Goal: Task Accomplishment & Management: Manage account settings

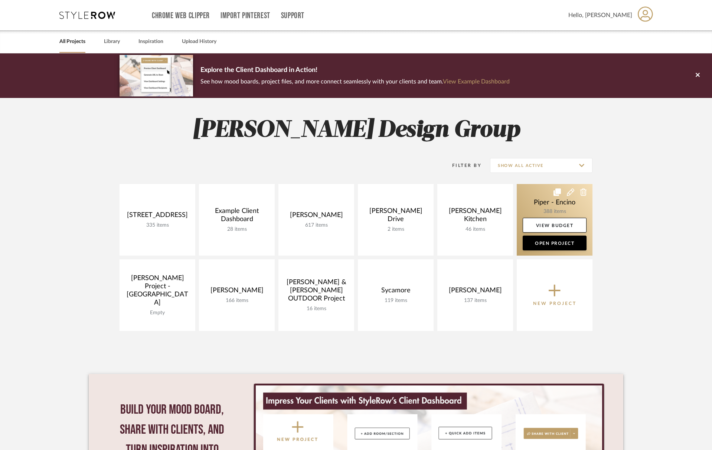
click at [554, 207] on link at bounding box center [555, 220] width 76 height 72
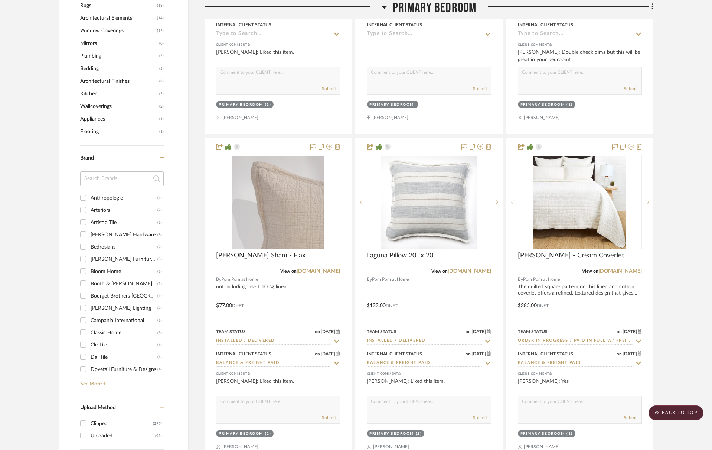
scroll to position [989, 0]
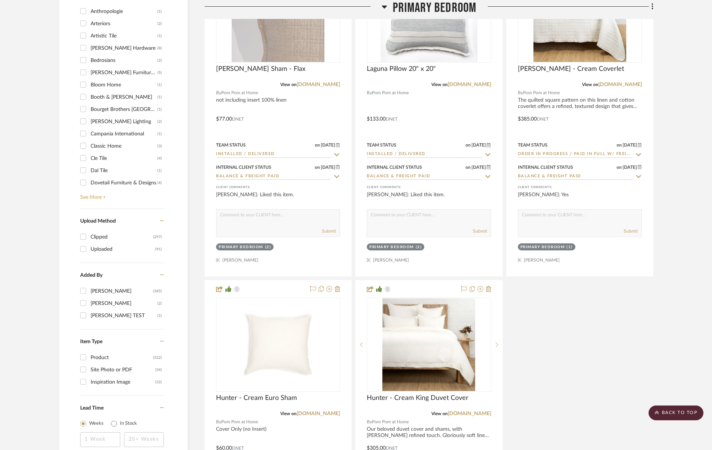
drag, startPoint x: 99, startPoint y: 197, endPoint x: 105, endPoint y: 210, distance: 14.4
click at [99, 197] on link "See More +" at bounding box center [120, 195] width 85 height 12
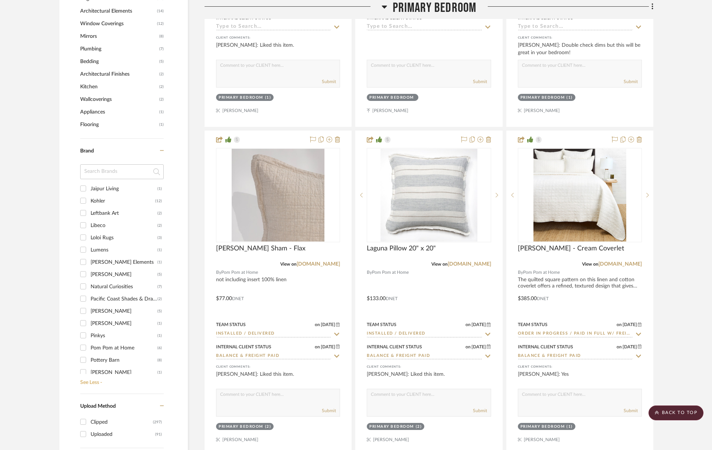
scroll to position [497, 0]
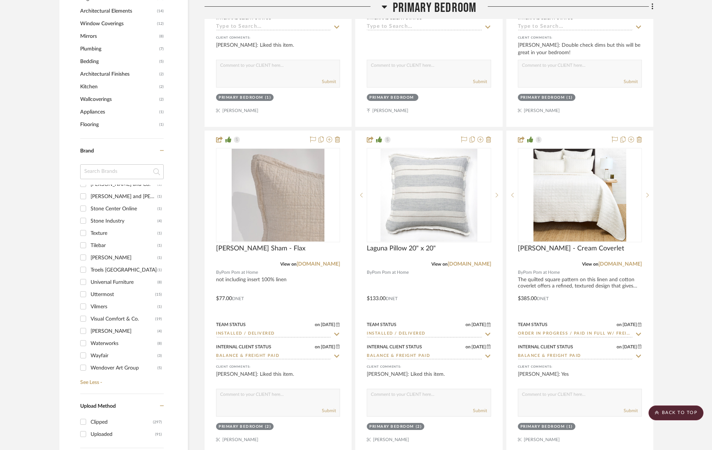
click at [108, 281] on div "Universal Furniture" at bounding box center [124, 282] width 67 height 12
click at [89, 281] on input "Universal Furniture (8)" at bounding box center [83, 282] width 12 height 12
checkbox input "true"
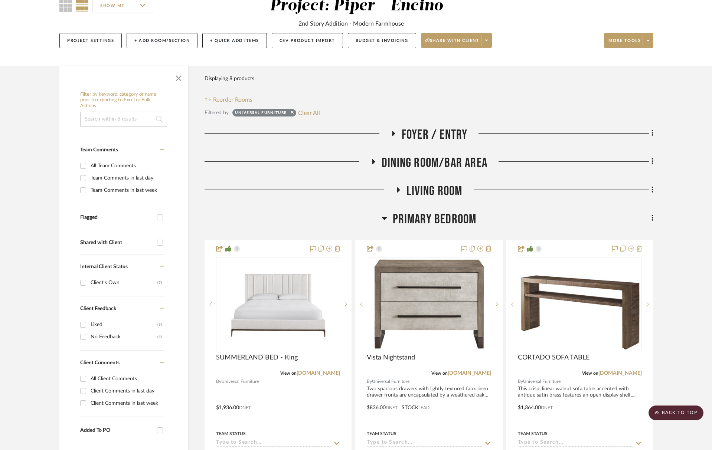
scroll to position [40, 0]
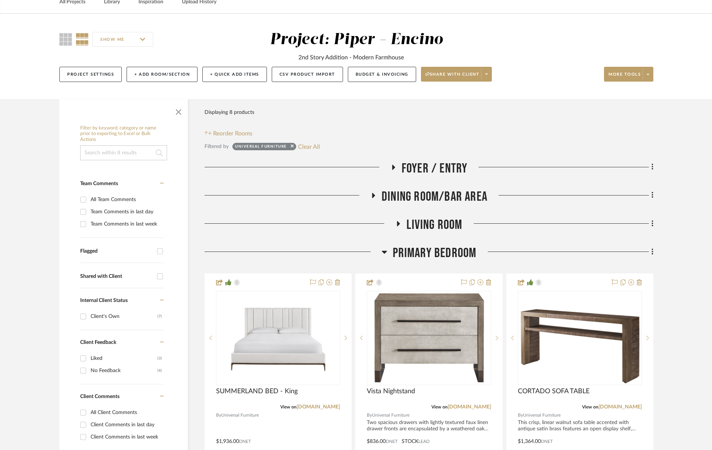
click at [450, 164] on span "Foyer / Entry" at bounding box center [435, 169] width 66 height 16
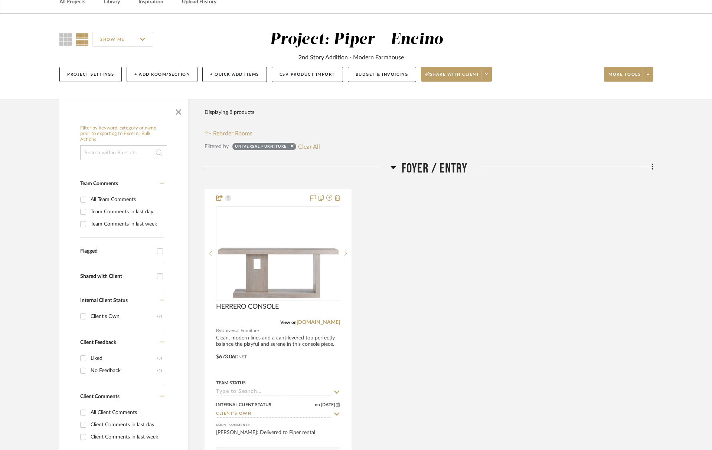
click at [450, 164] on span "Foyer / Entry" at bounding box center [435, 169] width 66 height 16
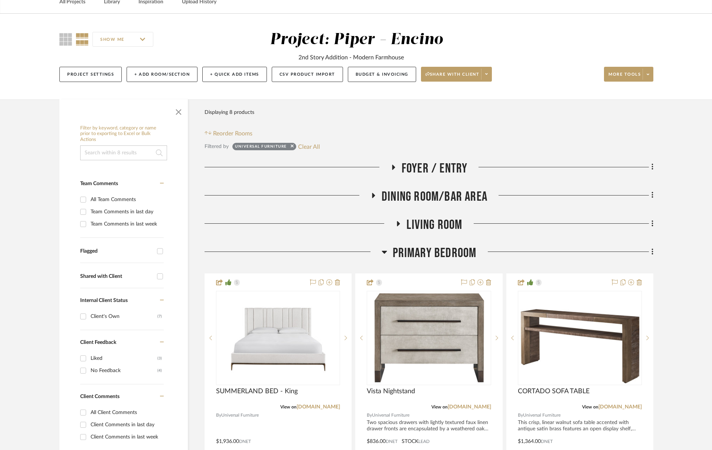
click at [450, 198] on span "Dining Room/Bar Area" at bounding box center [434, 197] width 106 height 16
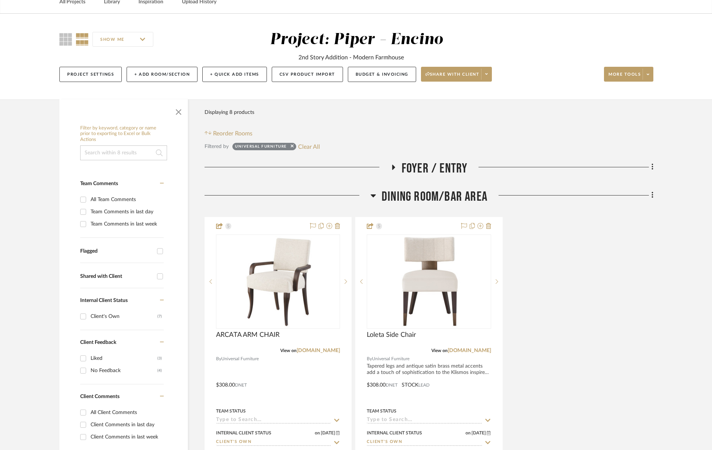
click at [450, 198] on span "Dining Room/Bar Area" at bounding box center [434, 197] width 106 height 16
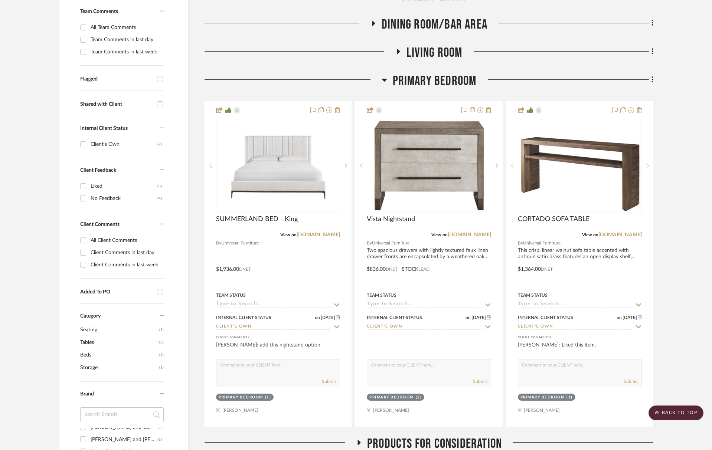
click at [441, 53] on span "Living Room" at bounding box center [434, 53] width 56 height 16
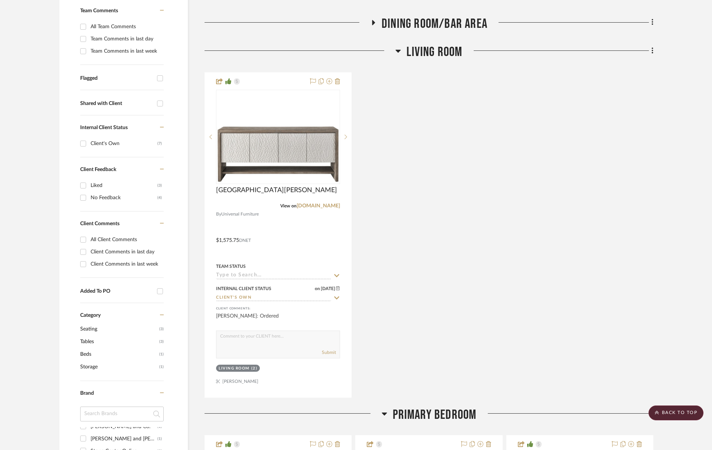
click at [441, 53] on span "Living Room" at bounding box center [434, 52] width 56 height 16
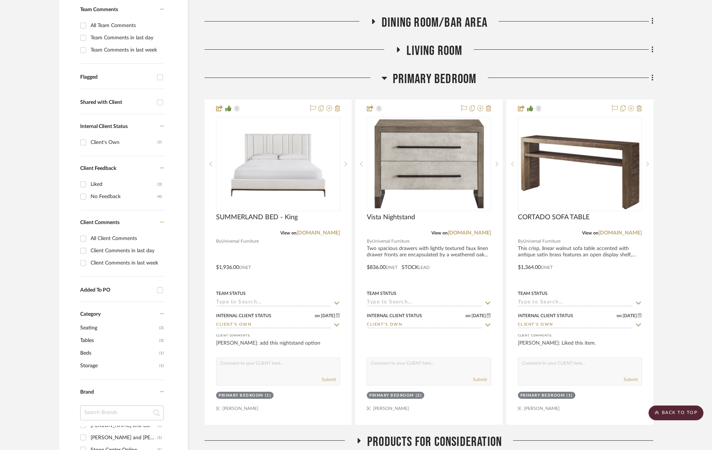
click at [449, 81] on span "Primary Bedroom" at bounding box center [435, 79] width 84 height 16
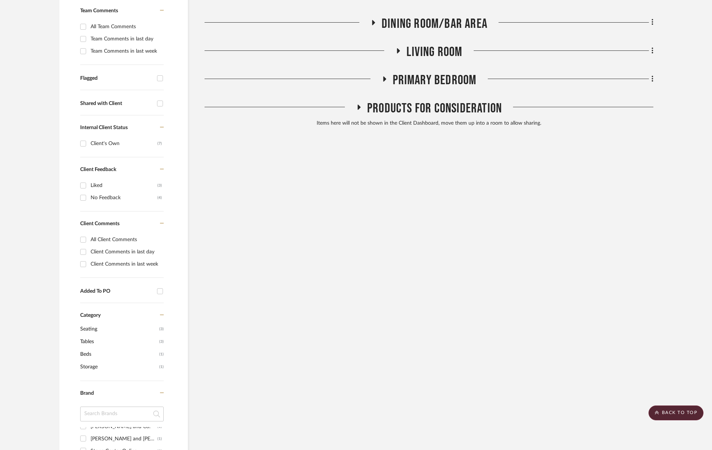
click at [453, 115] on span "Products For Consideration" at bounding box center [434, 109] width 135 height 16
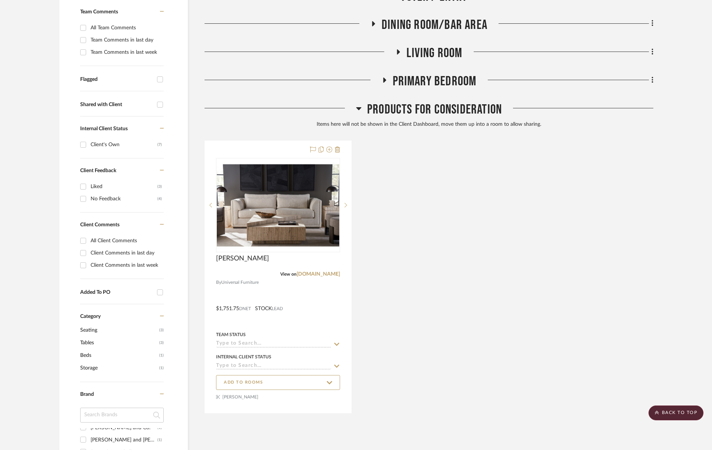
scroll to position [212, 0]
drag, startPoint x: 454, startPoint y: 111, endPoint x: 300, endPoint y: 129, distance: 155.1
click at [454, 111] on span "Products For Consideration" at bounding box center [434, 109] width 135 height 16
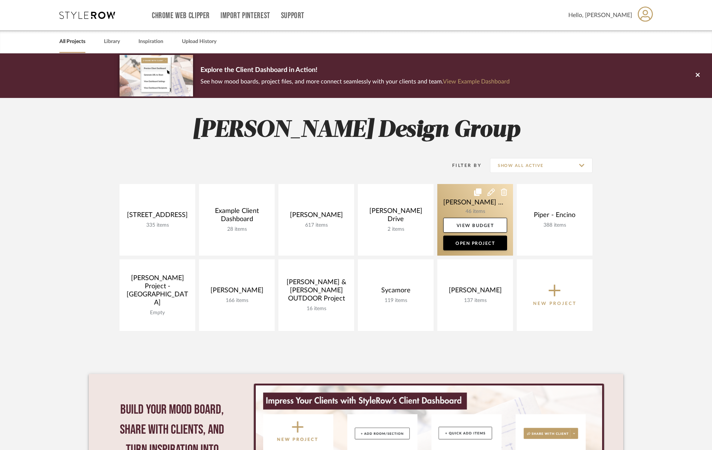
click at [457, 204] on link at bounding box center [475, 220] width 76 height 72
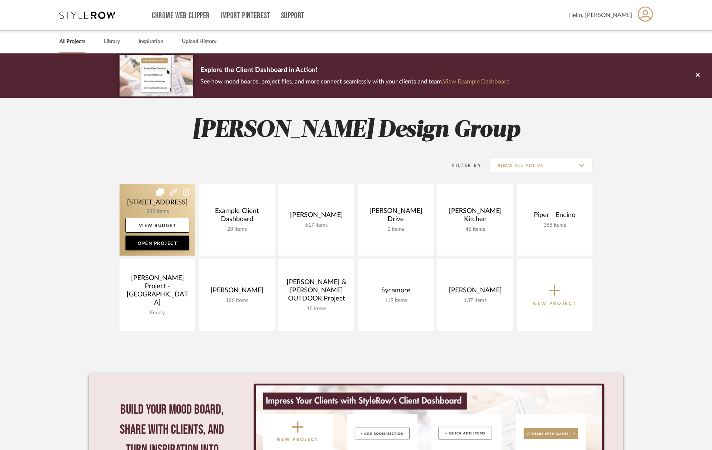
click at [152, 205] on link at bounding box center [157, 220] width 76 height 72
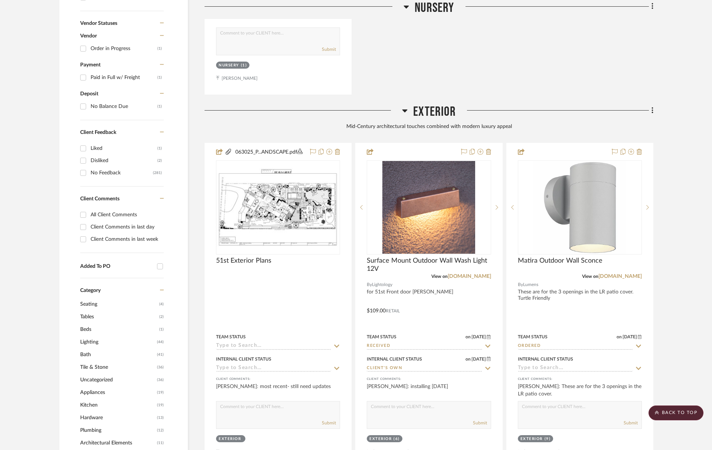
scroll to position [548, 0]
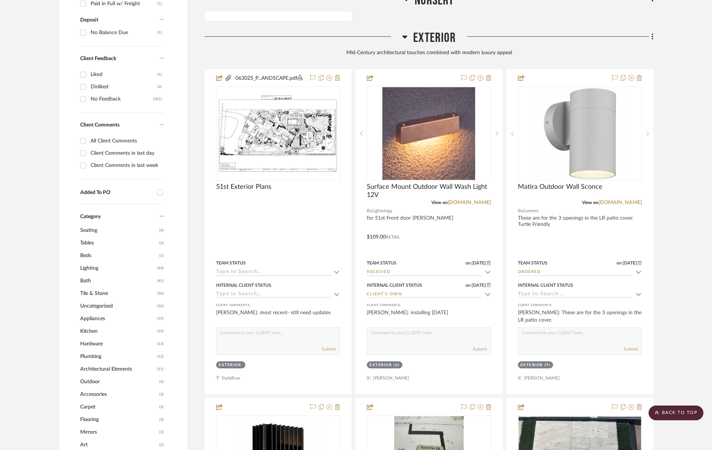
click at [100, 345] on span "Hardware" at bounding box center [117, 344] width 75 height 13
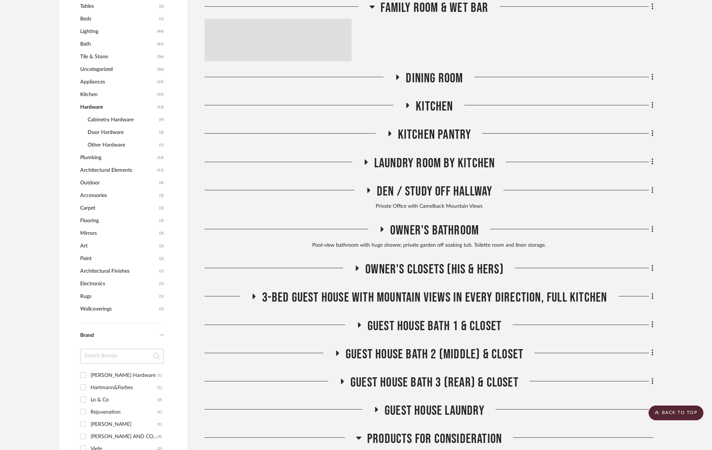
scroll to position [336, 0]
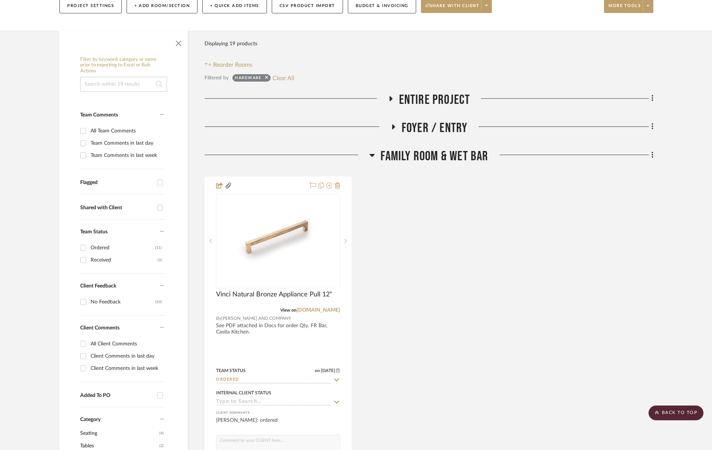
scroll to position [72, 0]
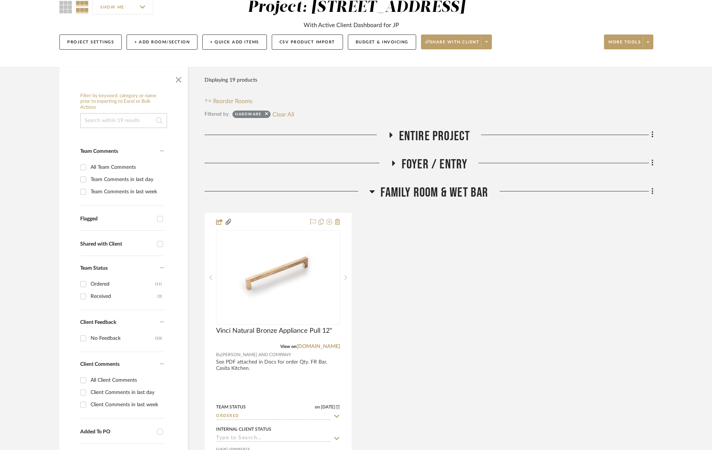
click at [445, 131] on span "Entire Project" at bounding box center [434, 136] width 71 height 16
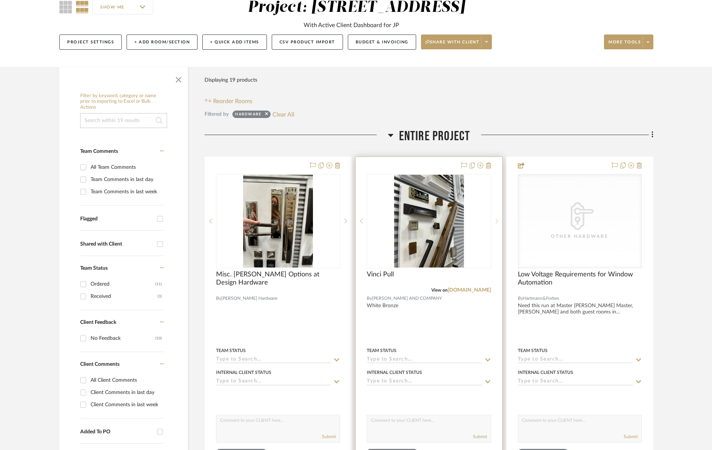
click at [498, 221] on icon at bounding box center [496, 221] width 3 height 4
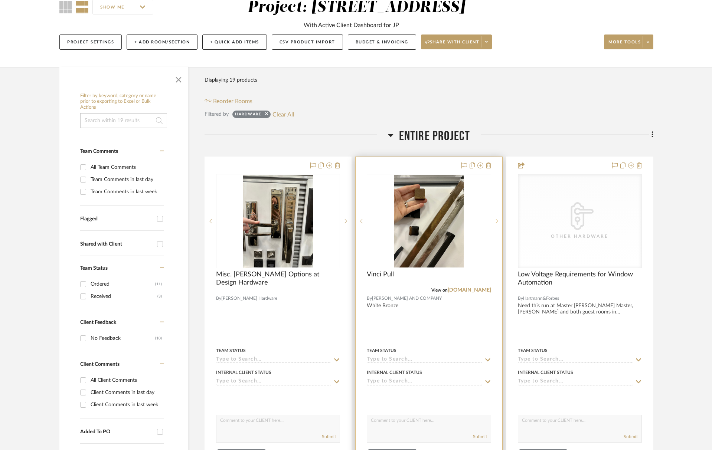
click at [498, 221] on icon at bounding box center [496, 221] width 3 height 4
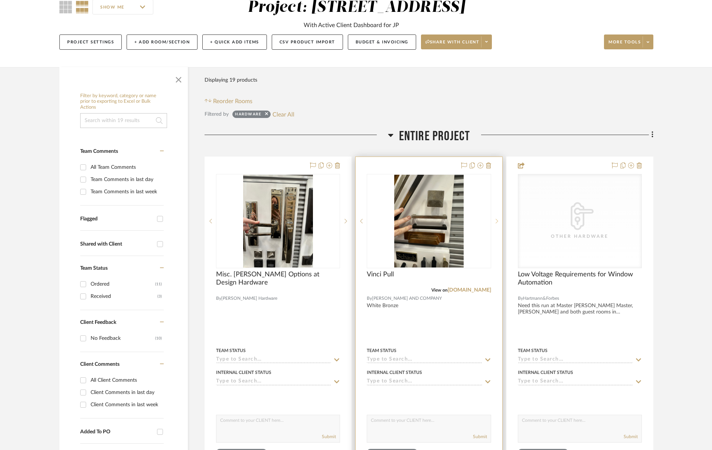
click at [498, 221] on icon at bounding box center [496, 221] width 3 height 4
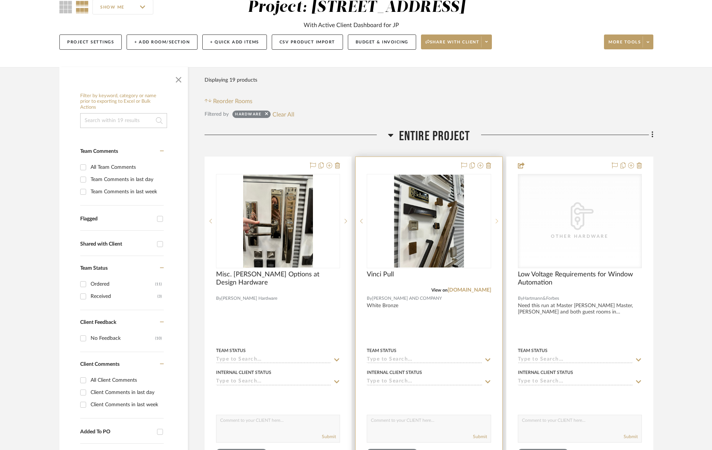
click at [498, 221] on icon at bounding box center [496, 221] width 3 height 4
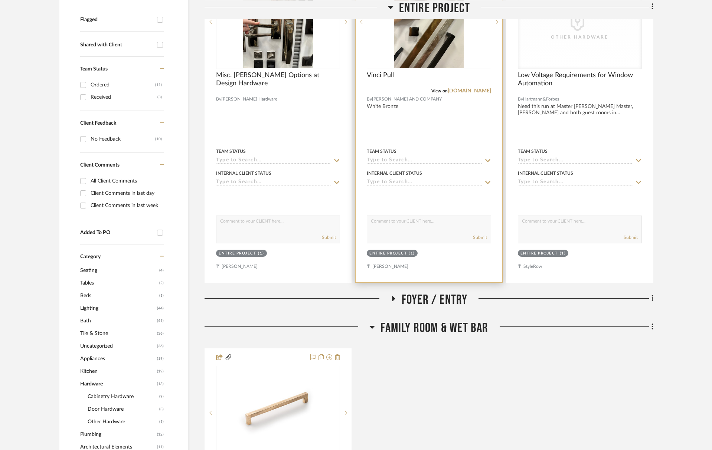
scroll to position [306, 0]
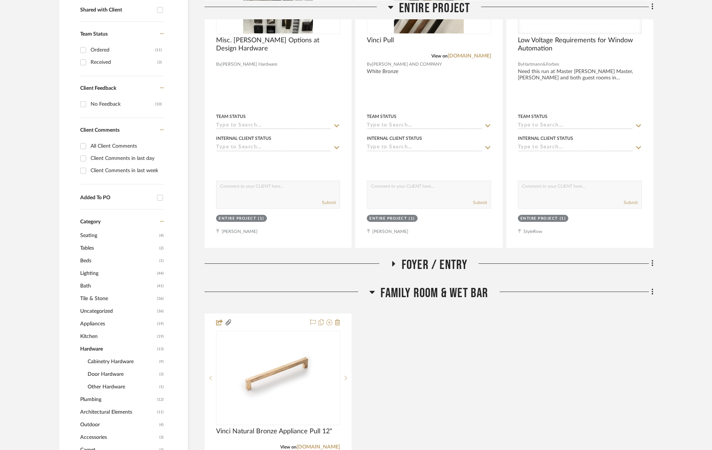
click at [431, 273] on div "Foyer / Entry" at bounding box center [428, 266] width 449 height 19
click at [432, 265] on span "Foyer / Entry" at bounding box center [435, 265] width 66 height 16
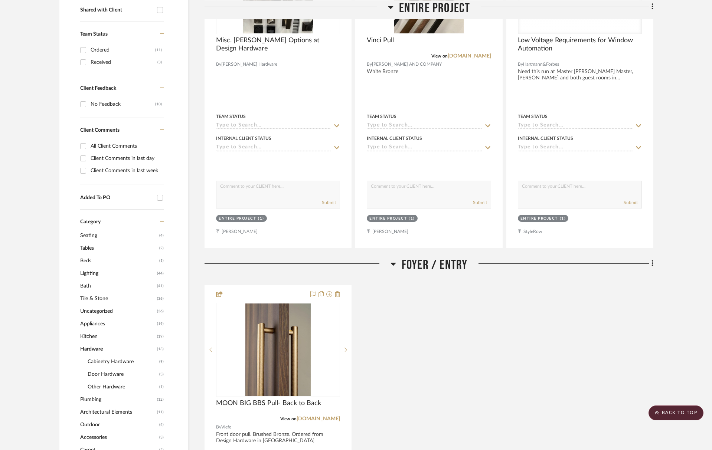
click at [432, 264] on span "Foyer / Entry" at bounding box center [435, 265] width 66 height 16
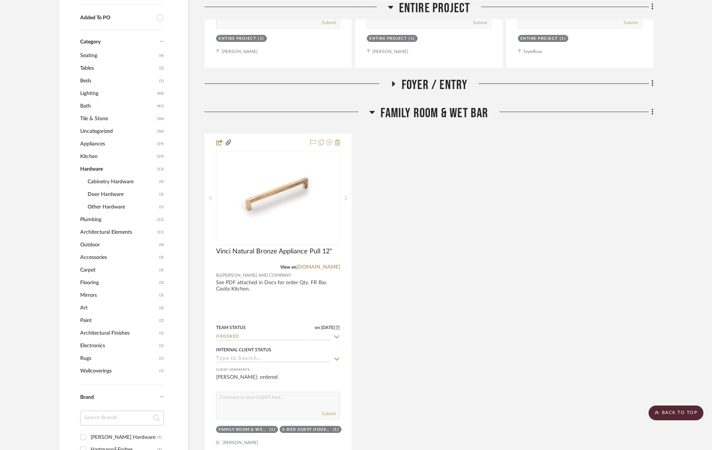
scroll to position [729, 0]
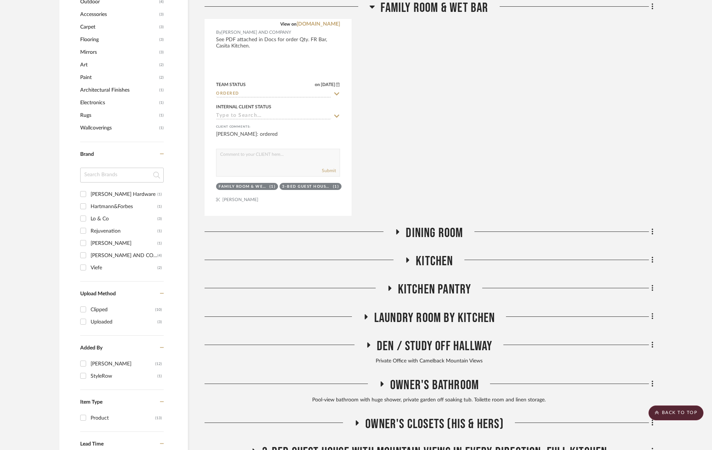
click at [428, 232] on span "Dining Room" at bounding box center [434, 233] width 57 height 16
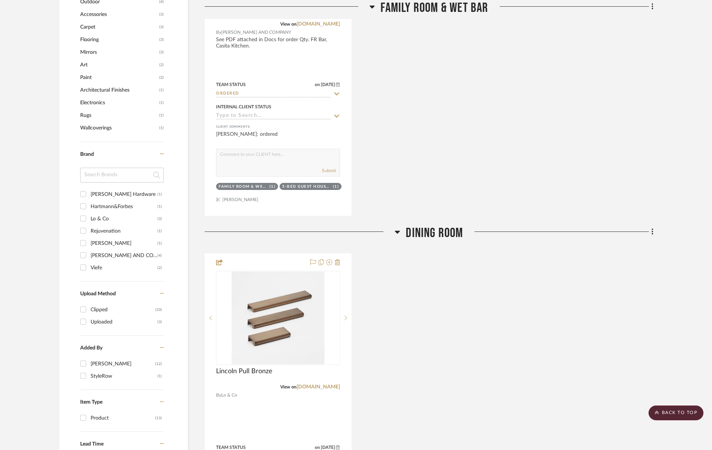
click at [428, 231] on span "Dining Room" at bounding box center [434, 233] width 57 height 16
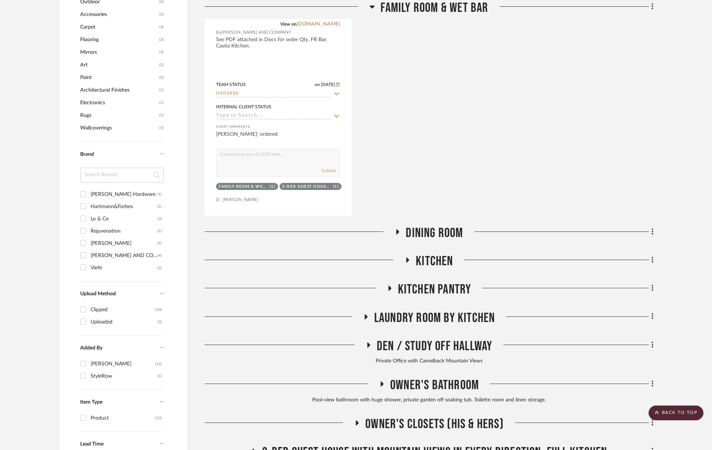
click at [438, 258] on span "Kitchen" at bounding box center [434, 261] width 37 height 16
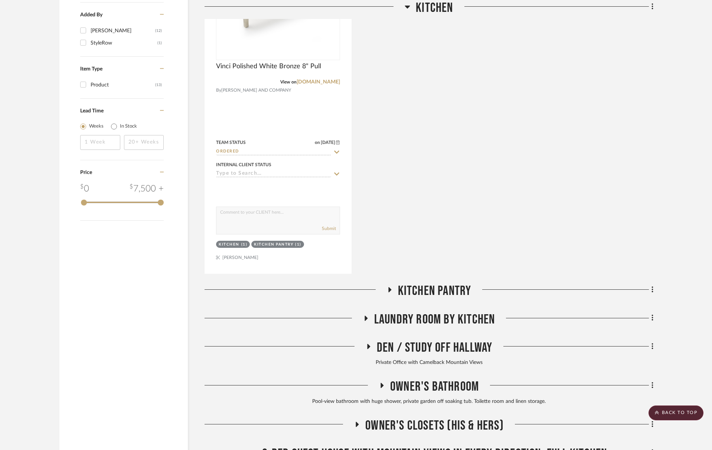
scroll to position [1077, 0]
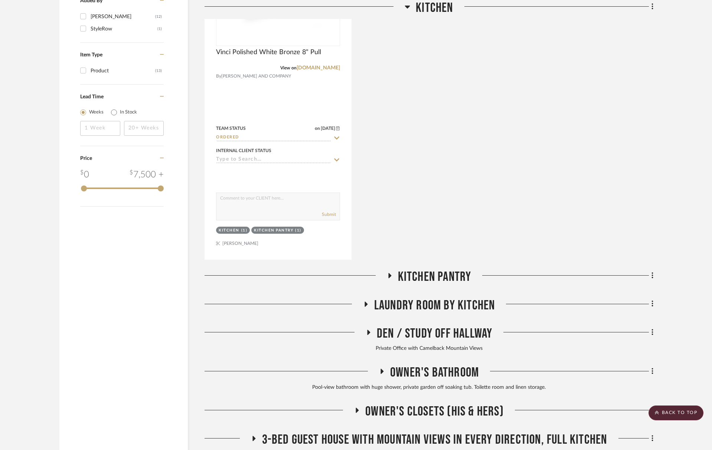
click at [434, 277] on span "Kitchen Pantry" at bounding box center [434, 277] width 73 height 16
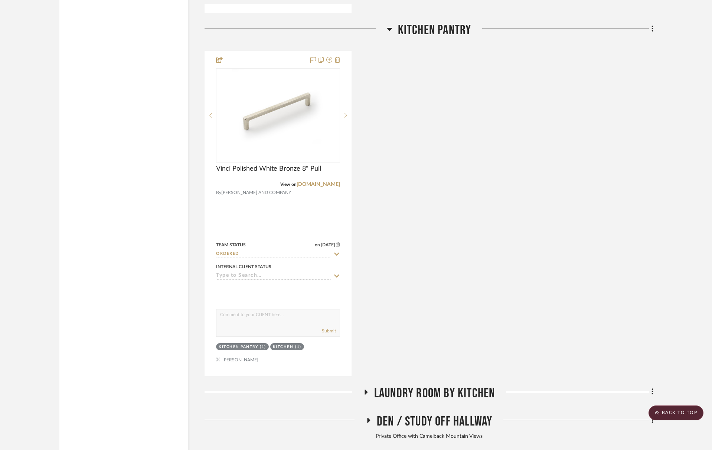
scroll to position [1531, 0]
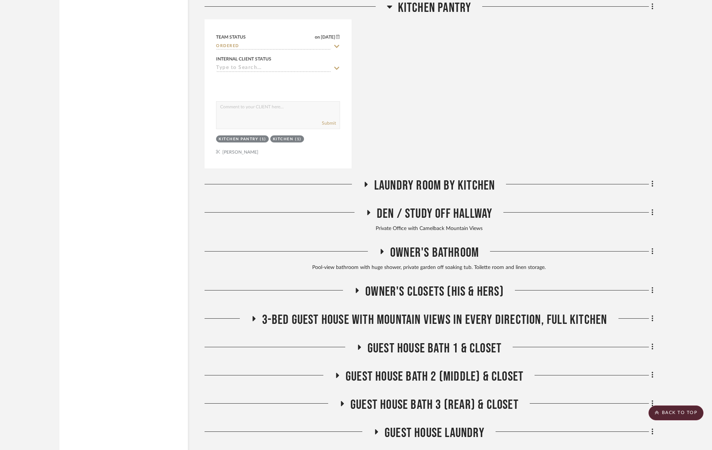
click at [436, 185] on span "Laundry Room by Kitchen" at bounding box center [434, 186] width 121 height 16
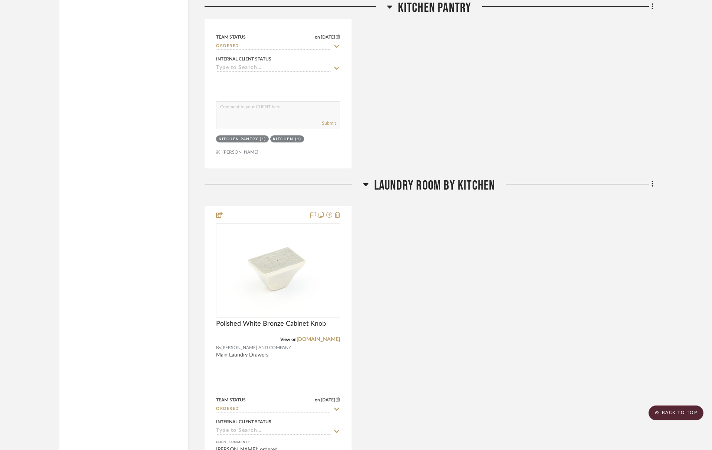
click at [436, 184] on span "Laundry Room by Kitchen" at bounding box center [434, 186] width 121 height 16
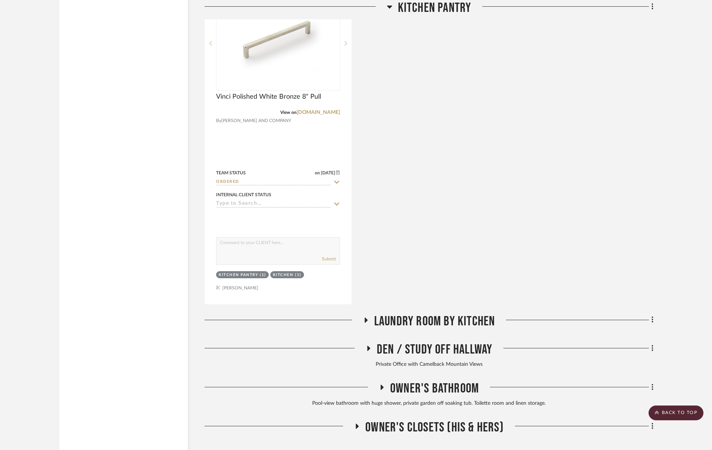
scroll to position [1248, 0]
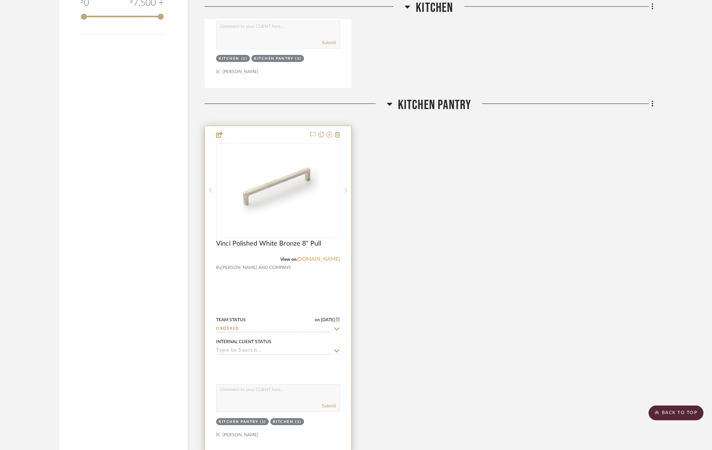
click at [310, 261] on link "schaubandcompany.com" at bounding box center [318, 259] width 43 height 5
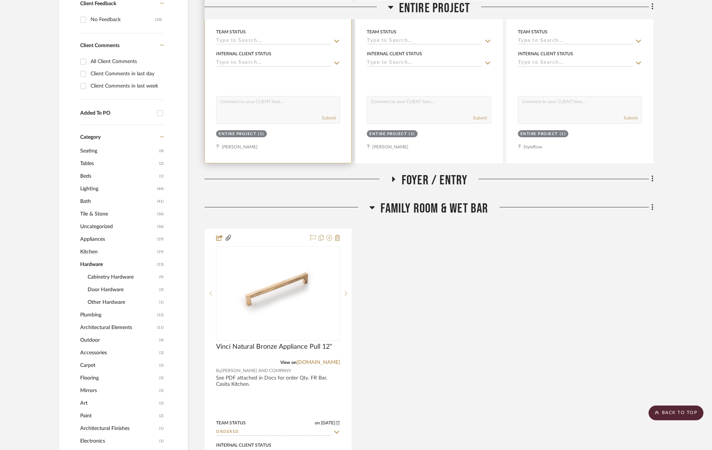
scroll to position [332, 0]
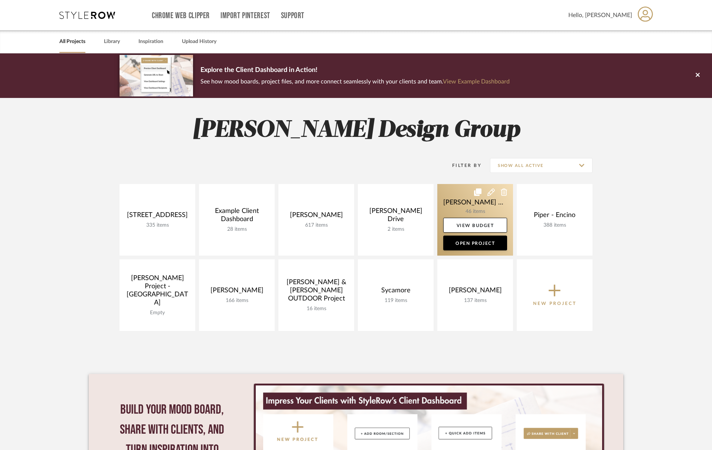
click at [457, 205] on link at bounding box center [475, 220] width 76 height 72
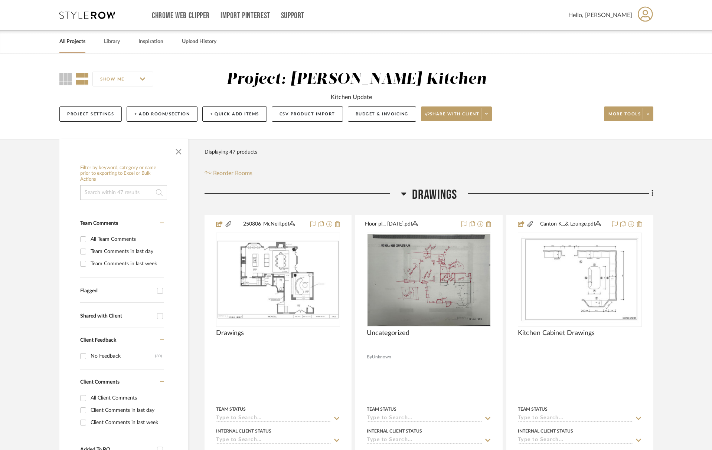
click at [434, 199] on span "Drawings" at bounding box center [434, 195] width 45 height 16
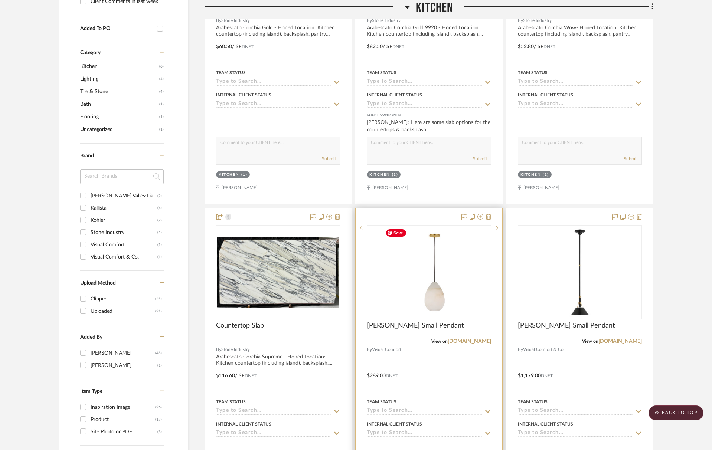
scroll to position [550, 0]
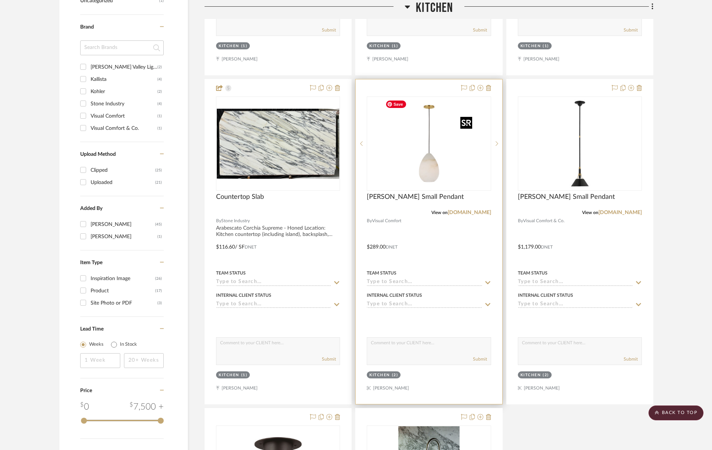
click at [431, 168] on img "0" at bounding box center [428, 143] width 93 height 93
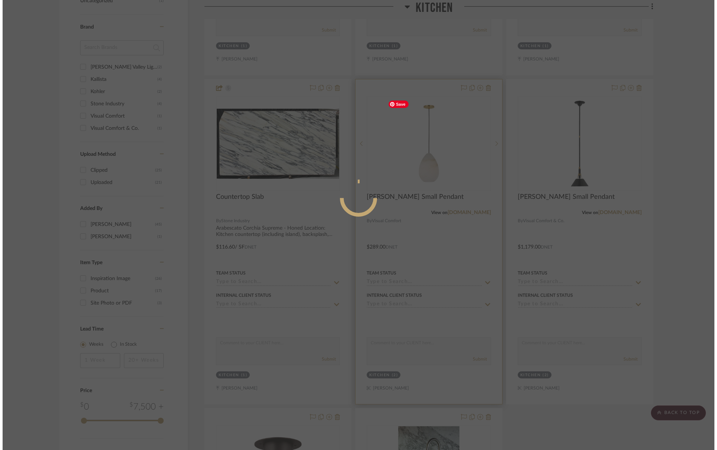
scroll to position [0, 0]
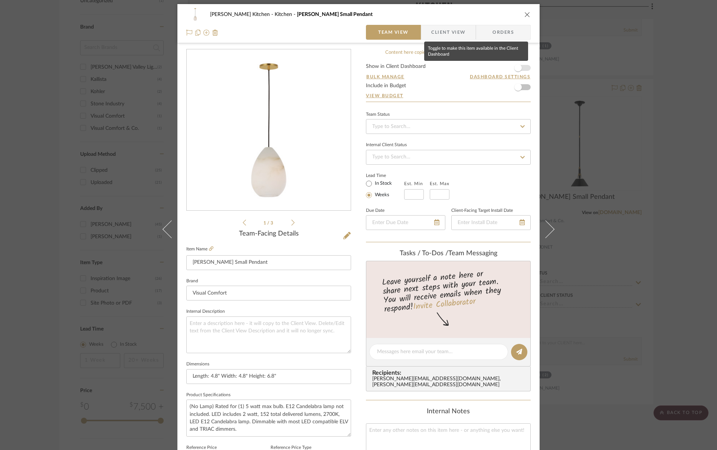
drag, startPoint x: 517, startPoint y: 71, endPoint x: 526, endPoint y: 35, distance: 36.8
click at [517, 70] on span "button" at bounding box center [517, 67] width 7 height 7
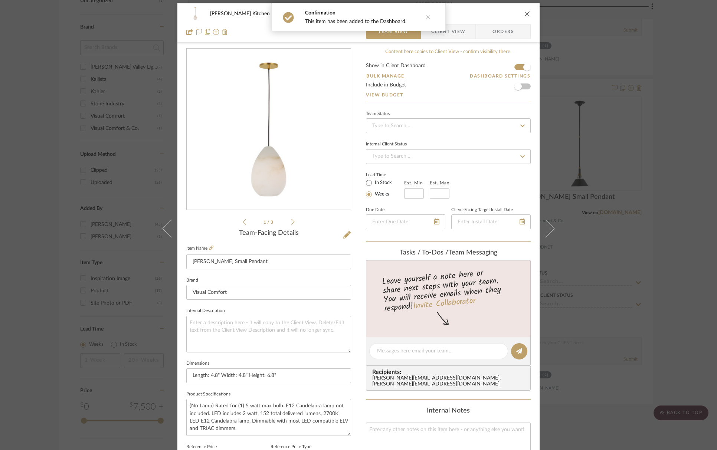
scroll to position [3, 0]
click at [524, 14] on icon "close" at bounding box center [527, 13] width 6 height 6
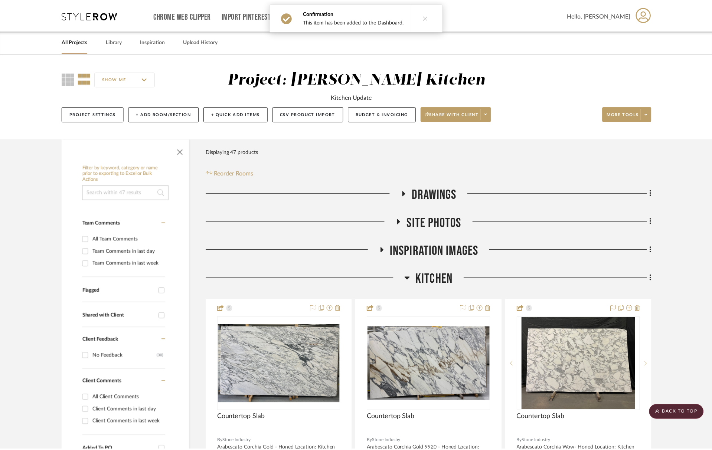
scroll to position [550, 0]
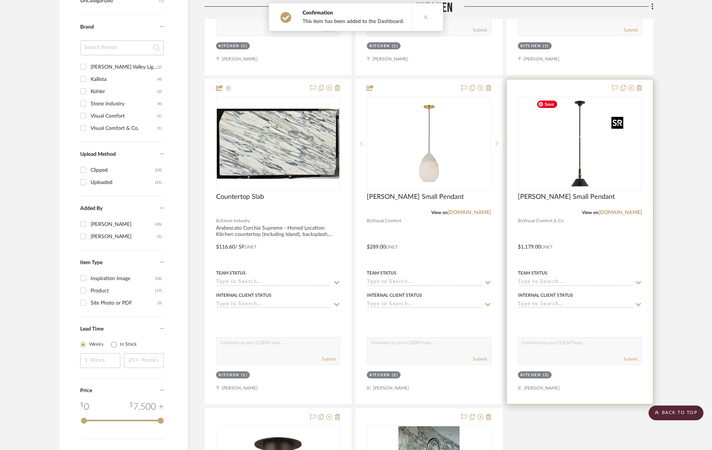
click at [0, 0] on img at bounding box center [0, 0] width 0 height 0
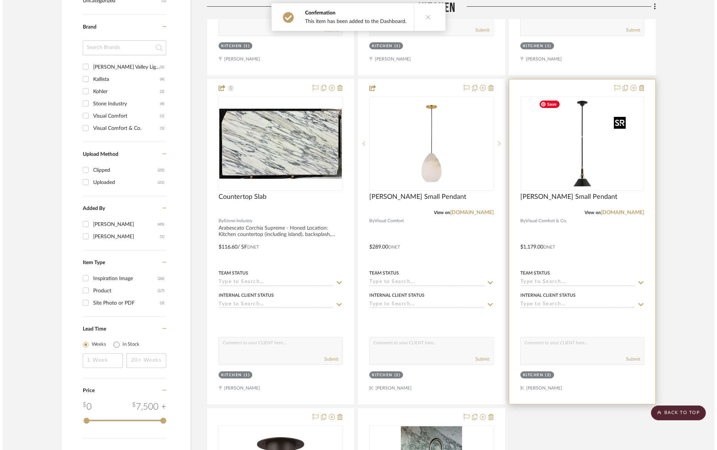
scroll to position [0, 0]
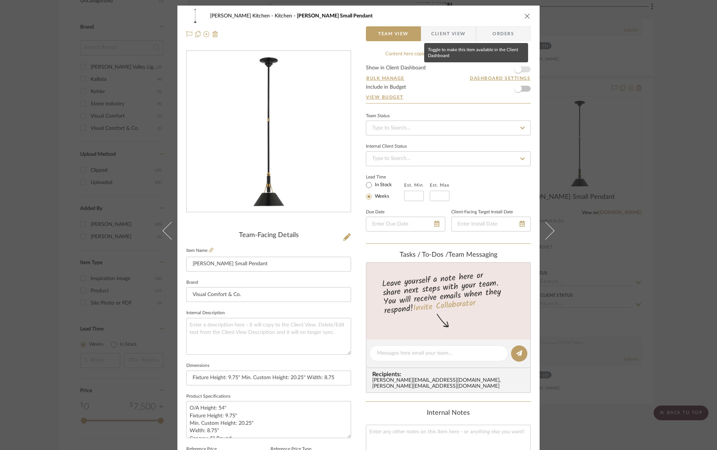
click at [521, 68] on span "button" at bounding box center [518, 69] width 16 height 16
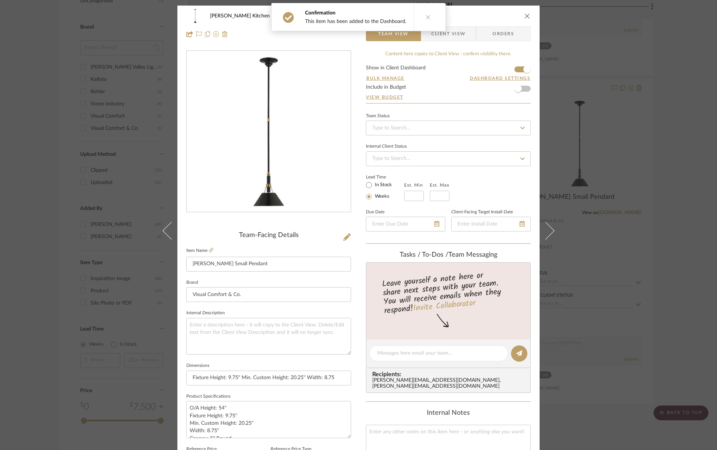
click at [524, 15] on icon "close" at bounding box center [527, 16] width 6 height 6
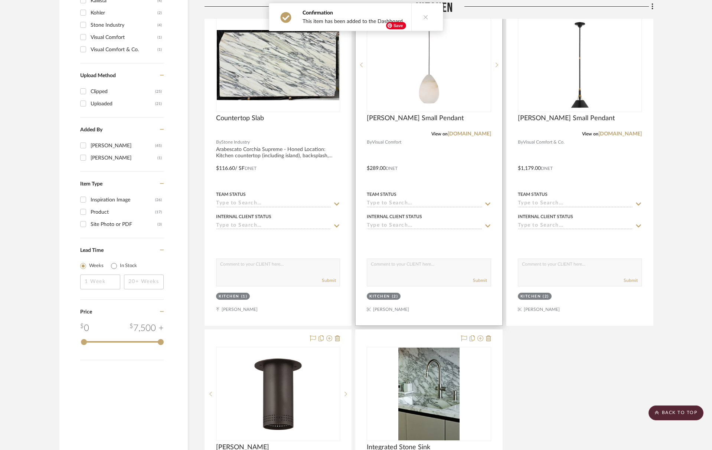
scroll to position [713, 0]
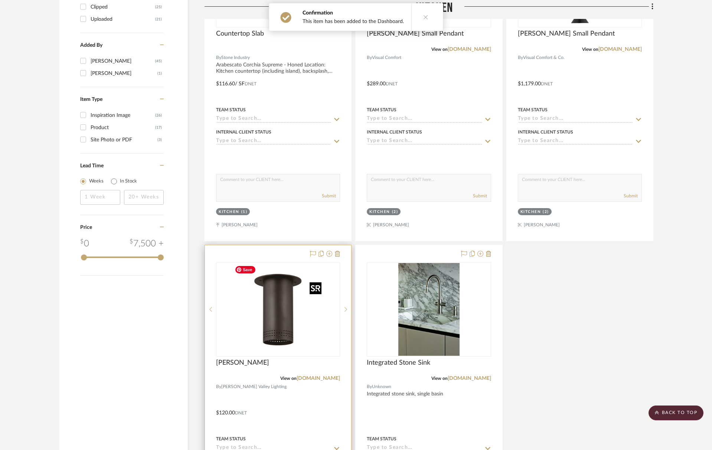
click at [0, 0] on img at bounding box center [0, 0] width 0 height 0
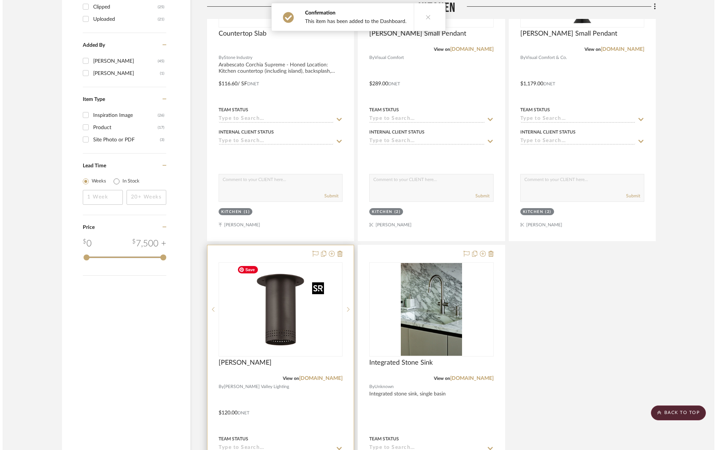
scroll to position [0, 0]
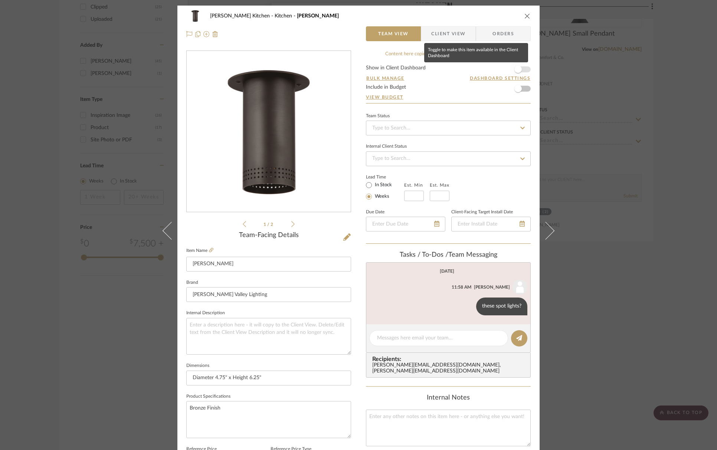
drag, startPoint x: 517, startPoint y: 71, endPoint x: 518, endPoint y: 65, distance: 6.7
click at [517, 71] on span "button" at bounding box center [517, 69] width 7 height 7
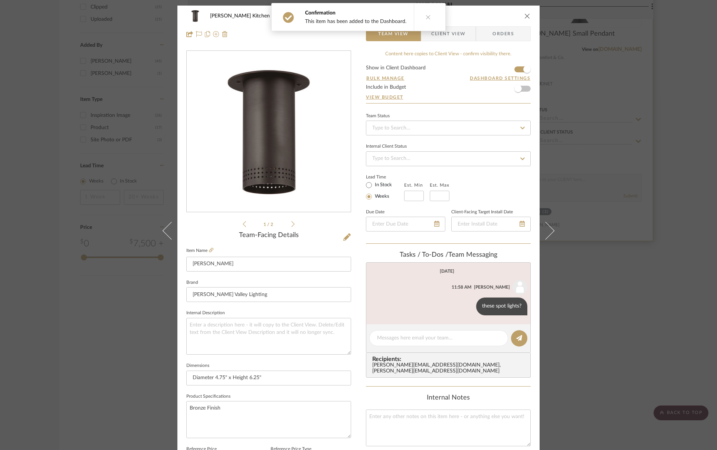
drag, startPoint x: 523, startPoint y: 16, endPoint x: 557, endPoint y: 113, distance: 102.2
click at [524, 16] on icon "close" at bounding box center [527, 16] width 6 height 6
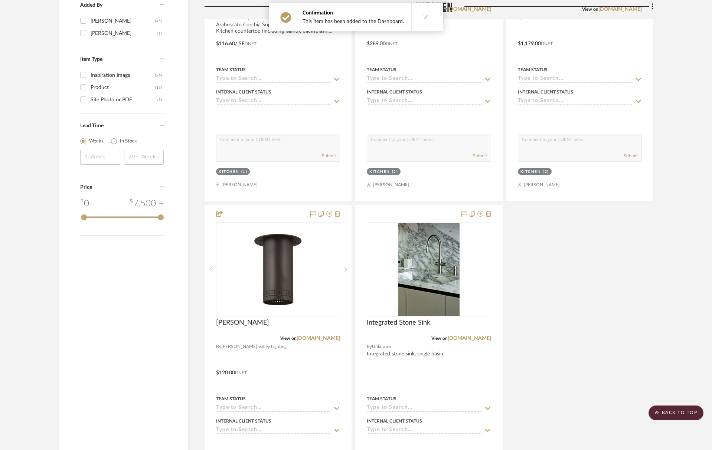
scroll to position [880, 0]
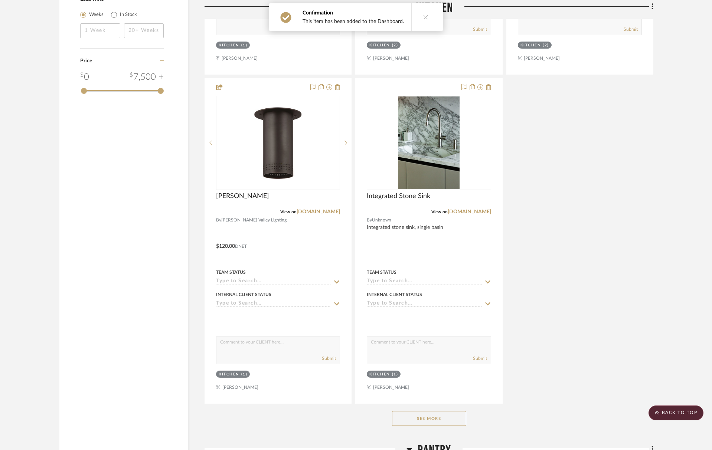
click at [452, 420] on button "See More" at bounding box center [429, 418] width 74 height 15
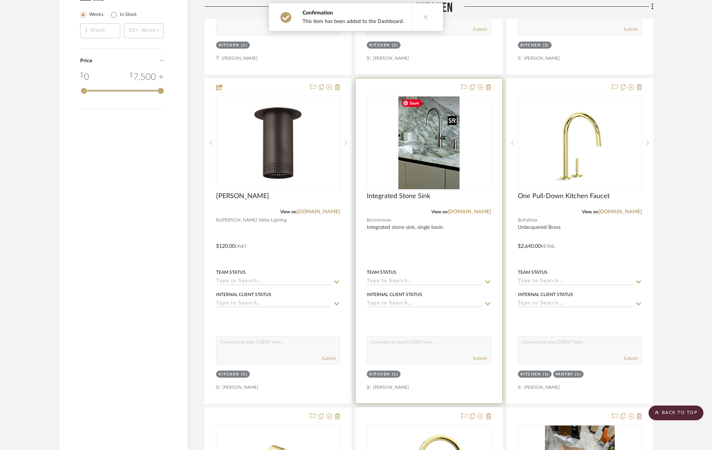
click at [0, 0] on img at bounding box center [0, 0] width 0 height 0
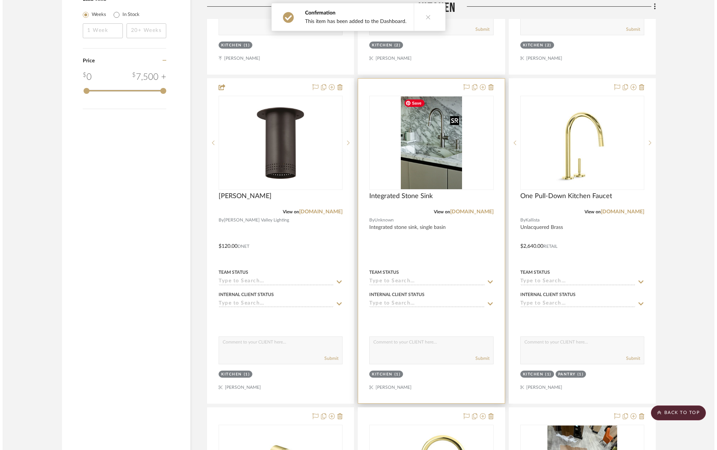
scroll to position [0, 0]
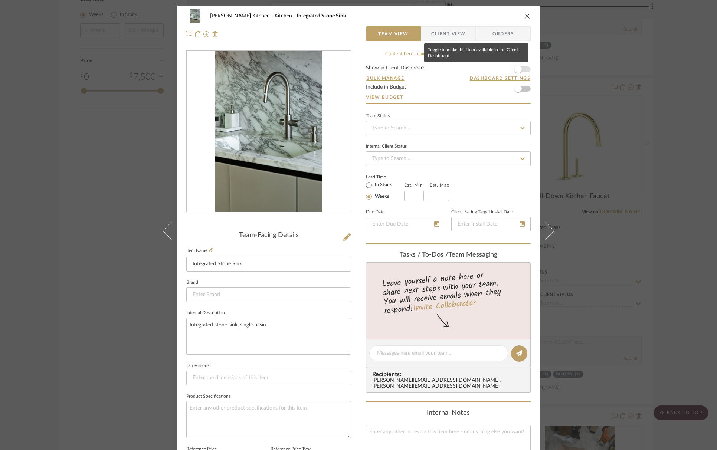
drag, startPoint x: 520, startPoint y: 68, endPoint x: 524, endPoint y: 42, distance: 25.9
click at [520, 68] on span "button" at bounding box center [518, 69] width 16 height 16
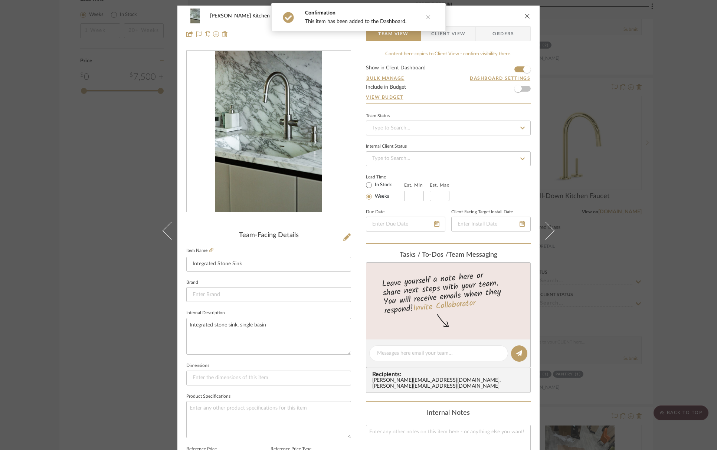
click at [527, 14] on icon "close" at bounding box center [527, 16] width 6 height 6
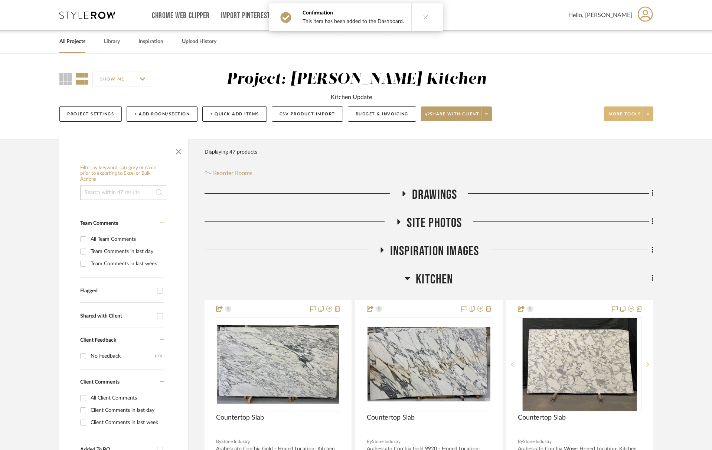
click at [620, 114] on span "More tools" at bounding box center [624, 116] width 32 height 11
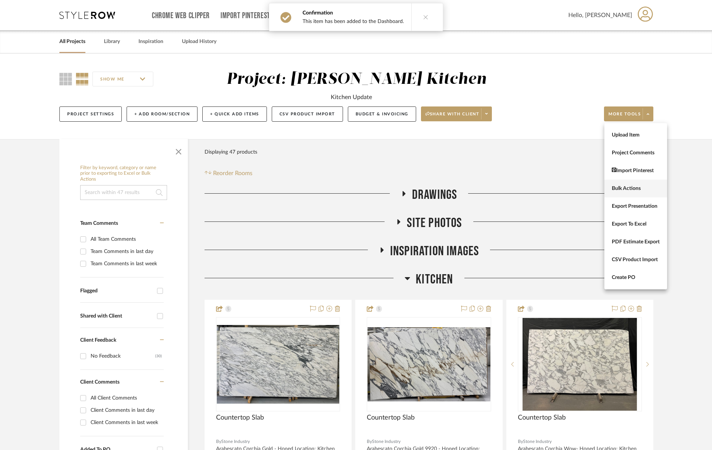
click at [632, 184] on button "Bulk Actions" at bounding box center [635, 189] width 63 height 18
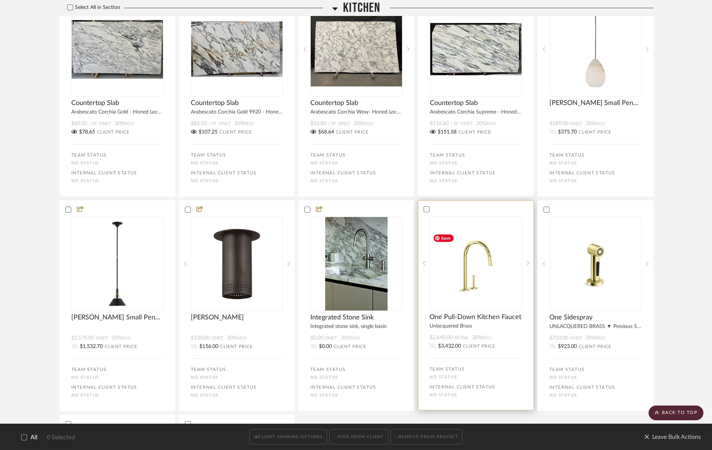
scroll to position [358, 0]
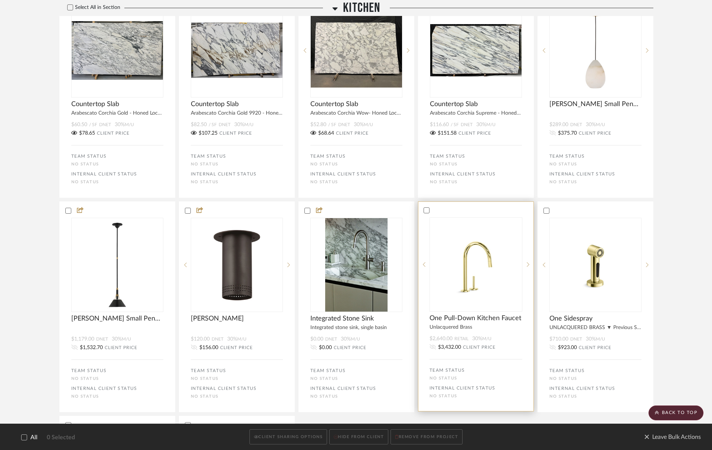
drag, startPoint x: 459, startPoint y: 212, endPoint x: 491, endPoint y: 216, distance: 31.8
click at [459, 212] on div at bounding box center [475, 210] width 115 height 7
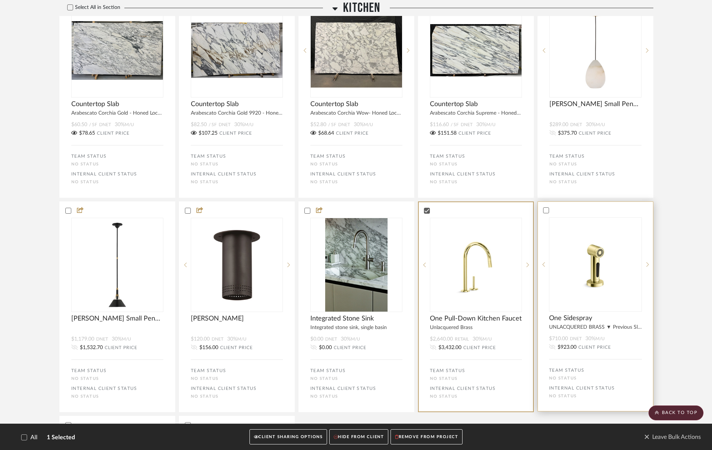
click at [541, 217] on bulk-actions-tile "One Sidespray UNLACQUERED BRASS ▼ Previous Slide ▲ Next Slide Sidespray ONE™ By…" at bounding box center [595, 307] width 116 height 210
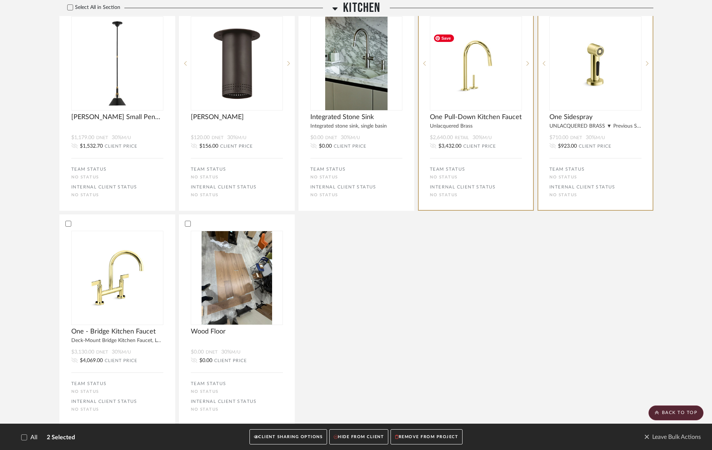
scroll to position [690, 0]
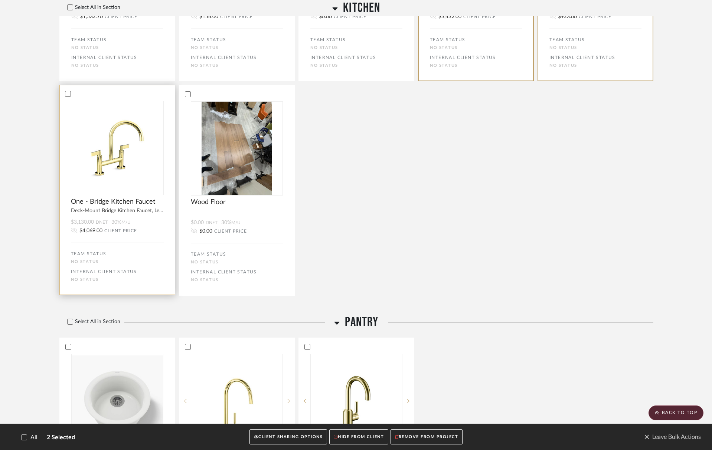
drag, startPoint x: 102, startPoint y: 99, endPoint x: 175, endPoint y: 96, distance: 72.8
click at [102, 97] on div at bounding box center [117, 94] width 115 height 7
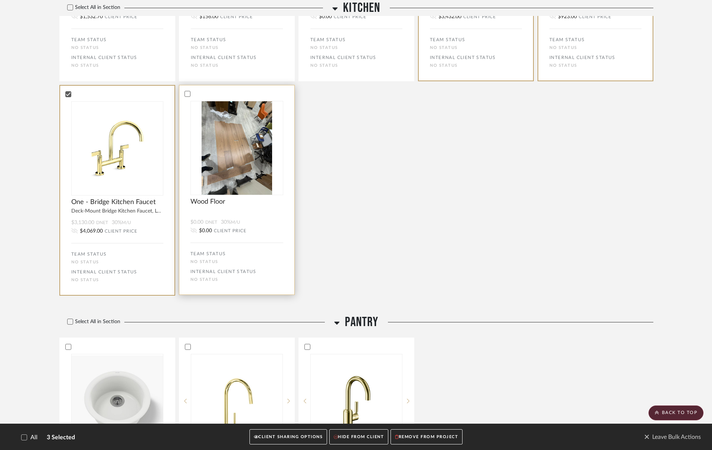
drag, startPoint x: 218, startPoint y: 96, endPoint x: 237, endPoint y: 131, distance: 40.3
click at [218, 96] on div at bounding box center [236, 94] width 115 height 7
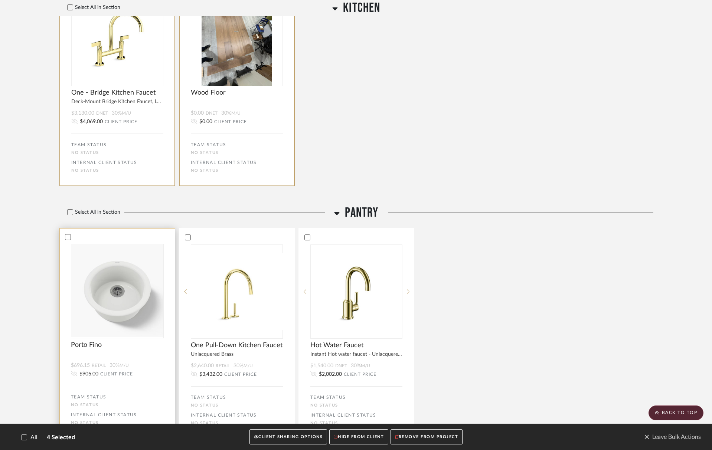
click at [88, 247] on bulk-actions-tile "Porto Fino $696.15 Retail 30% M/U $905.00 CLIENT PRICE TEAM STATUS No STATUS IN…" at bounding box center [117, 333] width 116 height 210
drag, startPoint x: 221, startPoint y: 248, endPoint x: 266, endPoint y: 246, distance: 45.7
click at [221, 248] on bulk-actions-tile "One Pull-Down Kitchen Faucet Unlacquered Brass $2,640.00 Retail 30% M/U $3,432.…" at bounding box center [237, 333] width 116 height 210
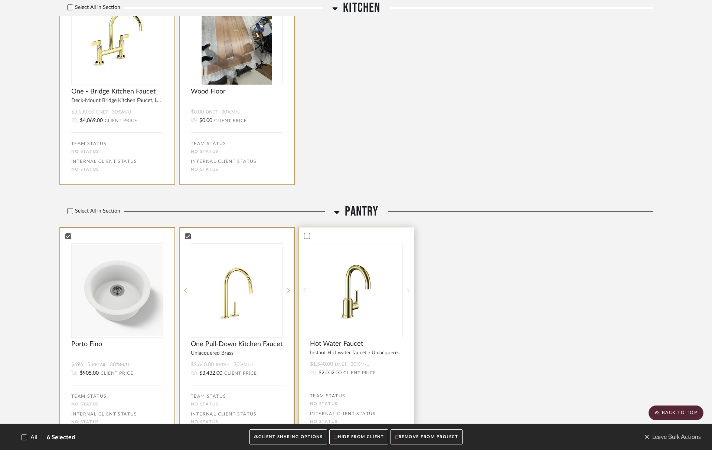
click at [329, 238] on div at bounding box center [356, 236] width 115 height 7
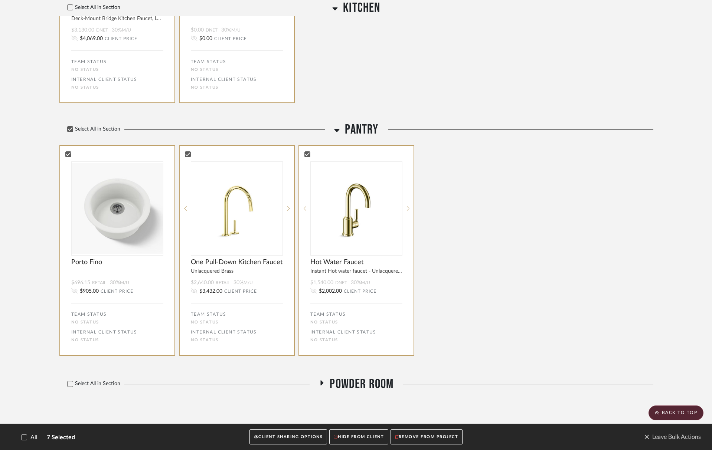
click at [377, 383] on span "Powder Room" at bounding box center [362, 384] width 64 height 16
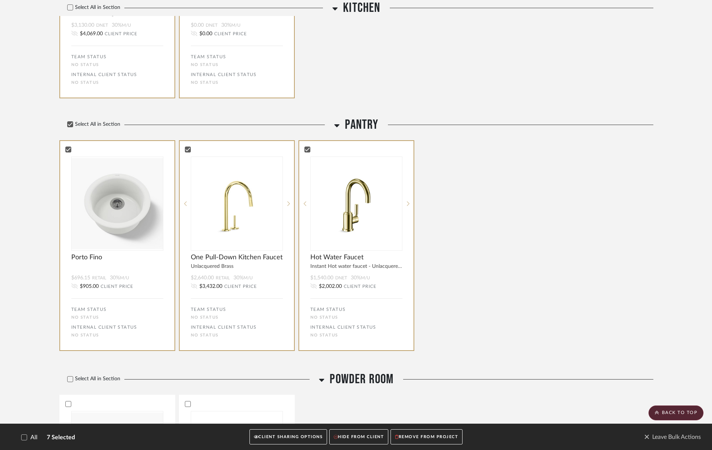
scroll to position [1100, 0]
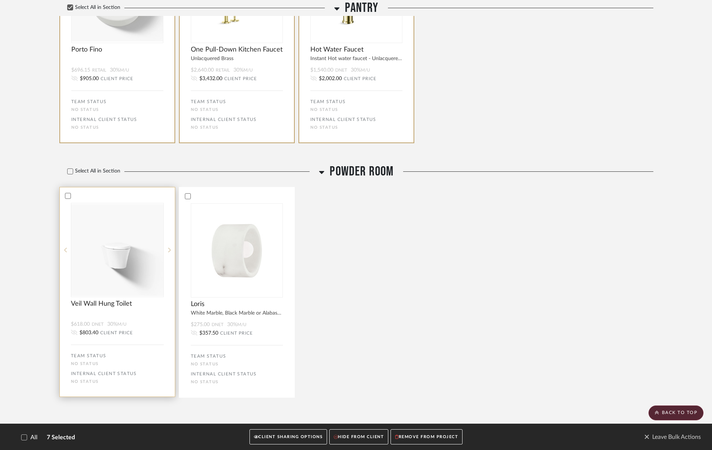
drag, startPoint x: 118, startPoint y: 197, endPoint x: 147, endPoint y: 197, distance: 28.6
click at [118, 197] on div at bounding box center [117, 196] width 115 height 7
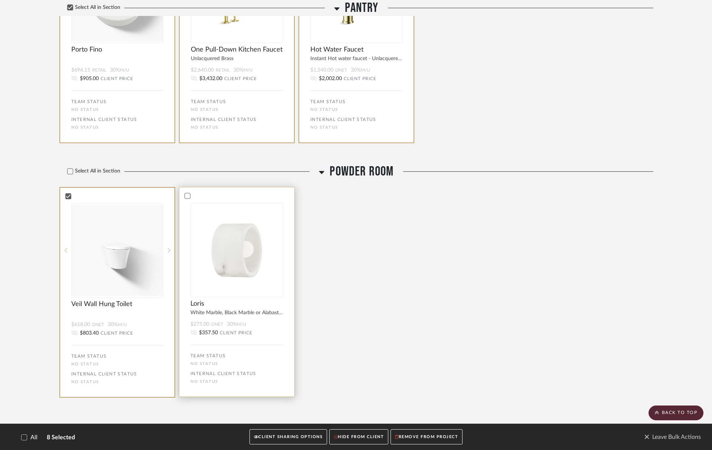
drag, startPoint x: 197, startPoint y: 200, endPoint x: 209, endPoint y: 209, distance: 14.5
click at [197, 200] on bulk-actions-tile "Loris White Marble, Black Marble or Alabaster Sconce or Flush Mount $275.00 DNE…" at bounding box center [237, 292] width 116 height 210
click at [297, 436] on button "CLIENT SHARING OPTIONS" at bounding box center [288, 436] width 78 height 15
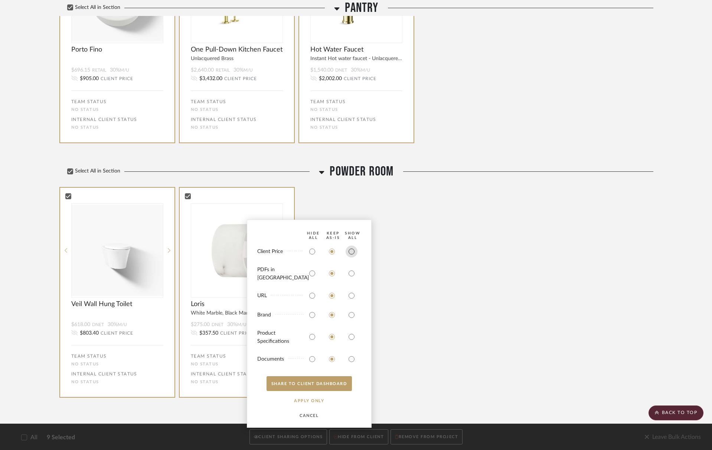
click at [350, 258] on input "radio" at bounding box center [351, 252] width 12 height 12
radio input "true"
drag, startPoint x: 350, startPoint y: 276, endPoint x: 350, endPoint y: 284, distance: 8.2
click at [350, 276] on input "radio" at bounding box center [351, 274] width 12 height 12
radio input "true"
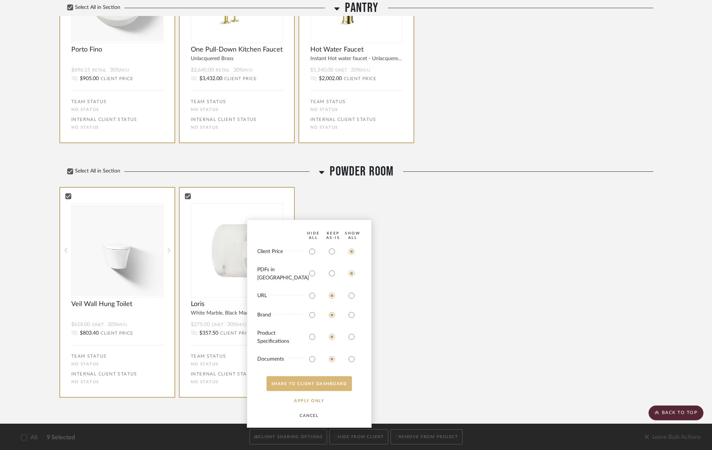
click at [330, 384] on button "SHARE TO CLIENT Dashboard" at bounding box center [308, 383] width 85 height 15
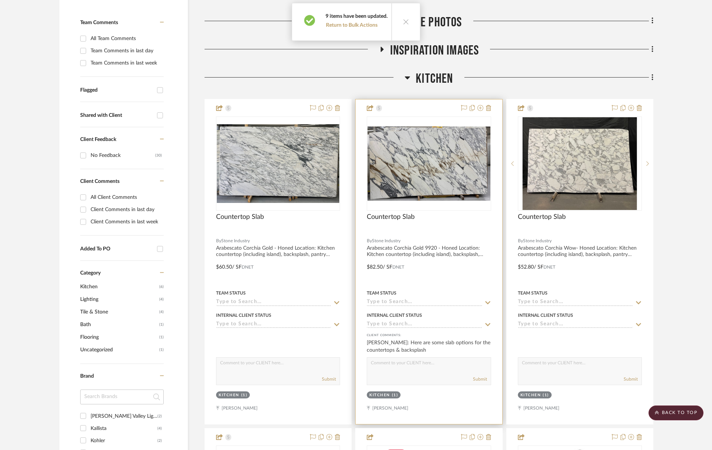
scroll to position [0, 0]
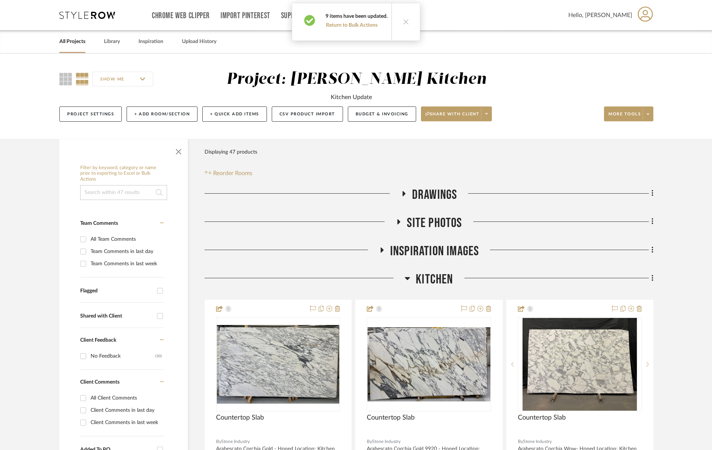
click at [417, 280] on span "Kitchen" at bounding box center [434, 280] width 37 height 16
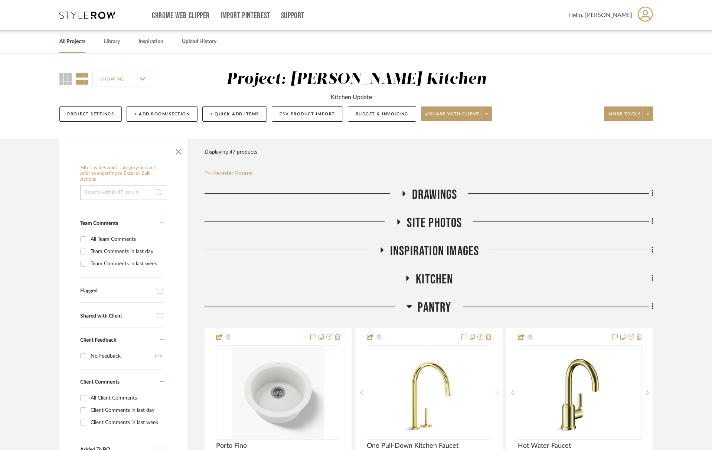
click at [104, 41] on div "All Projects Library Inspiration Upload History" at bounding box center [355, 41] width 615 height 23
click at [113, 40] on link "Library" at bounding box center [112, 42] width 16 height 10
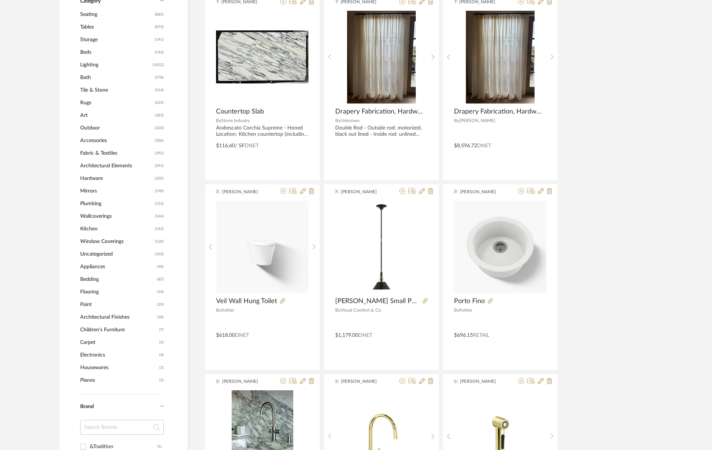
scroll to position [338, 0]
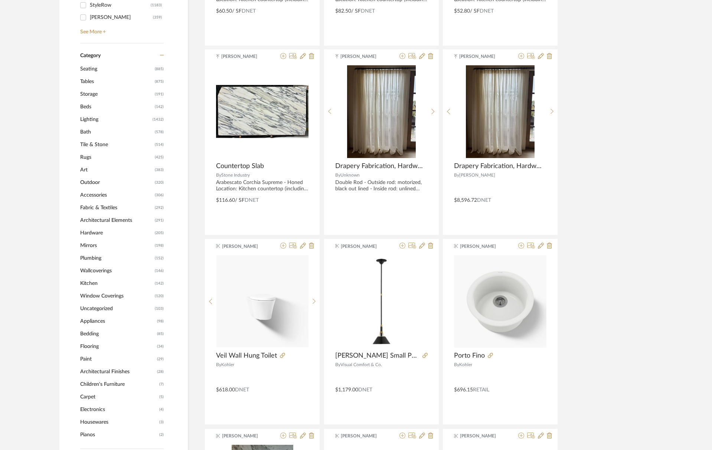
click at [90, 118] on span "Lighting" at bounding box center [115, 119] width 71 height 13
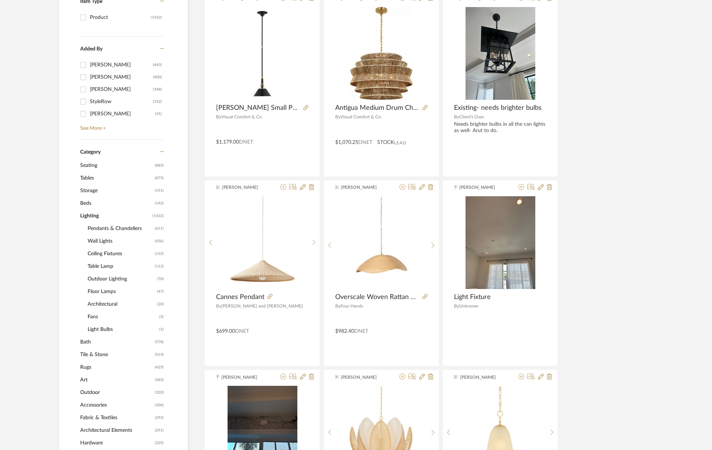
scroll to position [389, 0]
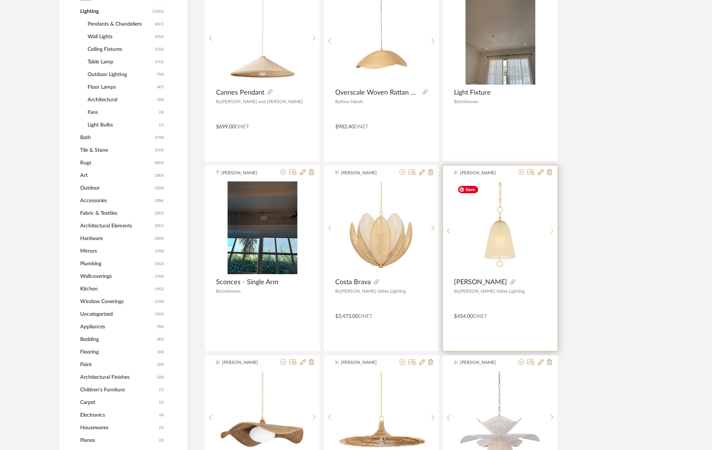
click at [551, 227] on div at bounding box center [552, 230] width 12 height 99
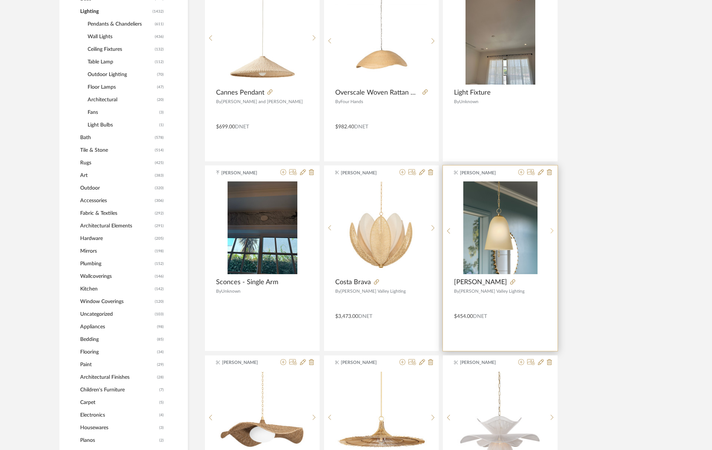
click at [551, 228] on icon at bounding box center [551, 231] width 3 height 6
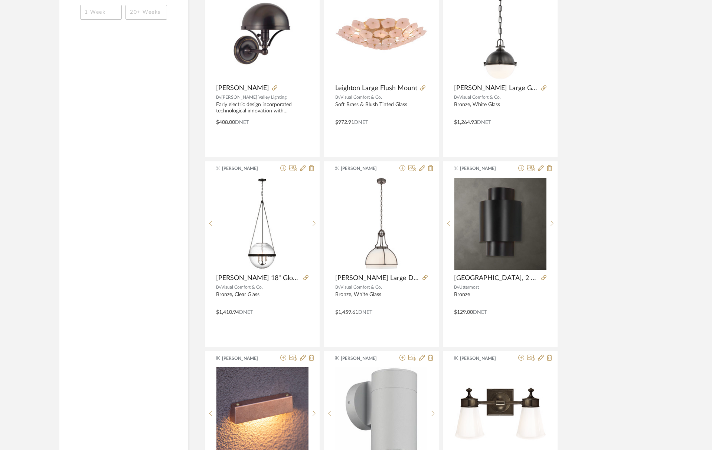
scroll to position [1361, 0]
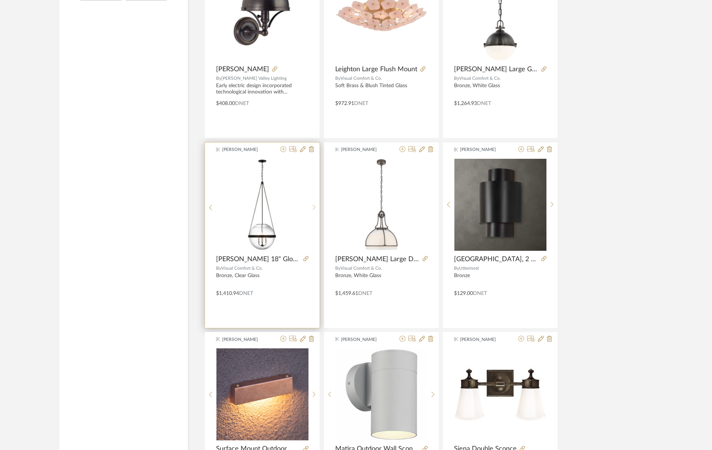
click at [314, 205] on icon at bounding box center [313, 207] width 3 height 6
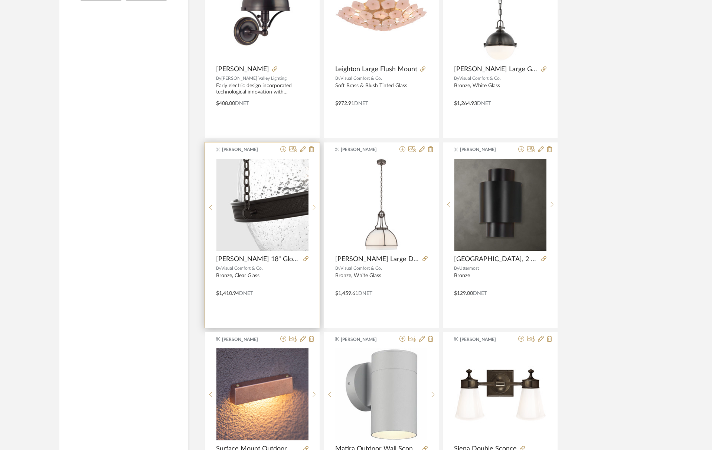
click at [314, 205] on icon at bounding box center [313, 207] width 3 height 6
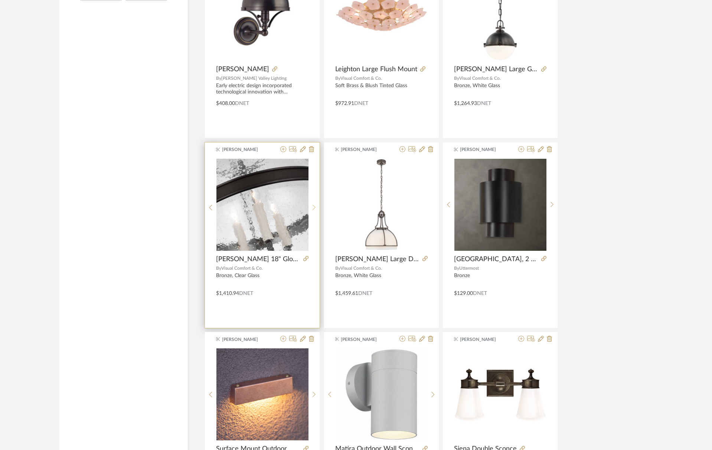
click at [314, 205] on icon at bounding box center [313, 207] width 3 height 6
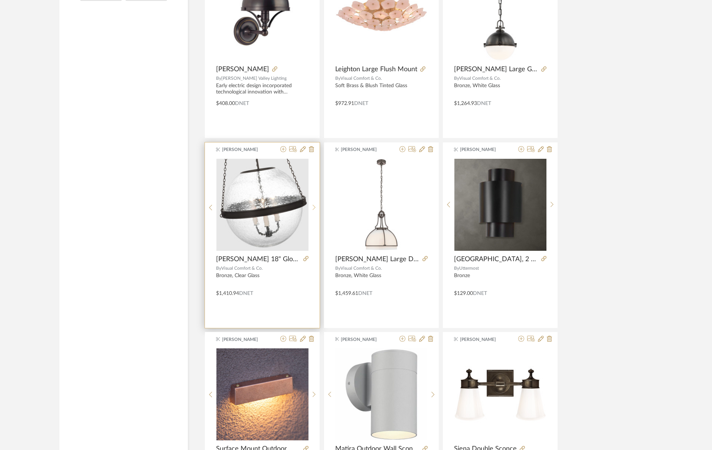
click at [314, 205] on icon at bounding box center [313, 207] width 3 height 6
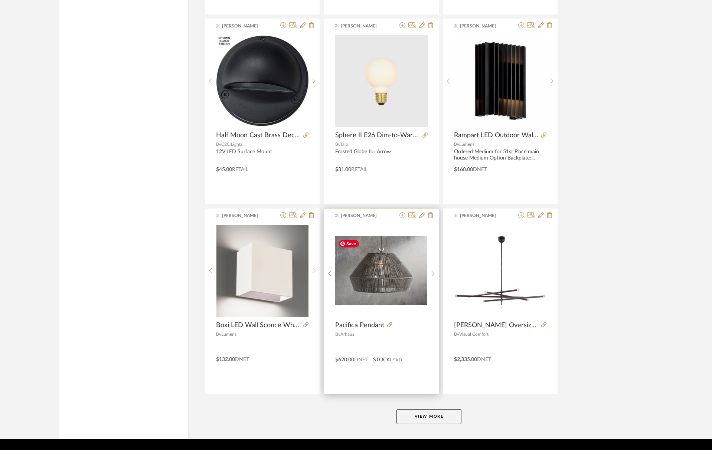
scroll to position [2077, 0]
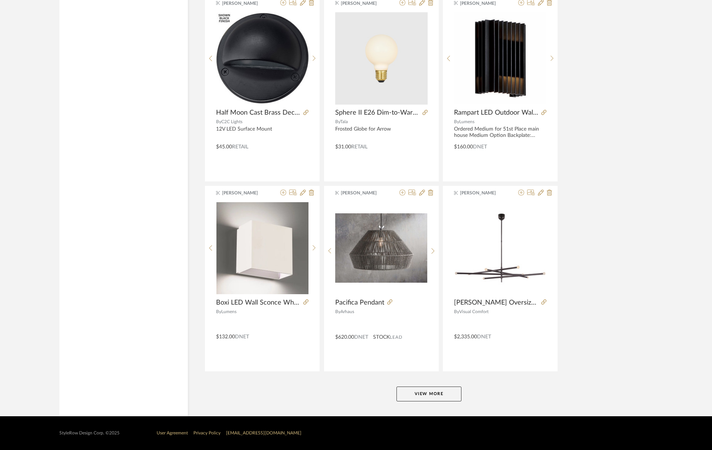
click at [436, 394] on button "View More" at bounding box center [428, 394] width 65 height 15
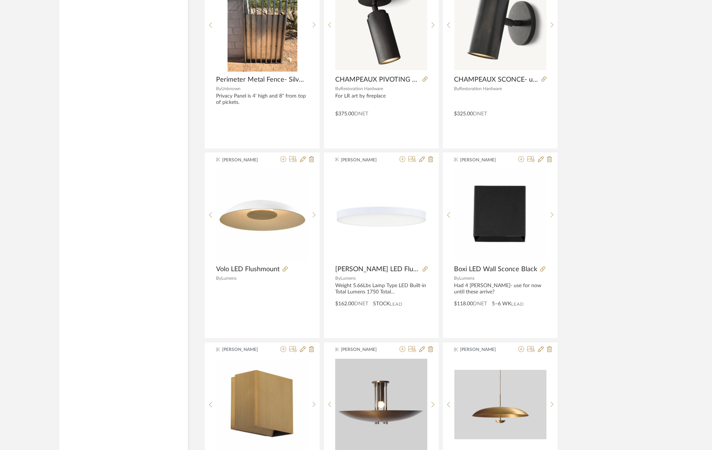
scroll to position [3073, 0]
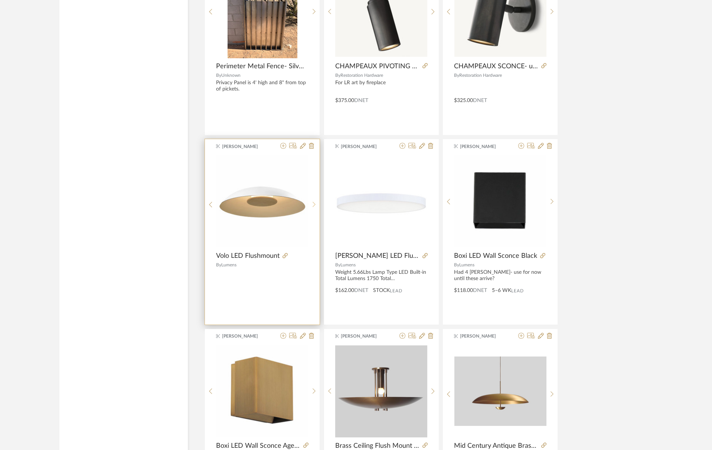
click at [314, 202] on icon at bounding box center [313, 205] width 3 height 6
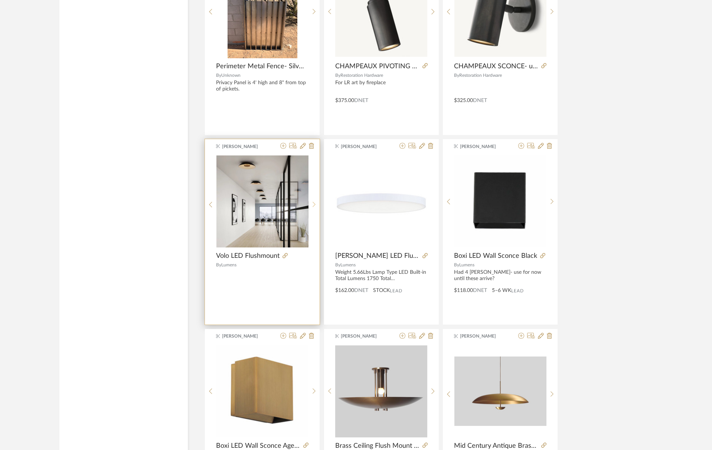
click at [314, 202] on icon at bounding box center [313, 205] width 3 height 6
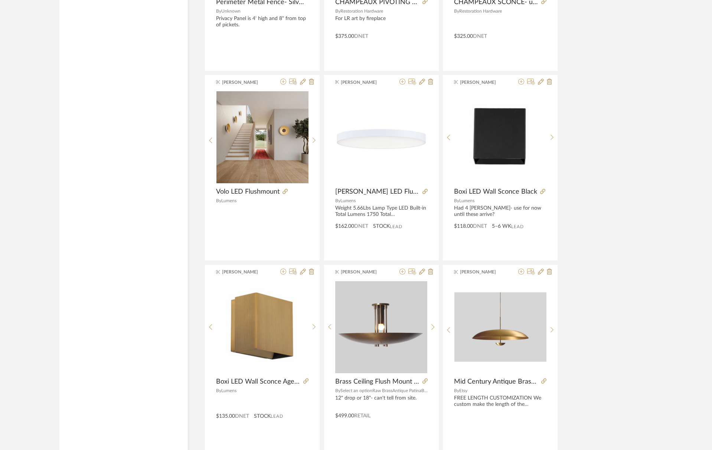
scroll to position [3182, 0]
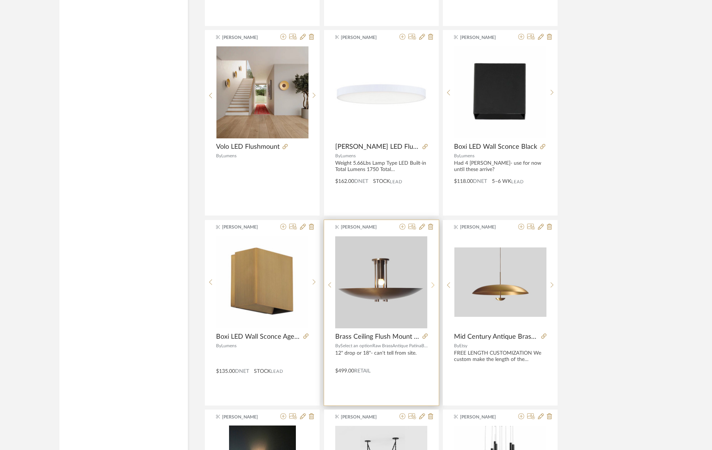
click at [433, 288] on div at bounding box center [433, 285] width 12 height 99
click at [433, 289] on div at bounding box center [433, 285] width 12 height 99
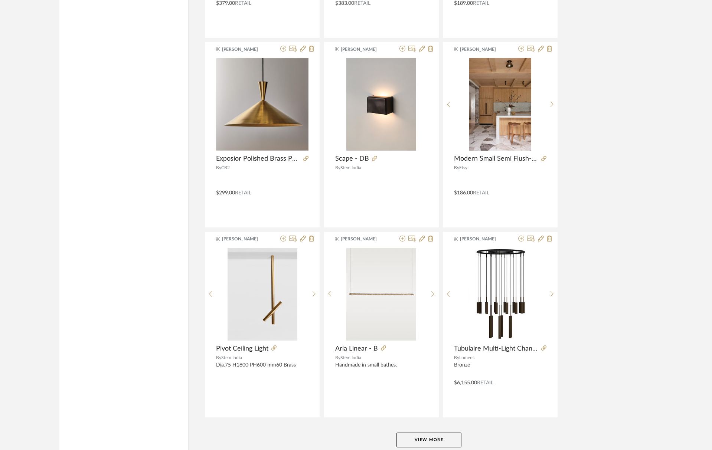
scroll to position [4355, 0]
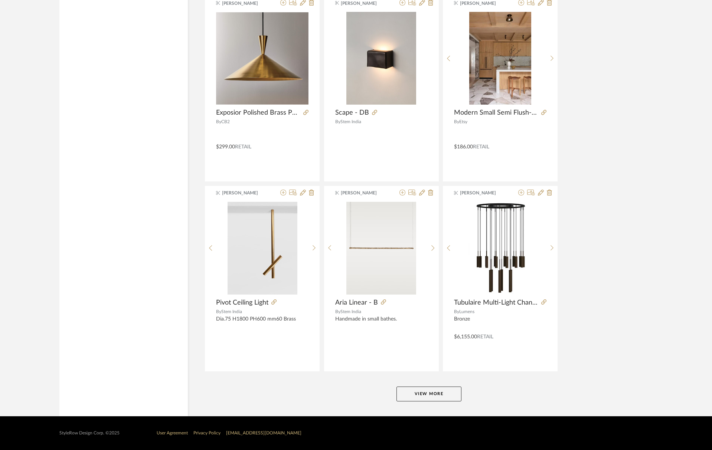
click at [424, 389] on button "View More" at bounding box center [428, 394] width 65 height 15
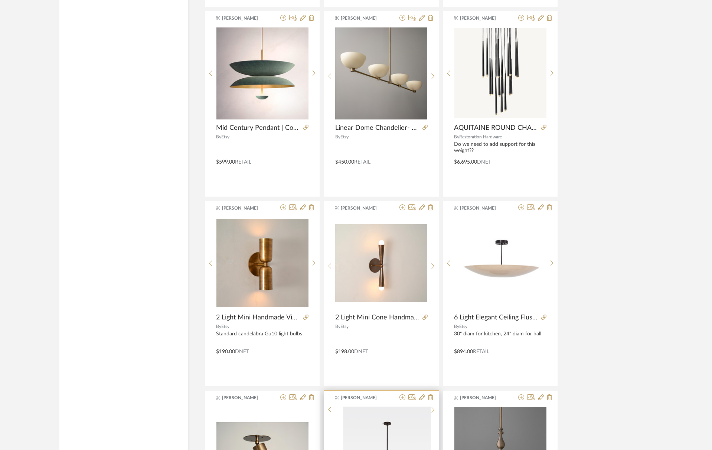
scroll to position [5456, 0]
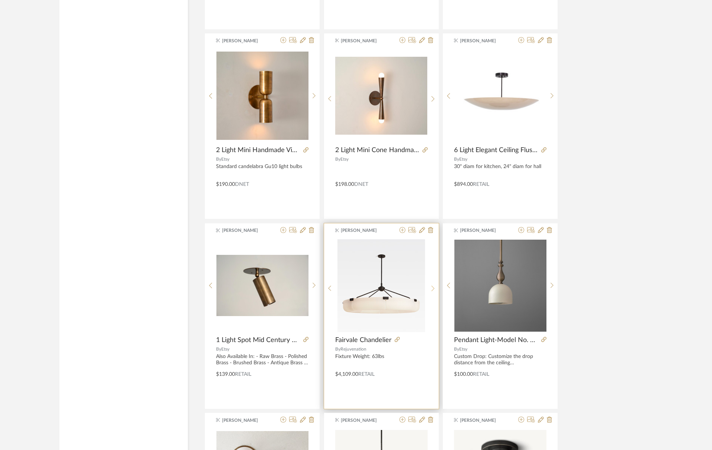
click at [435, 288] on sr-next-btn at bounding box center [433, 288] width 12 height 6
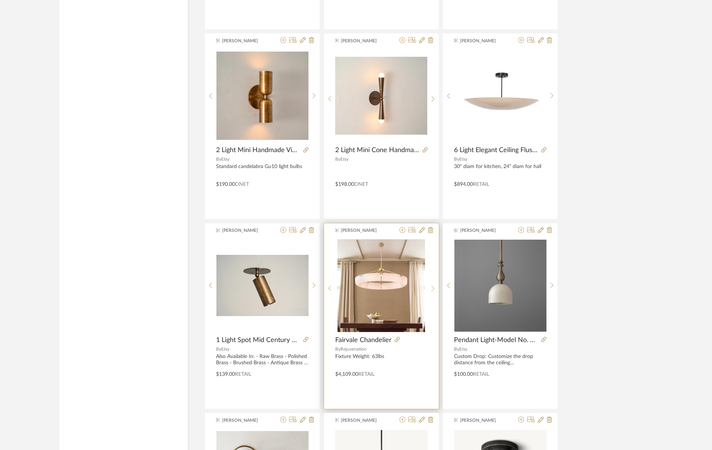
click at [435, 288] on sr-next-btn at bounding box center [433, 288] width 12 height 6
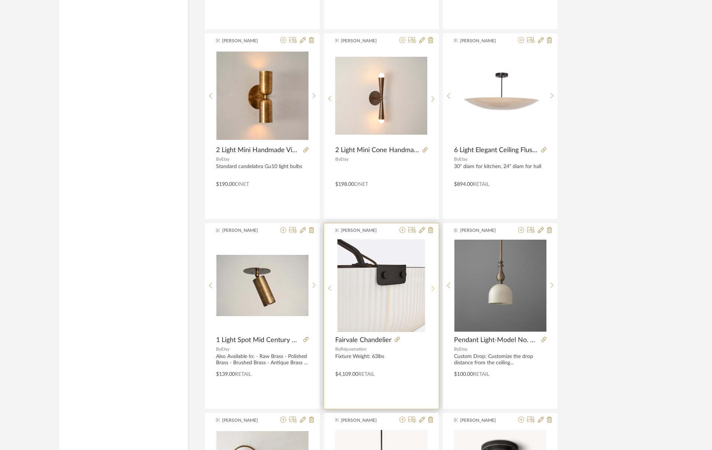
click at [435, 288] on sr-next-btn at bounding box center [433, 288] width 12 height 6
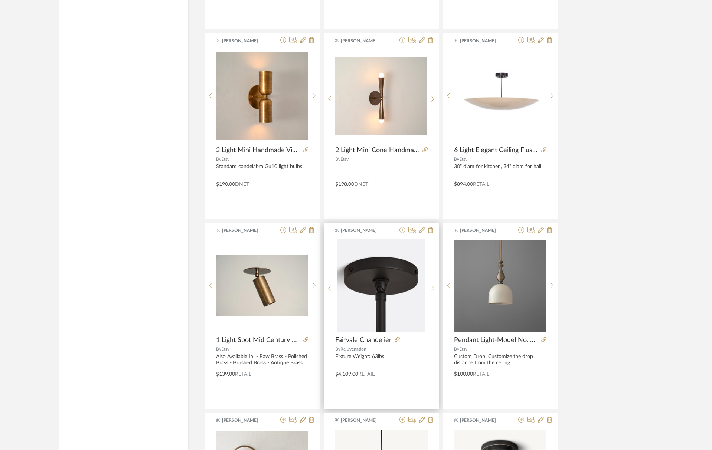
click at [435, 288] on sr-next-btn at bounding box center [433, 288] width 12 height 6
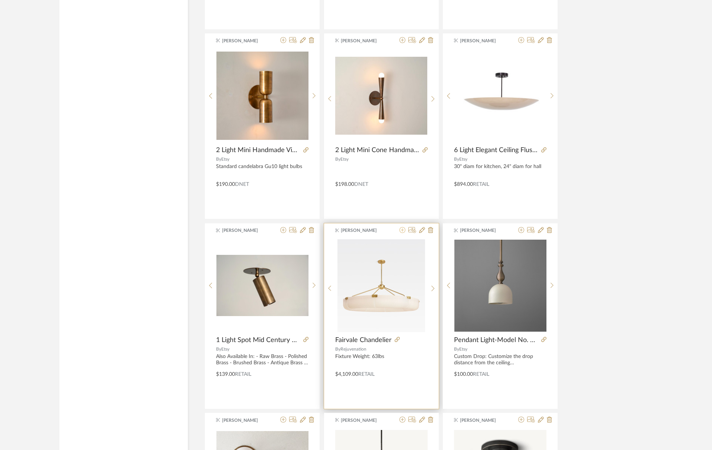
click at [403, 231] on icon at bounding box center [402, 230] width 6 height 6
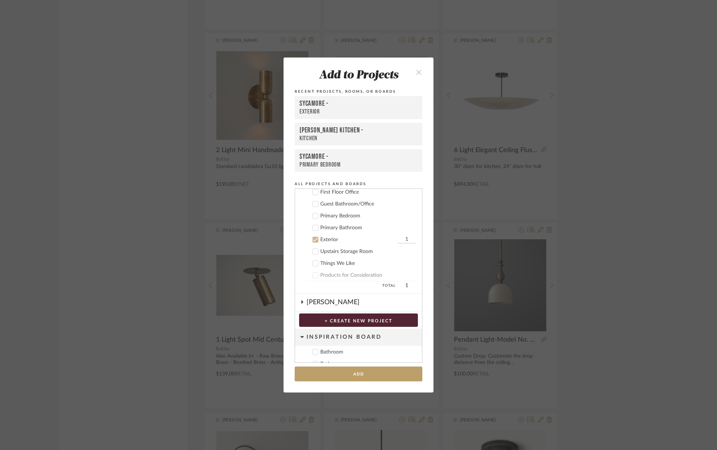
scroll to position [265, 0]
click at [315, 238] on div at bounding box center [315, 239] width 6 height 6
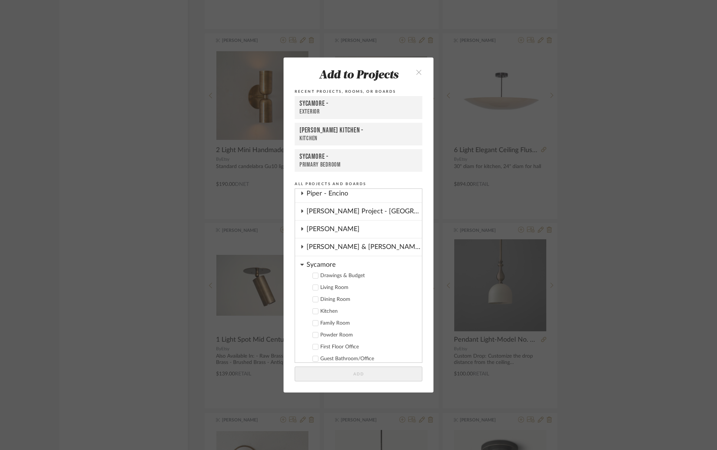
scroll to position [102, 0]
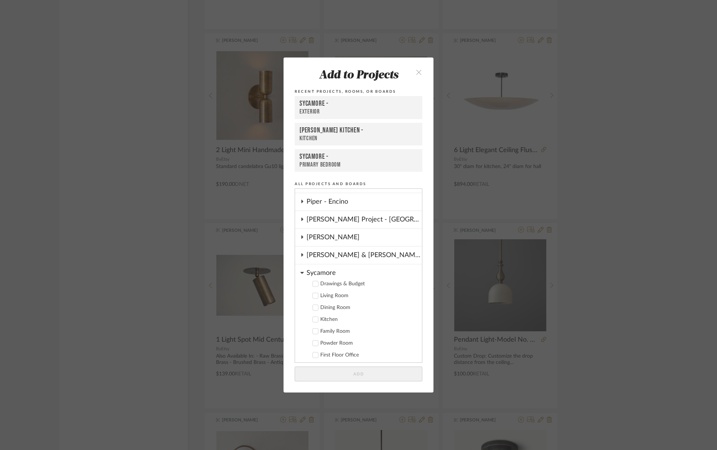
click at [317, 275] on div "Sycamore" at bounding box center [364, 271] width 115 height 13
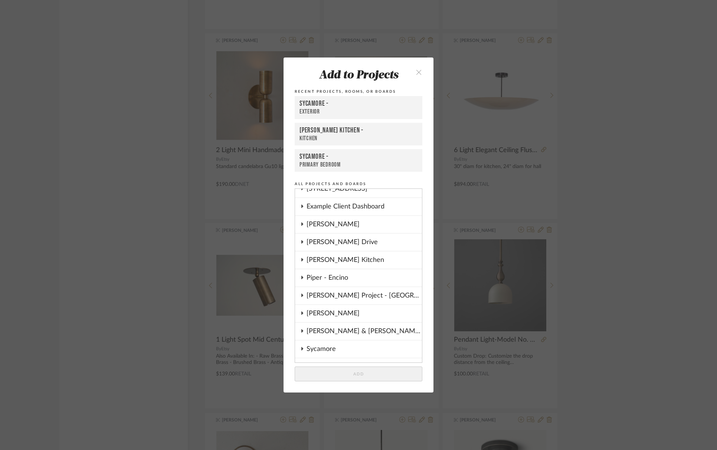
scroll to position [0, 0]
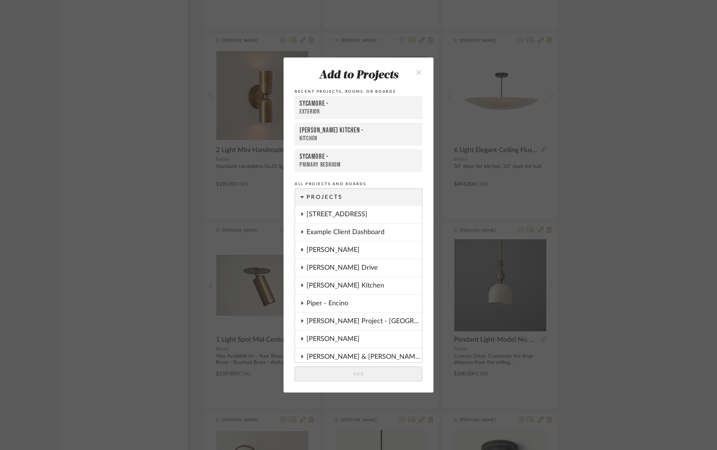
click at [320, 284] on div "[PERSON_NAME] Kitchen" at bounding box center [364, 285] width 115 height 17
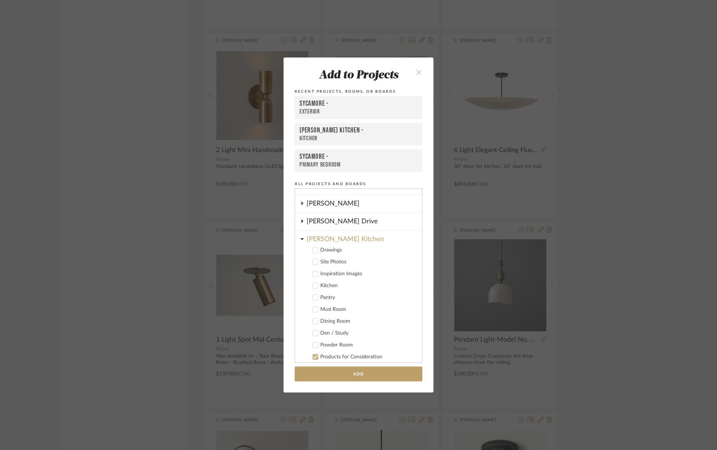
click at [313, 322] on icon at bounding box center [315, 321] width 5 height 5
click at [354, 375] on button "Add" at bounding box center [359, 374] width 128 height 15
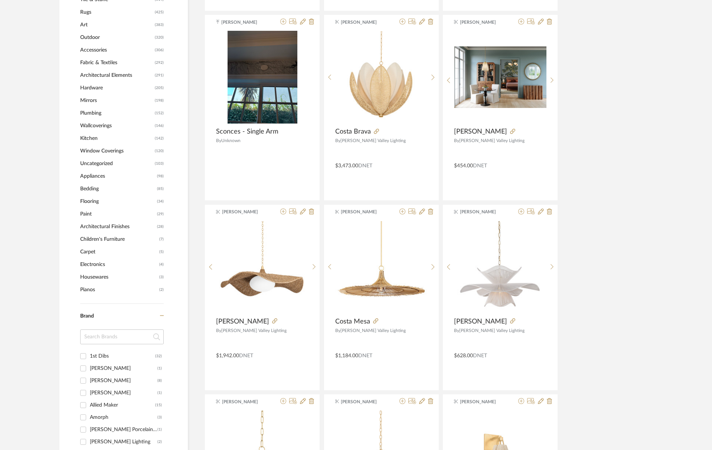
scroll to position [610, 0]
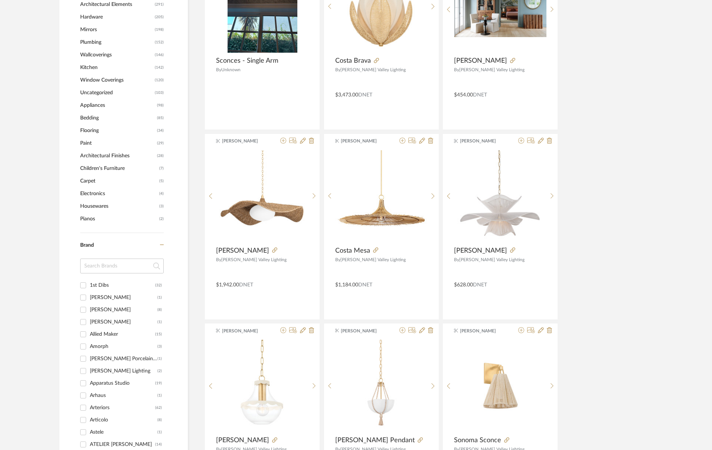
click at [111, 384] on div "Apparatus Studio" at bounding box center [122, 383] width 65 height 12
click at [89, 384] on input "Apparatus Studio (19)" at bounding box center [83, 383] width 12 height 12
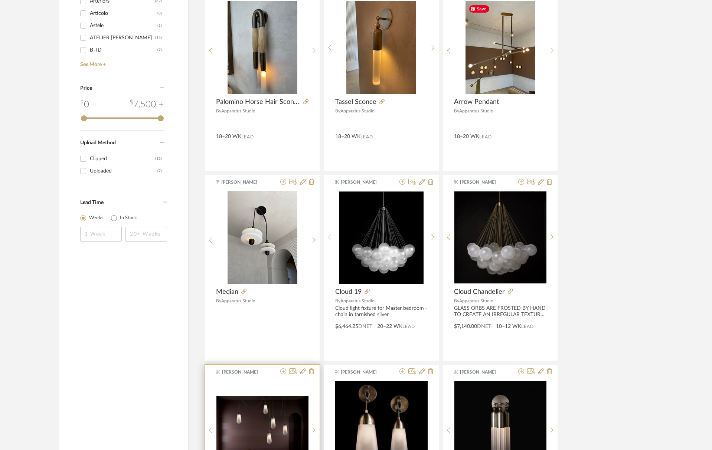
scroll to position [676, 0]
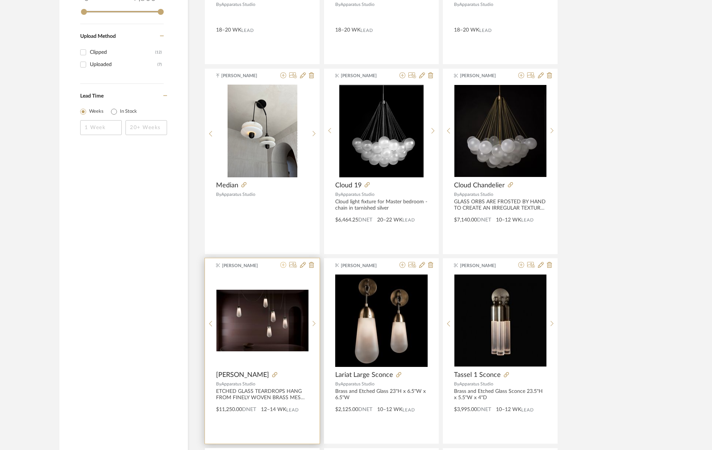
click at [282, 264] on icon at bounding box center [283, 265] width 6 height 6
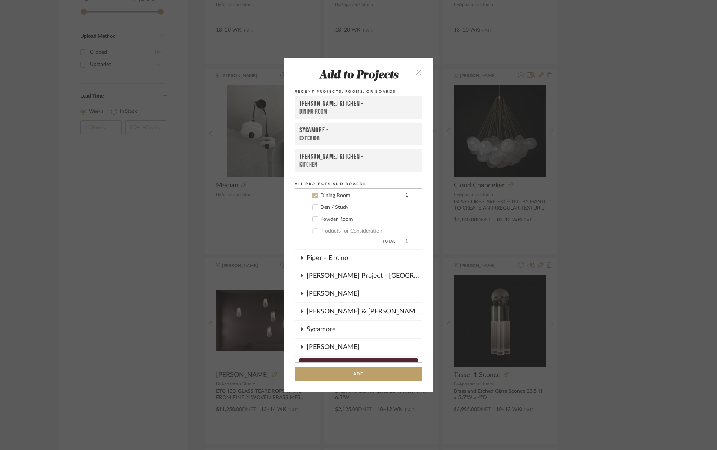
scroll to position [173, 0]
click at [366, 376] on button "Add" at bounding box center [359, 374] width 128 height 15
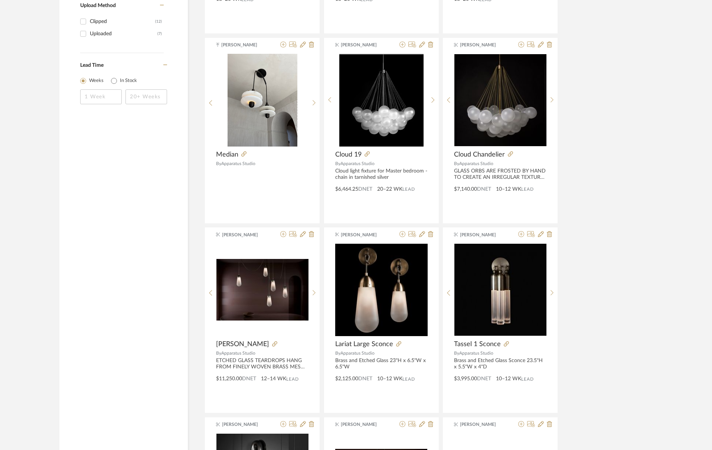
scroll to position [704, 0]
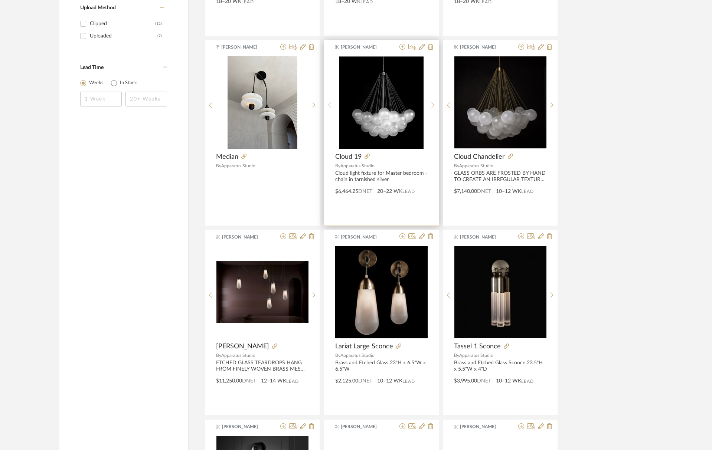
click at [432, 102] on icon at bounding box center [432, 105] width 3 height 6
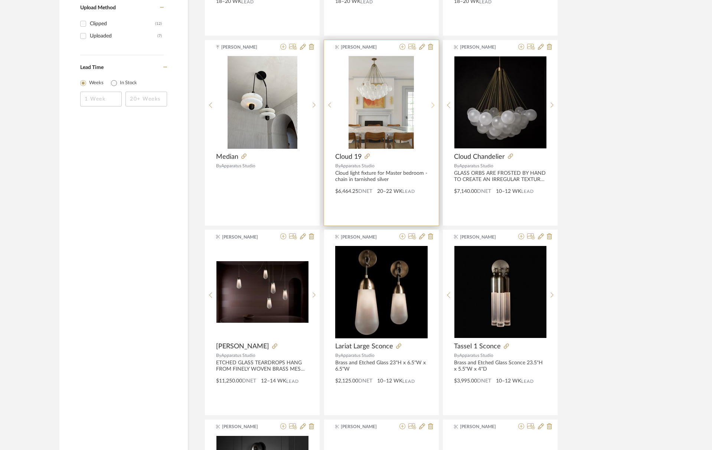
click at [432, 102] on div at bounding box center [433, 105] width 12 height 99
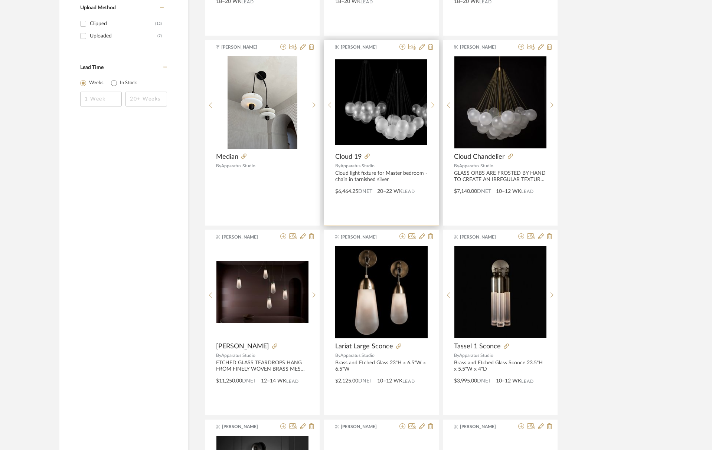
click at [432, 102] on div at bounding box center [433, 105] width 12 height 99
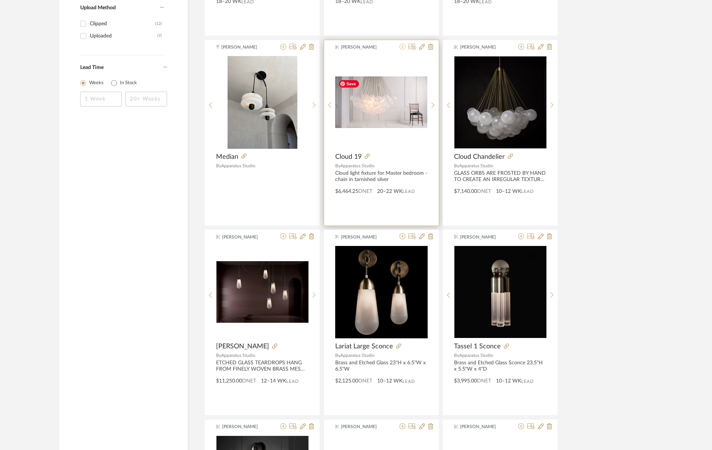
click at [403, 47] on icon at bounding box center [402, 47] width 6 height 6
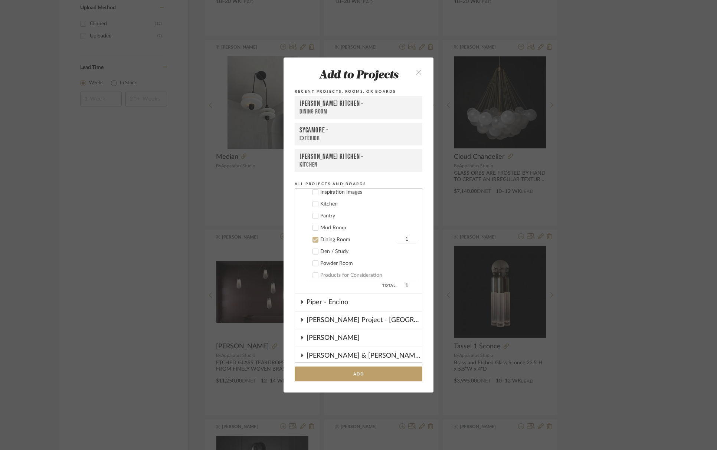
scroll to position [114, 0]
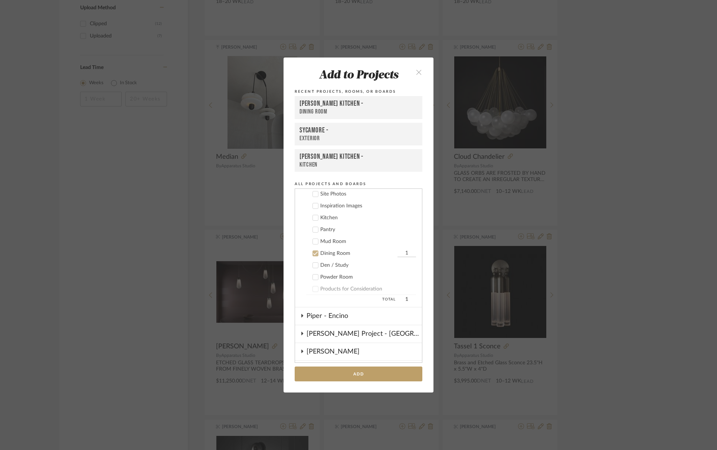
click at [332, 266] on div "Den / Study" at bounding box center [368, 265] width 96 height 6
click at [314, 253] on icon at bounding box center [315, 253] width 5 height 5
click at [357, 378] on button "Add" at bounding box center [359, 374] width 128 height 15
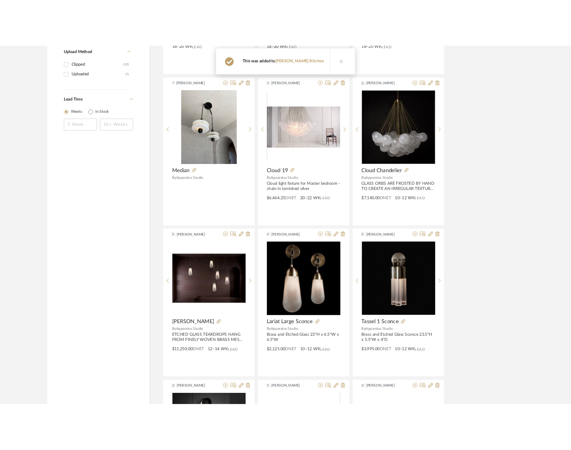
scroll to position [704, 0]
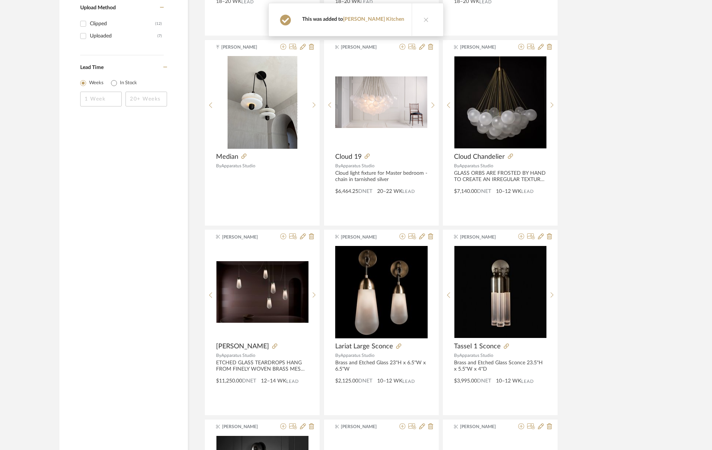
click at [416, 26] on button at bounding box center [426, 19] width 29 height 33
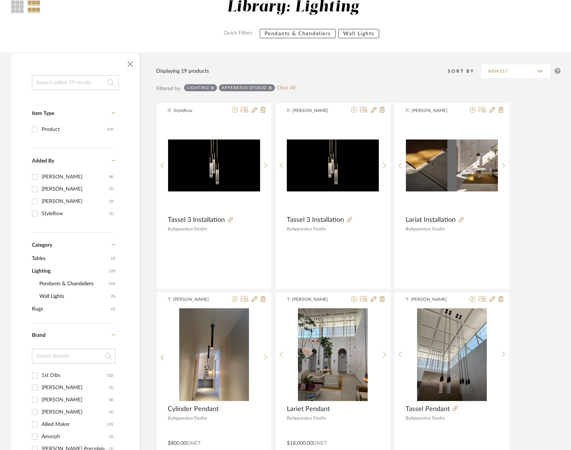
scroll to position [200, 0]
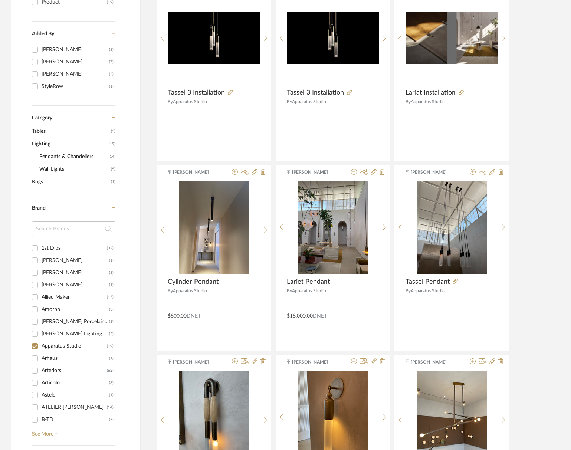
click at [36, 345] on input "Apparatus Studio (19)" at bounding box center [35, 346] width 12 height 12
checkbox input "false"
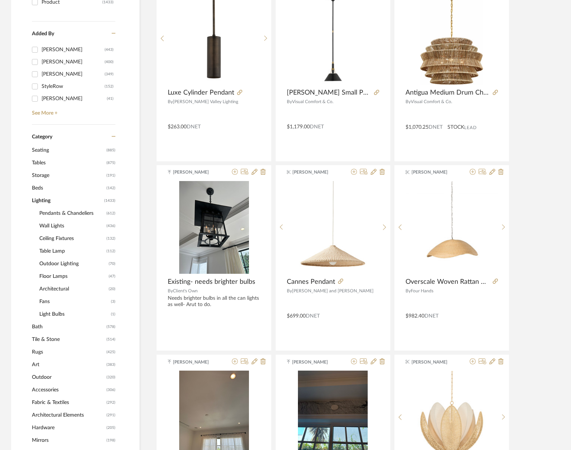
click at [57, 238] on span "Ceiling Fixtures" at bounding box center [71, 238] width 65 height 13
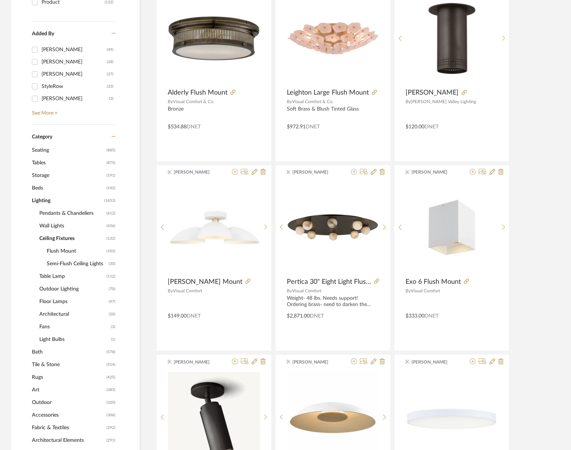
click at [62, 253] on span "Flush Mount" at bounding box center [76, 251] width 58 height 13
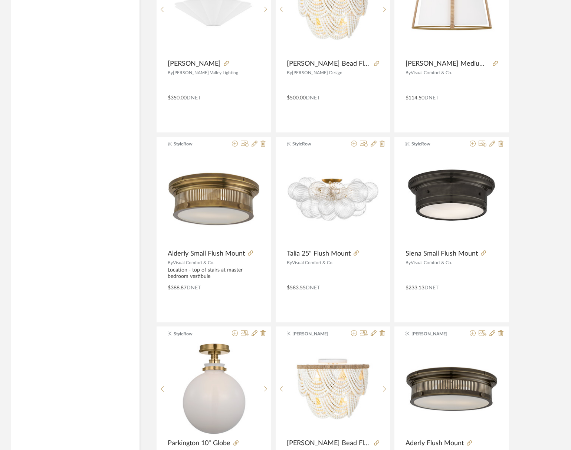
scroll to position [1530, 0]
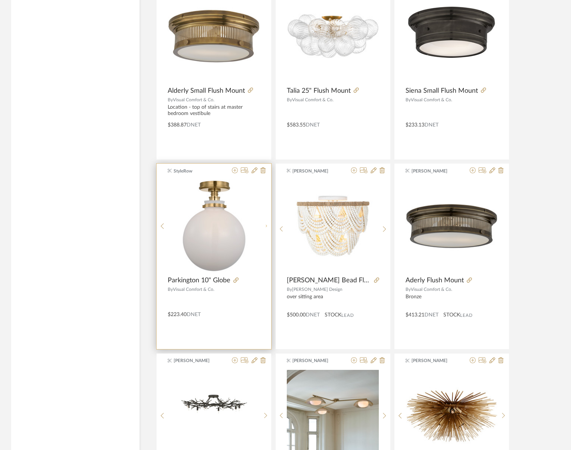
click at [267, 224] on div at bounding box center [266, 226] width 12 height 93
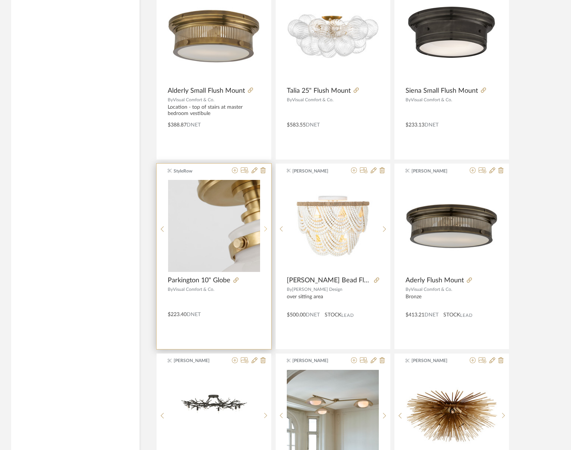
click at [267, 224] on div at bounding box center [266, 229] width 12 height 99
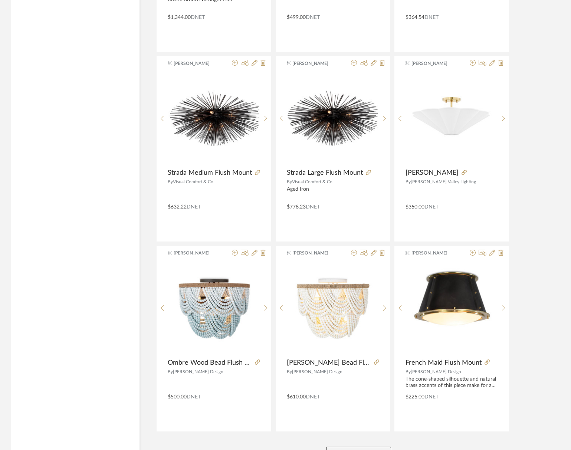
scroll to position [2063, 0]
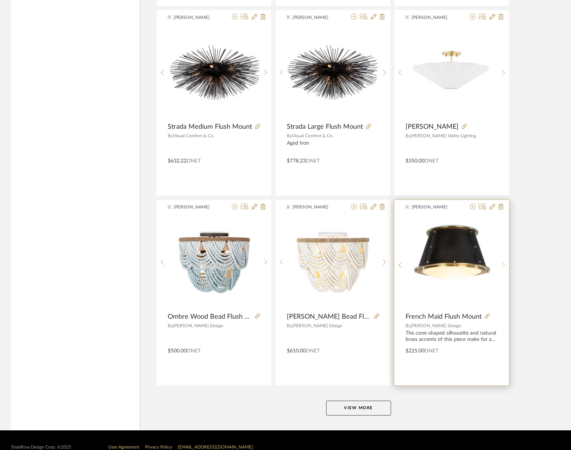
click at [505, 265] on icon at bounding box center [503, 265] width 3 height 6
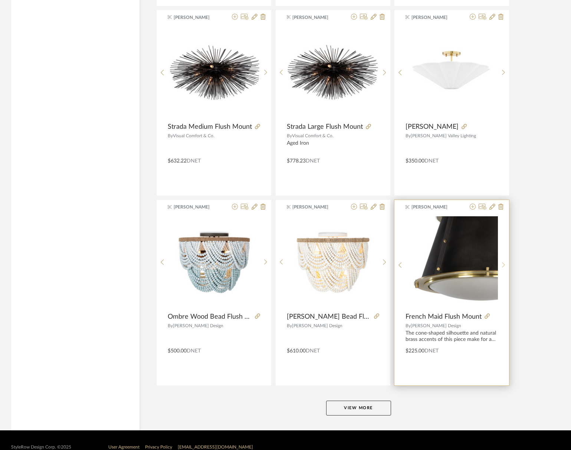
click at [505, 265] on icon at bounding box center [503, 265] width 3 height 6
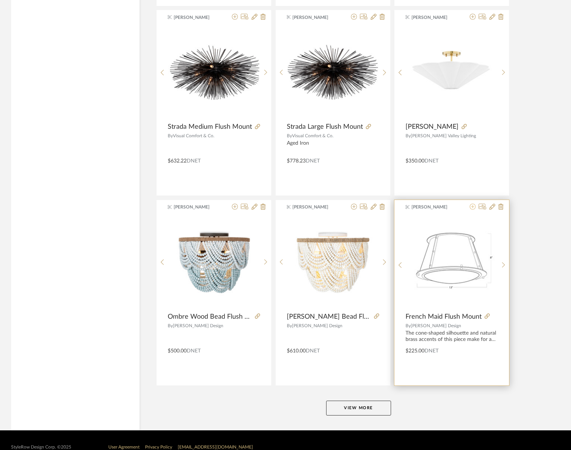
click at [472, 207] on icon at bounding box center [473, 207] width 6 height 6
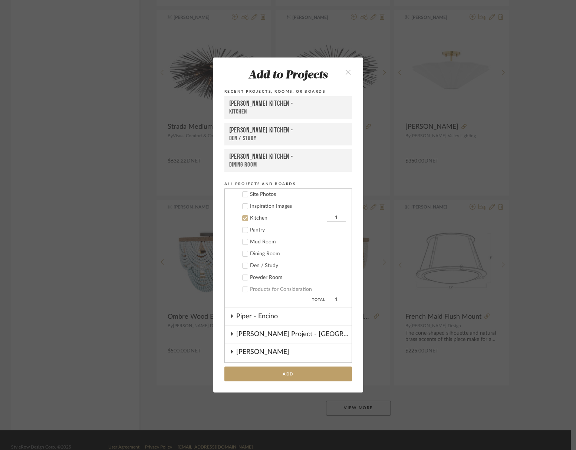
scroll to position [115, 0]
click at [243, 277] on icon at bounding box center [245, 277] width 5 height 4
click at [243, 219] on icon at bounding box center [245, 217] width 5 height 5
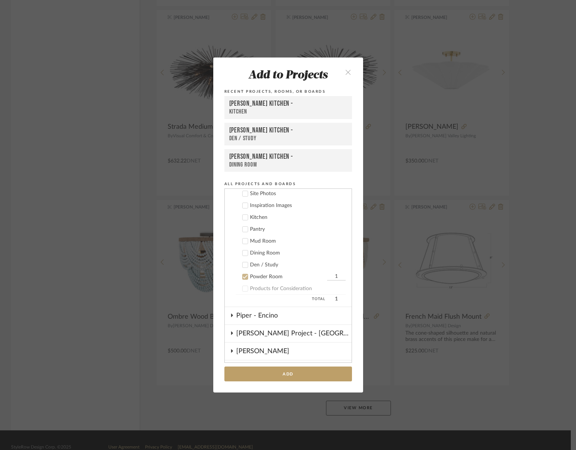
click at [239, 242] on label "Mud Room" at bounding box center [291, 241] width 110 height 7
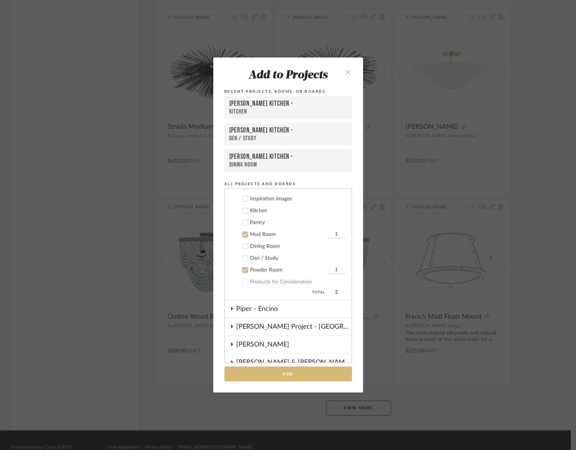
scroll to position [125, 0]
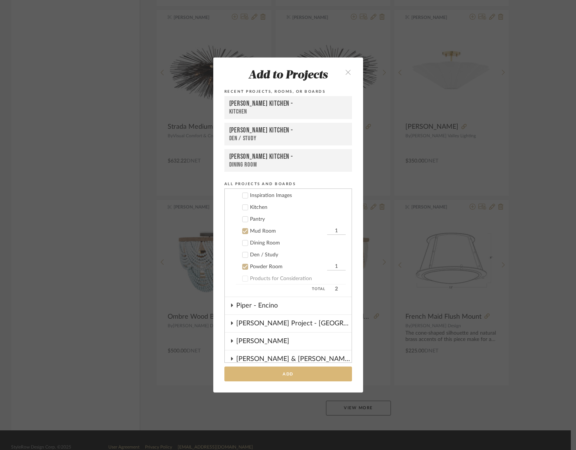
click at [288, 376] on button "Add" at bounding box center [289, 374] width 128 height 15
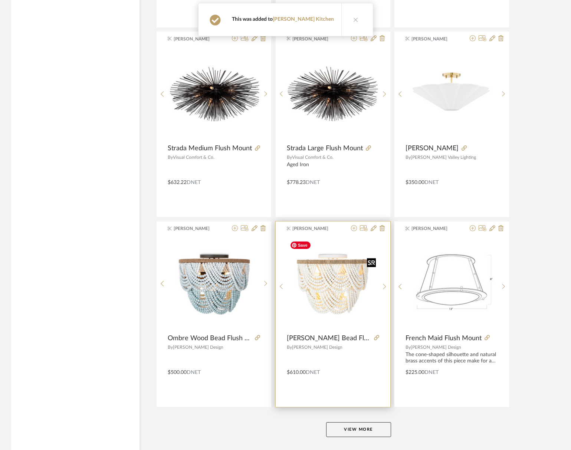
scroll to position [2041, 0]
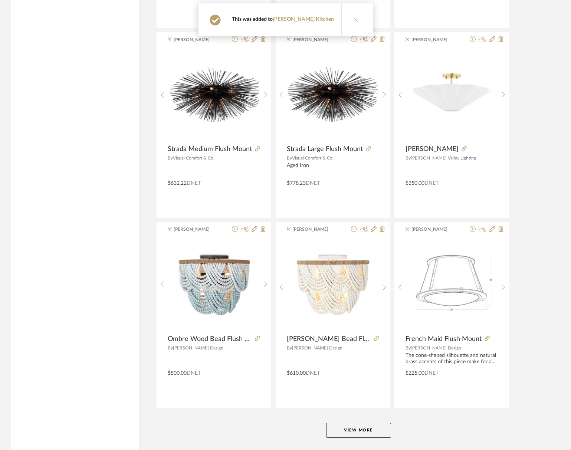
click at [367, 426] on button "View More" at bounding box center [358, 430] width 65 height 15
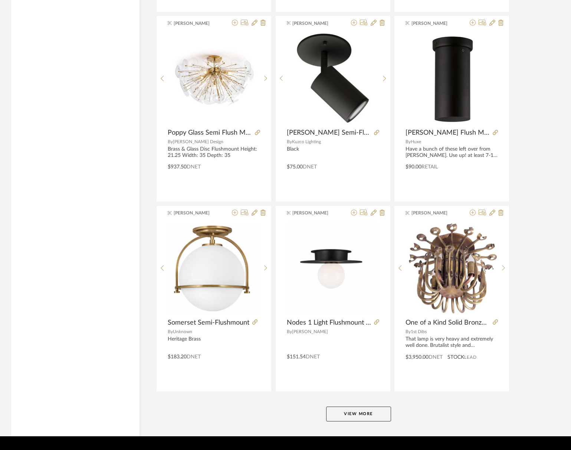
scroll to position [4355, 0]
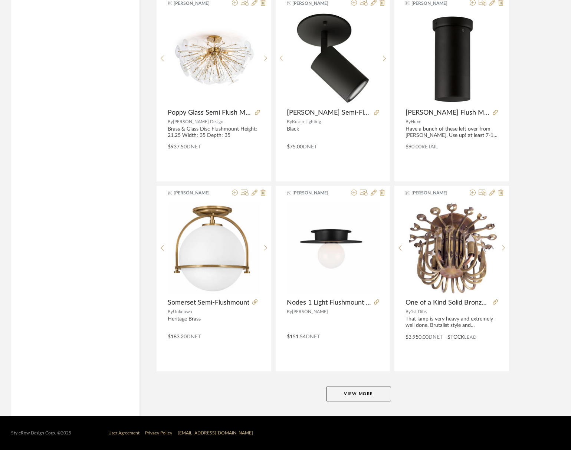
click at [366, 396] on button "View More" at bounding box center [358, 394] width 65 height 15
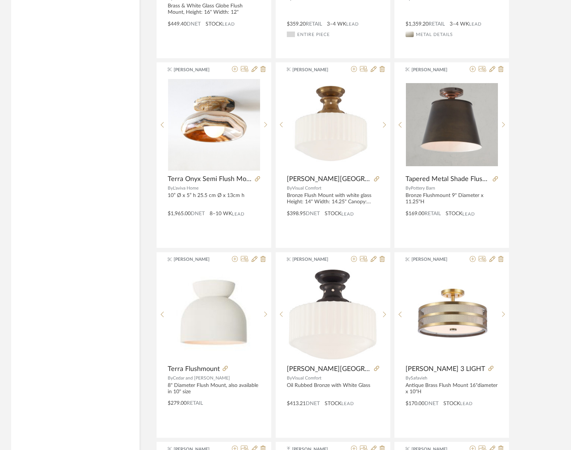
scroll to position [4779, 0]
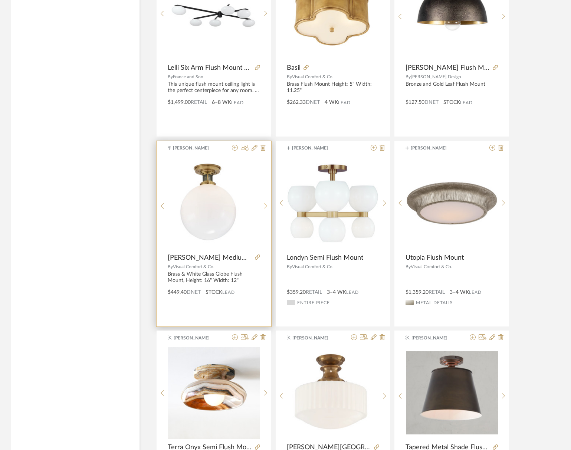
click at [266, 202] on div at bounding box center [266, 206] width 12 height 99
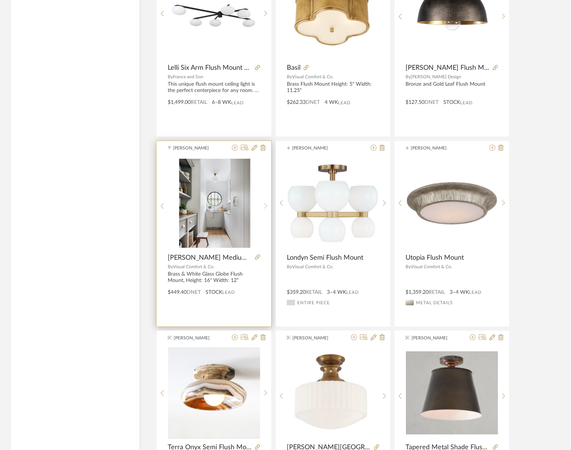
click at [268, 206] on sr-next-btn at bounding box center [266, 206] width 12 height 6
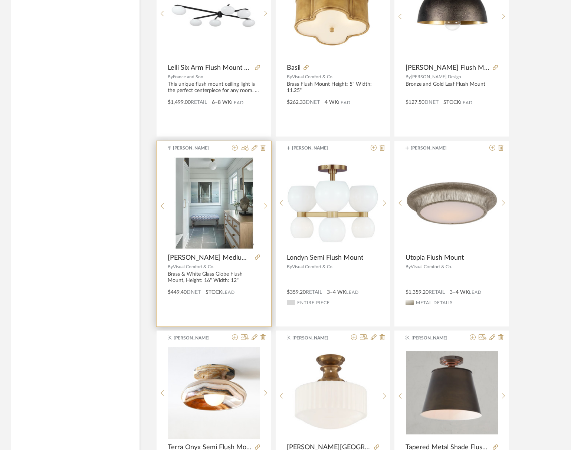
click at [268, 206] on sr-next-btn at bounding box center [266, 206] width 12 height 6
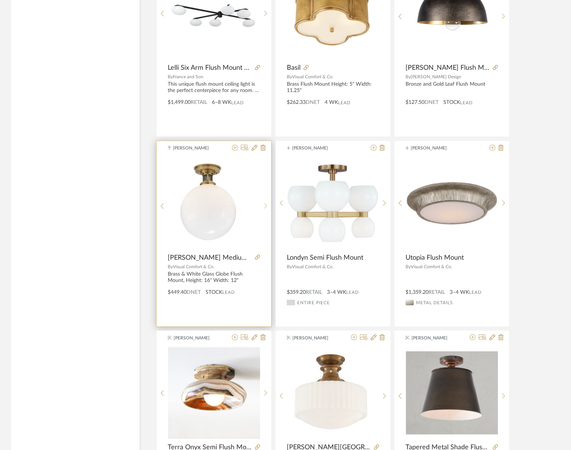
click at [268, 206] on sr-next-btn at bounding box center [266, 206] width 12 height 6
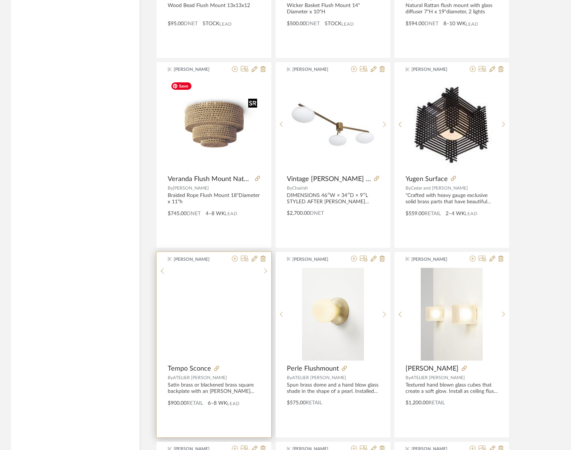
scroll to position [5736, 0]
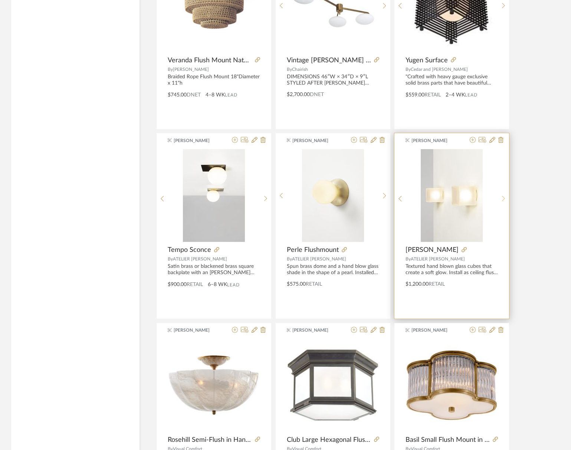
click at [502, 196] on icon at bounding box center [503, 199] width 3 height 6
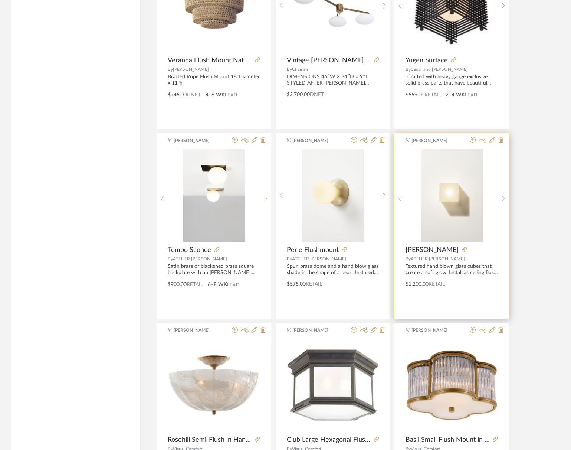
click at [502, 196] on icon at bounding box center [503, 199] width 3 height 6
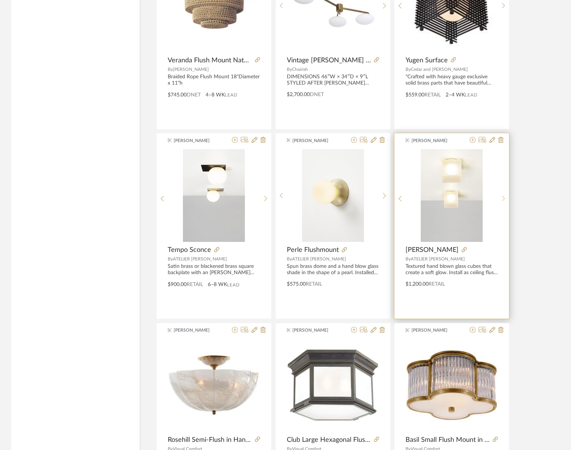
click at [502, 196] on icon at bounding box center [503, 199] width 3 height 6
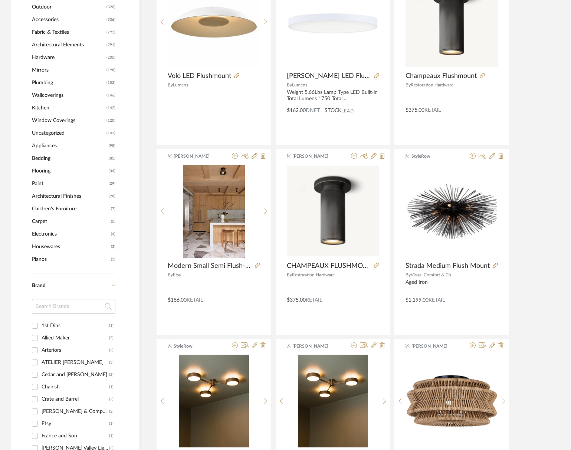
scroll to position [585, 0]
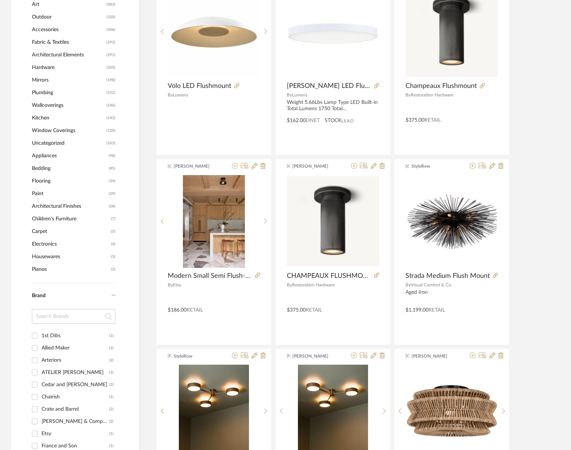
click at [44, 70] on span "Hardware" at bounding box center [68, 67] width 73 height 13
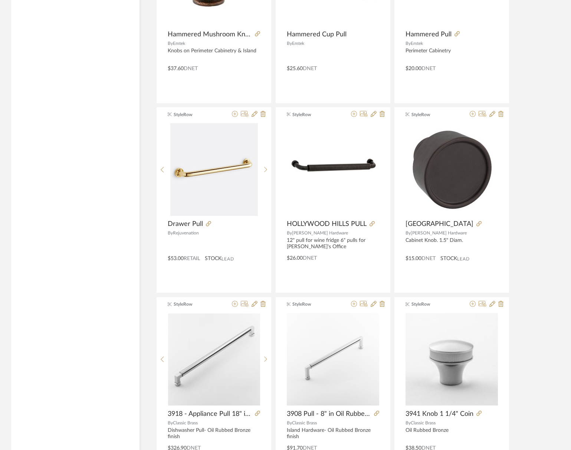
scroll to position [2077, 0]
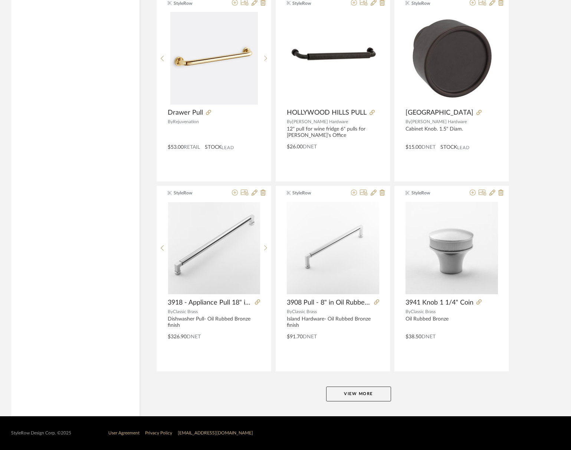
click at [371, 393] on button "View More" at bounding box center [358, 394] width 65 height 15
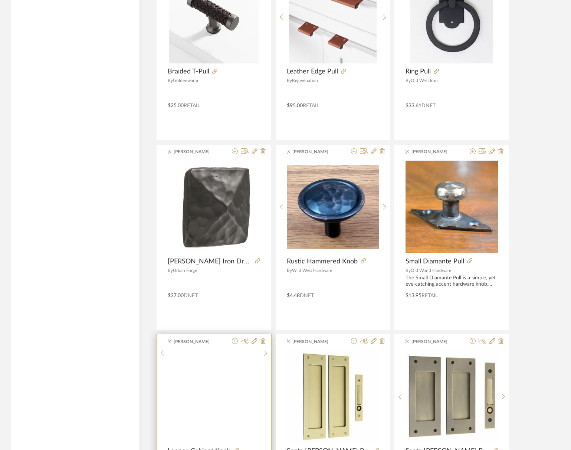
scroll to position [3129, 0]
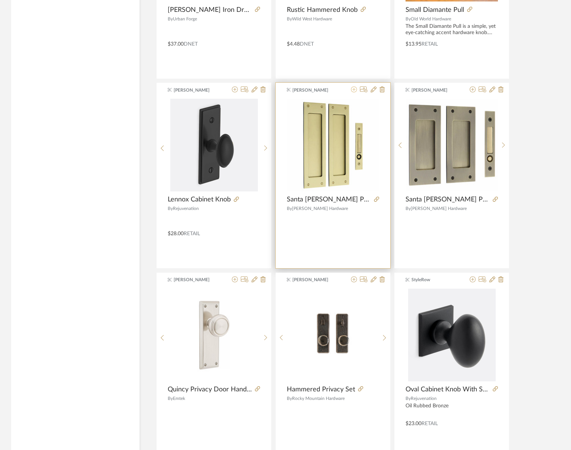
click at [354, 90] on icon at bounding box center [354, 89] width 6 height 6
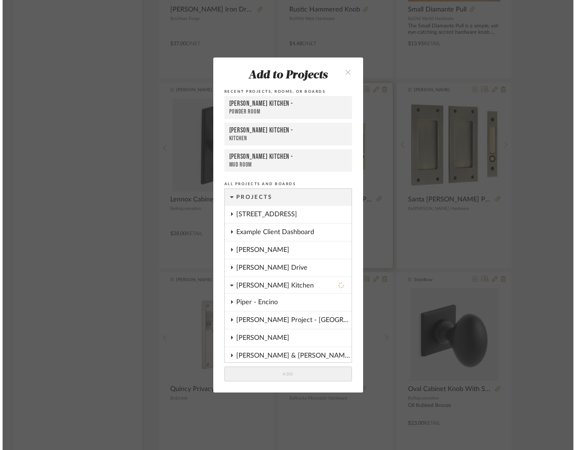
scroll to position [0, 0]
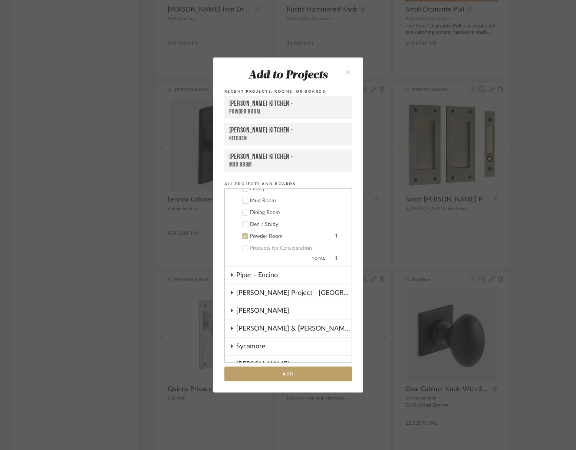
click at [244, 235] on icon at bounding box center [245, 236] width 5 height 5
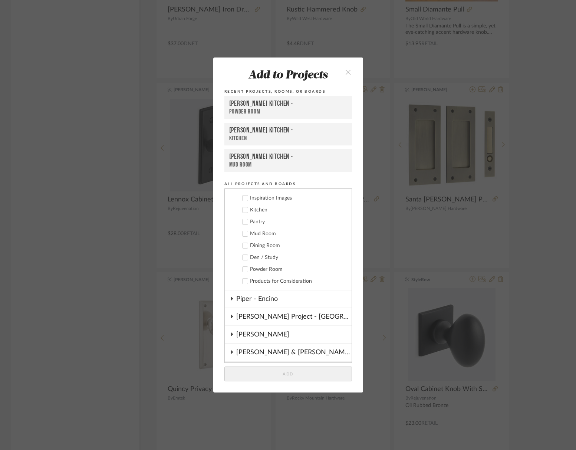
scroll to position [119, 0]
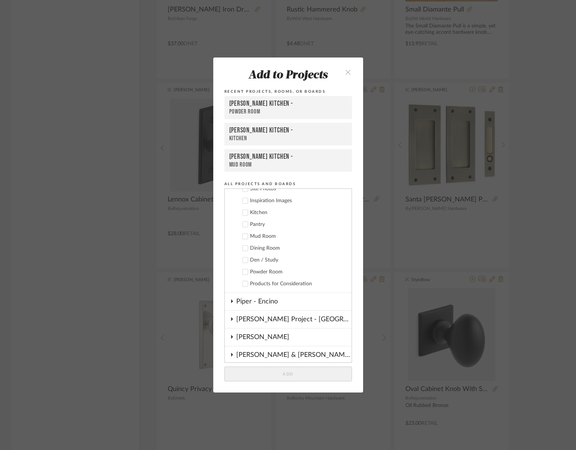
click at [243, 223] on icon at bounding box center [245, 224] width 5 height 5
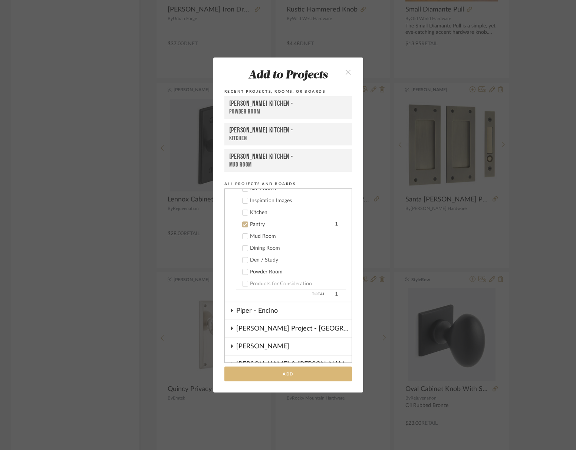
click at [314, 373] on button "Add" at bounding box center [289, 374] width 128 height 15
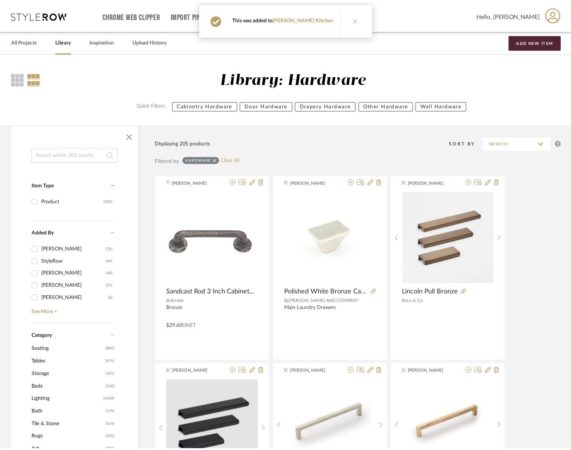
scroll to position [3129, 0]
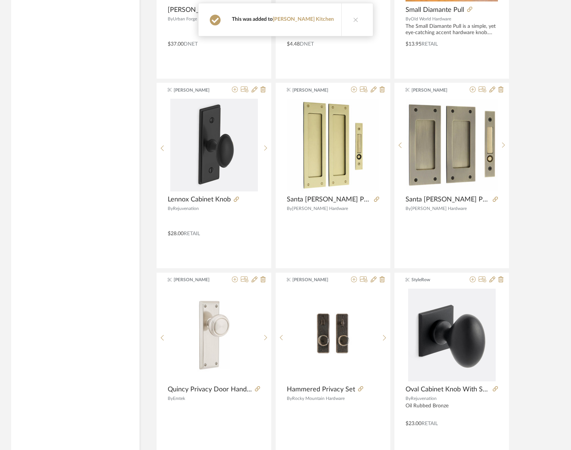
click at [353, 19] on icon at bounding box center [355, 19] width 5 height 5
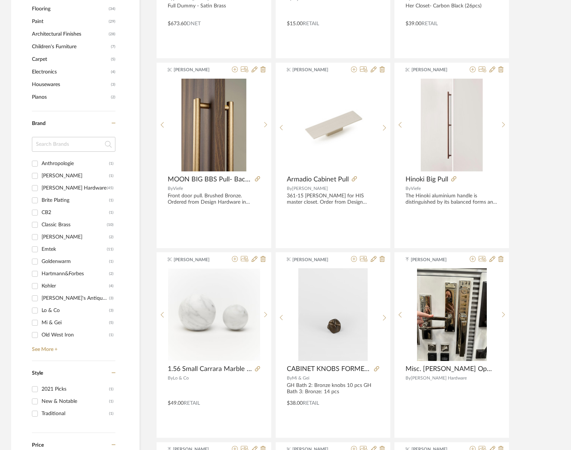
scroll to position [684, 0]
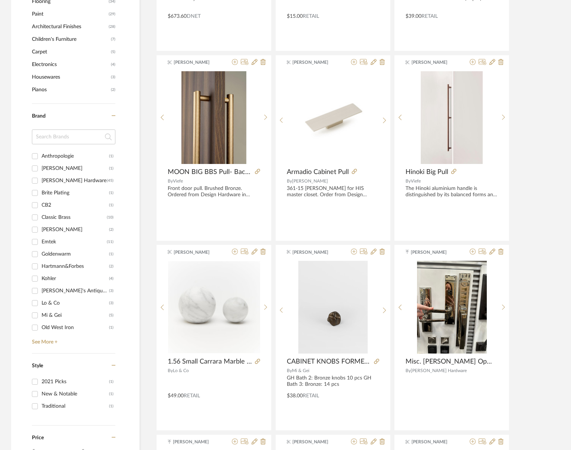
click at [58, 187] on div "Brite Plating" at bounding box center [76, 193] width 68 height 12
click at [41, 187] on input "Brite Plating (1)" at bounding box center [35, 193] width 12 height 12
checkbox input "true"
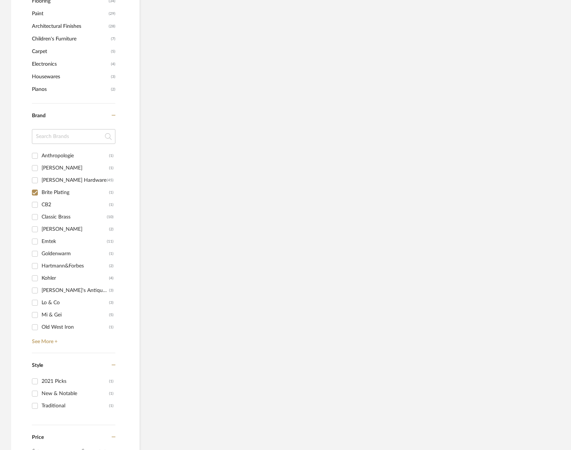
scroll to position [327, 0]
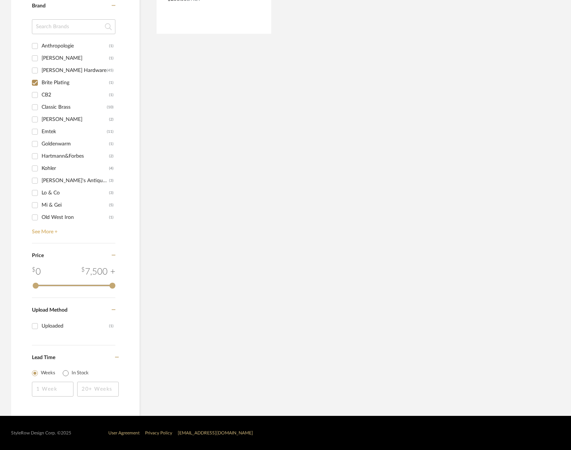
click at [48, 232] on link "See More +" at bounding box center [72, 229] width 85 height 12
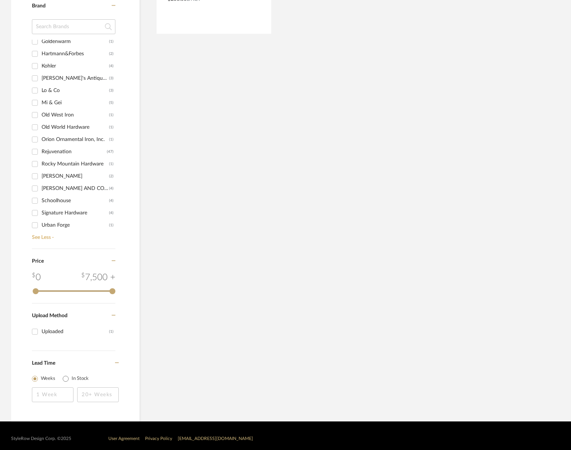
scroll to position [103, 0]
click at [48, 172] on div "Schaub" at bounding box center [76, 176] width 68 height 12
click at [41, 172] on input "Schaub (2)" at bounding box center [35, 176] width 12 height 12
checkbox input "true"
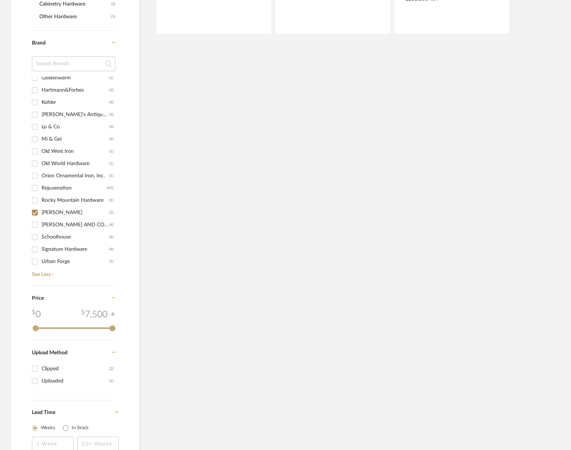
scroll to position [364, 0]
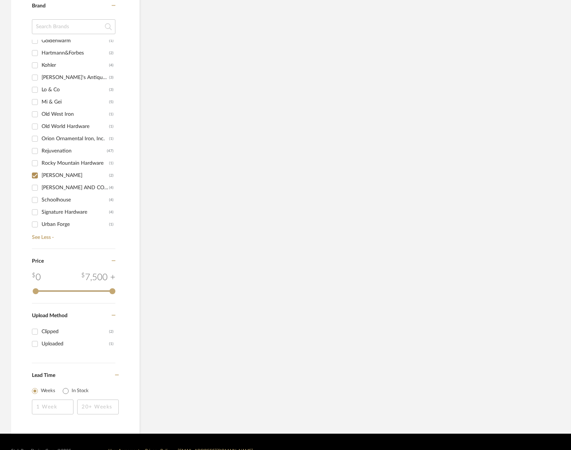
click at [52, 188] on div "SCHAUB AND COMPANY" at bounding box center [76, 188] width 68 height 12
click at [41, 188] on input "SCHAUB AND COMPANY (4)" at bounding box center [35, 188] width 12 height 12
checkbox input "true"
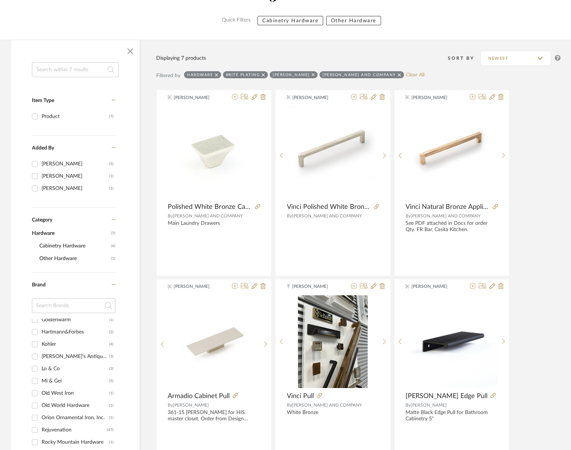
scroll to position [61, 0]
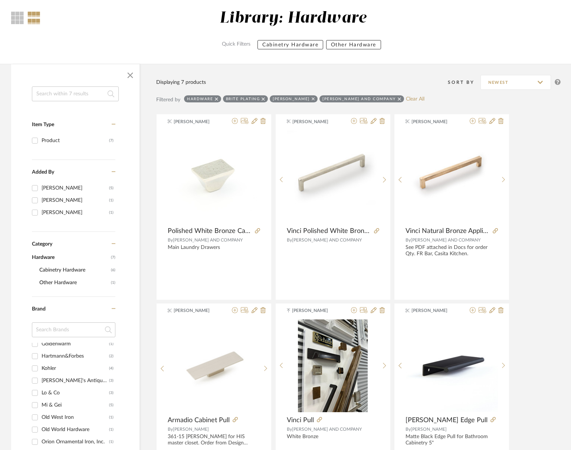
click at [266, 95] on div "Hardware Brite Plating Schaub SCHAUB AND COMPANY Clear All" at bounding box center [304, 99] width 240 height 9
click at [264, 97] on icon at bounding box center [263, 98] width 3 height 5
checkbox input "false"
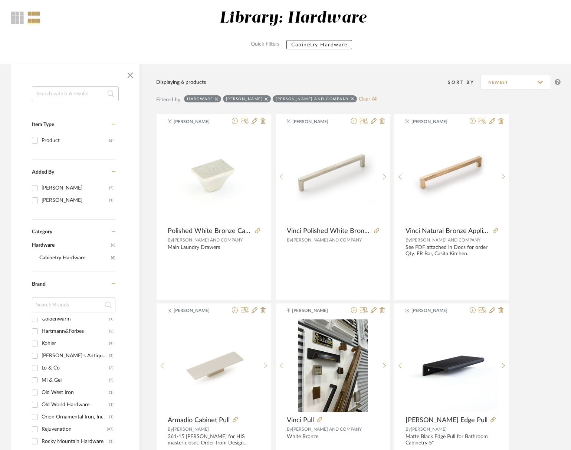
click at [265, 98] on icon at bounding box center [266, 98] width 3 height 5
checkbox input "false"
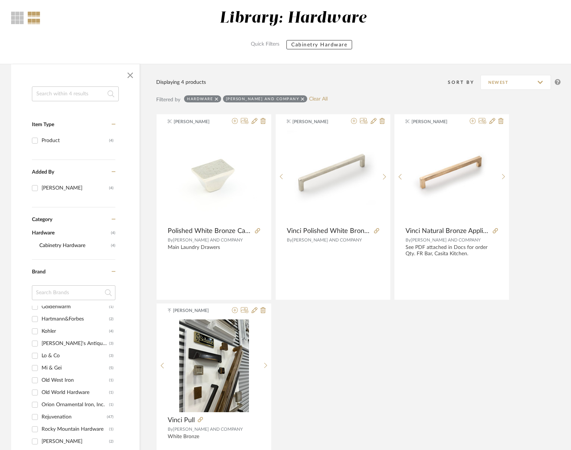
click at [278, 100] on div "SCHAUB AND COMPANY" at bounding box center [262, 98] width 73 height 5
click at [301, 99] on icon at bounding box center [302, 98] width 3 height 3
checkbox input "false"
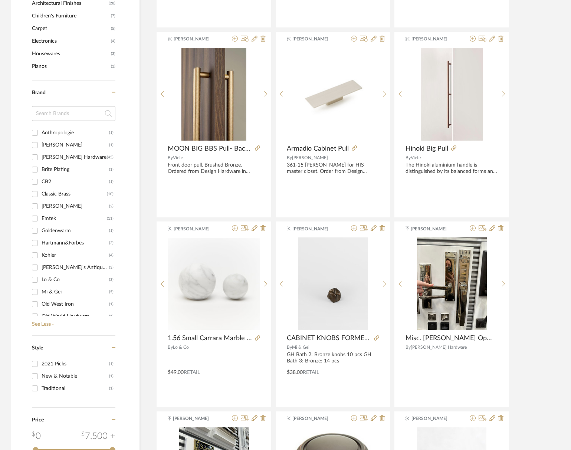
click at [63, 158] on div "Baldwin Hardware" at bounding box center [74, 157] width 65 height 12
click at [41, 158] on input "Baldwin Hardware (45)" at bounding box center [35, 157] width 12 height 12
checkbox input "true"
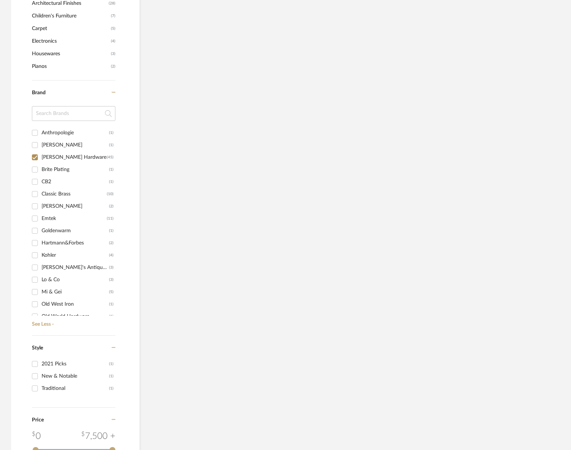
scroll to position [694, 0]
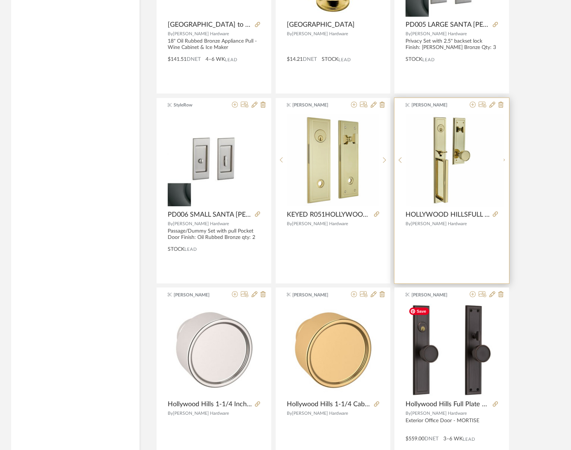
scroll to position [1407, 0]
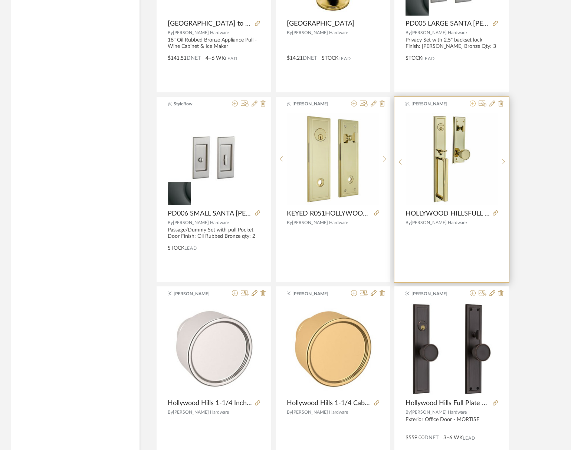
click at [474, 104] on icon at bounding box center [473, 104] width 6 height 6
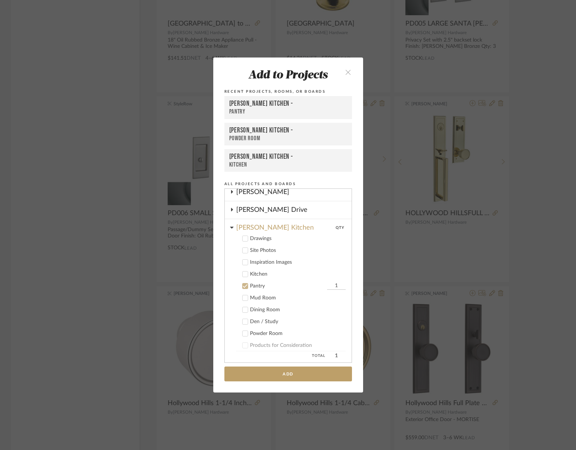
scroll to position [52, 0]
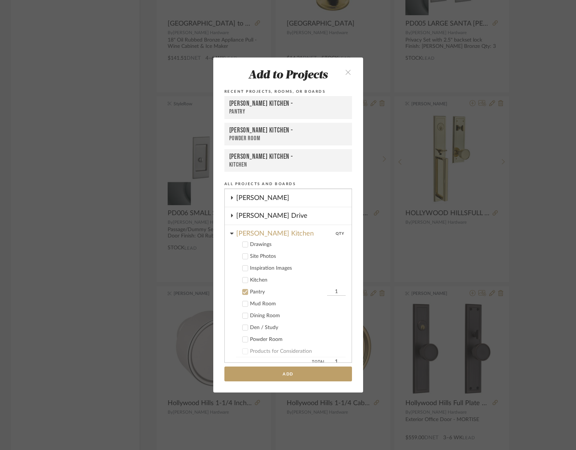
click at [243, 291] on icon at bounding box center [245, 291] width 5 height 5
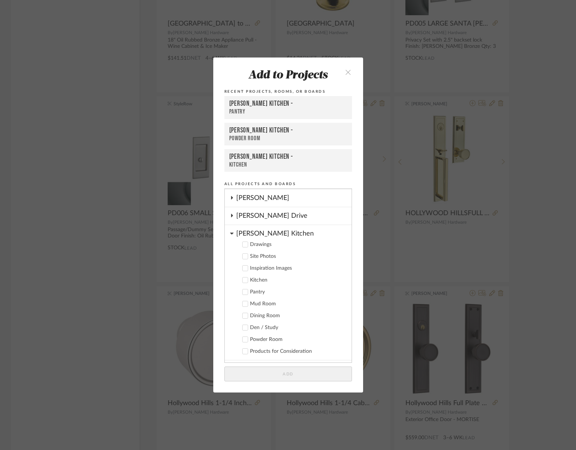
click at [243, 279] on icon at bounding box center [245, 280] width 5 height 5
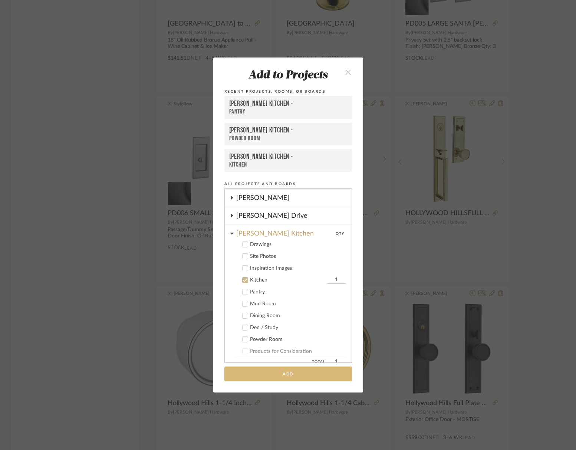
click at [297, 376] on button "Add" at bounding box center [289, 374] width 128 height 15
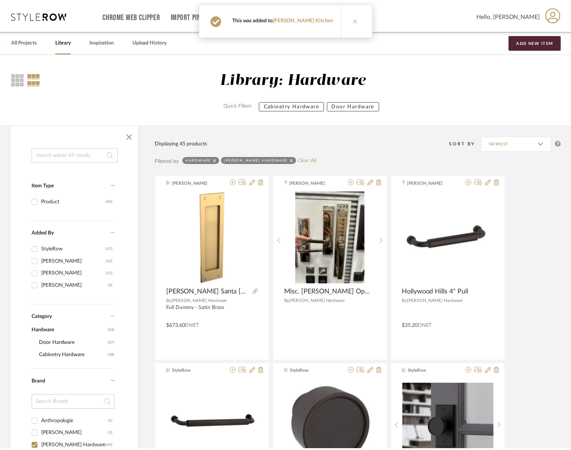
scroll to position [1407, 0]
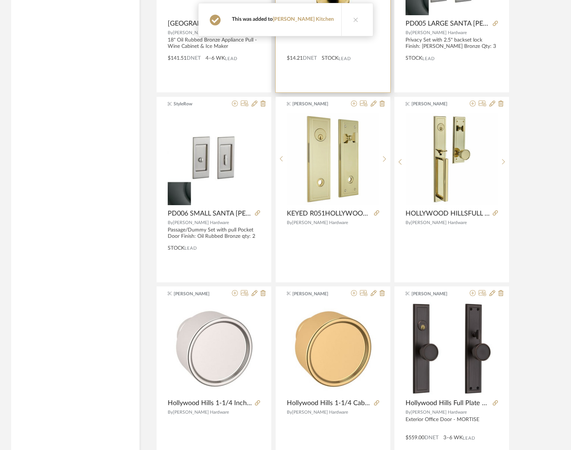
drag, startPoint x: 343, startPoint y: 26, endPoint x: 353, endPoint y: 62, distance: 36.9
click at [343, 26] on button at bounding box center [355, 19] width 29 height 33
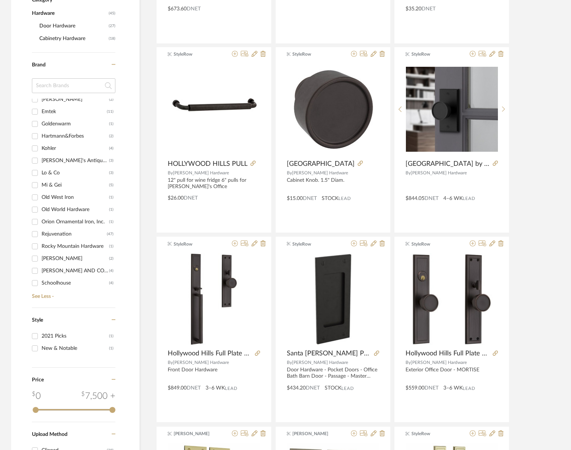
scroll to position [83, 0]
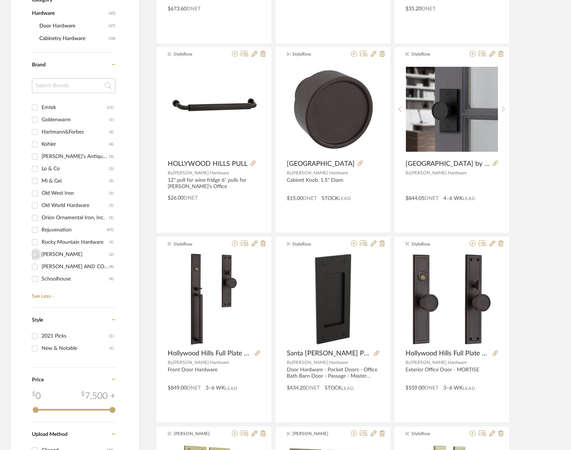
drag, startPoint x: 36, startPoint y: 255, endPoint x: 47, endPoint y: 246, distance: 13.9
click at [36, 255] on input "Schaub (2)" at bounding box center [35, 255] width 12 height 12
checkbox input "true"
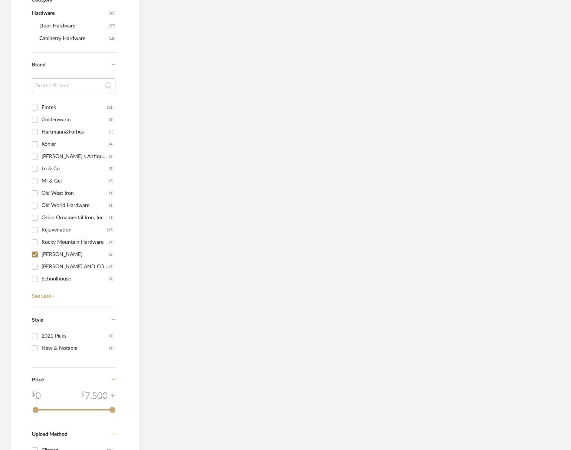
scroll to position [0, 0]
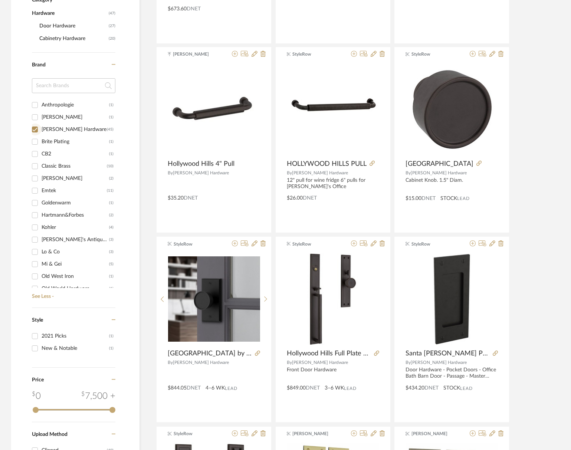
click at [37, 128] on input "Baldwin Hardware (45)" at bounding box center [35, 130] width 12 height 12
checkbox input "false"
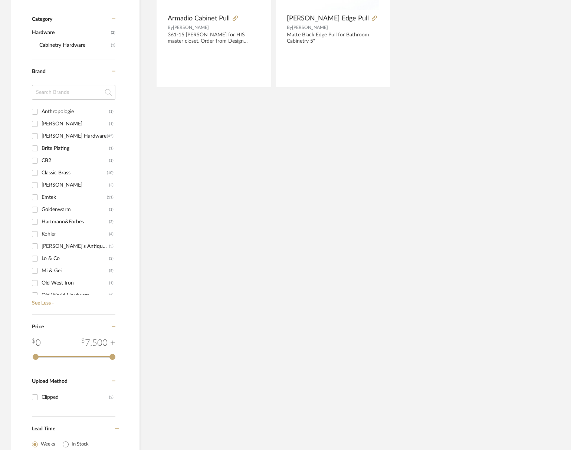
scroll to position [345, 0]
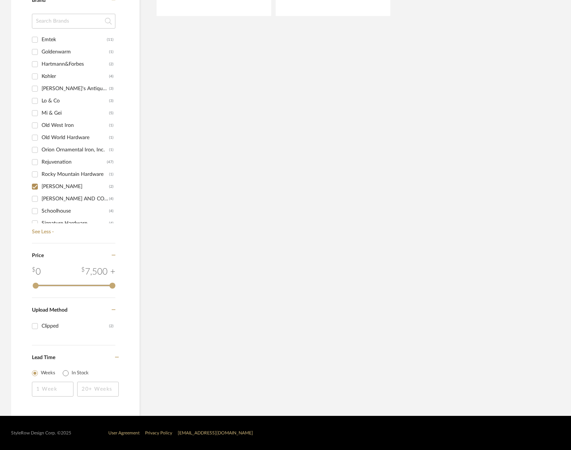
drag, startPoint x: 36, startPoint y: 197, endPoint x: 36, endPoint y: 193, distance: 3.7
click at [36, 197] on input "SCHAUB AND COMPANY (4)" at bounding box center [35, 199] width 12 height 12
checkbox input "true"
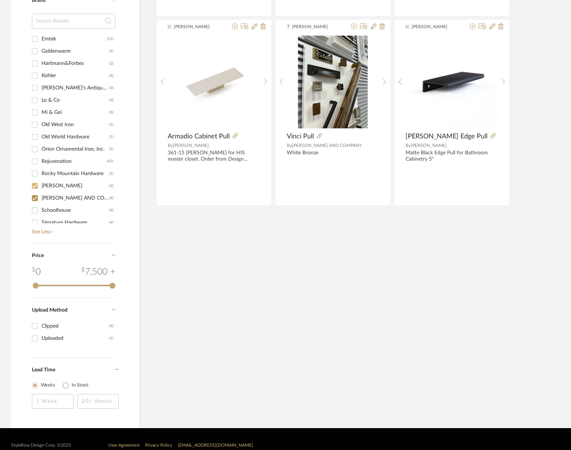
scroll to position [86, 0]
click at [35, 188] on input "Schaub (2)" at bounding box center [35, 187] width 12 height 12
checkbox input "false"
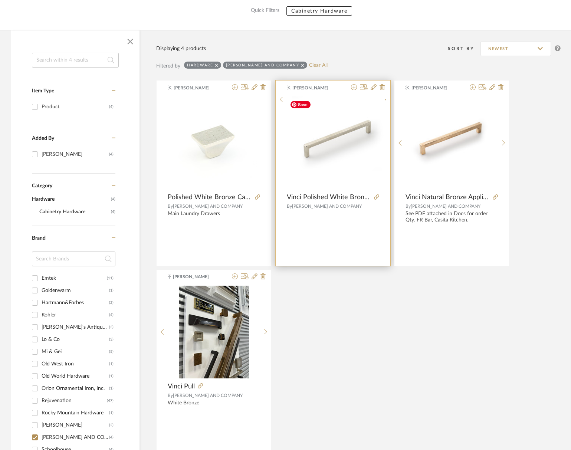
scroll to position [22, 0]
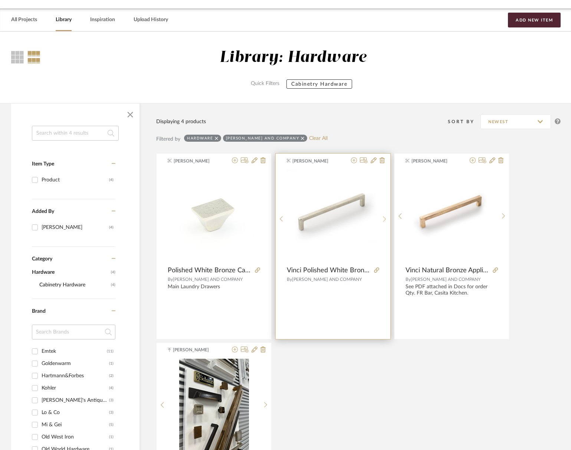
click at [387, 219] on sr-next-btn at bounding box center [385, 219] width 12 height 6
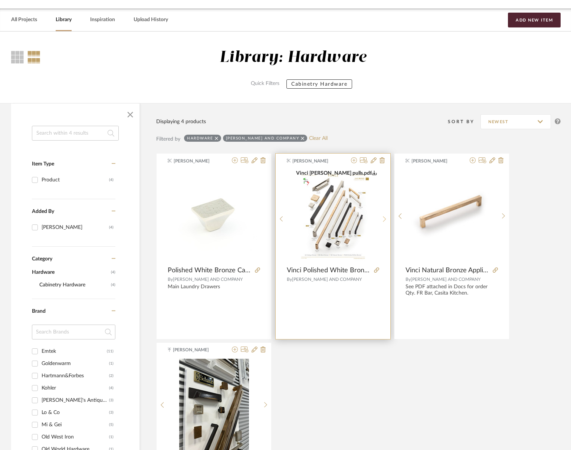
click at [387, 219] on sr-next-btn at bounding box center [385, 219] width 12 height 6
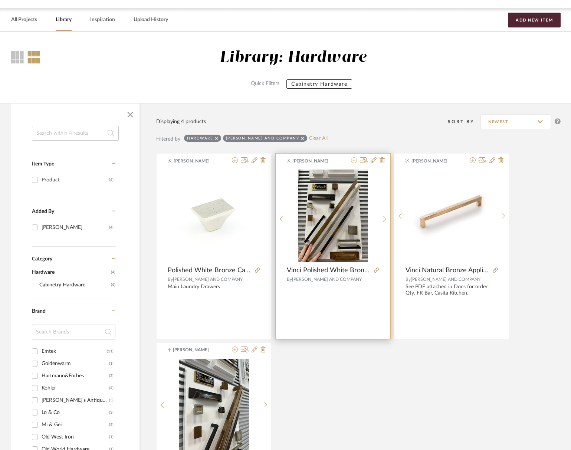
click at [353, 159] on icon at bounding box center [354, 160] width 6 height 6
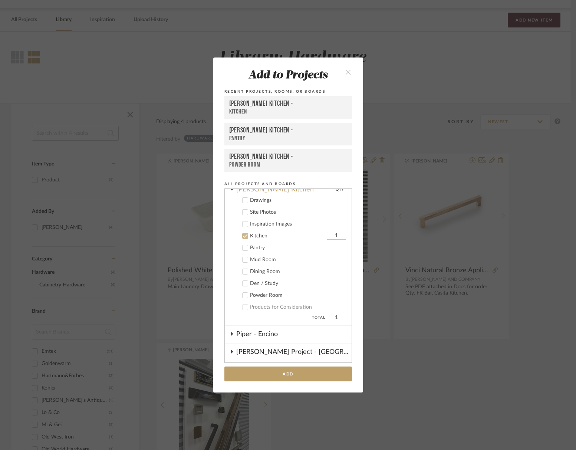
scroll to position [87, 0]
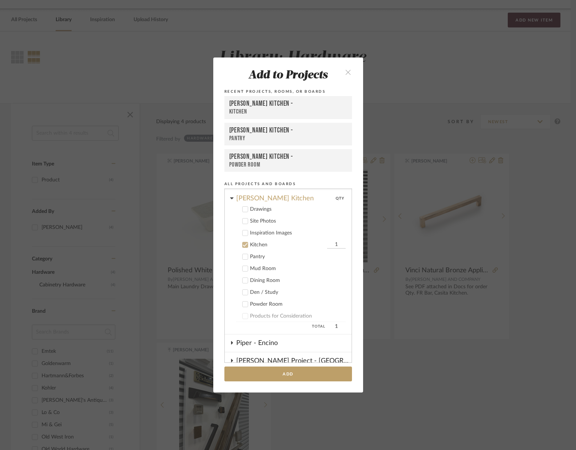
click at [243, 255] on icon at bounding box center [245, 256] width 5 height 5
click at [244, 244] on icon at bounding box center [245, 245] width 5 height 4
click at [243, 266] on icon at bounding box center [245, 268] width 5 height 5
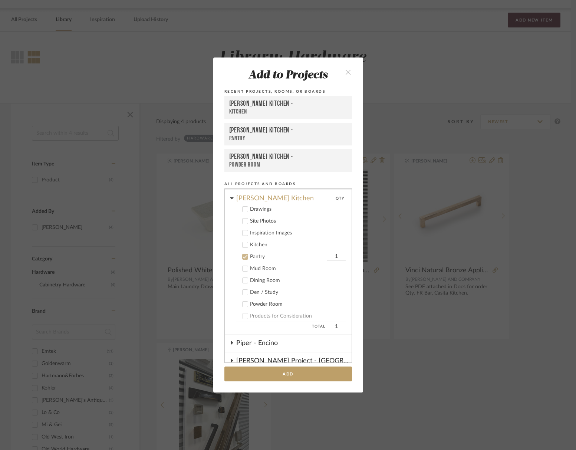
click at [285, 376] on button "Add" at bounding box center [289, 374] width 128 height 15
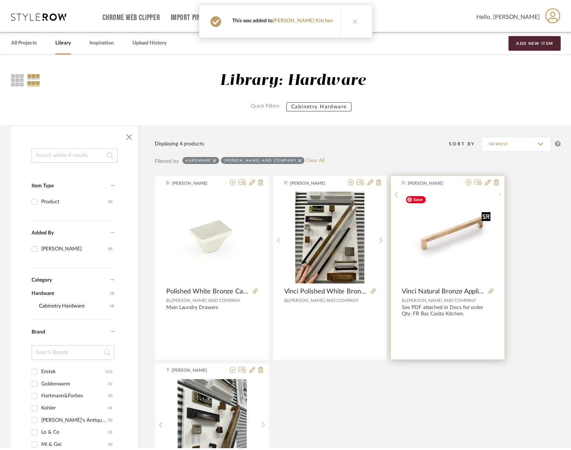
scroll to position [22, 0]
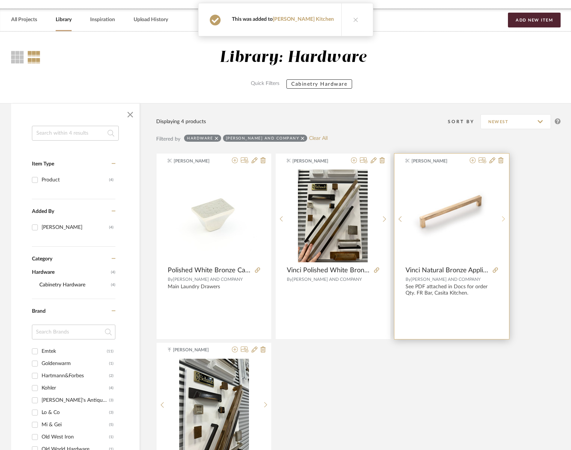
click at [502, 214] on div at bounding box center [504, 219] width 12 height 99
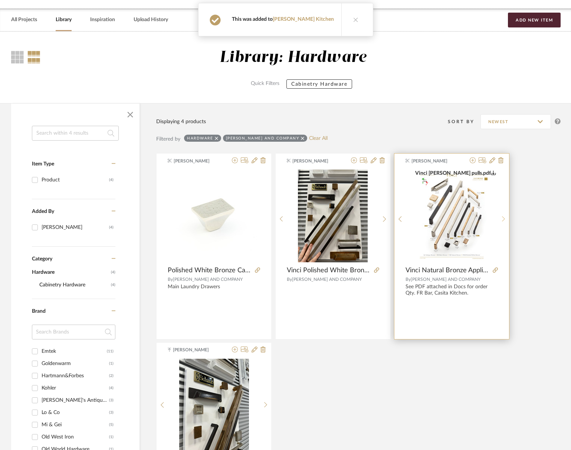
click at [502, 214] on div at bounding box center [504, 219] width 12 height 99
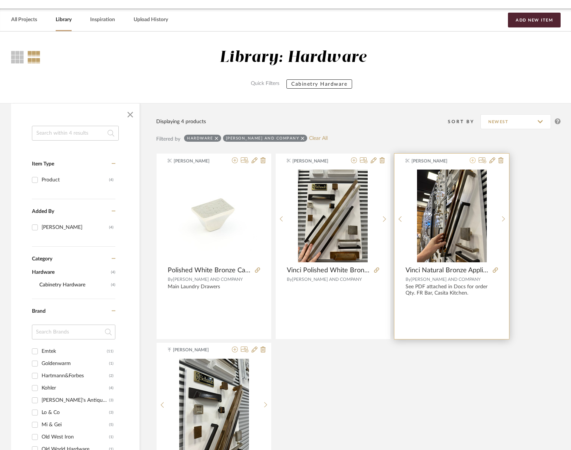
click at [474, 161] on icon at bounding box center [473, 160] width 6 height 6
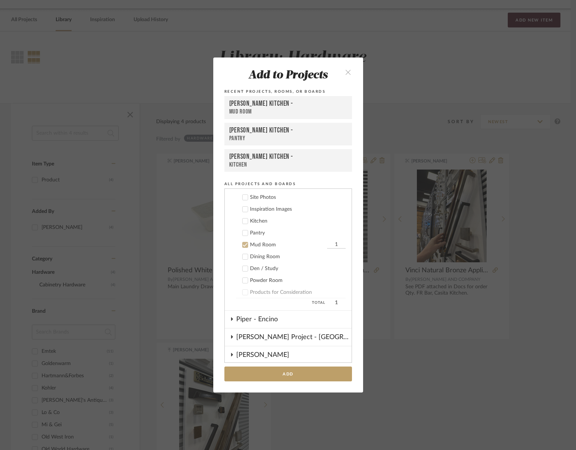
scroll to position [99, 0]
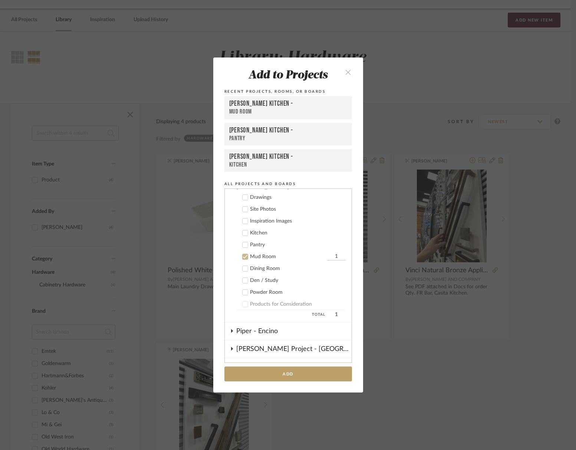
drag, startPoint x: 240, startPoint y: 246, endPoint x: 270, endPoint y: 313, distance: 73.4
click at [243, 246] on icon at bounding box center [245, 245] width 5 height 4
click at [295, 372] on button "Add" at bounding box center [289, 374] width 128 height 15
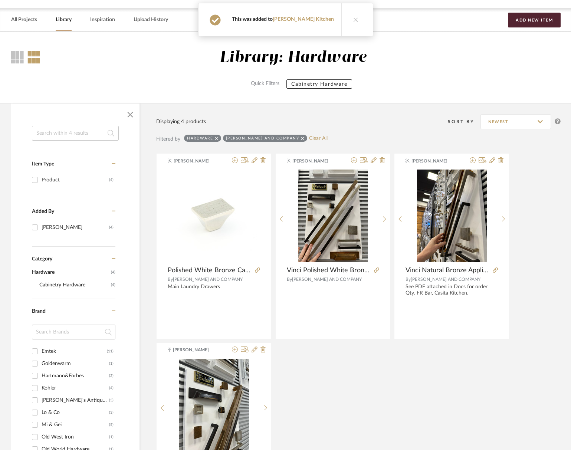
click at [358, 374] on div "Erinn Valencich Polished White Bronze Cabinet Knob By SCHAUB AND COMPANY Main L…" at bounding box center [358, 341] width 404 height 376
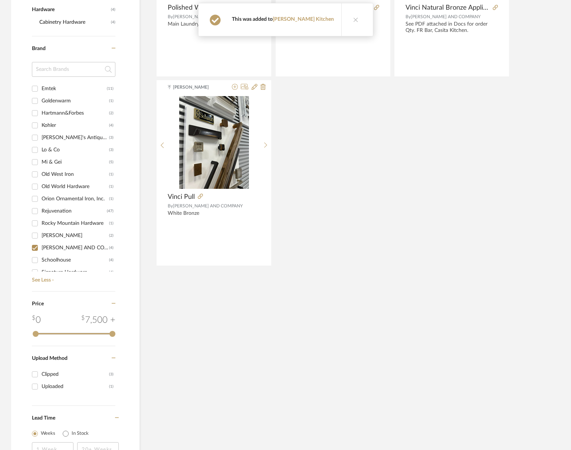
scroll to position [285, 0]
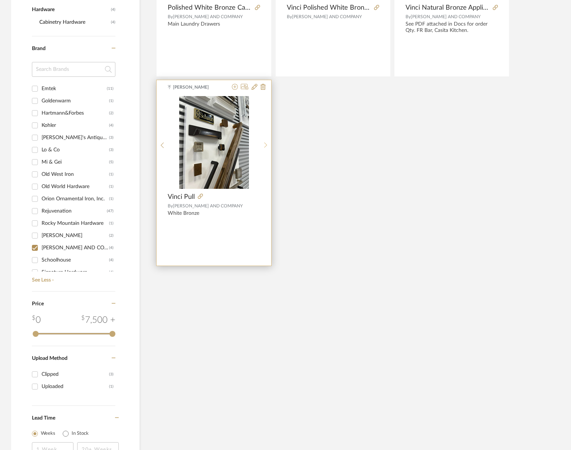
click at [266, 140] on div at bounding box center [266, 145] width 12 height 99
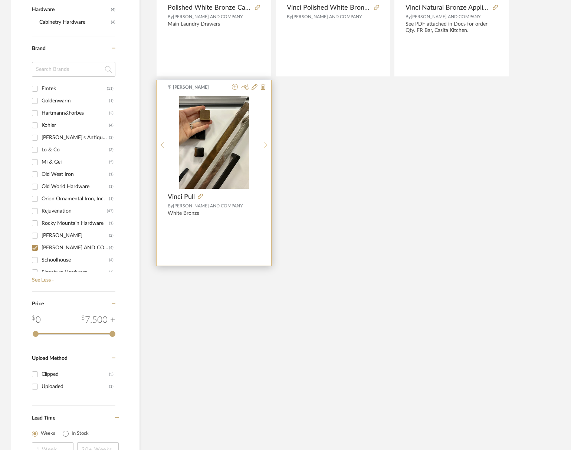
click at [266, 140] on div at bounding box center [266, 145] width 12 height 99
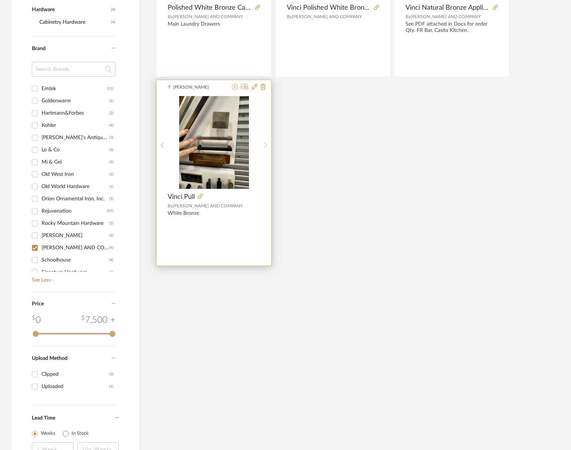
click at [266, 140] on div at bounding box center [266, 145] width 12 height 99
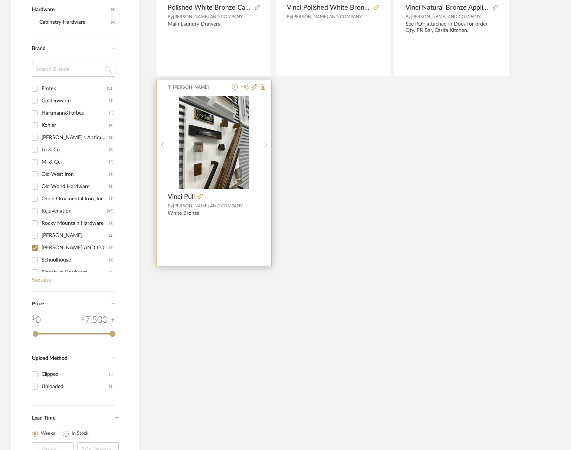
click at [266, 140] on div at bounding box center [266, 145] width 12 height 99
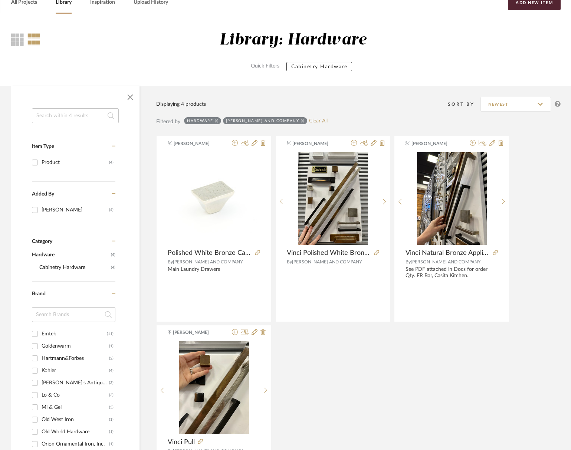
scroll to position [0, 0]
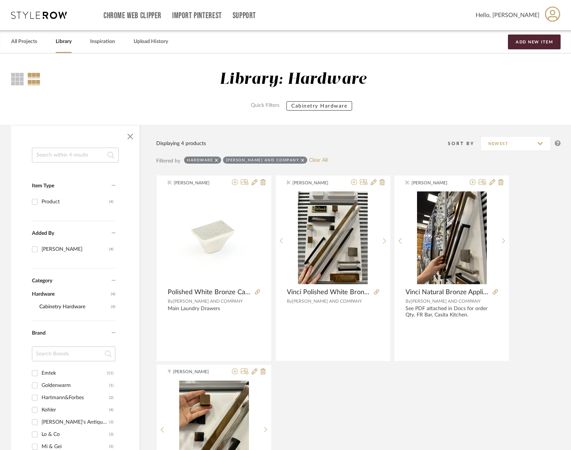
click at [66, 42] on link "Library" at bounding box center [64, 42] width 16 height 10
checkbox input "false"
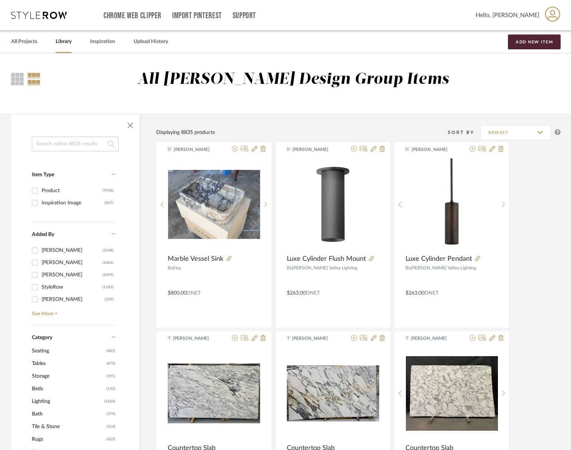
scroll to position [2878, 0]
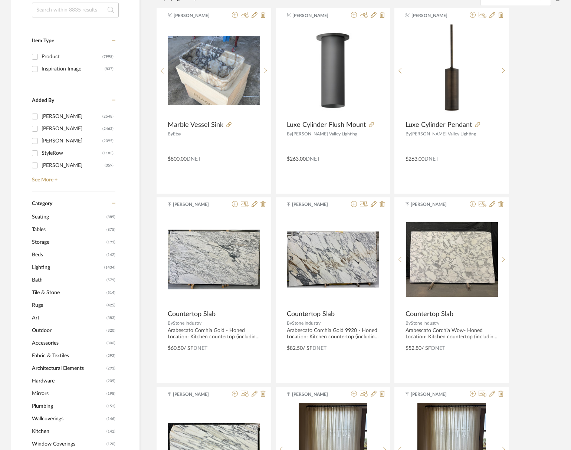
click at [47, 271] on span "Lighting" at bounding box center [67, 267] width 71 height 13
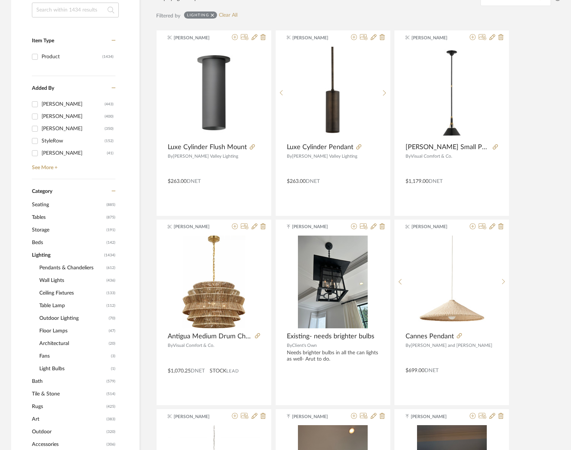
scroll to position [588, 0]
click at [58, 280] on span "Wall Lights" at bounding box center [71, 280] width 65 height 13
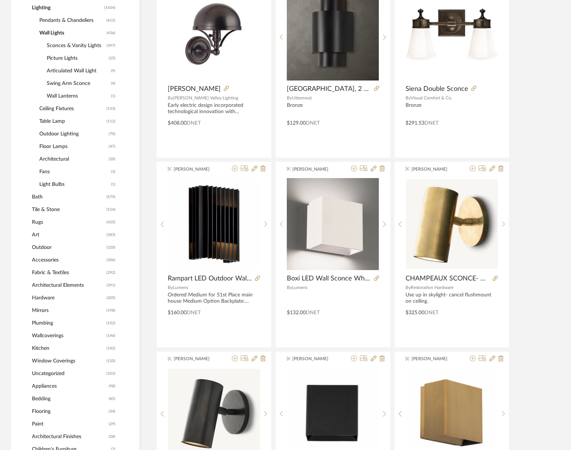
scroll to position [513, 0]
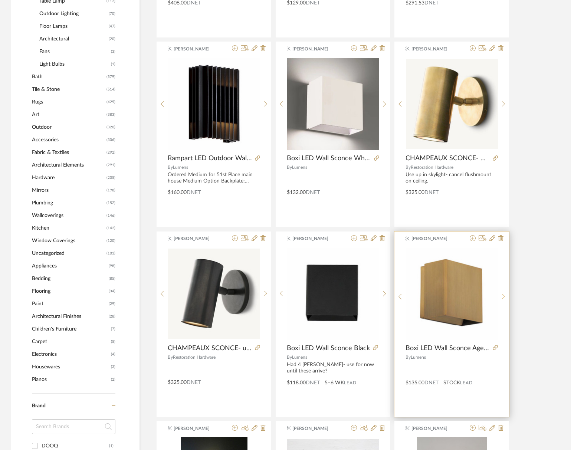
click at [504, 295] on icon at bounding box center [503, 297] width 3 height 6
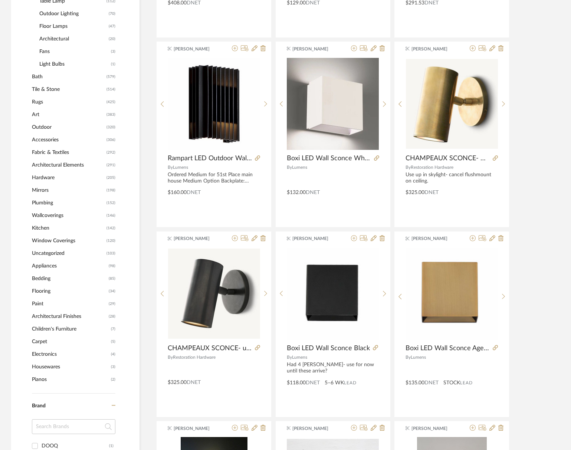
drag, startPoint x: 504, startPoint y: 295, endPoint x: 518, endPoint y: 295, distance: 14.5
click at [504, 295] on icon at bounding box center [503, 297] width 3 height 6
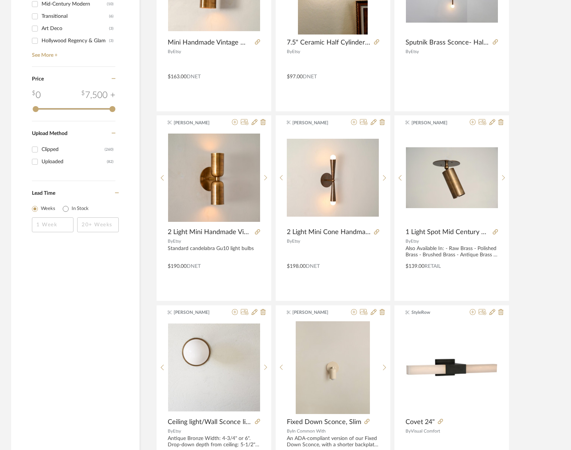
scroll to position [1436, 0]
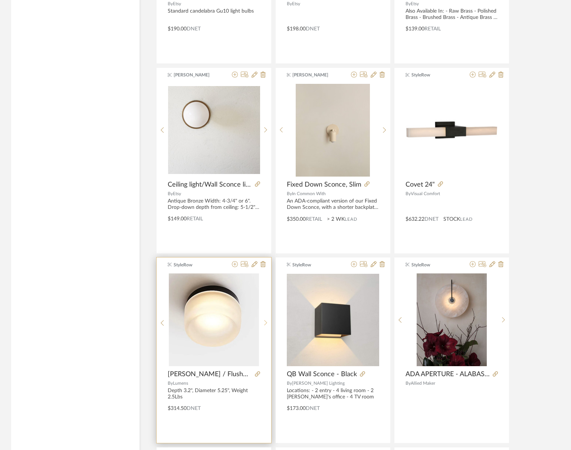
click at [266, 321] on icon at bounding box center [265, 323] width 3 height 6
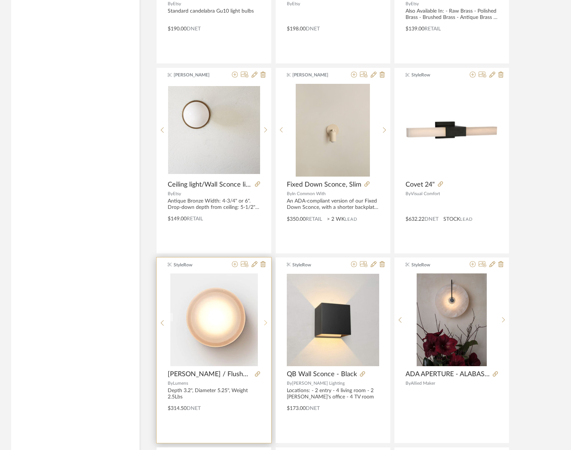
click at [266, 321] on icon at bounding box center [265, 323] width 3 height 6
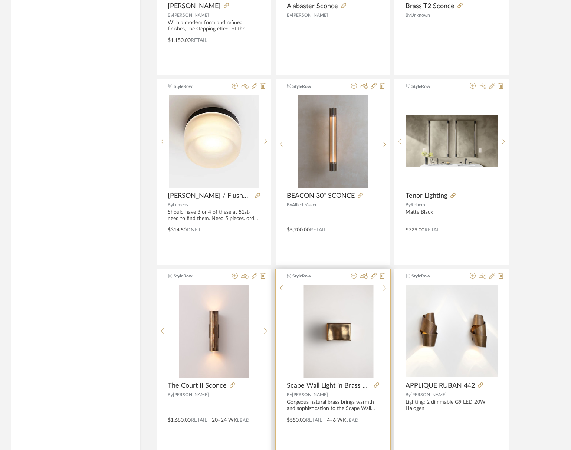
scroll to position [2077, 0]
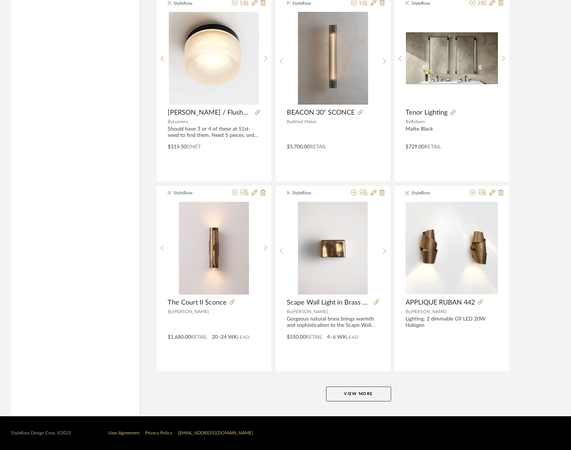
click at [370, 395] on button "View More" at bounding box center [358, 394] width 65 height 15
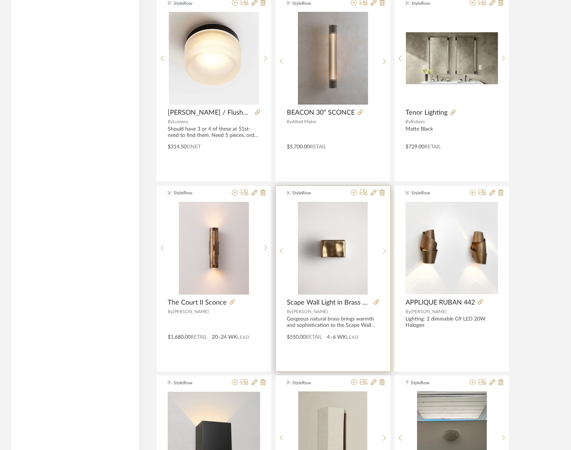
click at [381, 250] on sr-next-btn at bounding box center [385, 251] width 12 height 6
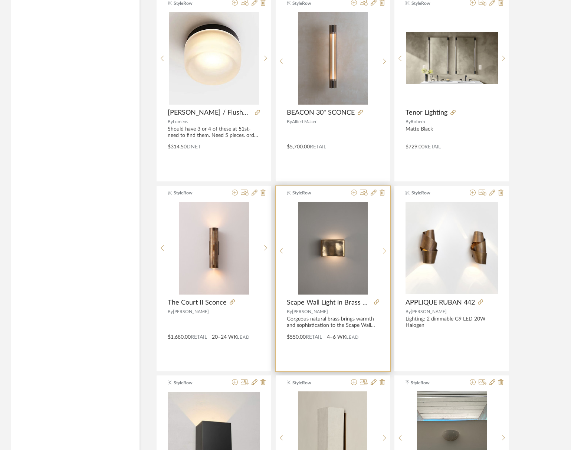
click at [381, 250] on sr-next-btn at bounding box center [385, 251] width 12 height 6
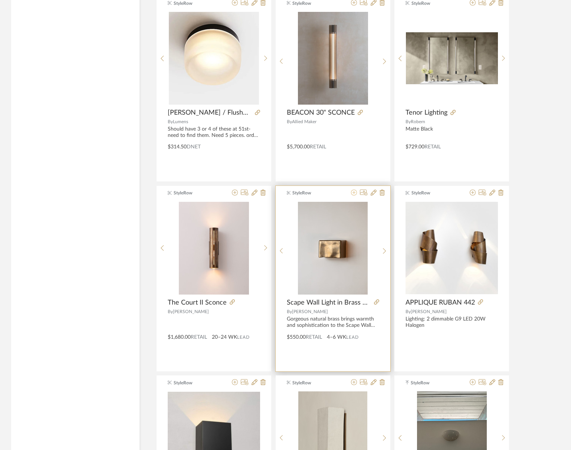
click at [356, 196] on fa-icon at bounding box center [354, 193] width 6 height 6
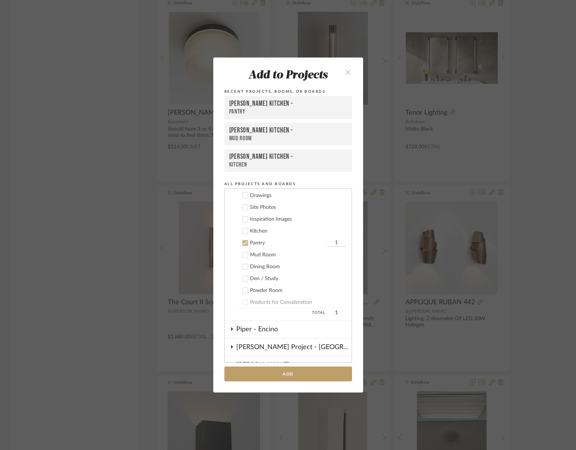
scroll to position [94, 0]
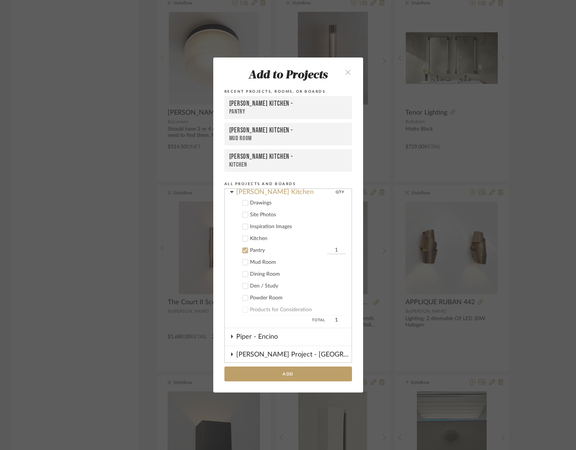
drag, startPoint x: 243, startPoint y: 250, endPoint x: 244, endPoint y: 238, distance: 12.7
click at [243, 250] on icon at bounding box center [245, 251] width 5 height 4
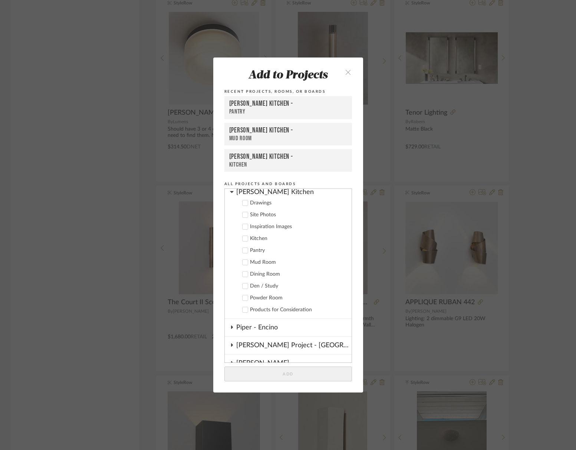
click at [244, 235] on label "Kitchen" at bounding box center [291, 238] width 110 height 7
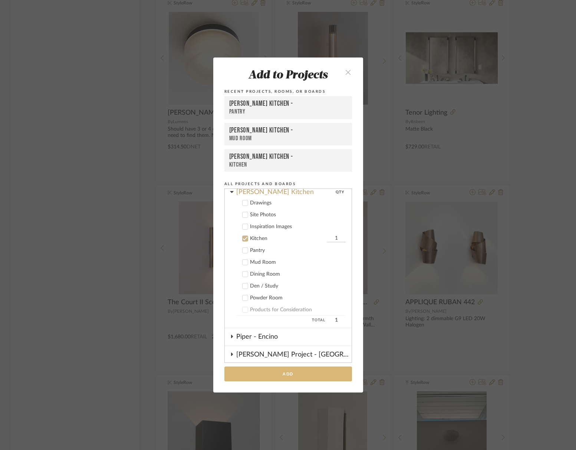
click at [314, 373] on button "Add" at bounding box center [289, 374] width 128 height 15
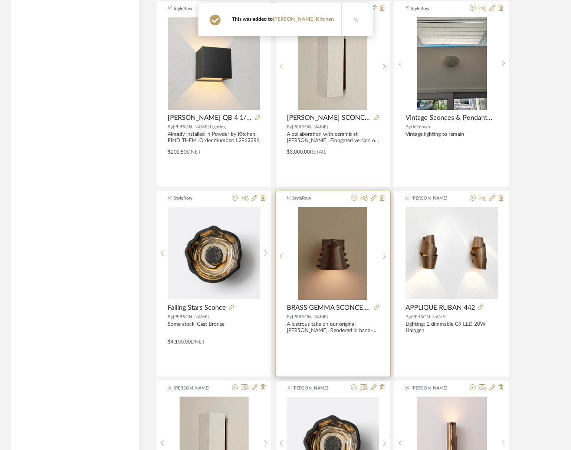
scroll to position [2567, 0]
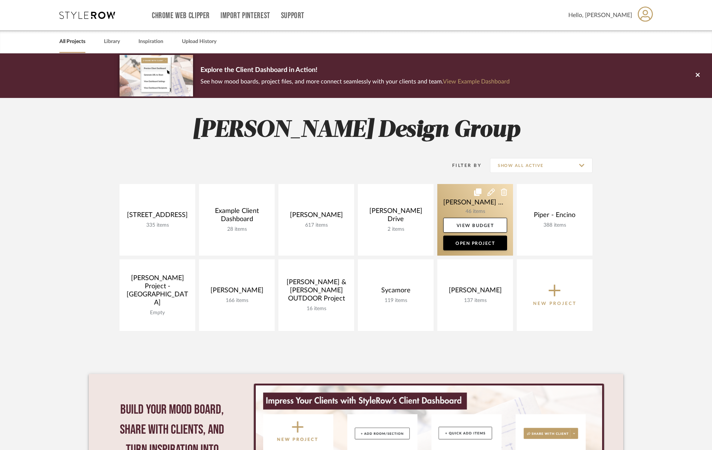
click at [466, 212] on link at bounding box center [475, 220] width 76 height 72
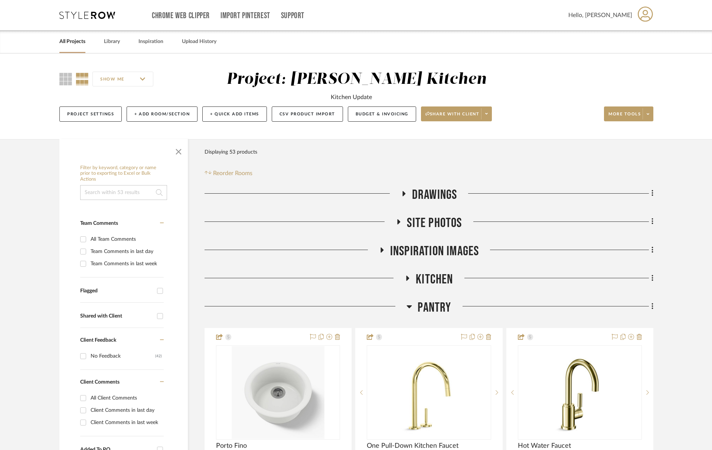
click at [438, 305] on span "Pantry" at bounding box center [433, 308] width 33 height 16
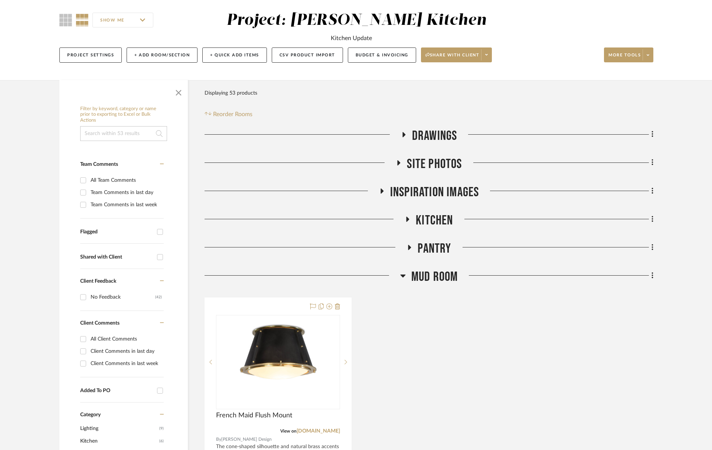
scroll to position [69, 0]
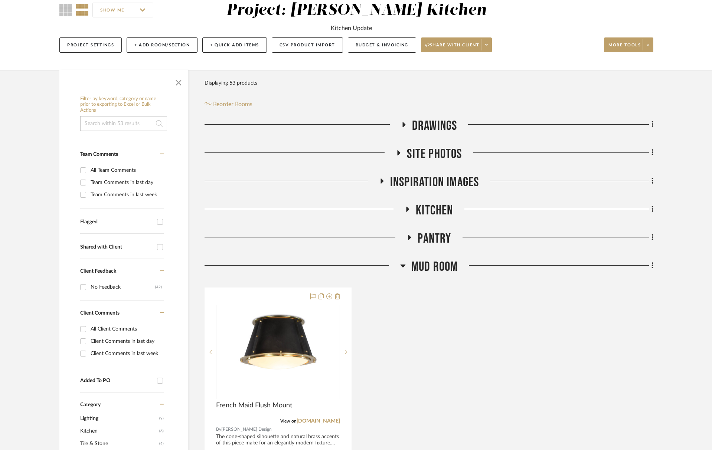
click at [432, 272] on span "Mud Room" at bounding box center [434, 267] width 47 height 16
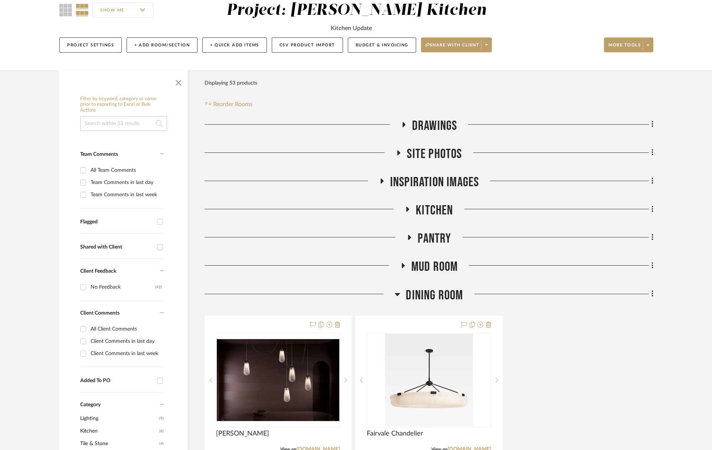
click at [435, 298] on span "Dining Room" at bounding box center [434, 296] width 57 height 16
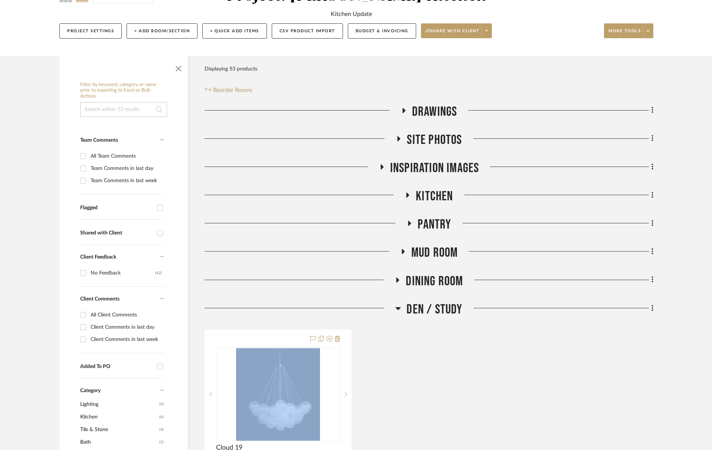
drag, startPoint x: 438, startPoint y: 314, endPoint x: 440, endPoint y: 326, distance: 12.1
click at [438, 314] on span "Den / Study" at bounding box center [434, 310] width 56 height 16
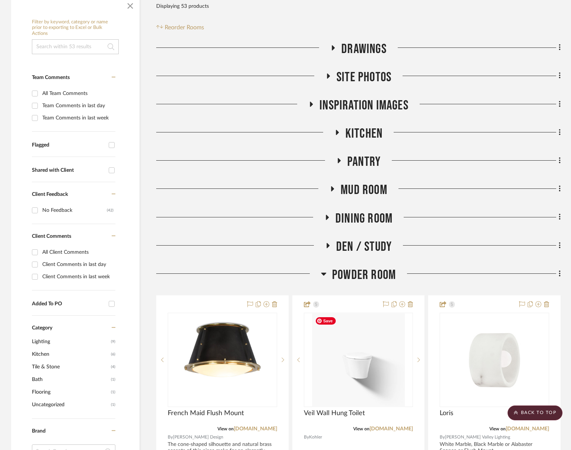
scroll to position [144, 0]
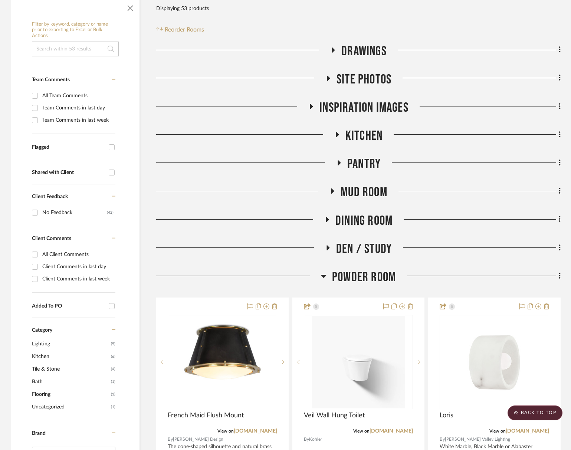
click at [379, 115] on span "Inspiration Images" at bounding box center [364, 108] width 89 height 16
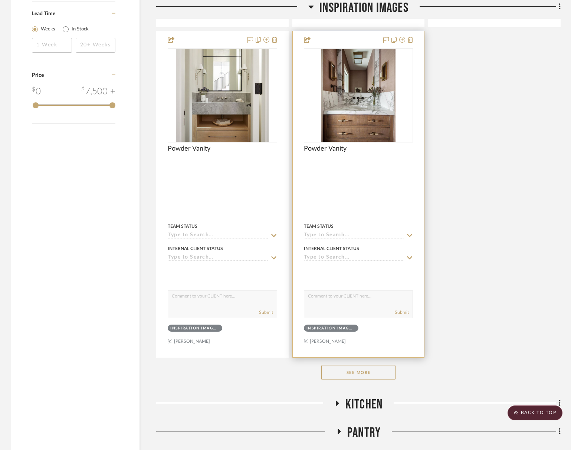
scroll to position [980, 0]
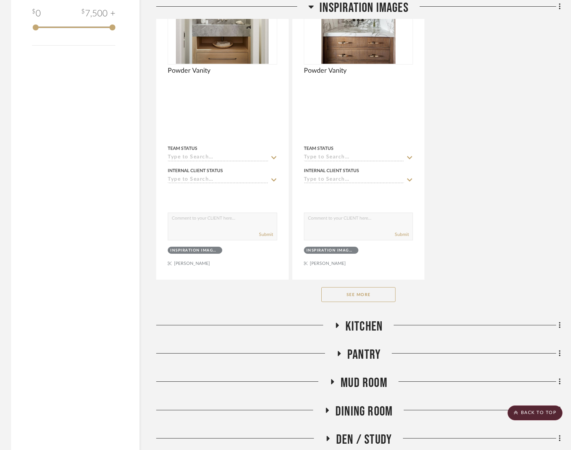
click at [359, 295] on button "See More" at bounding box center [358, 294] width 74 height 15
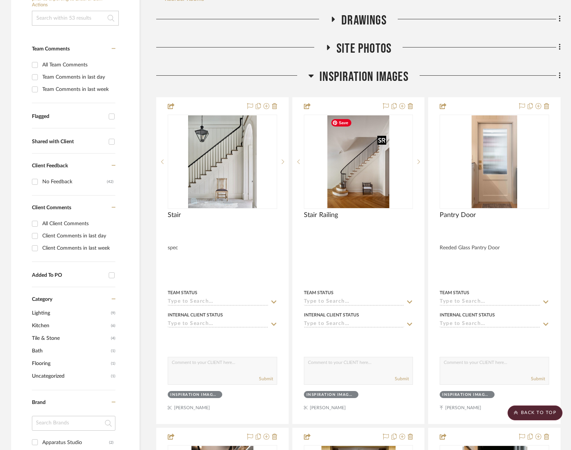
scroll to position [131, 0]
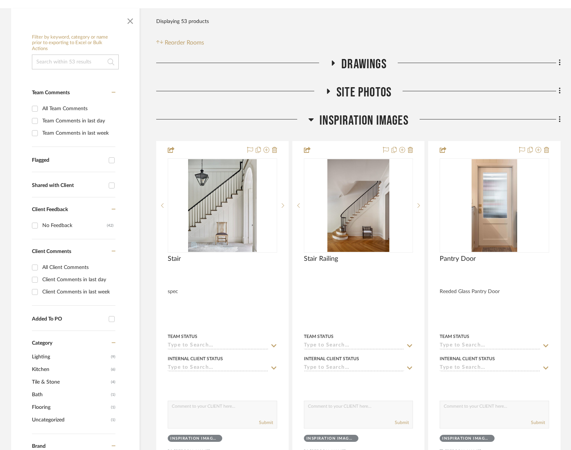
click at [376, 119] on span "Inspiration Images" at bounding box center [364, 121] width 89 height 16
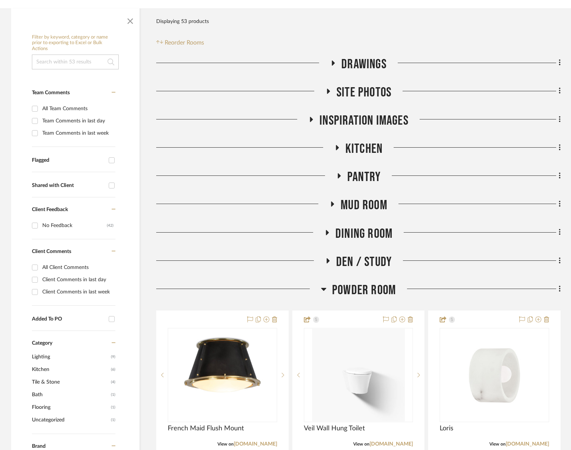
drag, startPoint x: 346, startPoint y: 52, endPoint x: 355, endPoint y: 58, distance: 11.0
click at [346, 52] on div "Filter Products Displaying 53 products Reorder Rooms LOADING Drawings Site Phot…" at bounding box center [358, 452] width 404 height 887
click at [355, 58] on span "Drawings" at bounding box center [363, 64] width 45 height 16
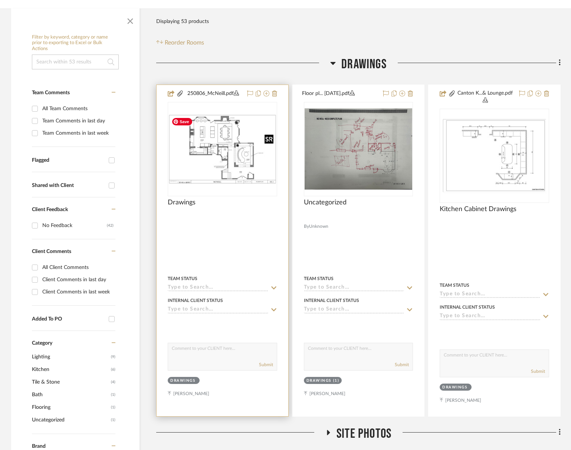
click at [250, 153] on img "0" at bounding box center [222, 149] width 108 height 70
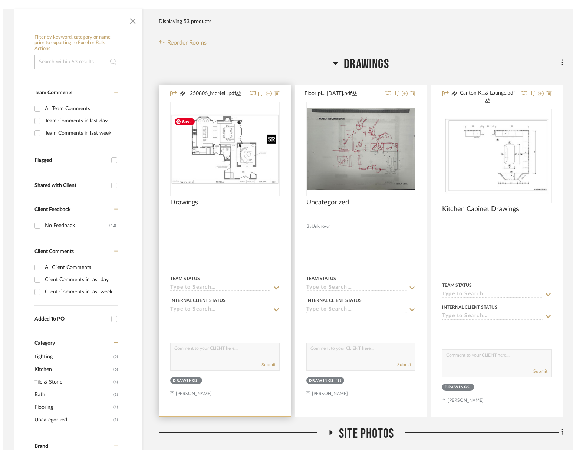
scroll to position [0, 0]
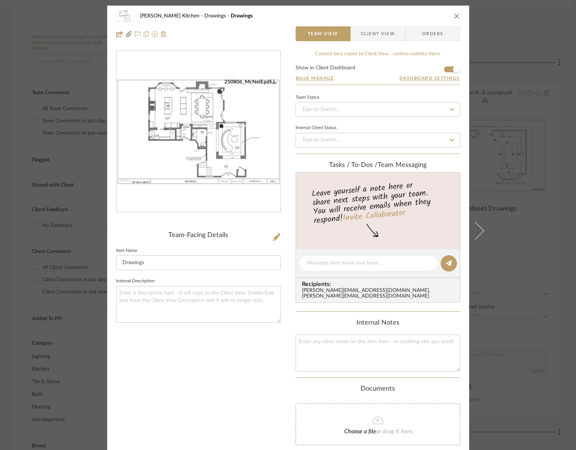
click at [209, 147] on img "0" at bounding box center [199, 132] width 164 height 106
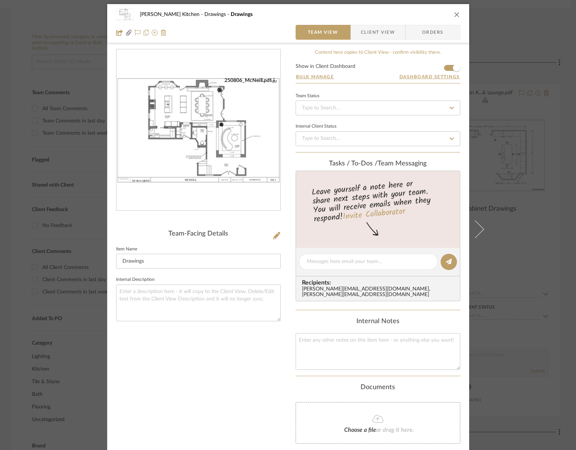
scroll to position [2, 0]
click at [455, 13] on icon "close" at bounding box center [457, 14] width 6 height 6
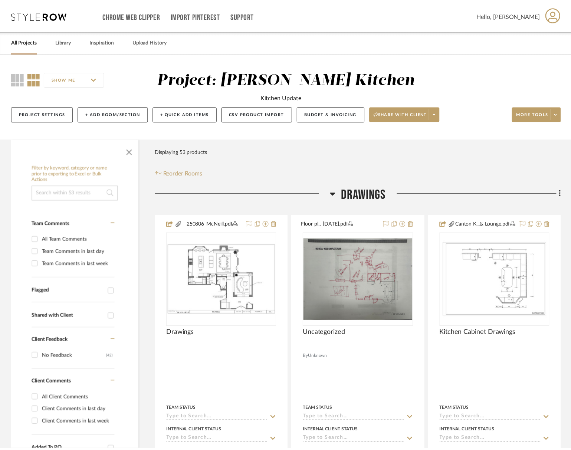
scroll to position [131, 0]
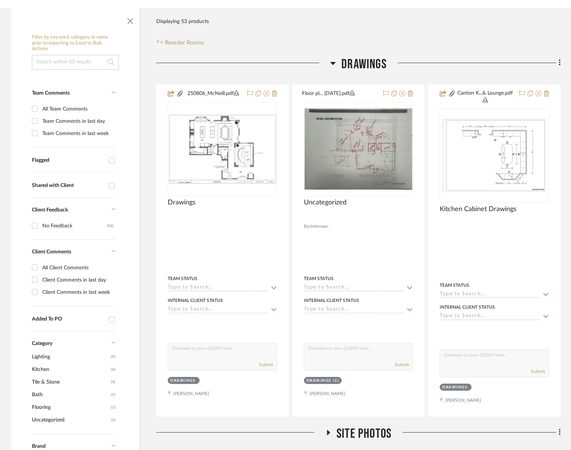
drag, startPoint x: 348, startPoint y: 68, endPoint x: 344, endPoint y: 75, distance: 7.9
click at [348, 68] on span "Drawings" at bounding box center [363, 64] width 45 height 16
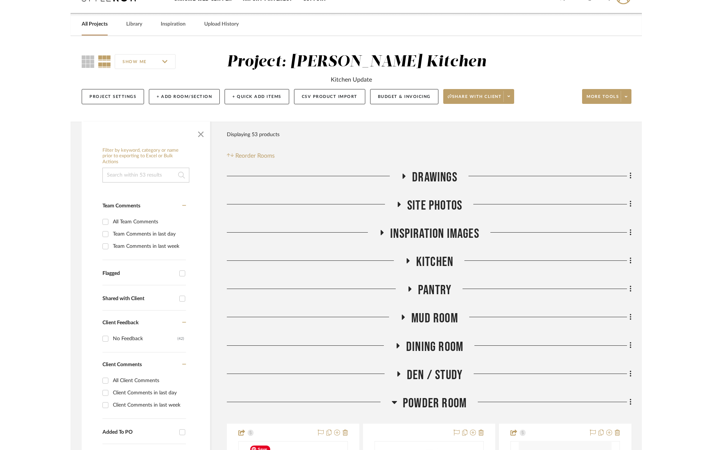
scroll to position [0, 0]
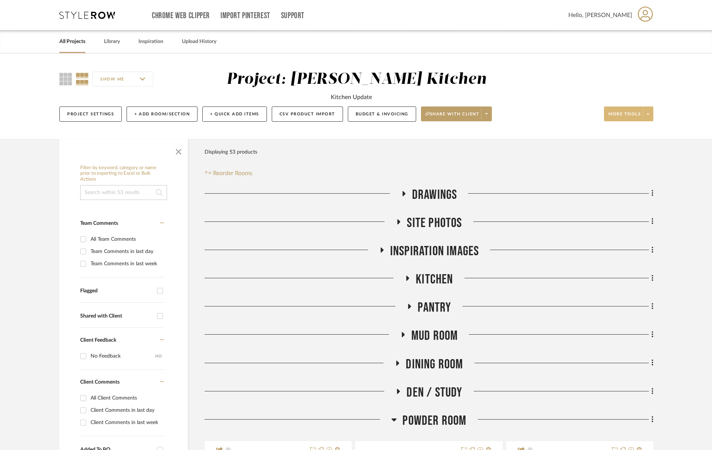
click at [613, 114] on span "More tools" at bounding box center [624, 116] width 32 height 11
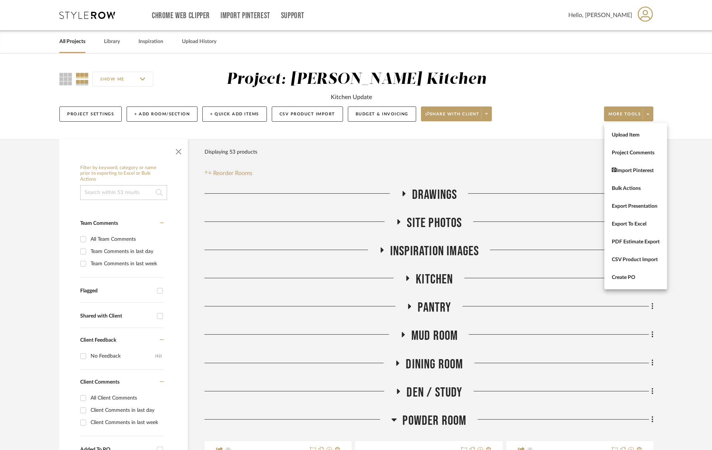
click at [632, 191] on span "Bulk Actions" at bounding box center [636, 189] width 48 height 6
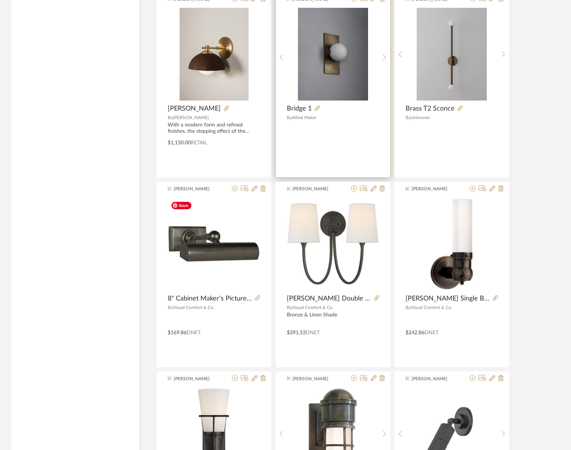
scroll to position [3110, 0]
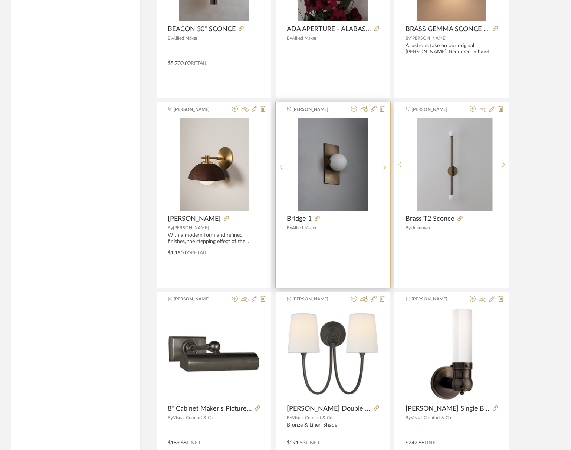
click at [385, 166] on icon at bounding box center [384, 167] width 3 height 6
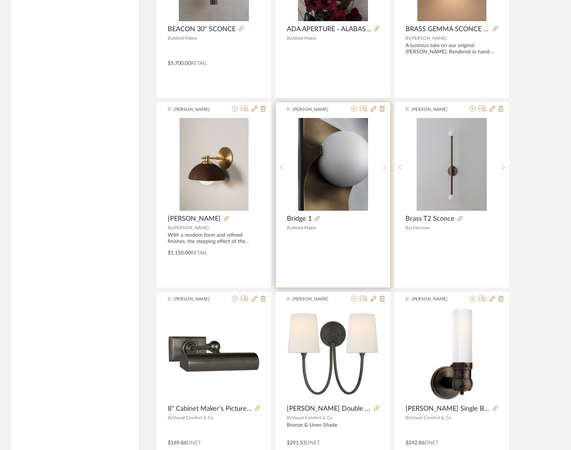
click at [385, 166] on icon at bounding box center [384, 167] width 3 height 6
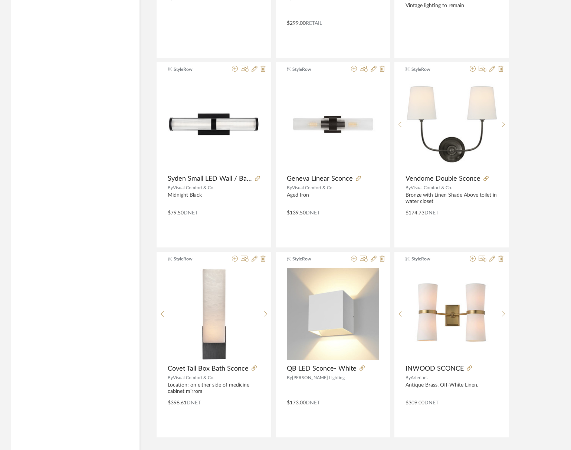
scroll to position [4355, 0]
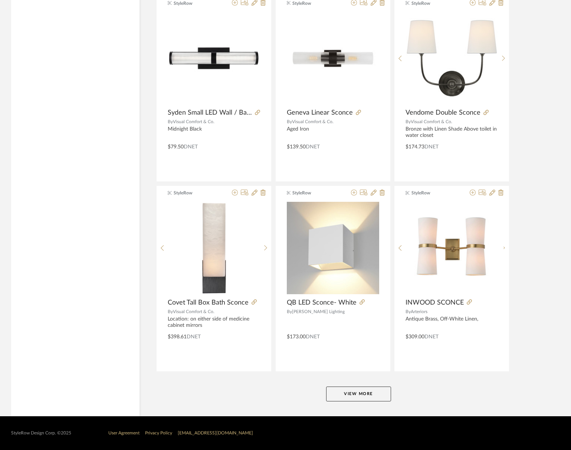
click at [342, 392] on button "View More" at bounding box center [358, 394] width 65 height 15
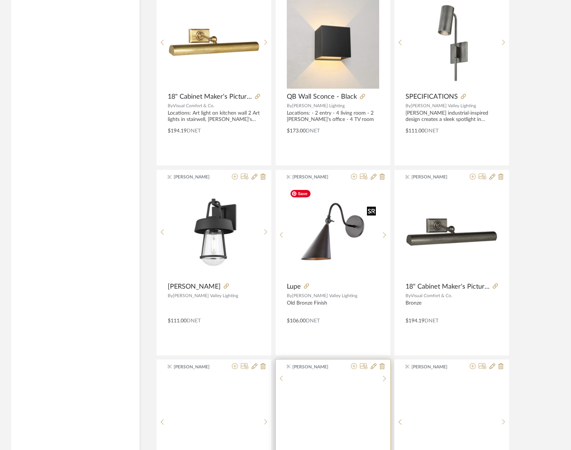
scroll to position [4872, 0]
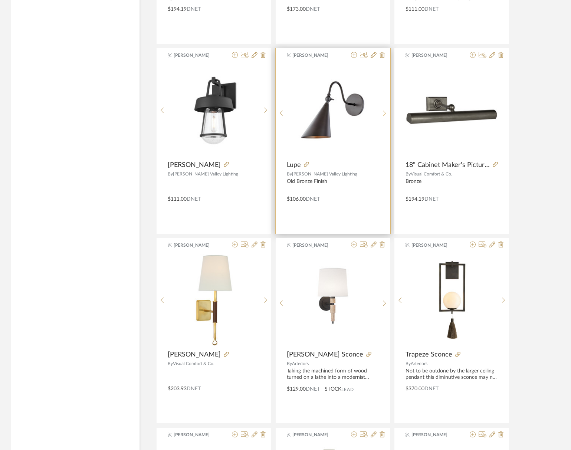
click at [386, 112] on sr-next-btn at bounding box center [385, 113] width 12 height 6
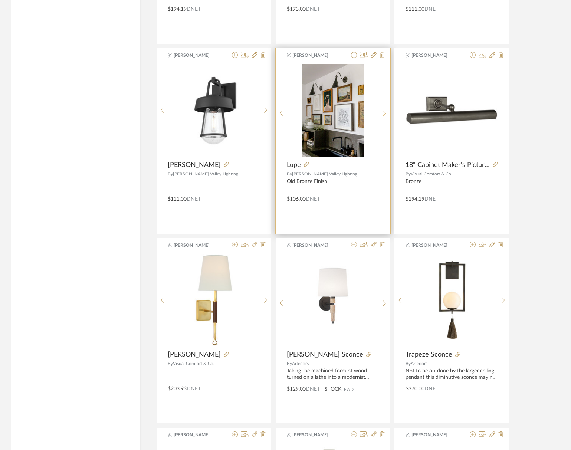
click at [386, 112] on sr-next-btn at bounding box center [385, 113] width 12 height 6
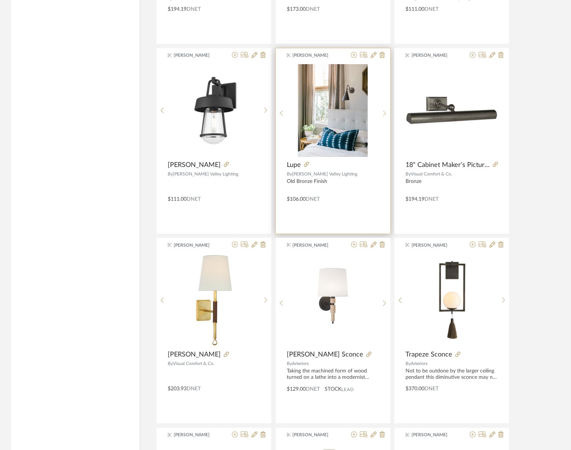
click at [386, 112] on sr-next-btn at bounding box center [385, 113] width 12 height 6
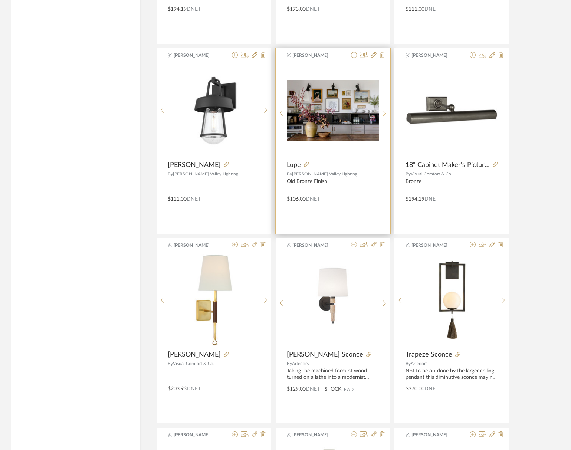
click at [386, 112] on sr-next-btn at bounding box center [385, 113] width 12 height 6
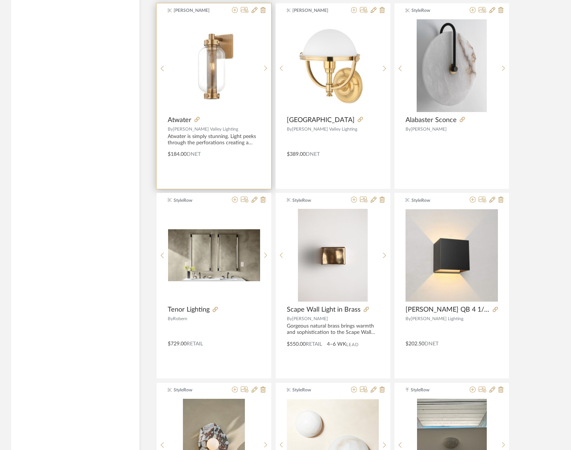
scroll to position [3782, 0]
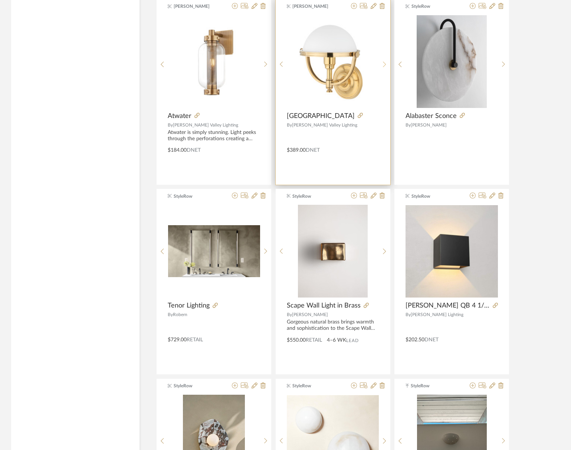
click at [386, 62] on icon at bounding box center [384, 64] width 3 height 6
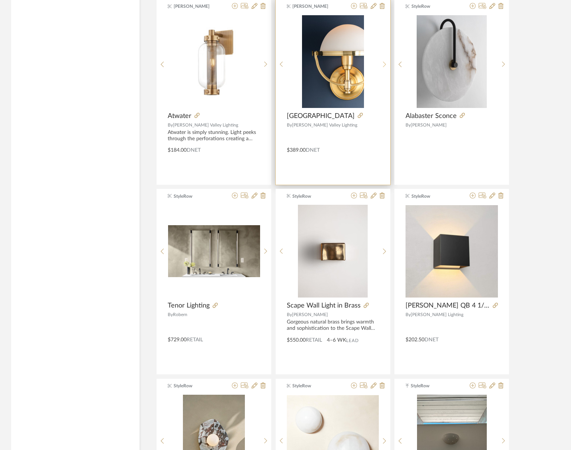
click at [386, 62] on icon at bounding box center [384, 64] width 3 height 6
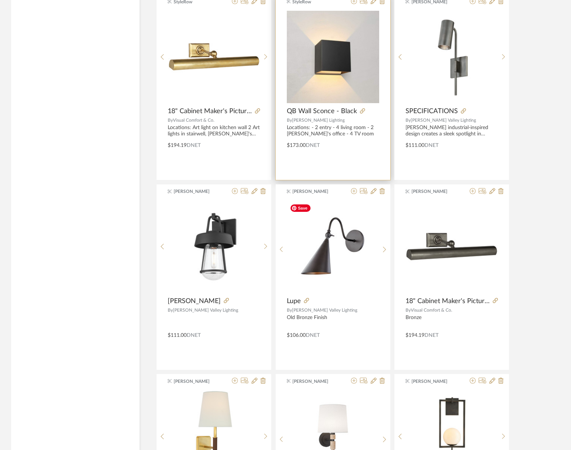
scroll to position [4668, 0]
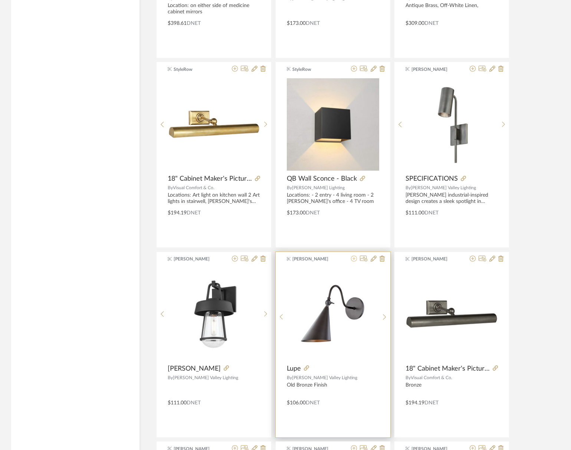
click at [351, 259] on icon at bounding box center [354, 259] width 6 height 6
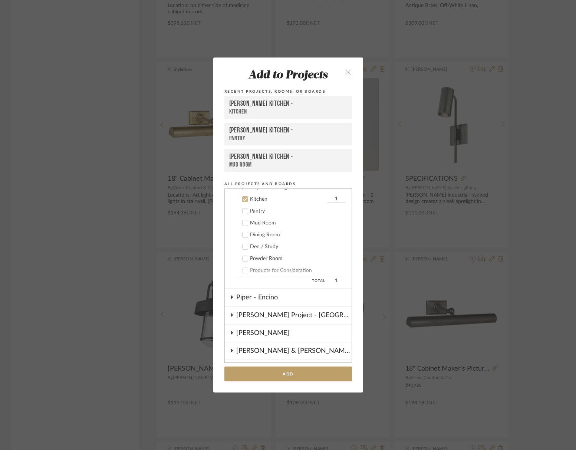
scroll to position [137, 0]
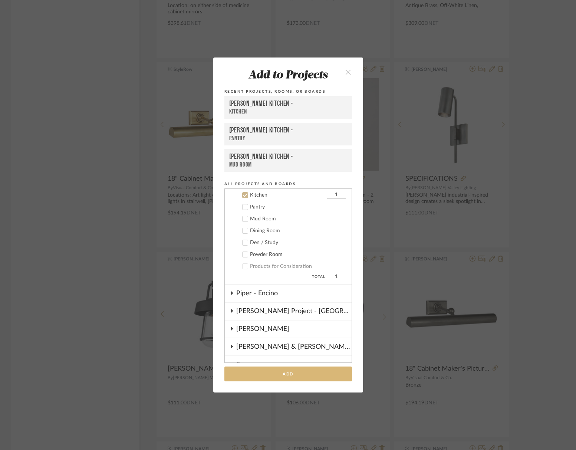
click at [303, 377] on button "Add" at bounding box center [289, 374] width 128 height 15
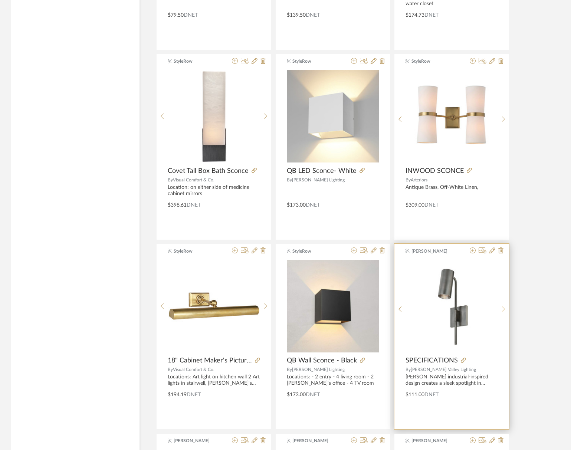
click at [503, 310] on icon at bounding box center [503, 309] width 3 height 6
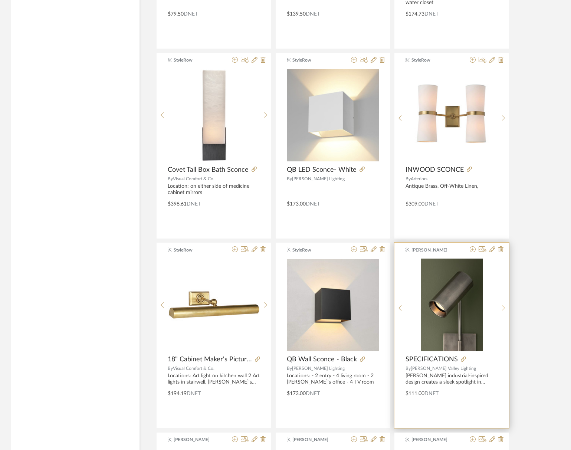
scroll to position [4488, 0]
click at [503, 310] on icon at bounding box center [503, 308] width 3 height 6
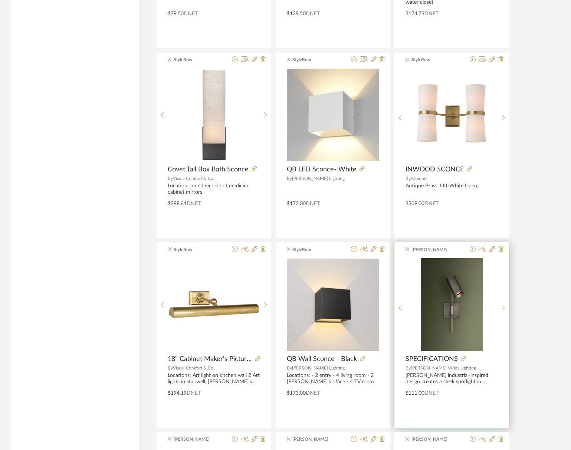
click at [503, 310] on icon at bounding box center [503, 308] width 3 height 6
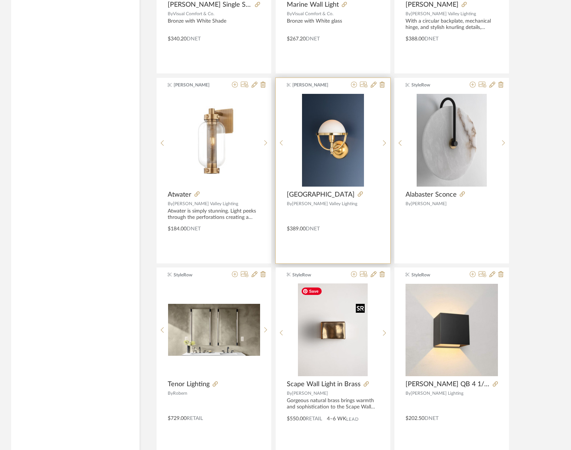
scroll to position [3699, 0]
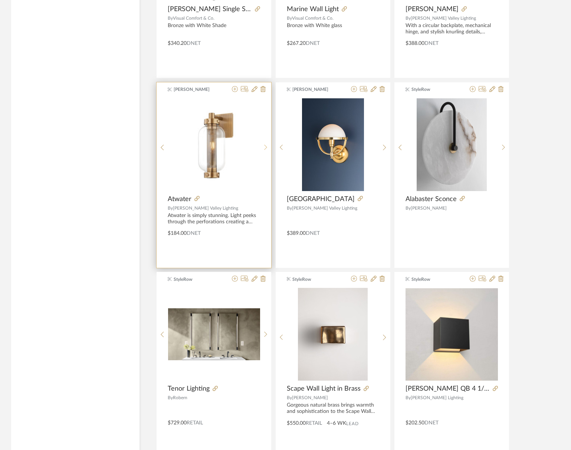
click at [265, 148] on icon at bounding box center [265, 147] width 3 height 6
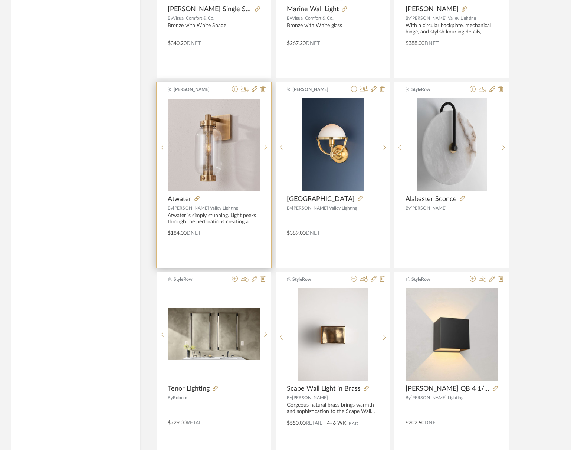
click at [266, 148] on icon at bounding box center [265, 148] width 3 height 6
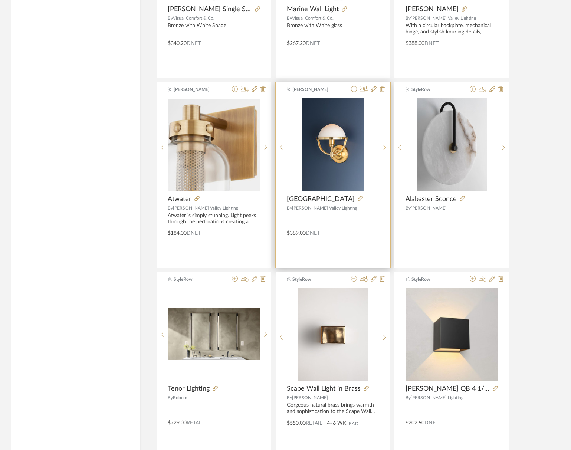
click at [386, 145] on sr-next-btn at bounding box center [385, 147] width 12 height 6
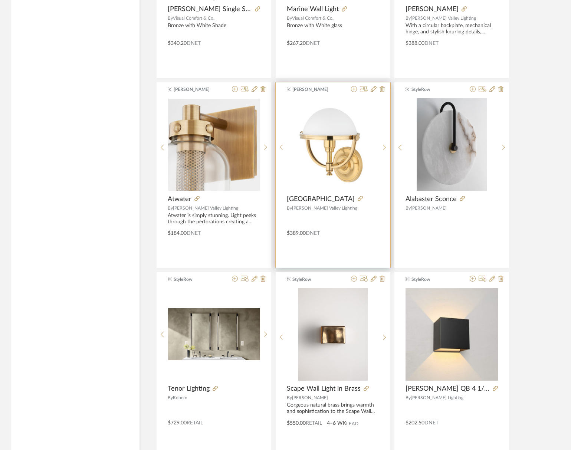
click at [386, 145] on sr-next-btn at bounding box center [385, 147] width 12 height 6
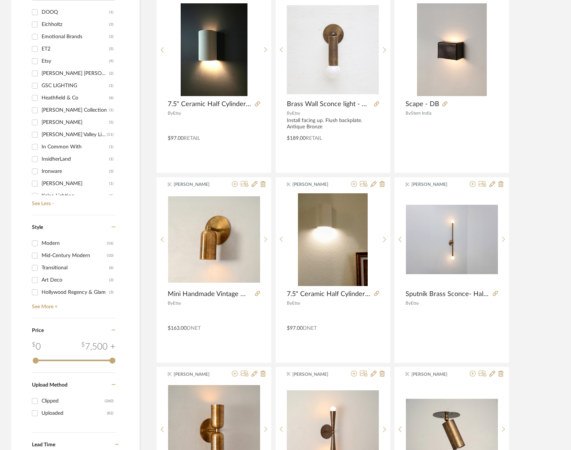
scroll to position [844, 0]
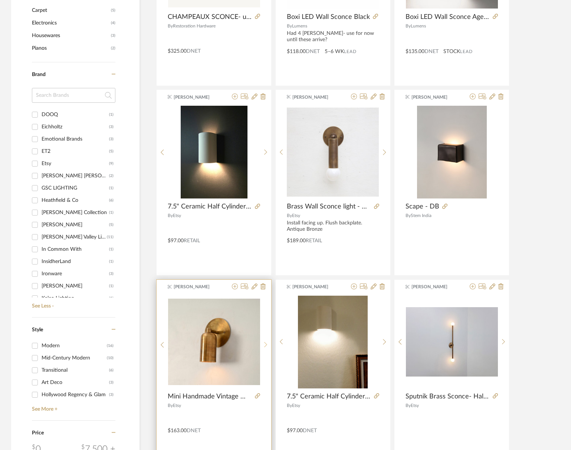
click at [265, 341] on div at bounding box center [266, 345] width 12 height 99
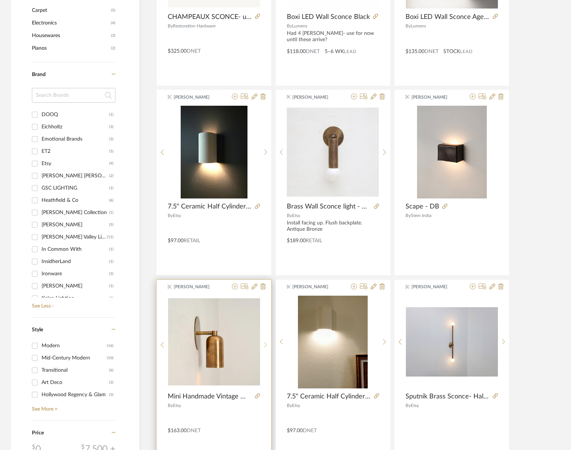
click at [265, 341] on div at bounding box center [266, 345] width 12 height 99
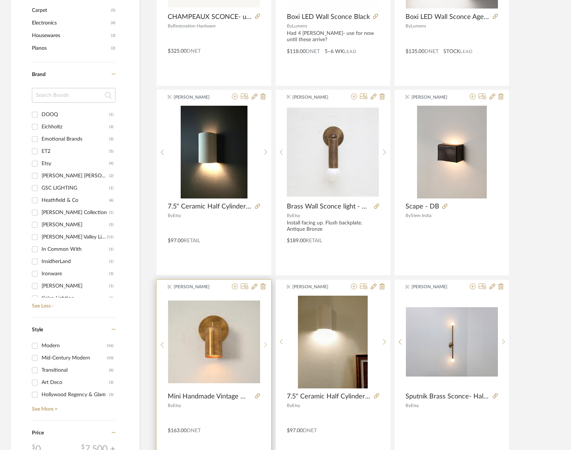
click at [265, 341] on div at bounding box center [266, 345] width 12 height 99
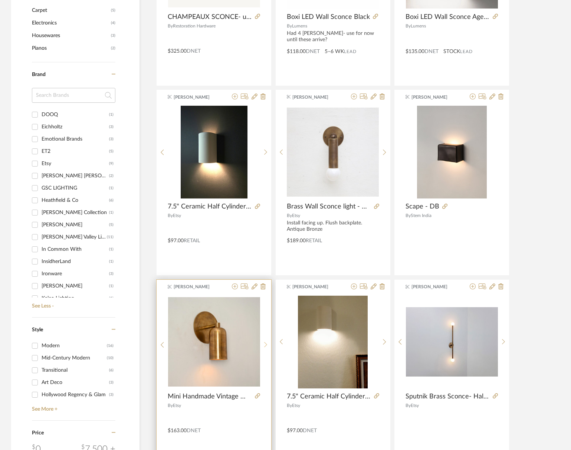
click at [265, 341] on div at bounding box center [266, 345] width 12 height 99
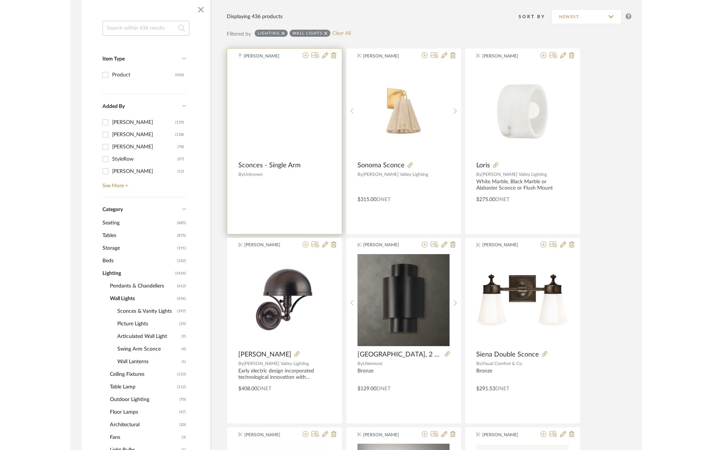
scroll to position [0, 0]
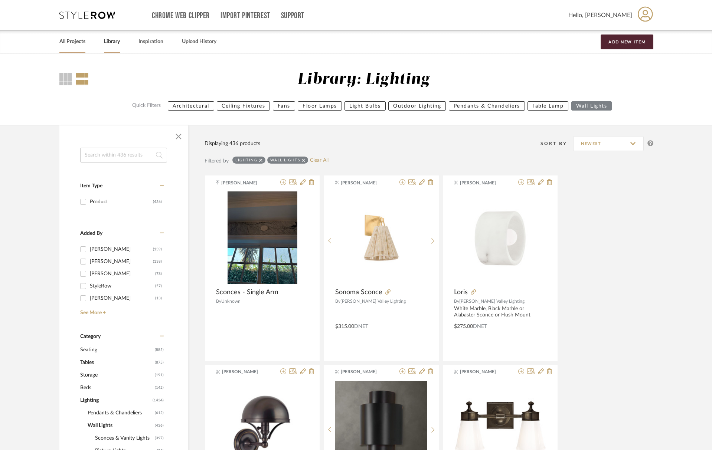
click at [71, 43] on link "All Projects" at bounding box center [72, 42] width 26 height 10
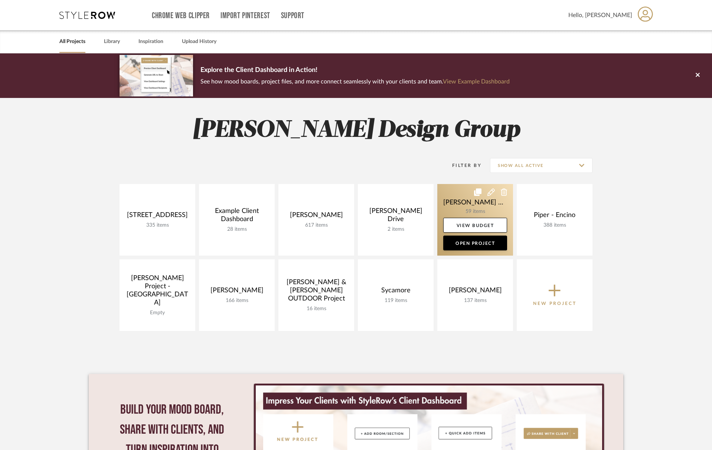
click at [470, 210] on link at bounding box center [475, 220] width 76 height 72
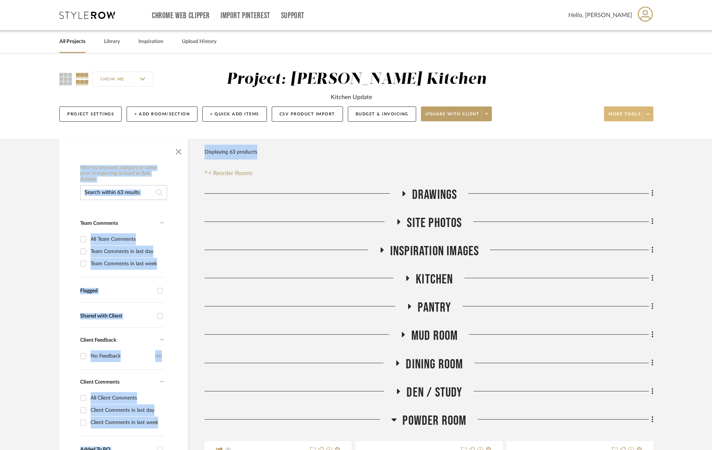
click at [571, 116] on span "More tools" at bounding box center [624, 116] width 32 height 11
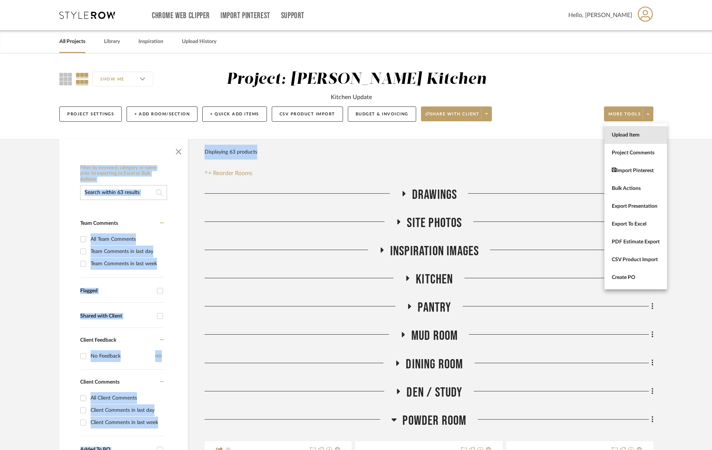
click at [571, 133] on span "Upload Item" at bounding box center [636, 135] width 48 height 6
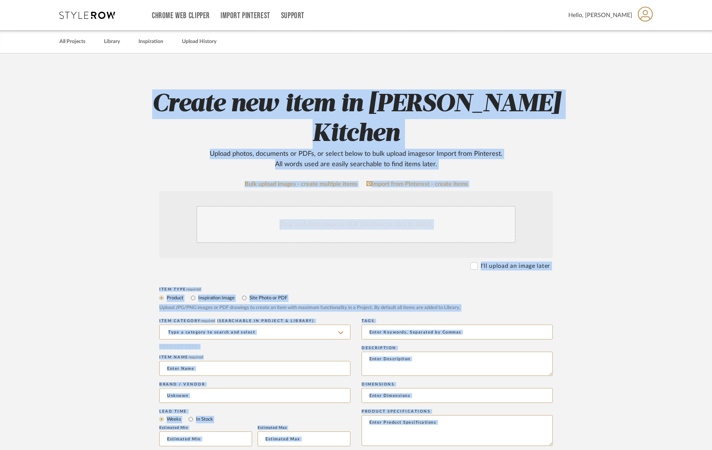
click at [380, 293] on mat-radio-group "Product Inspiration Image Site Photo or PDF" at bounding box center [355, 297] width 393 height 9
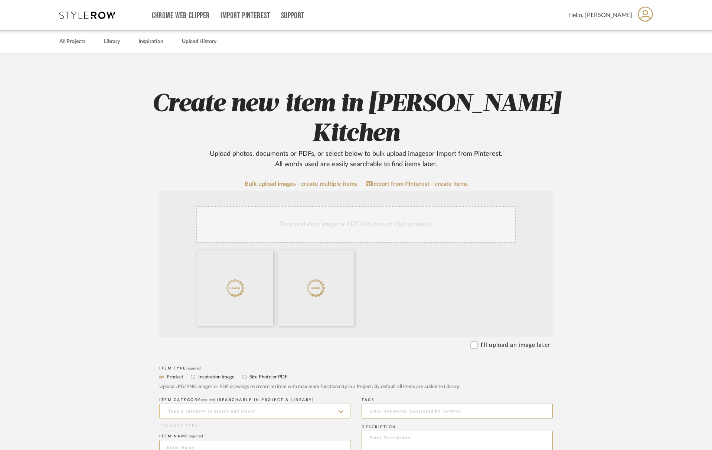
click at [226, 404] on input at bounding box center [254, 411] width 191 height 15
type input "w"
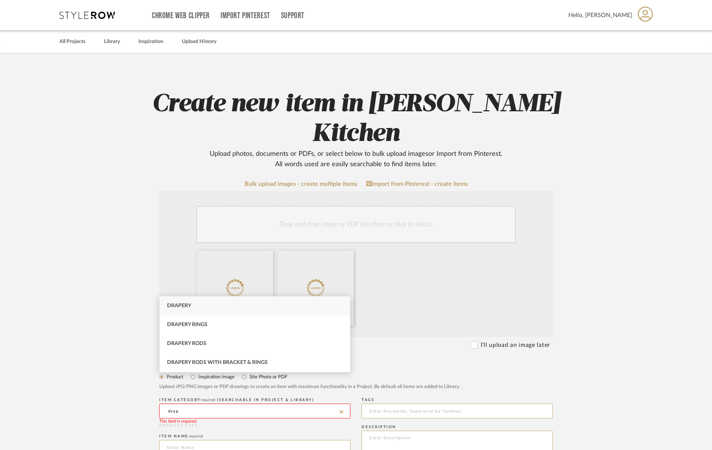
drag, startPoint x: 194, startPoint y: 309, endPoint x: 197, endPoint y: 318, distance: 9.5
click at [194, 309] on div "Drapery" at bounding box center [255, 306] width 190 height 19
type input "Drapery"
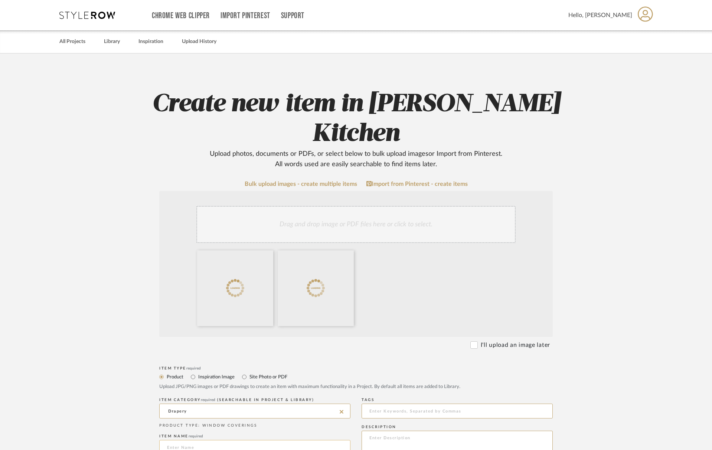
click at [209, 440] on input at bounding box center [254, 447] width 191 height 15
type input "Drapery"
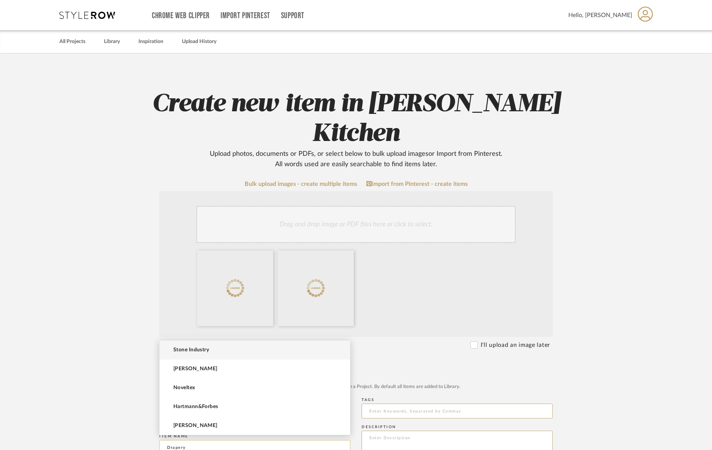
scroll to position [2, 0]
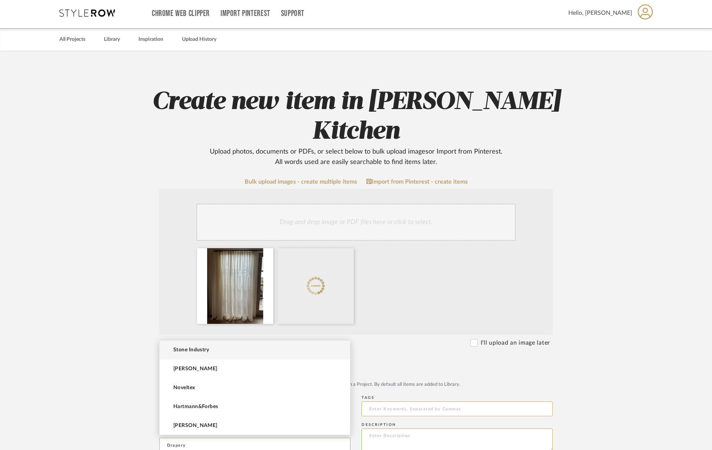
click at [117, 383] on upload-items "Create new item in McNeil Kitchen Upload photos, documents or PDFs, or select b…" at bounding box center [356, 432] width 712 height 763
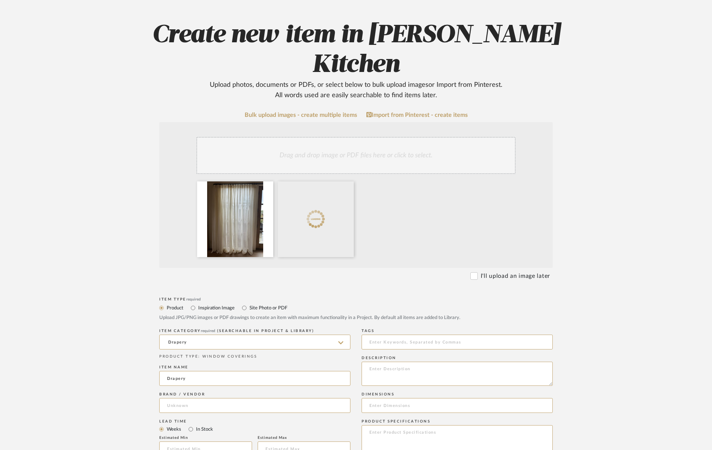
scroll to position [167, 0]
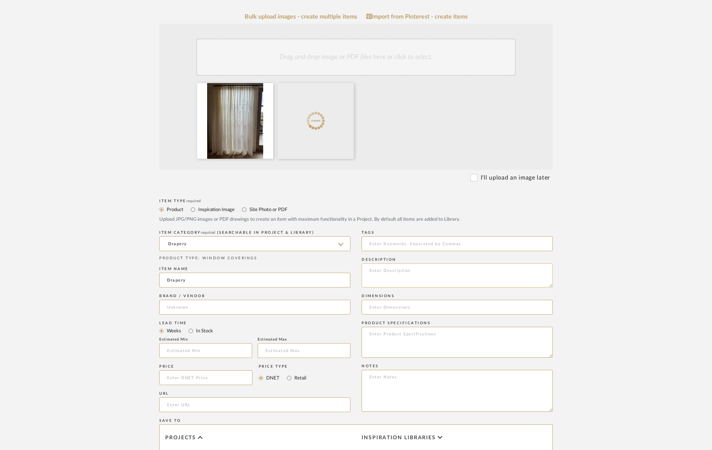
click at [412, 263] on textarea at bounding box center [456, 275] width 191 height 24
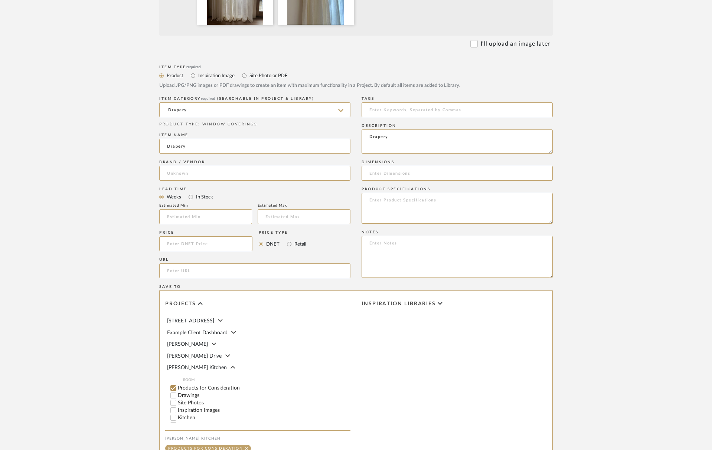
scroll to position [53, 0]
type textarea "Drapery"
click at [199, 139] on input "Drapery" at bounding box center [254, 146] width 191 height 15
type input "Drapery Hardware, Fabrication & Install"
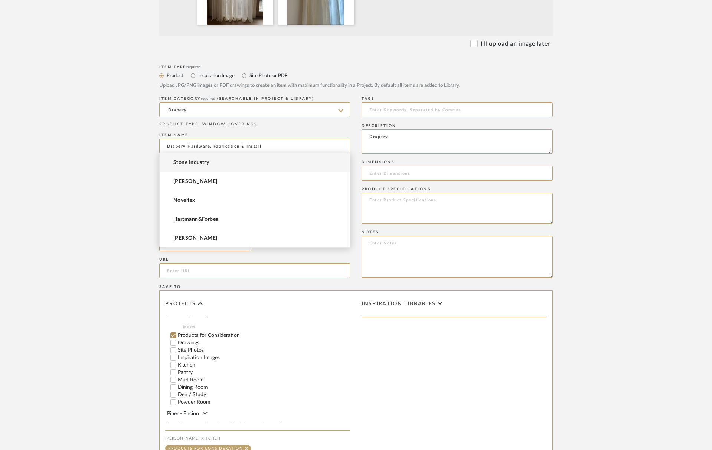
click at [173, 391] on input "Den / Study" at bounding box center [173, 394] width 7 height 7
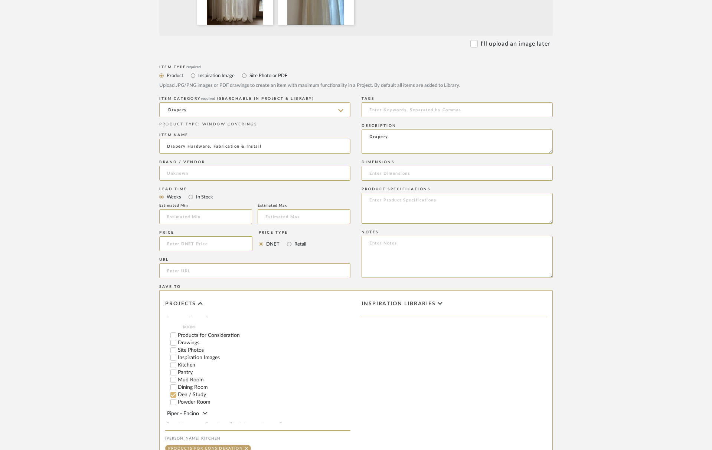
checkbox input "false"
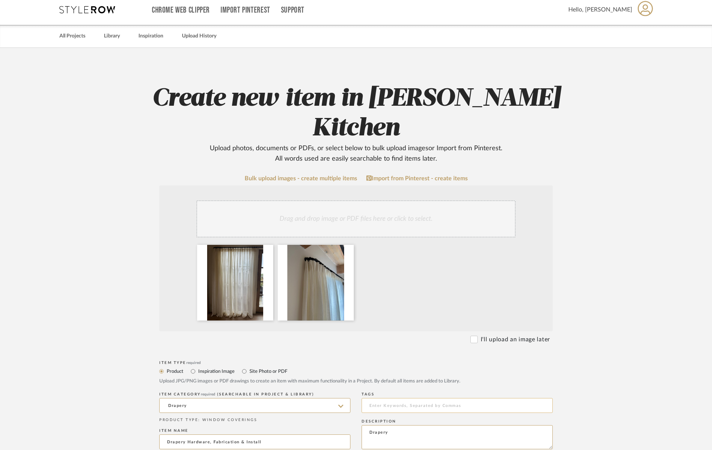
scroll to position [0, 0]
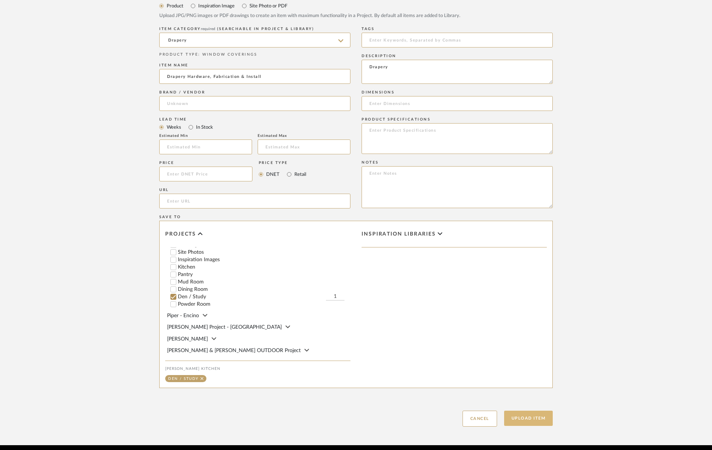
click at [531, 411] on button "Upload Item" at bounding box center [528, 418] width 49 height 15
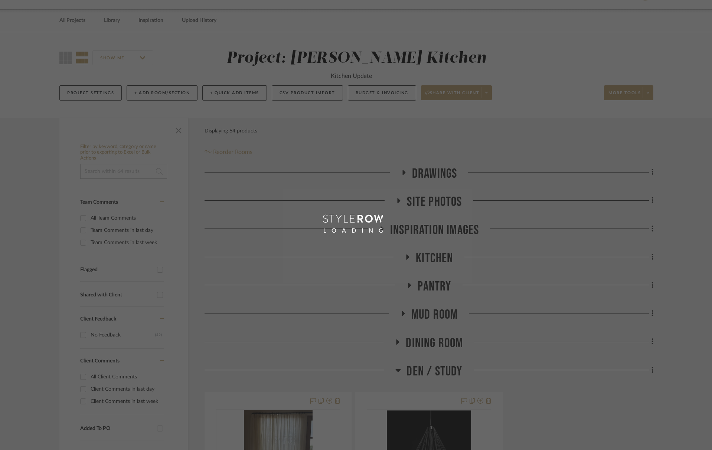
scroll to position [1, 0]
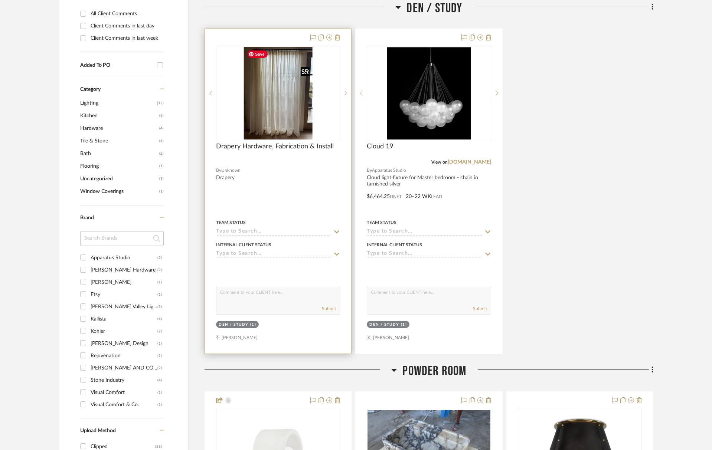
scroll to position [385, 0]
click at [292, 102] on img "0" at bounding box center [278, 92] width 69 height 93
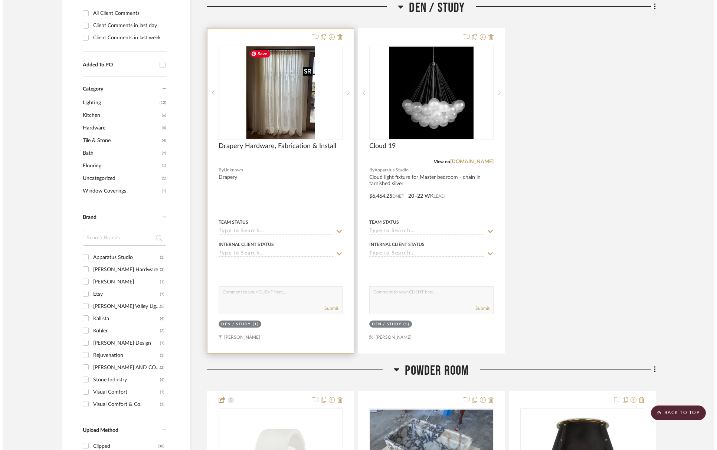
scroll to position [0, 0]
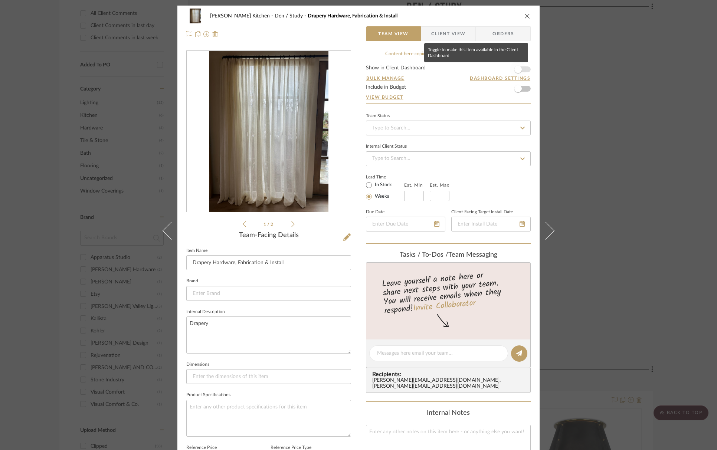
click at [518, 71] on span "button" at bounding box center [517, 69] width 7 height 7
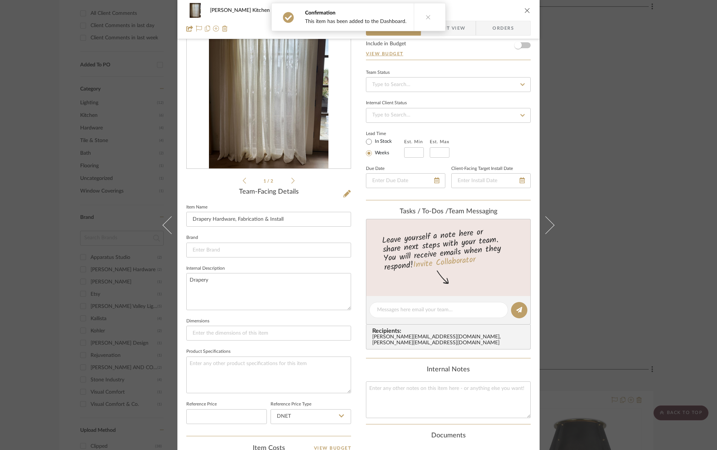
scroll to position [53, 0]
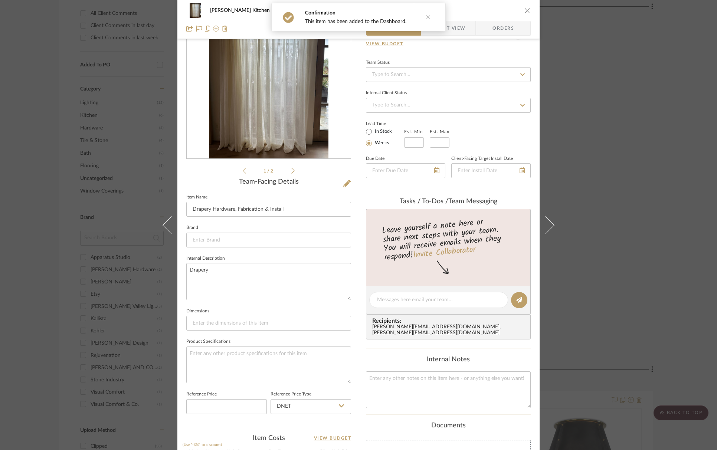
click at [426, 14] on icon at bounding box center [428, 16] width 5 height 5
click at [233, 276] on textarea "Drapery" at bounding box center [268, 281] width 165 height 37
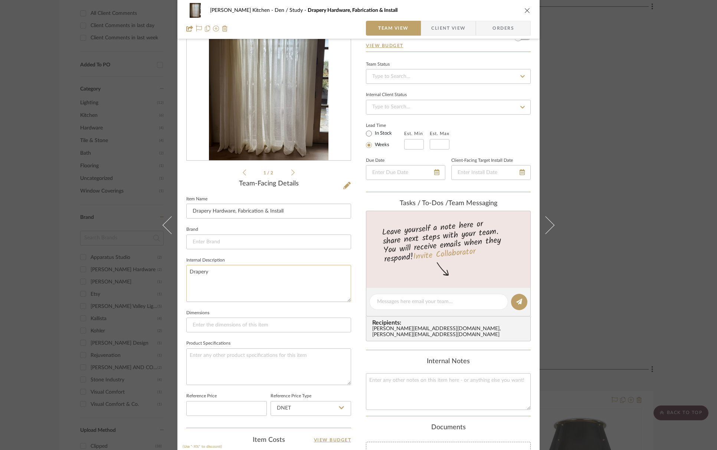
scroll to position [51, 0]
type textarea "Drapery on Large Window"
click at [321, 283] on textarea "Drapery on Large Window" at bounding box center [268, 283] width 165 height 37
click at [528, 12] on button "close" at bounding box center [527, 10] width 7 height 7
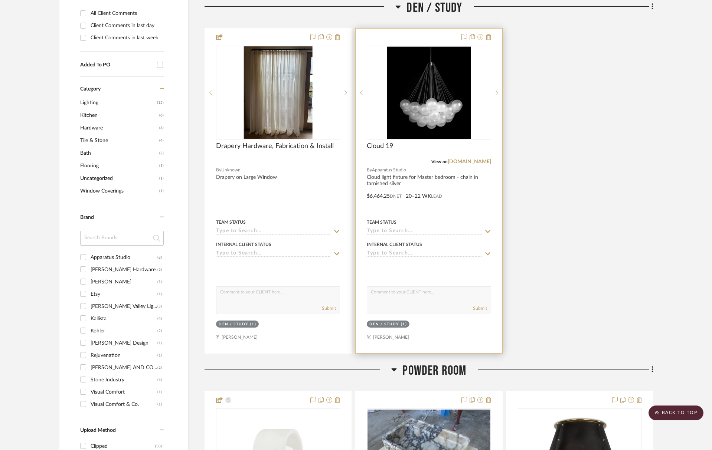
scroll to position [325, 0]
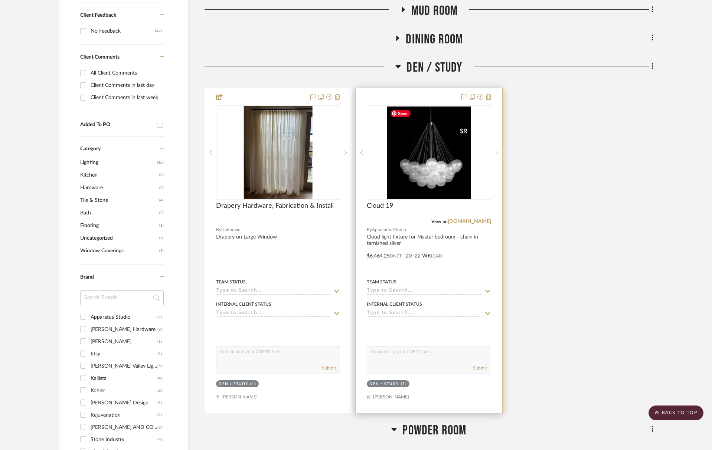
click at [436, 118] on img "0" at bounding box center [429, 152] width 84 height 93
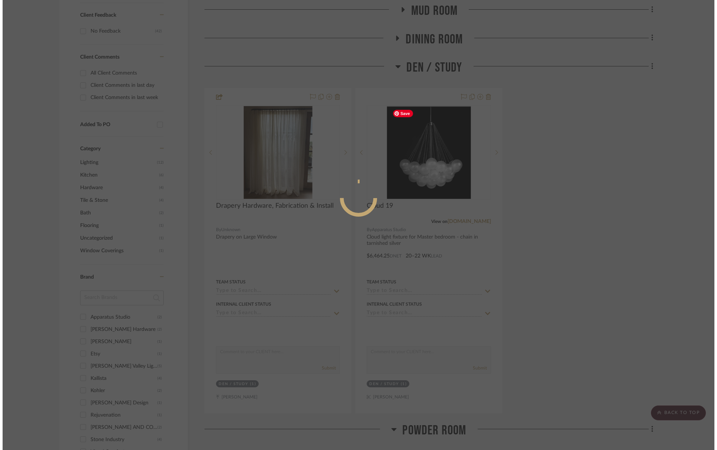
scroll to position [0, 0]
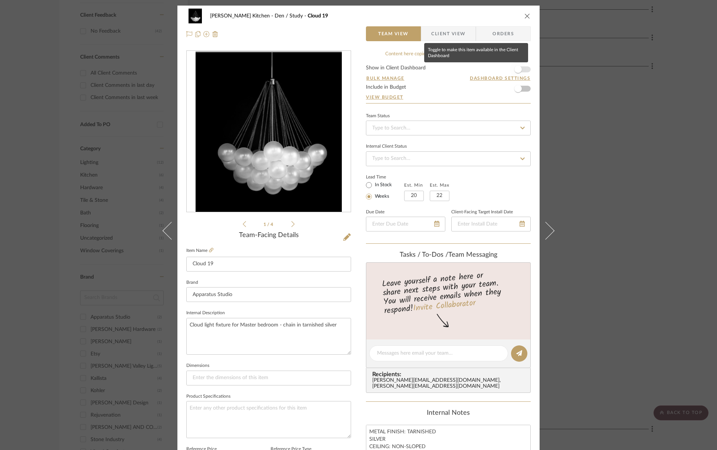
click at [520, 69] on span "button" at bounding box center [518, 69] width 16 height 16
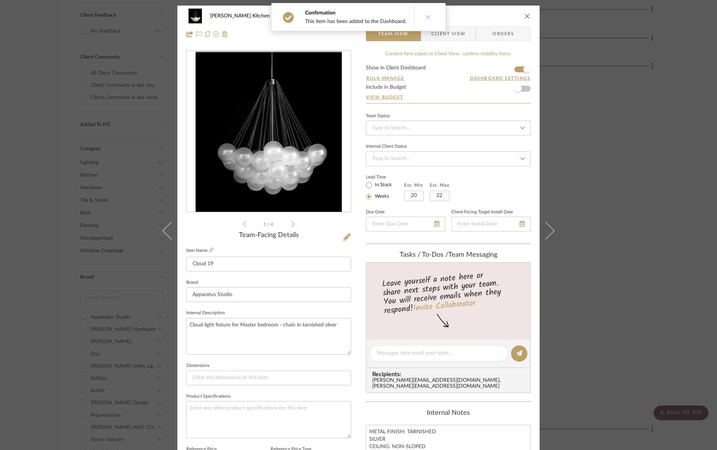
click at [524, 17] on icon "close" at bounding box center [527, 16] width 6 height 6
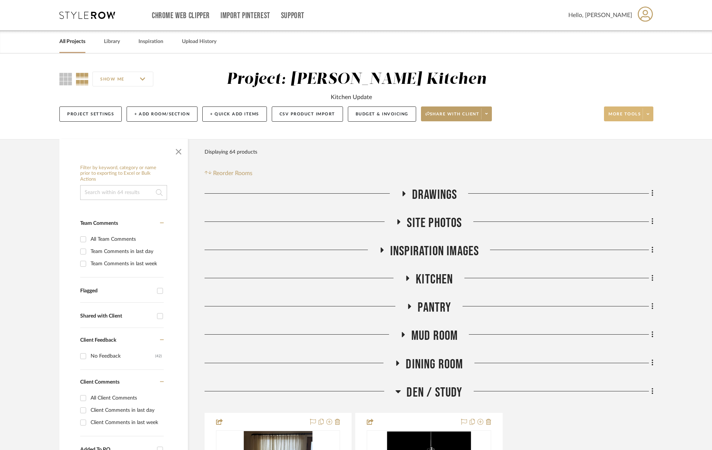
click at [571, 112] on span "More tools" at bounding box center [624, 116] width 32 height 11
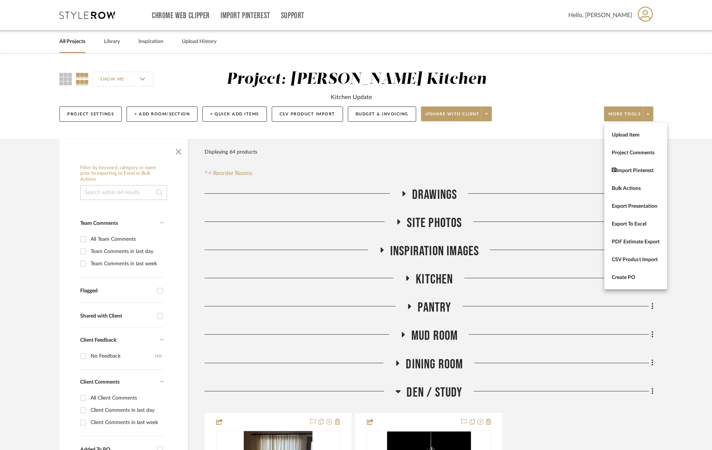
click at [536, 103] on div at bounding box center [356, 225] width 712 height 450
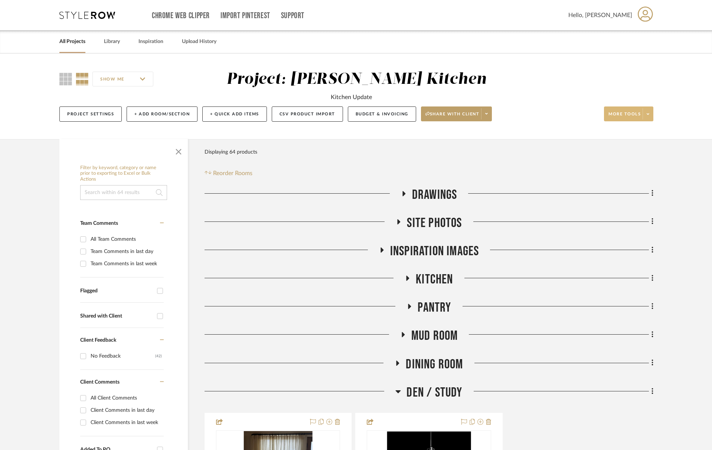
click at [571, 117] on span "More tools" at bounding box center [624, 116] width 32 height 11
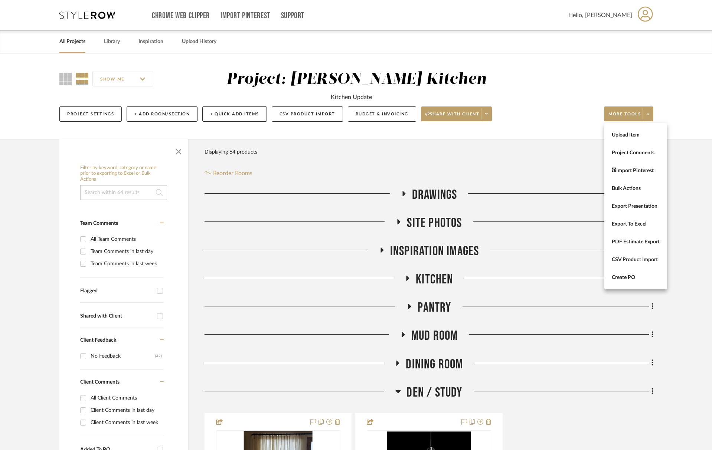
click at [571, 135] on span "Upload Item" at bounding box center [636, 135] width 48 height 6
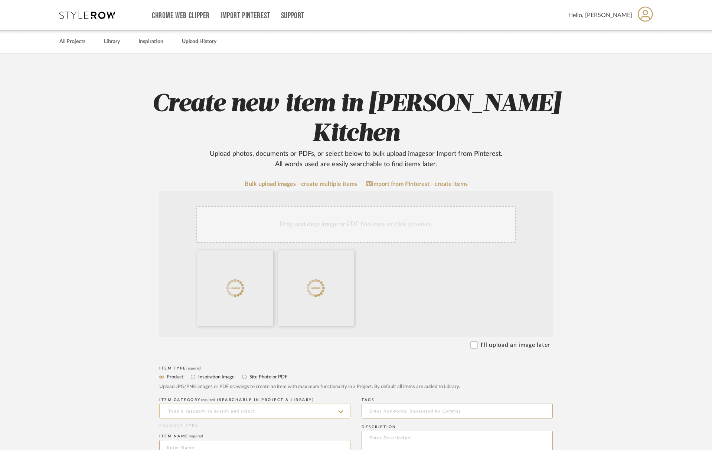
click at [223, 404] on input at bounding box center [254, 411] width 191 height 15
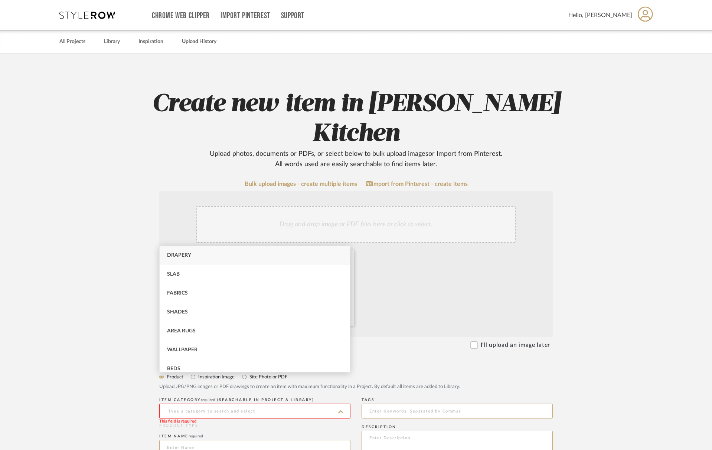
drag, startPoint x: 199, startPoint y: 261, endPoint x: 199, endPoint y: 265, distance: 4.1
click at [199, 261] on div "Drapery" at bounding box center [255, 255] width 190 height 19
type input "Drapery"
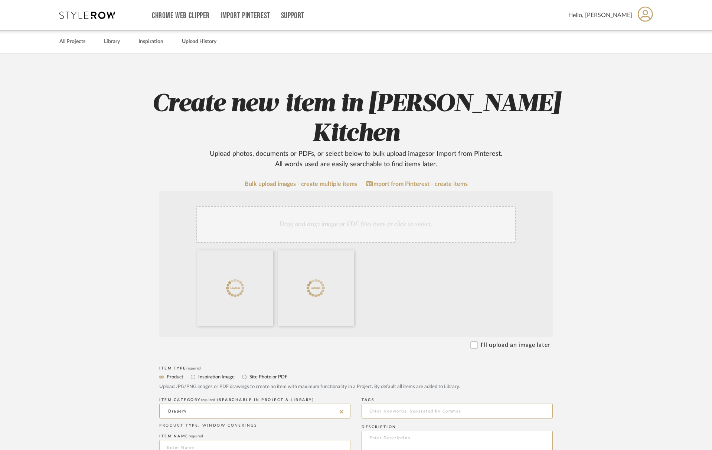
click at [209, 440] on input at bounding box center [254, 447] width 191 height 15
type input "Drapery on French Doors"
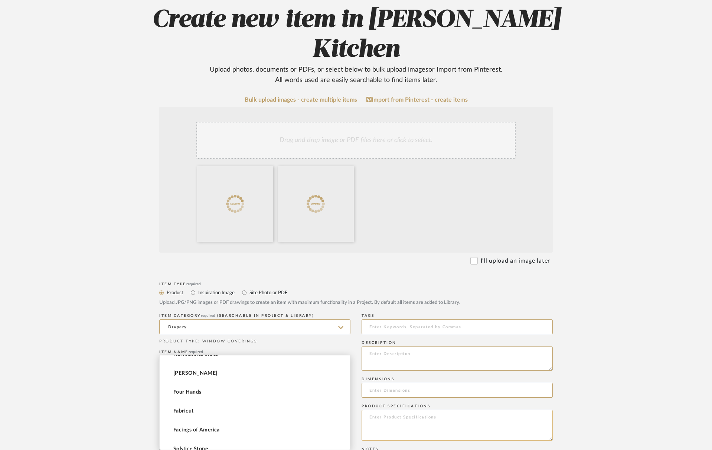
scroll to position [108, 0]
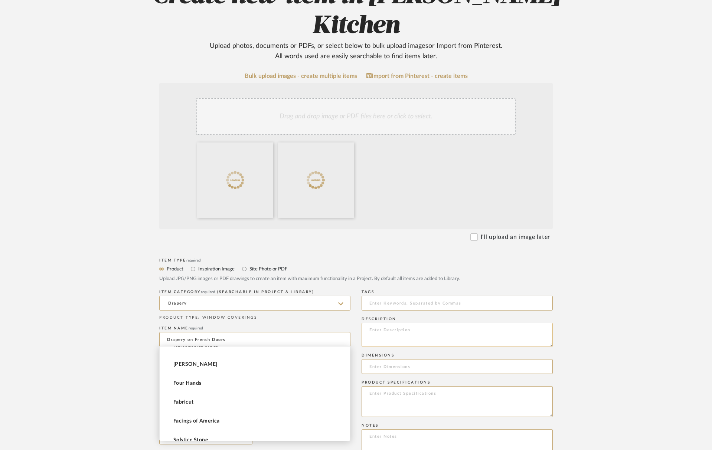
click at [415, 323] on textarea at bounding box center [456, 335] width 191 height 24
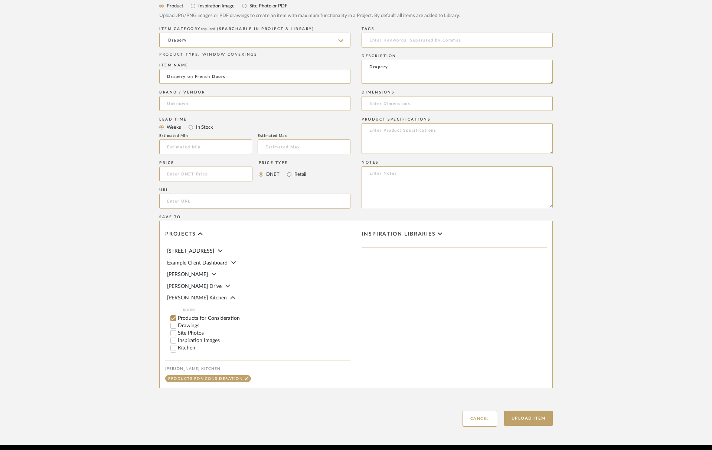
scroll to position [43, 0]
type textarea "Drapery"
click at [171, 323] on input "Dining Room" at bounding box center [173, 326] width 7 height 7
checkbox input "false"
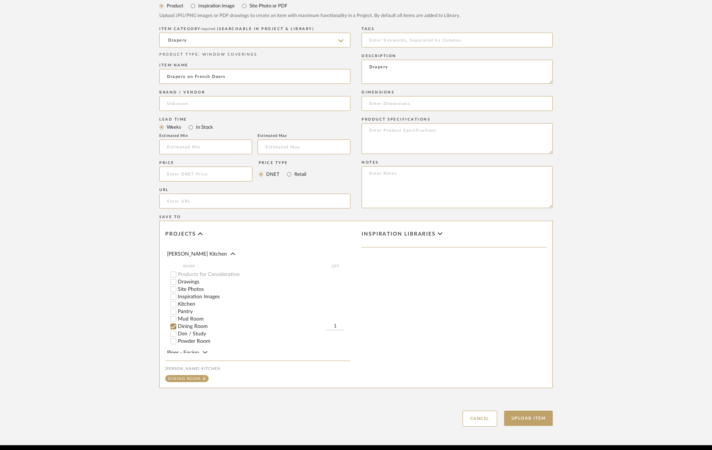
drag, startPoint x: 333, startPoint y: 297, endPoint x: 347, endPoint y: 296, distance: 14.1
click at [347, 323] on div "Dining Room 1" at bounding box center [260, 326] width 180 height 7
type input "2"
click at [539, 411] on button "Upload Item" at bounding box center [528, 418] width 49 height 15
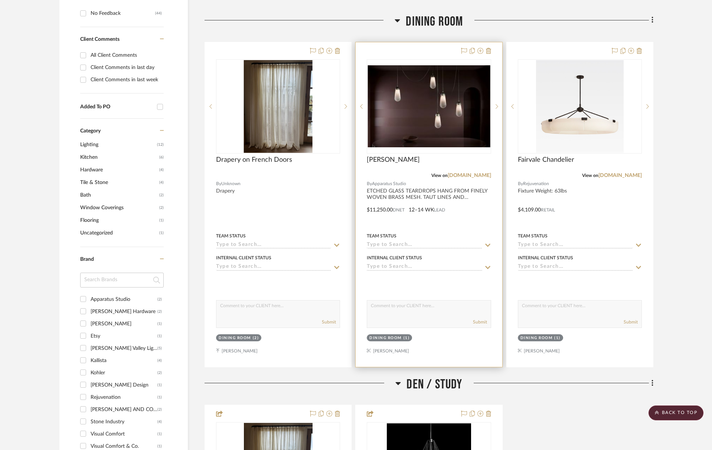
scroll to position [343, 0]
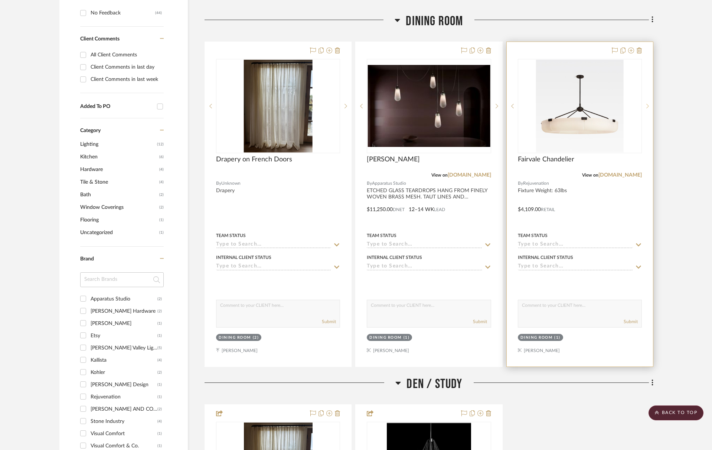
click at [571, 106] on icon at bounding box center [647, 106] width 3 height 5
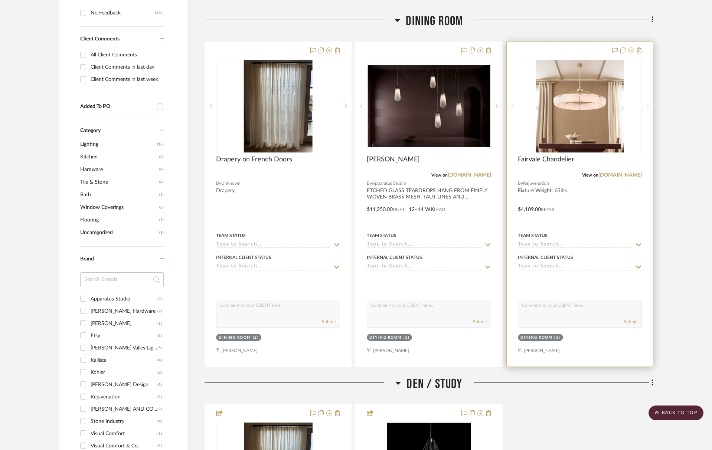
click at [571, 106] on icon at bounding box center [647, 106] width 3 height 5
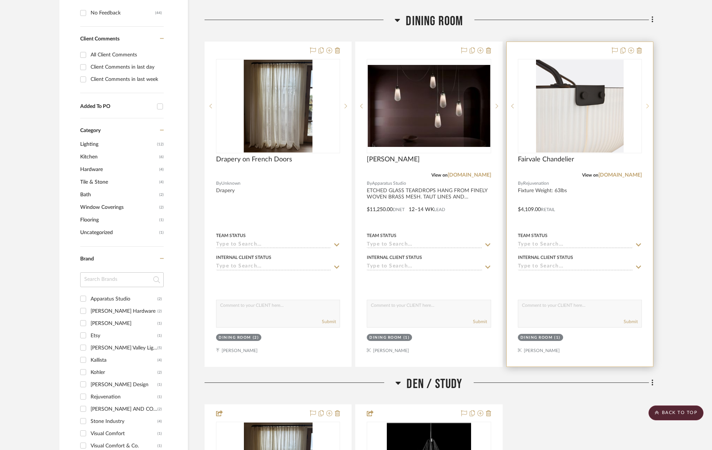
click at [571, 106] on icon at bounding box center [647, 106] width 3 height 5
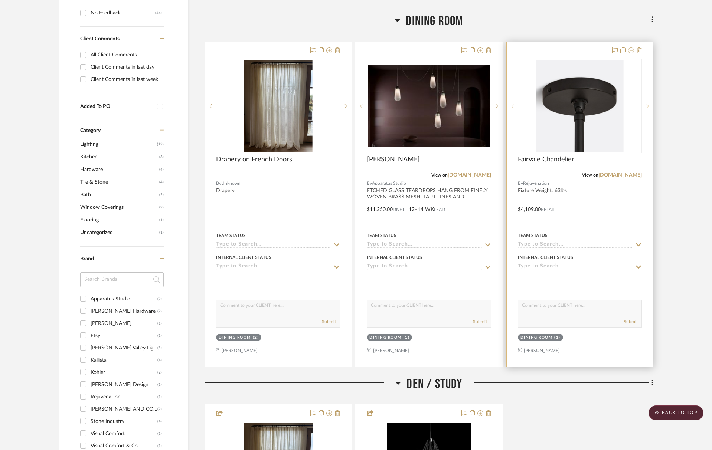
click at [571, 106] on icon at bounding box center [647, 106] width 3 height 5
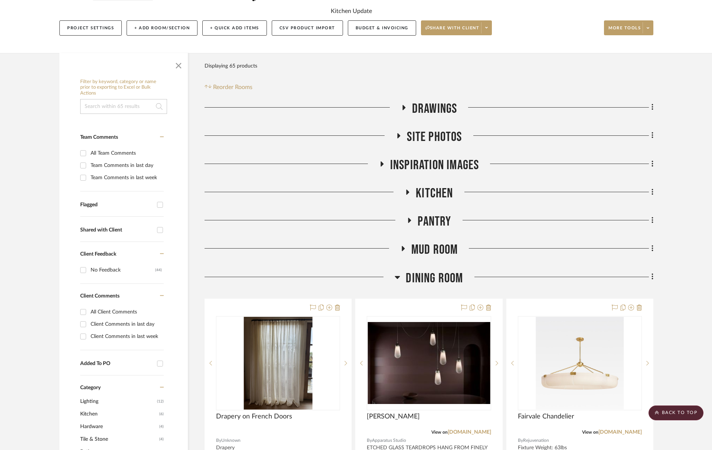
scroll to position [58, 0]
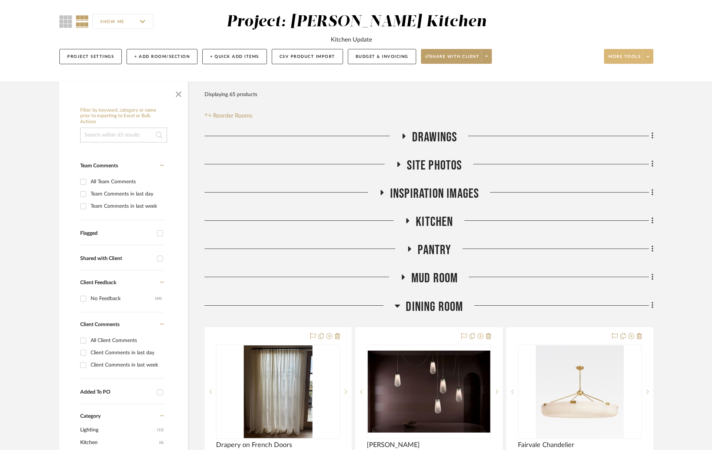
click at [571, 57] on span "More tools" at bounding box center [624, 59] width 32 height 11
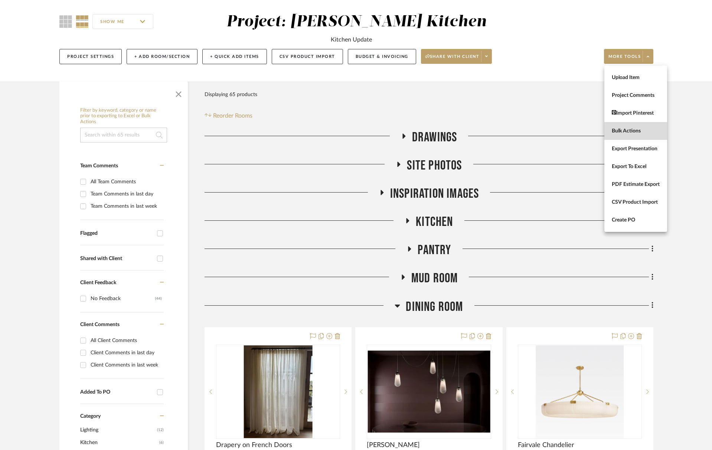
click at [571, 127] on button "Bulk Actions" at bounding box center [635, 131] width 63 height 18
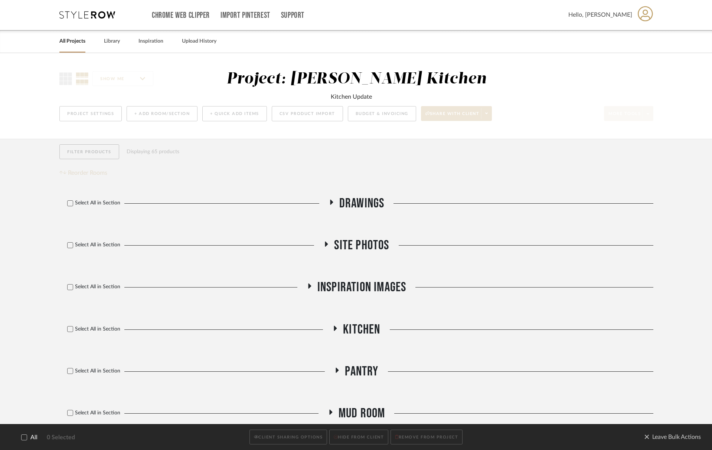
scroll to position [0, 0]
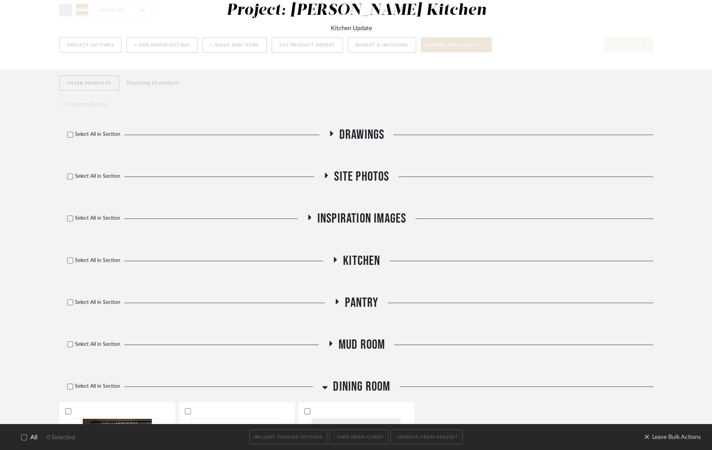
click at [366, 255] on span "Kitchen" at bounding box center [361, 261] width 37 height 16
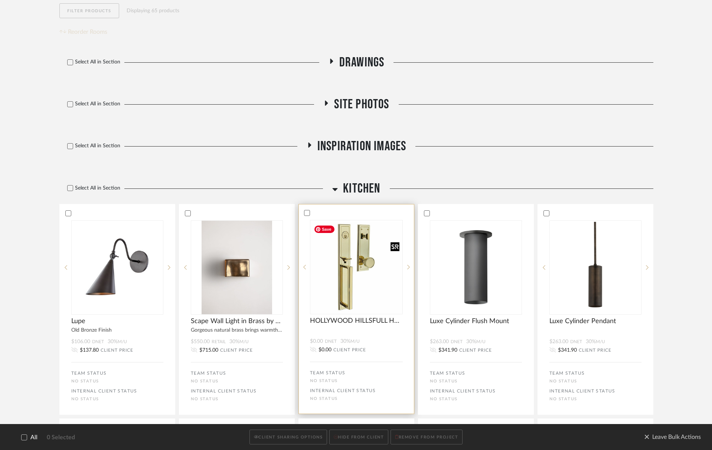
scroll to position [158, 0]
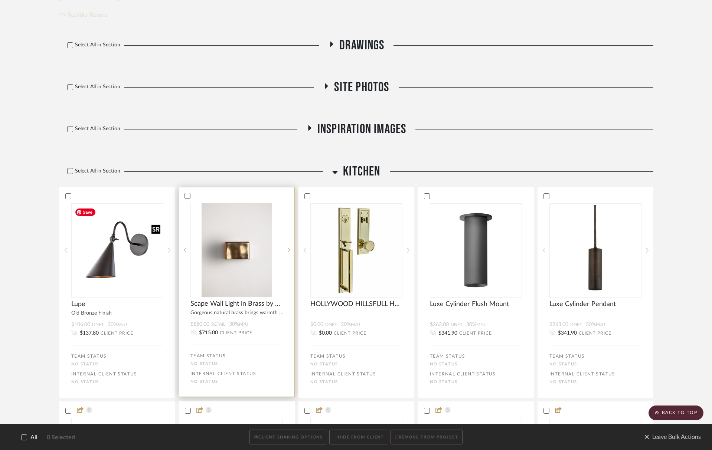
drag, startPoint x: 111, startPoint y: 261, endPoint x: 230, endPoint y: 256, distance: 119.6
click at [0, 0] on img at bounding box center [0, 0] width 0 height 0
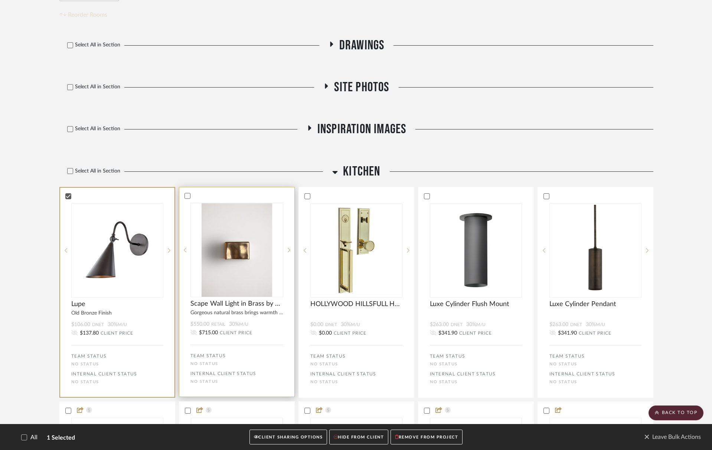
click at [281, 259] on div "0" at bounding box center [237, 250] width 92 height 94
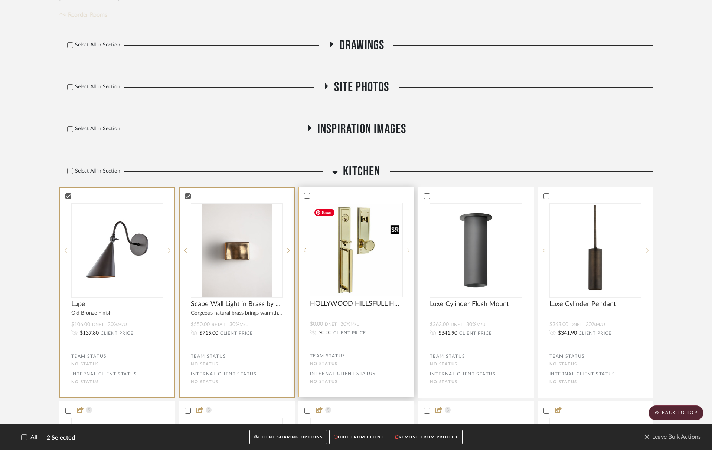
click at [357, 260] on img "0" at bounding box center [356, 250] width 92 height 92
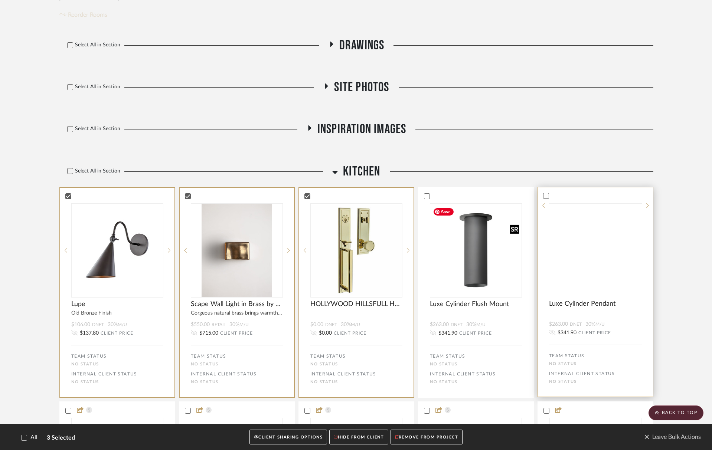
click at [0, 0] on img at bounding box center [0, 0] width 0 height 0
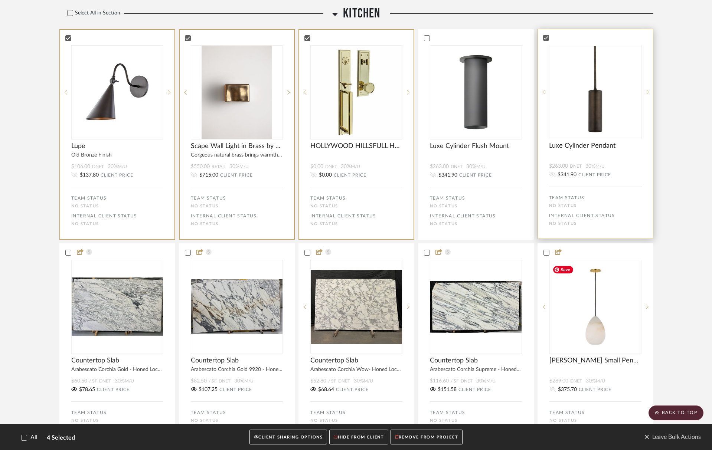
scroll to position [252, 0]
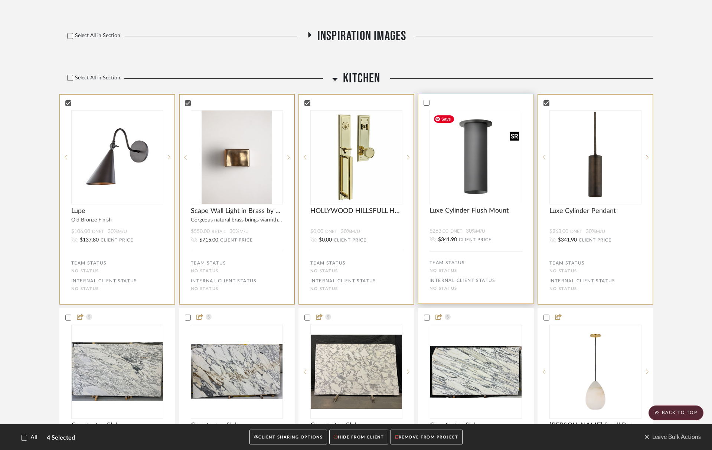
click at [462, 149] on img "0" at bounding box center [476, 157] width 92 height 92
click at [286, 435] on button "CLIENT SHARING OPTIONS" at bounding box center [288, 437] width 78 height 15
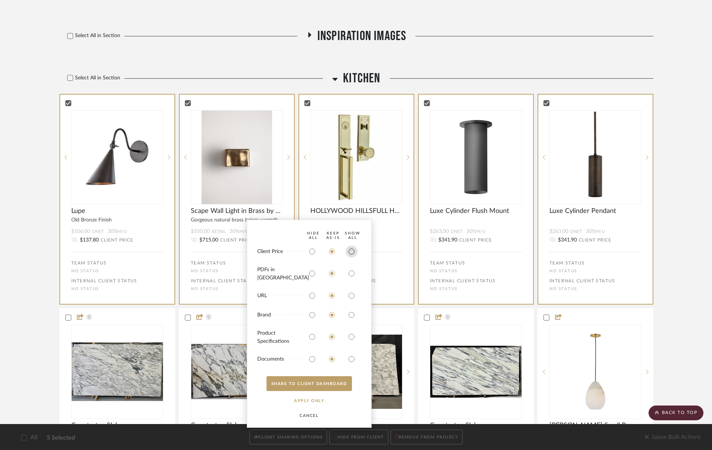
click at [354, 256] on input "radio" at bounding box center [351, 252] width 12 height 12
radio input "true"
drag, startPoint x: 351, startPoint y: 276, endPoint x: 350, endPoint y: 280, distance: 4.1
click at [351, 276] on input "radio" at bounding box center [351, 274] width 12 height 12
radio input "true"
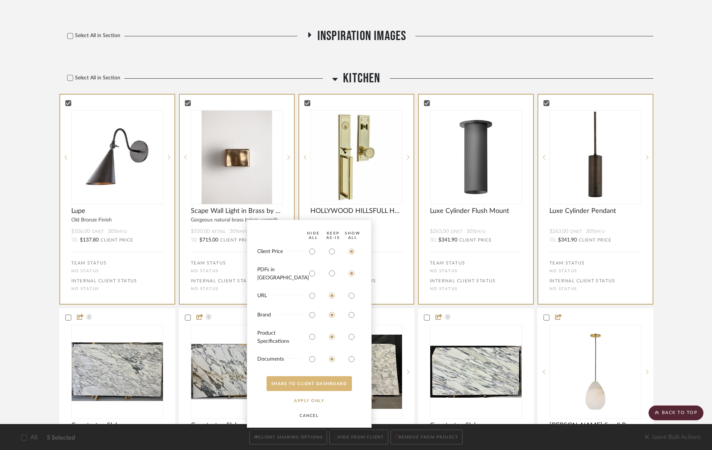
click at [320, 383] on button "SHARE TO CLIENT Dashboard" at bounding box center [308, 383] width 85 height 15
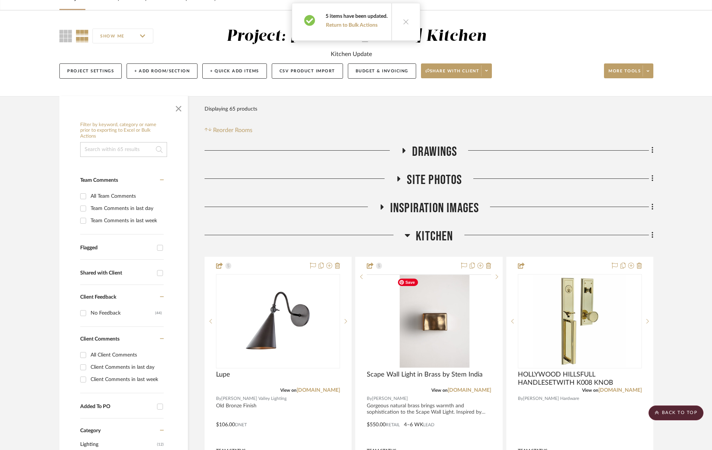
scroll to position [0, 0]
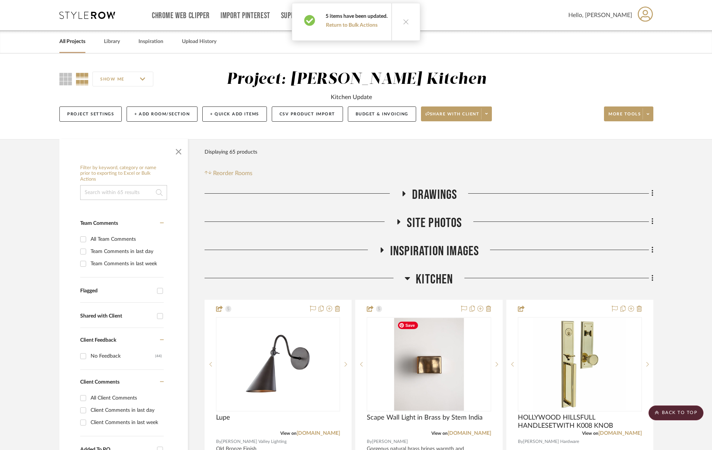
click at [452, 274] on span "Kitchen" at bounding box center [434, 280] width 37 height 16
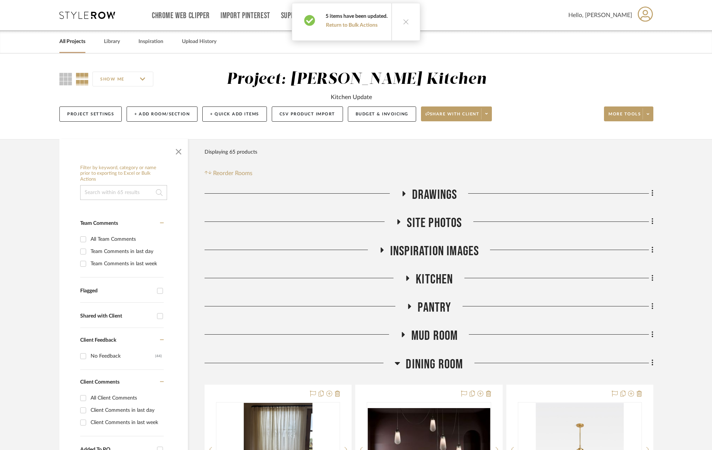
click at [440, 309] on span "Pantry" at bounding box center [433, 308] width 33 height 16
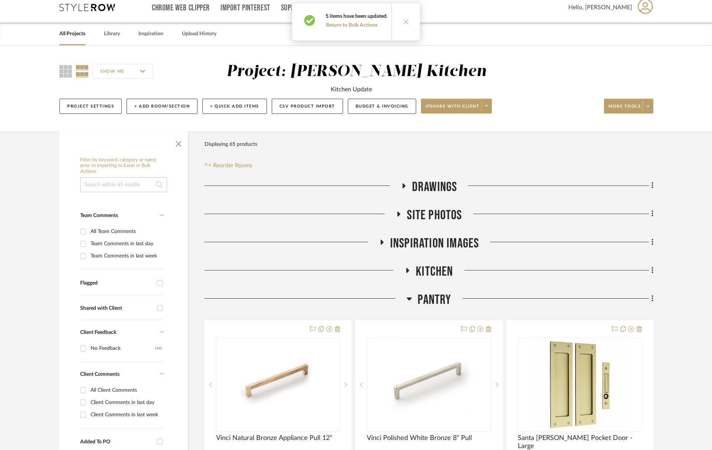
scroll to position [9, 0]
click at [571, 110] on span "More tools" at bounding box center [624, 108] width 32 height 11
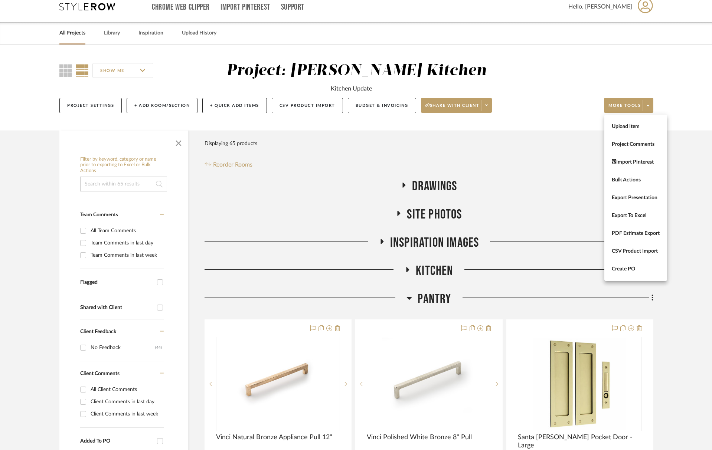
drag, startPoint x: 632, startPoint y: 176, endPoint x: 627, endPoint y: 177, distance: 4.8
click at [571, 176] on button "Bulk Actions" at bounding box center [635, 180] width 63 height 18
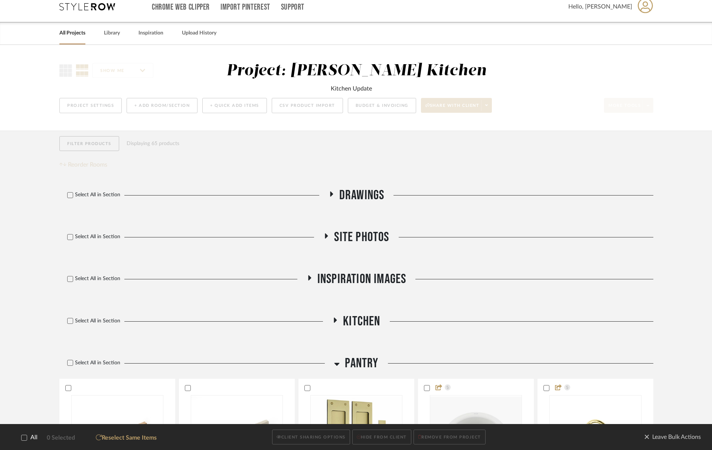
scroll to position [0, 0]
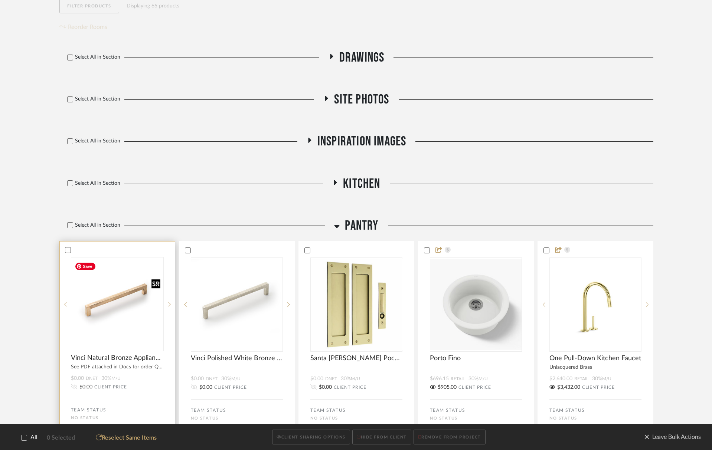
drag, startPoint x: 103, startPoint y: 290, endPoint x: 139, endPoint y: 295, distance: 36.4
click at [0, 0] on img at bounding box center [0, 0] width 0 height 0
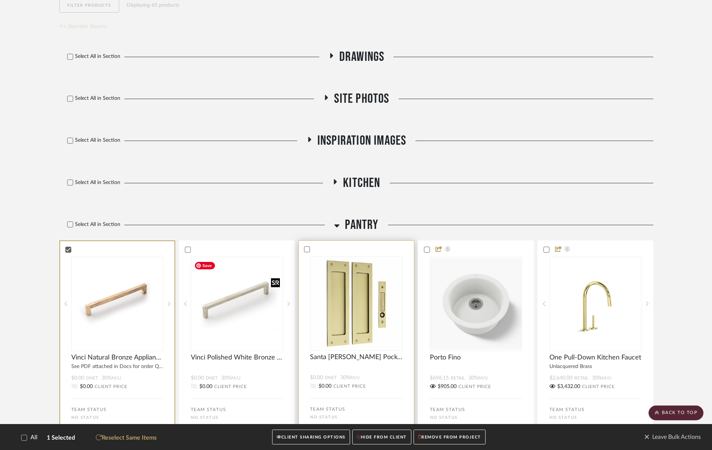
click at [361, 303] on img "0" at bounding box center [356, 304] width 92 height 92
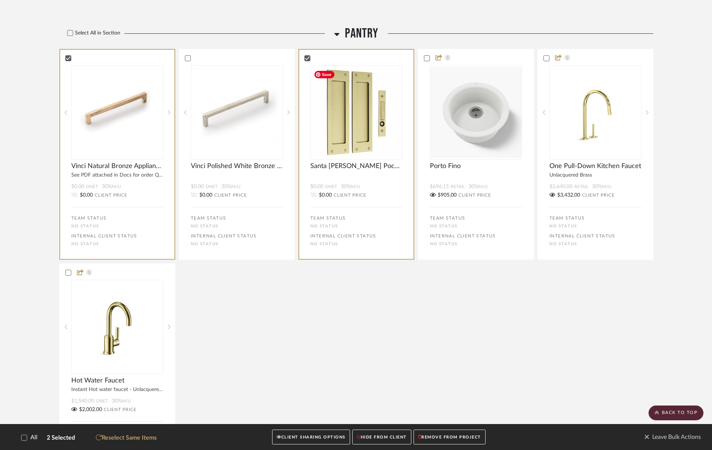
scroll to position [542, 0]
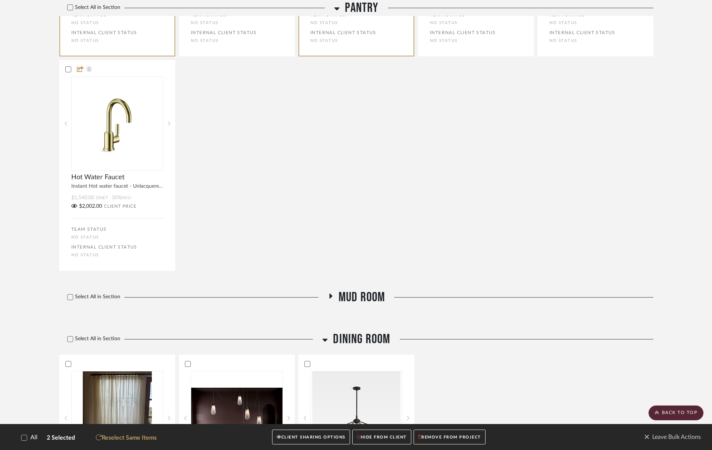
click at [351, 297] on span "Mud Room" at bounding box center [361, 297] width 47 height 16
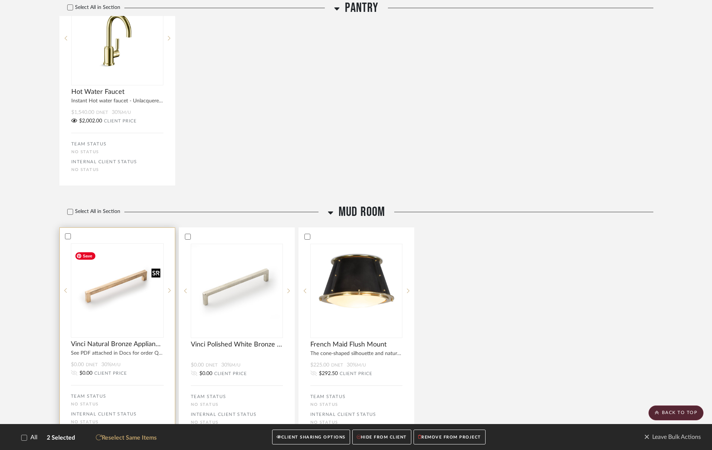
click at [0, 0] on img at bounding box center [0, 0] width 0 height 0
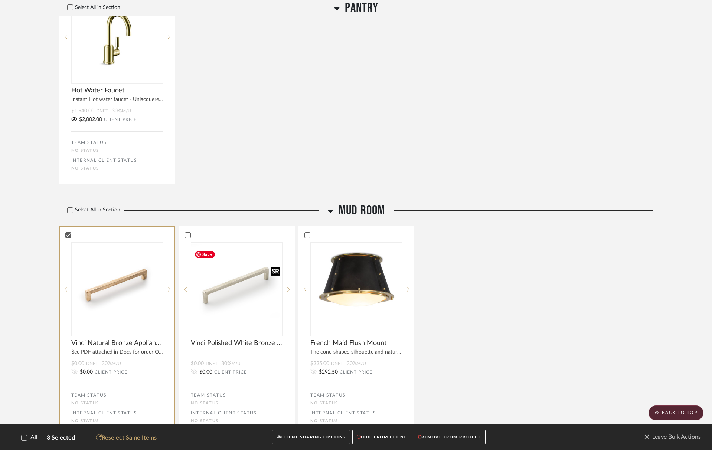
click at [349, 295] on img "0" at bounding box center [356, 289] width 91 height 91
click at [259, 282] on img "0" at bounding box center [236, 289] width 91 height 91
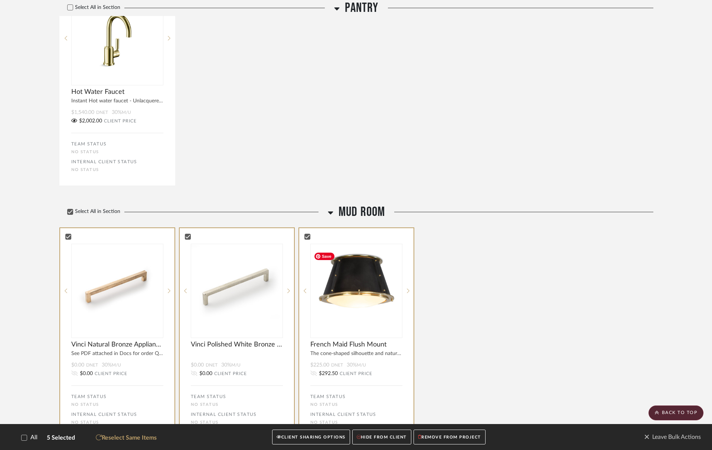
click at [363, 215] on span "Mud Room" at bounding box center [361, 212] width 47 height 16
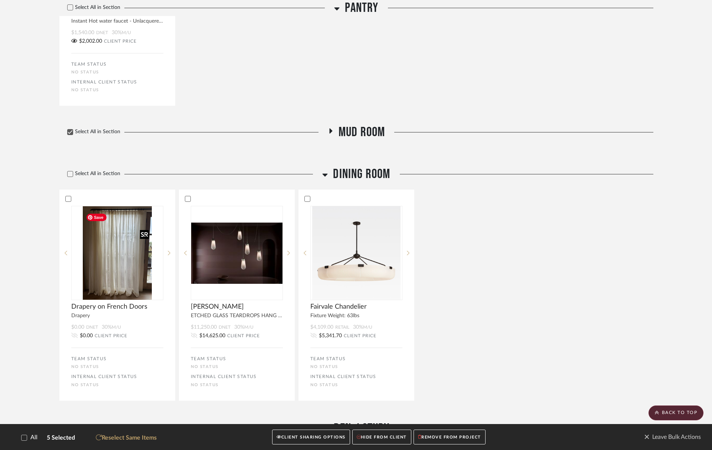
drag, startPoint x: 93, startPoint y: 246, endPoint x: 176, endPoint y: 254, distance: 83.8
click at [0, 0] on img at bounding box center [0, 0] width 0 height 0
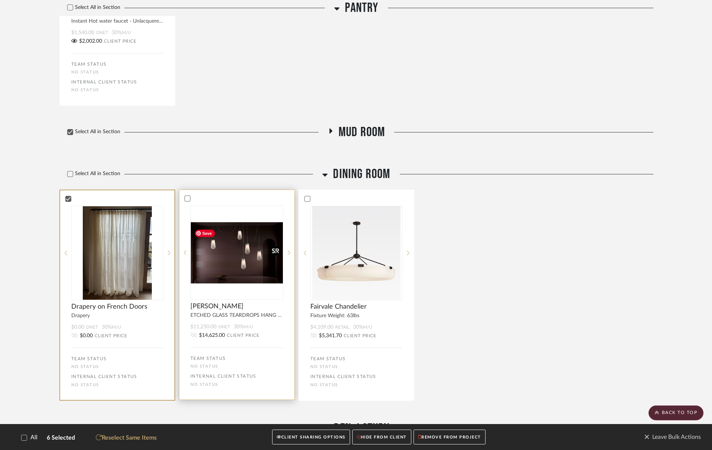
drag, startPoint x: 213, startPoint y: 257, endPoint x: 267, endPoint y: 259, distance: 53.9
click at [213, 257] on img "0" at bounding box center [237, 253] width 92 height 62
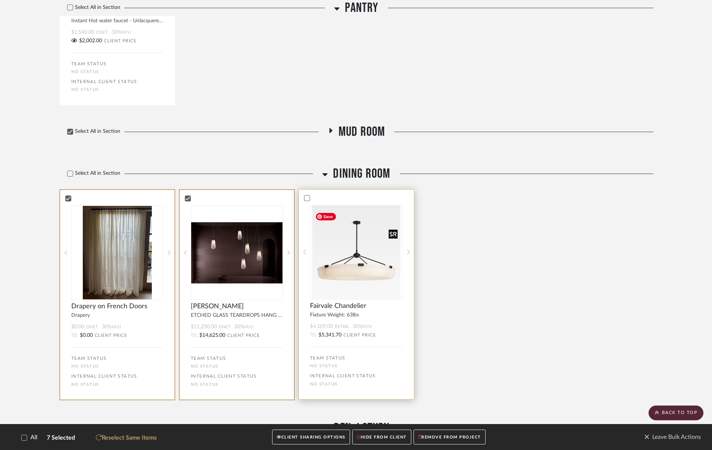
click at [321, 258] on img "0" at bounding box center [356, 253] width 88 height 94
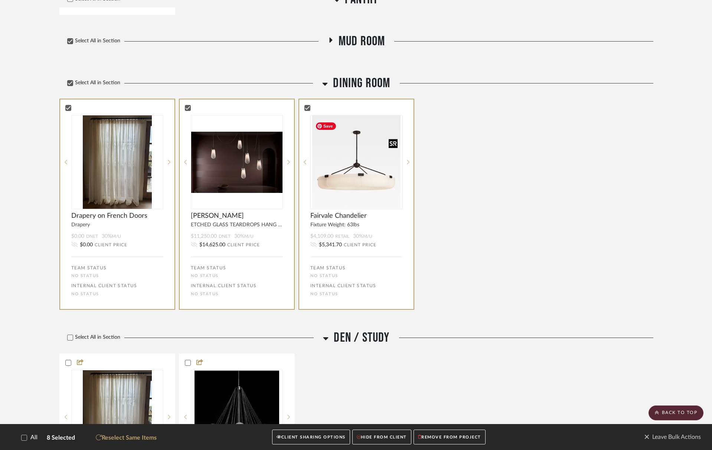
scroll to position [908, 0]
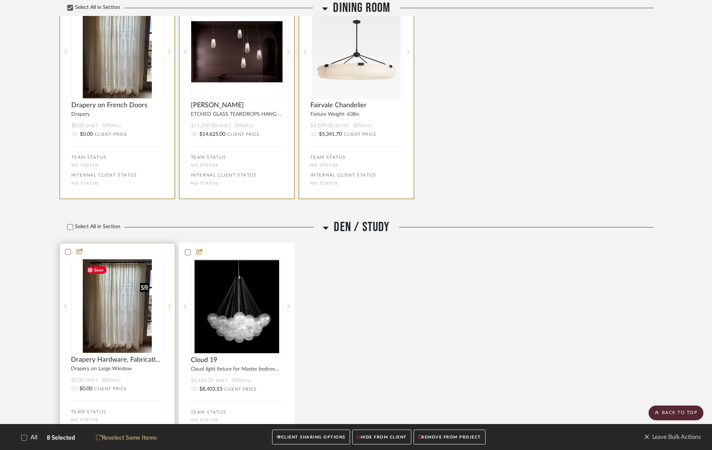
click at [0, 0] on img at bounding box center [0, 0] width 0 height 0
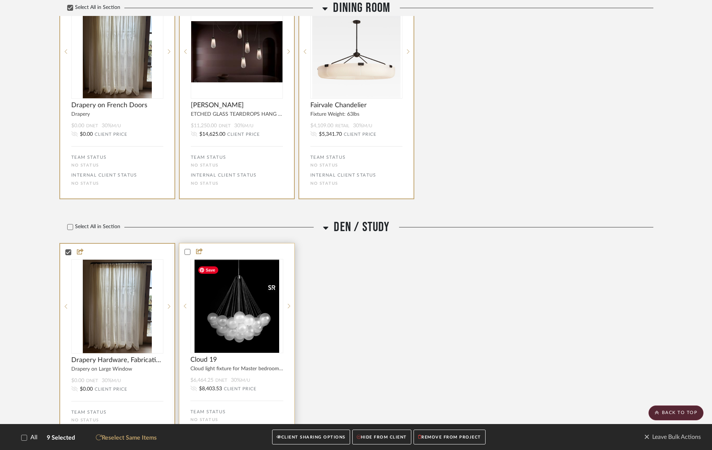
click at [210, 299] on img "0" at bounding box center [236, 306] width 85 height 94
drag, startPoint x: 99, startPoint y: 297, endPoint x: 112, endPoint y: 298, distance: 13.8
click at [99, 297] on img "0" at bounding box center [117, 306] width 69 height 94
click at [210, 304] on img "0" at bounding box center [236, 306] width 85 height 94
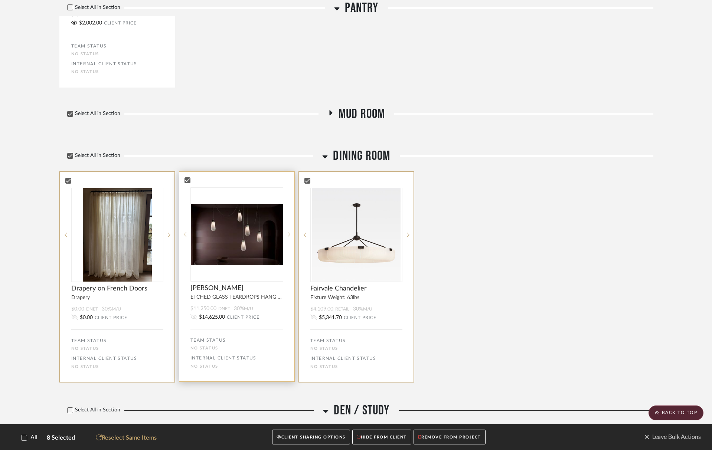
scroll to position [727, 0]
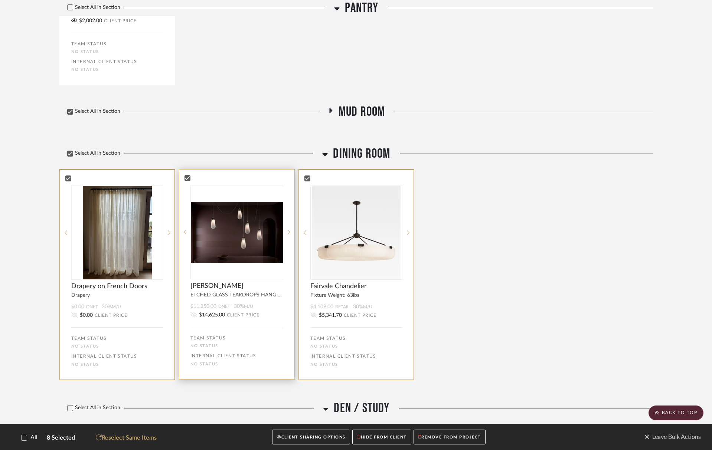
click at [226, 279] on div "0" at bounding box center [237, 233] width 92 height 94
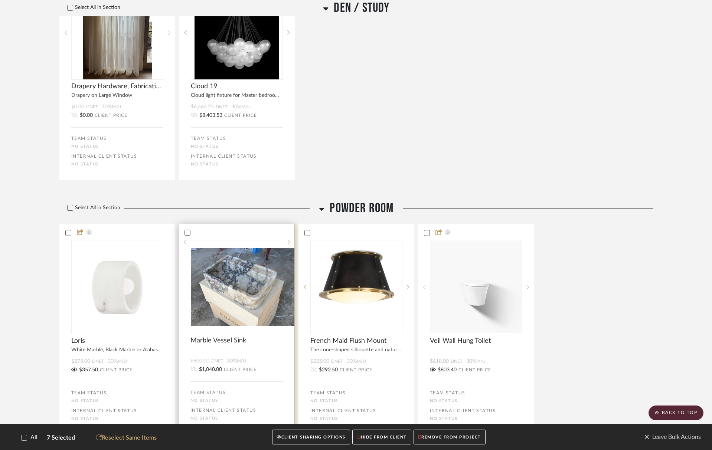
scroll to position [1222, 0]
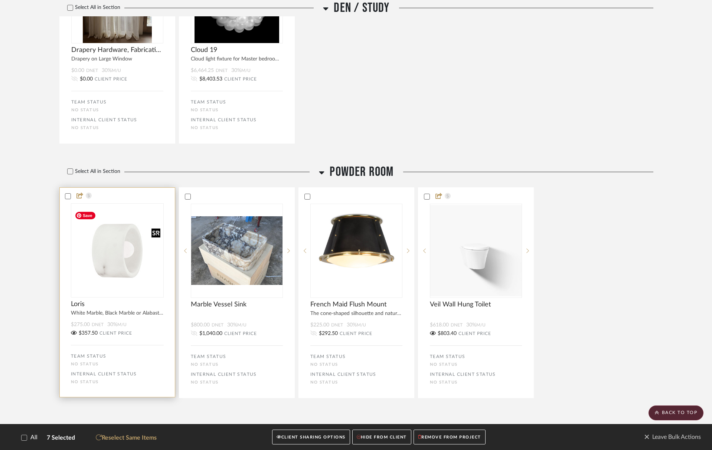
click at [0, 0] on img at bounding box center [0, 0] width 0 height 0
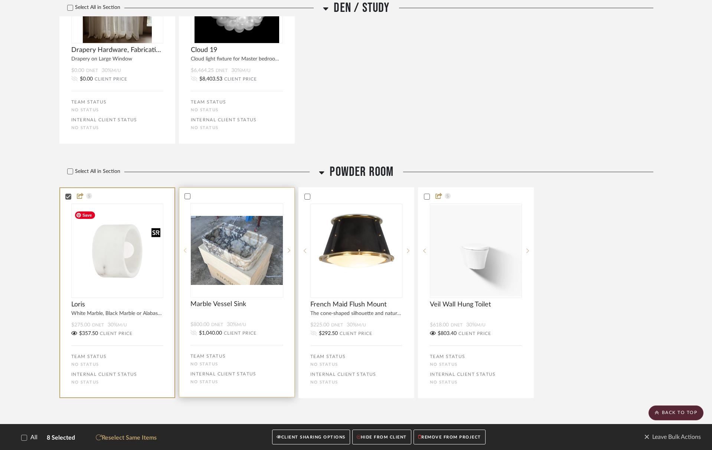
drag, startPoint x: 109, startPoint y: 271, endPoint x: 190, endPoint y: 271, distance: 80.2
click at [110, 271] on img "0" at bounding box center [117, 250] width 91 height 91
click at [266, 264] on img "0" at bounding box center [237, 250] width 92 height 69
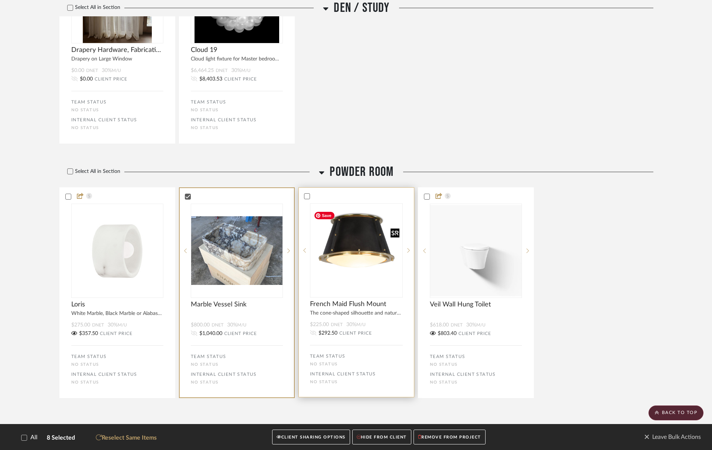
drag, startPoint x: 337, startPoint y: 266, endPoint x: 358, endPoint y: 268, distance: 21.2
click at [0, 0] on img at bounding box center [0, 0] width 0 height 0
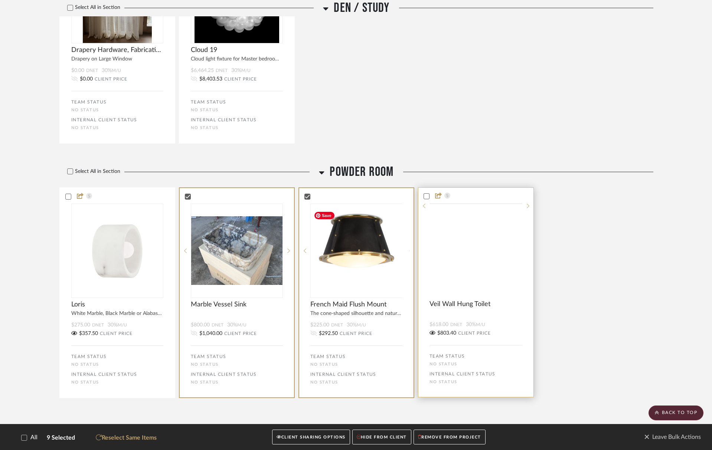
click at [0, 0] on img at bounding box center [0, 0] width 0 height 0
click at [435, 265] on img "0" at bounding box center [476, 250] width 92 height 92
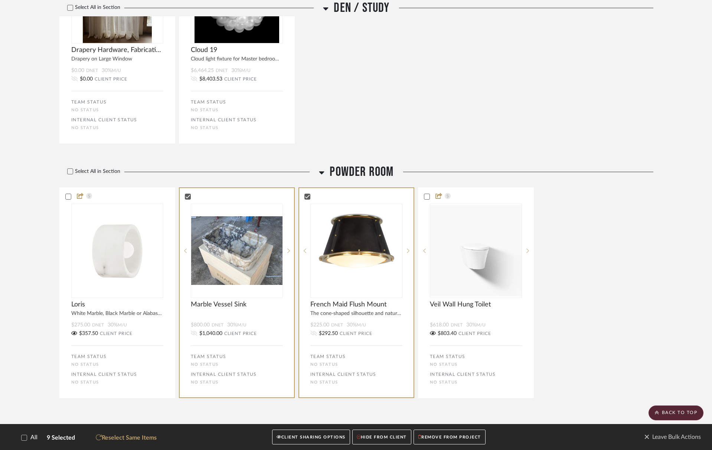
click at [321, 437] on button "CLIENT SHARING OPTIONS" at bounding box center [311, 437] width 78 height 15
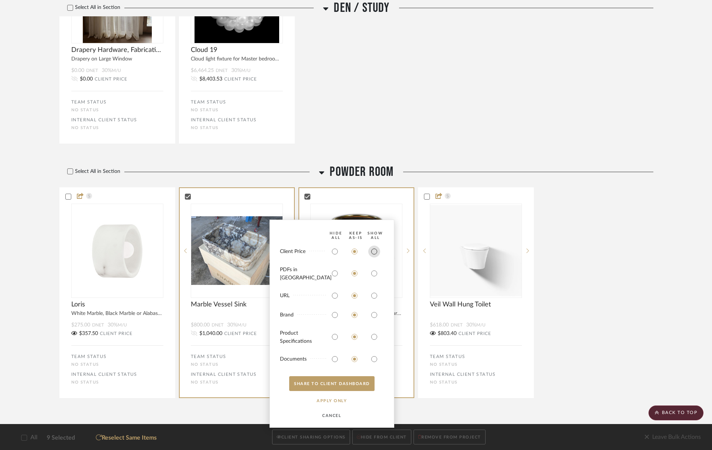
click at [375, 255] on input "radio" at bounding box center [374, 252] width 12 height 12
radio input "true"
click at [375, 282] on bulk-actions-sharing "HIDE All Keep AS-IS SHOW ALL Client Price PDFs in Carousel URL Brand Product Sp…" at bounding box center [331, 324] width 125 height 208
drag, startPoint x: 374, startPoint y: 275, endPoint x: 373, endPoint y: 295, distance: 19.8
click at [374, 275] on input "radio" at bounding box center [374, 274] width 12 height 12
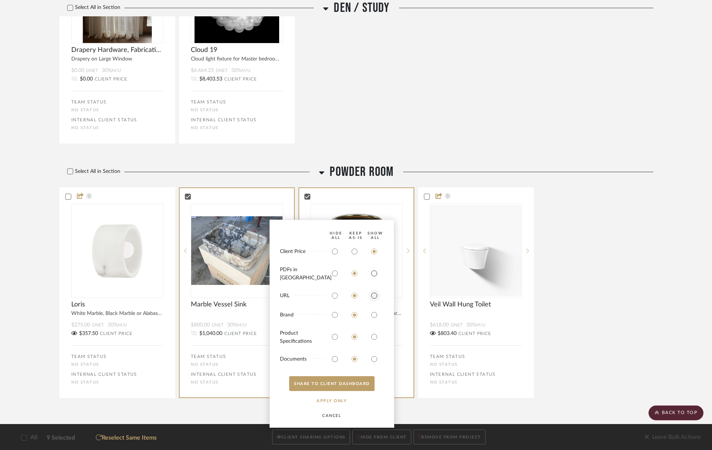
radio input "true"
click at [357, 377] on button "SHARE TO CLIENT Dashboard" at bounding box center [331, 383] width 85 height 15
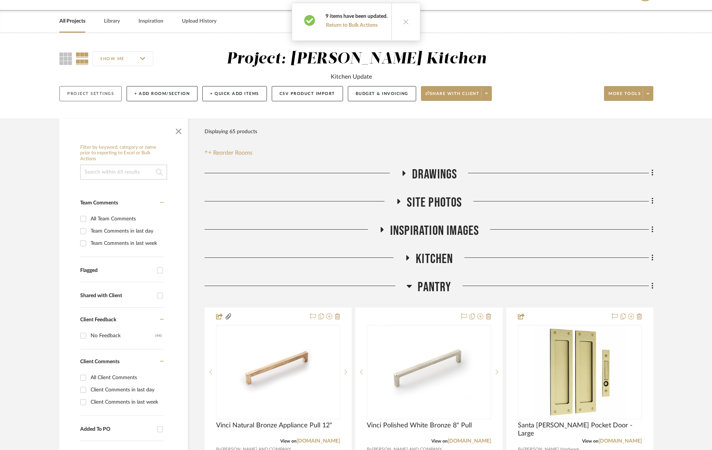
scroll to position [29, 0]
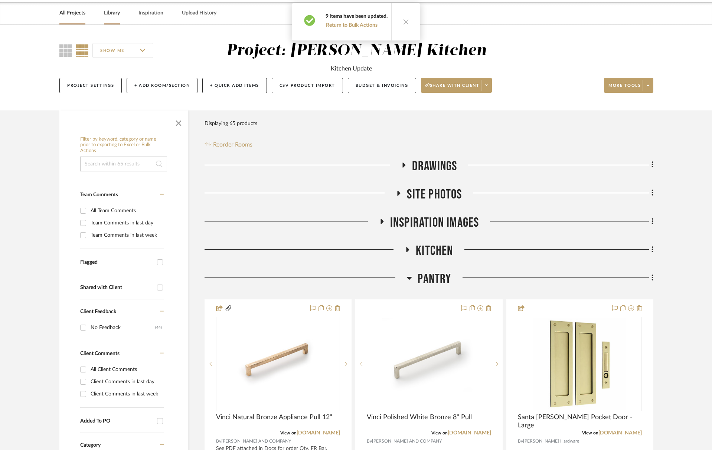
click at [117, 14] on link "Library" at bounding box center [112, 13] width 16 height 10
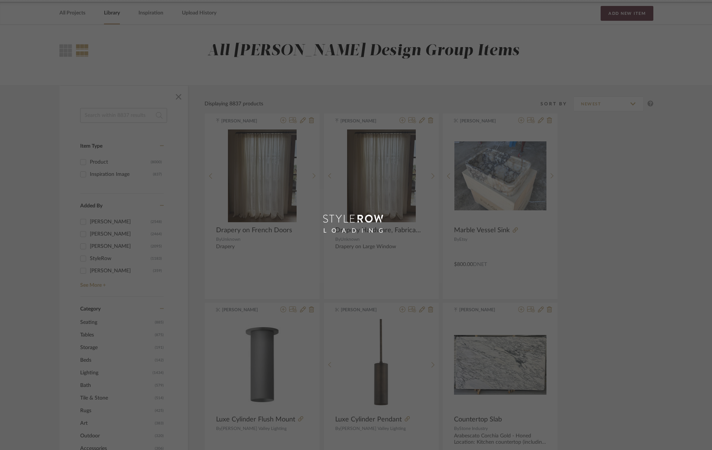
click at [409, 25] on div "All ERINN V. Design Group Items" at bounding box center [356, 55] width 712 height 60
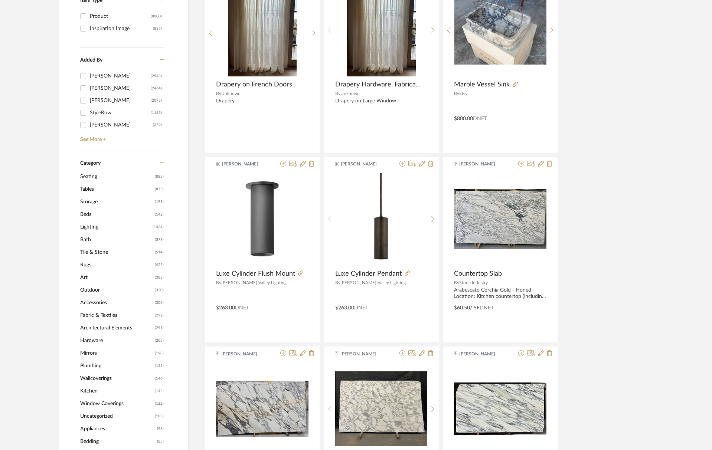
click at [92, 367] on span "Plumbing" at bounding box center [116, 366] width 73 height 13
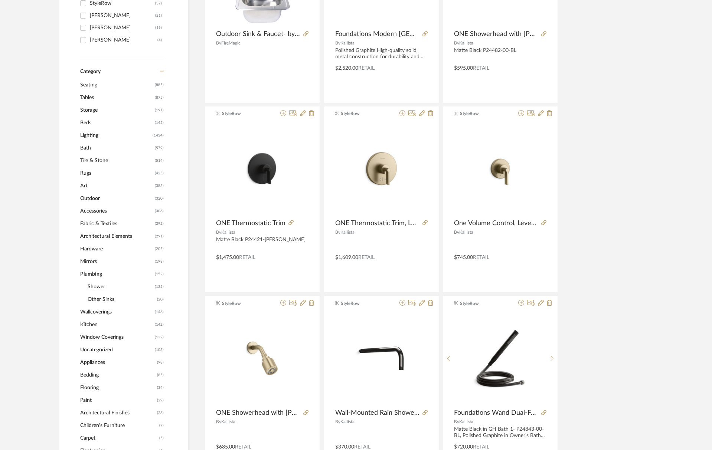
scroll to position [261, 0]
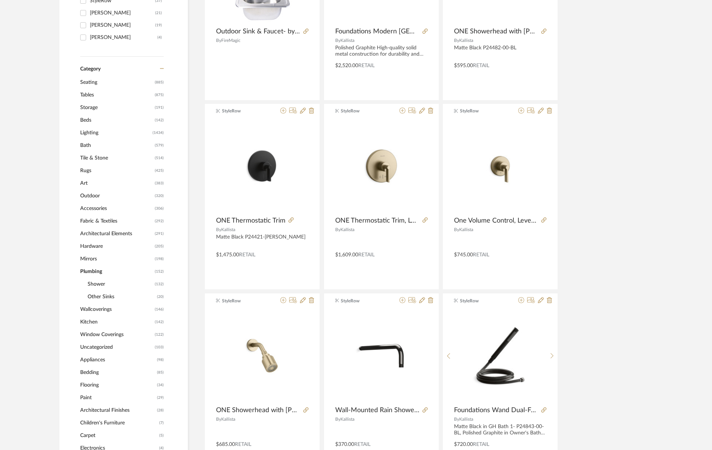
click at [86, 146] on span "Bath" at bounding box center [116, 145] width 73 height 13
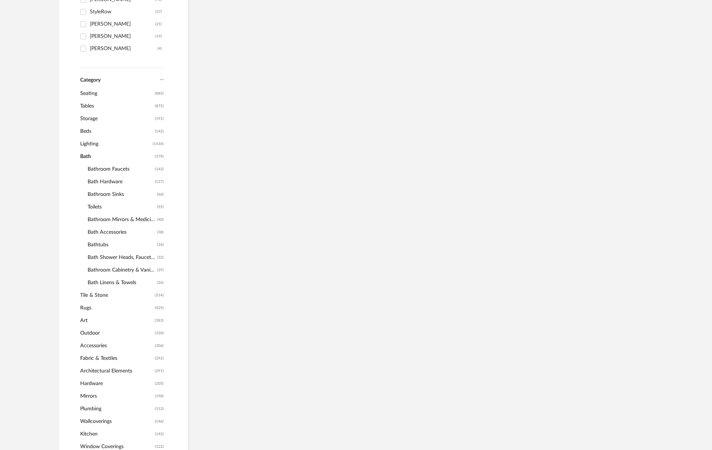
scroll to position [272, 0]
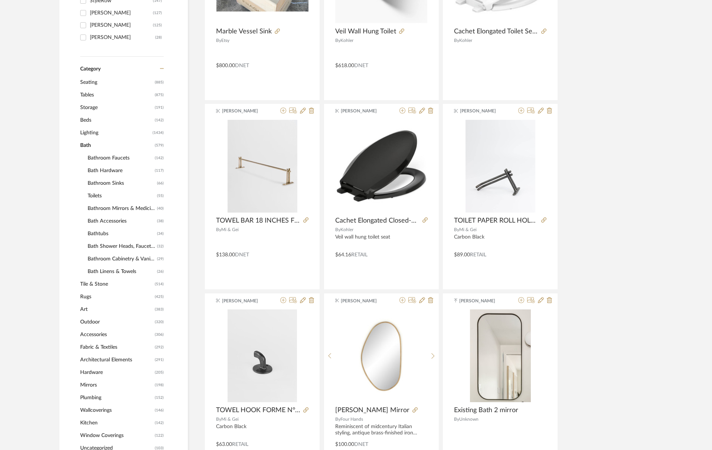
click at [115, 184] on span "Bathroom Sinks" at bounding box center [122, 183] width 68 height 13
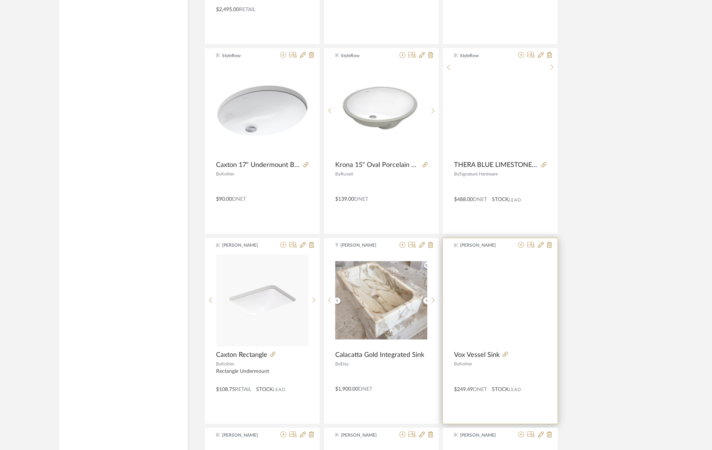
scroll to position [1684, 0]
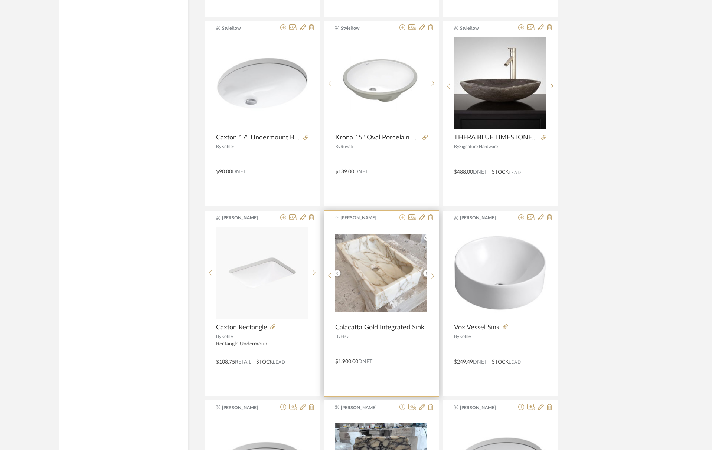
click at [402, 219] on icon at bounding box center [402, 217] width 6 height 6
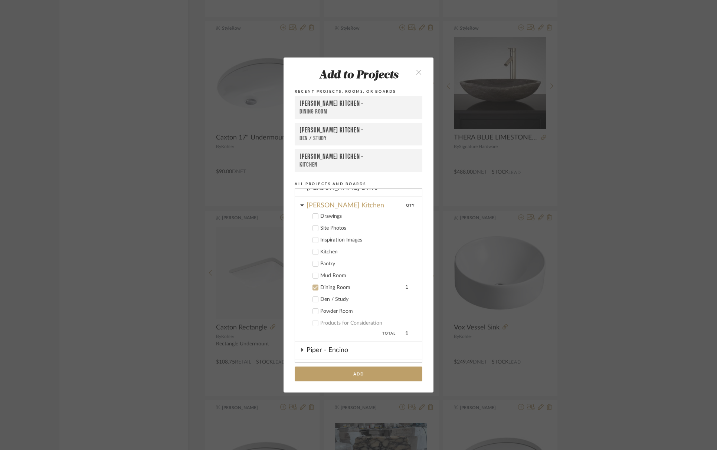
scroll to position [77, 0]
click at [311, 274] on cdk-nested-tree-node "Mud Room" at bounding box center [355, 278] width 121 height 12
drag, startPoint x: 314, startPoint y: 279, endPoint x: 314, endPoint y: 291, distance: 11.9
click at [314, 279] on icon at bounding box center [315, 278] width 5 height 5
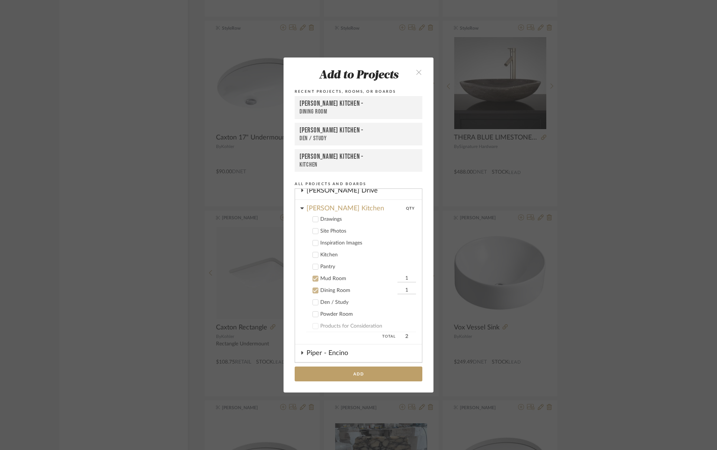
click at [314, 293] on icon at bounding box center [315, 290] width 5 height 5
click at [379, 372] on button "Add" at bounding box center [359, 374] width 128 height 15
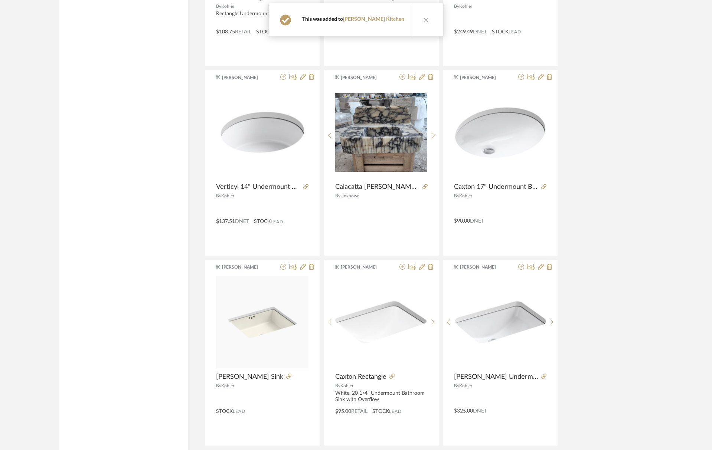
scroll to position [2088, 0]
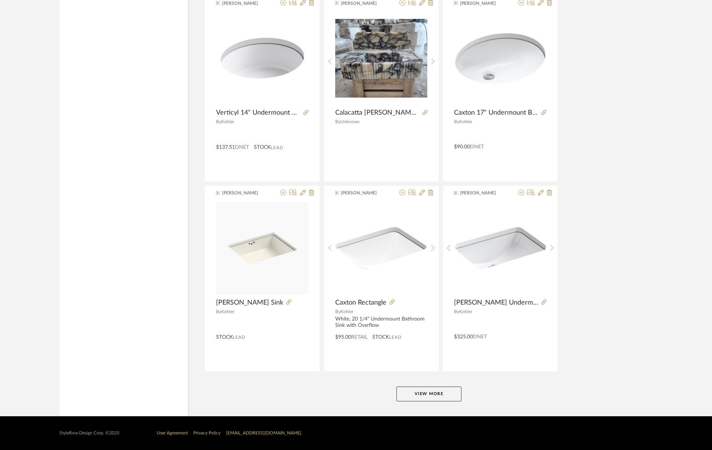
click at [425, 396] on button "View More" at bounding box center [428, 394] width 65 height 15
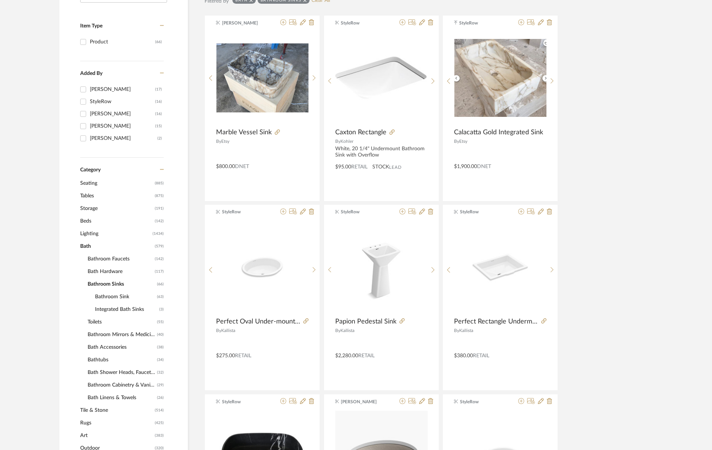
scroll to position [171, 0]
click at [102, 257] on span "Bathroom Faucets" at bounding box center [120, 258] width 65 height 13
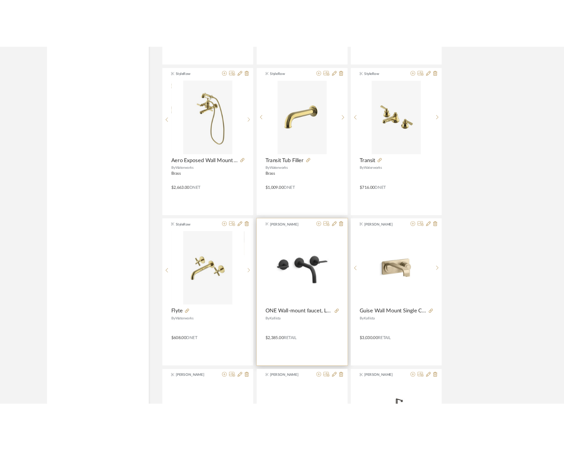
scroll to position [2063, 0]
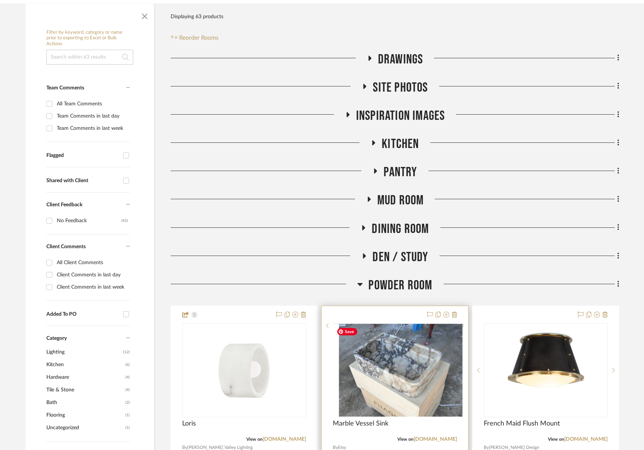
scroll to position [265, 0]
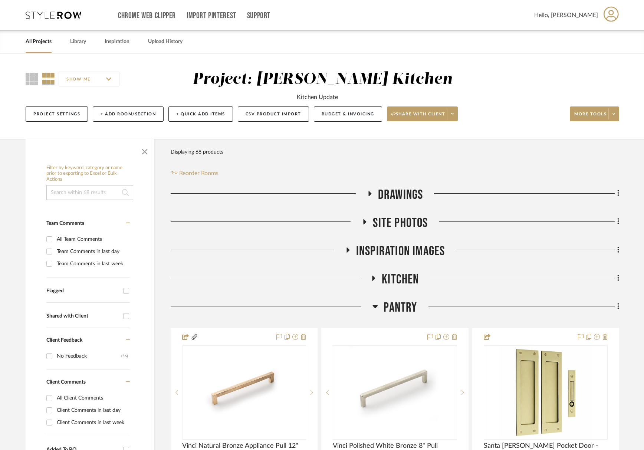
click at [398, 303] on span "Pantry" at bounding box center [400, 308] width 33 height 16
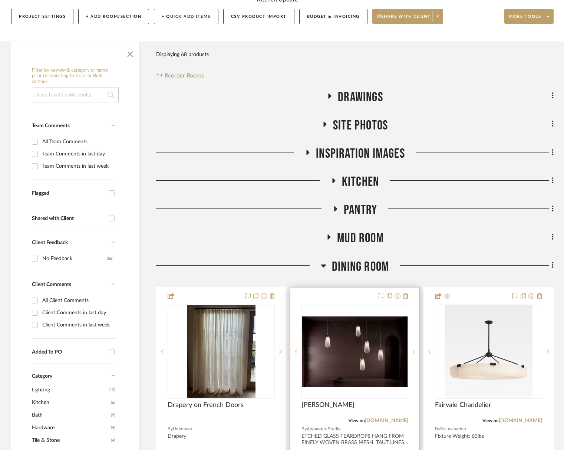
scroll to position [192, 0]
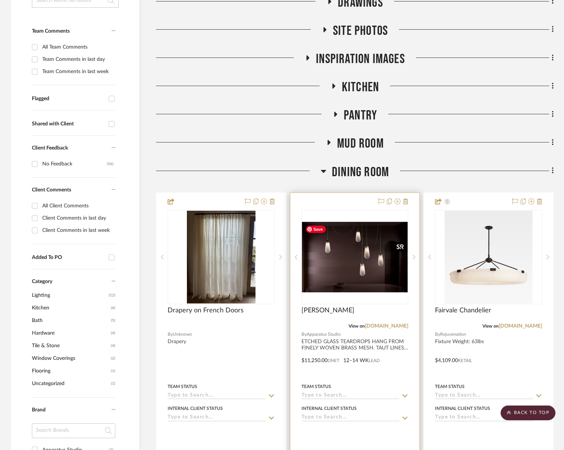
click at [351, 276] on img "0" at bounding box center [355, 257] width 106 height 71
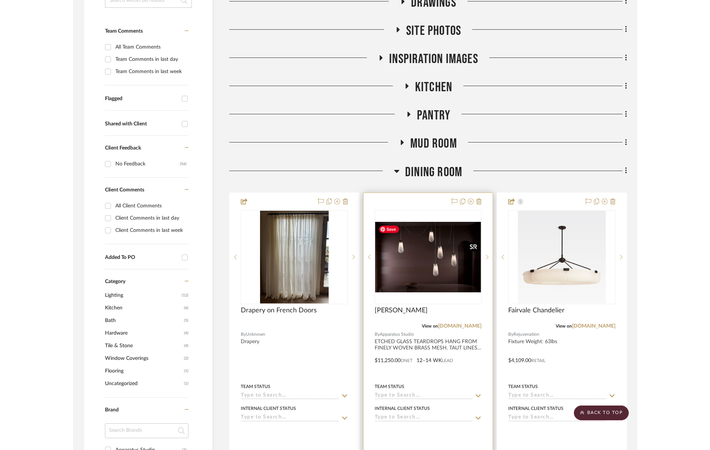
scroll to position [0, 0]
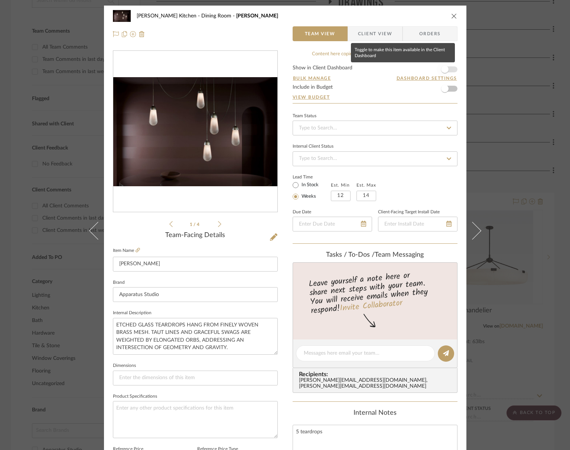
click at [449, 71] on span "button" at bounding box center [444, 69] width 16 height 16
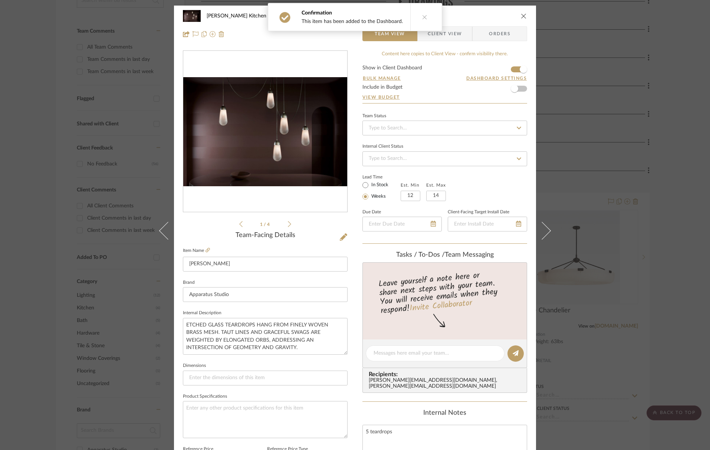
drag, startPoint x: 523, startPoint y: 17, endPoint x: 693, endPoint y: 69, distance: 178.1
click at [523, 17] on icon "close" at bounding box center [524, 16] width 6 height 6
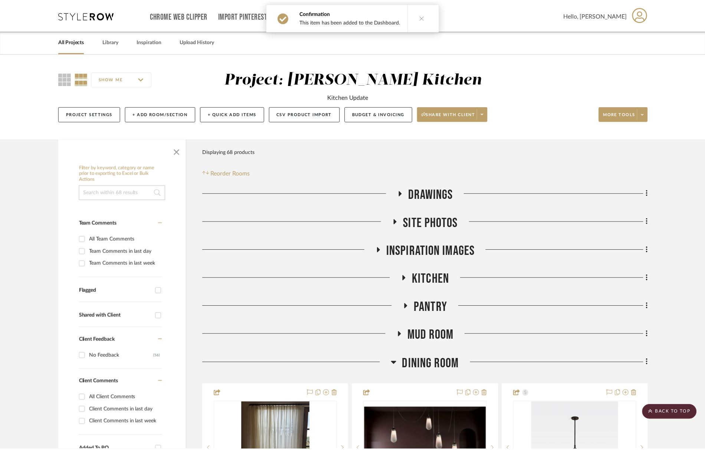
scroll to position [192, 0]
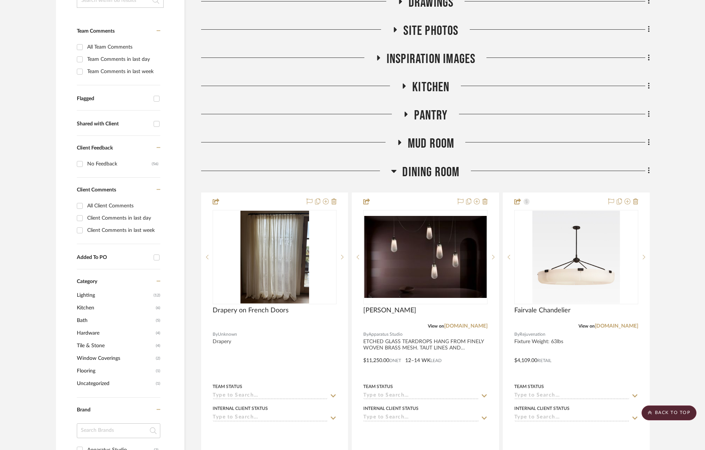
drag, startPoint x: 437, startPoint y: 169, endPoint x: 436, endPoint y: 160, distance: 9.0
click at [437, 169] on span "Dining Room" at bounding box center [430, 172] width 57 height 16
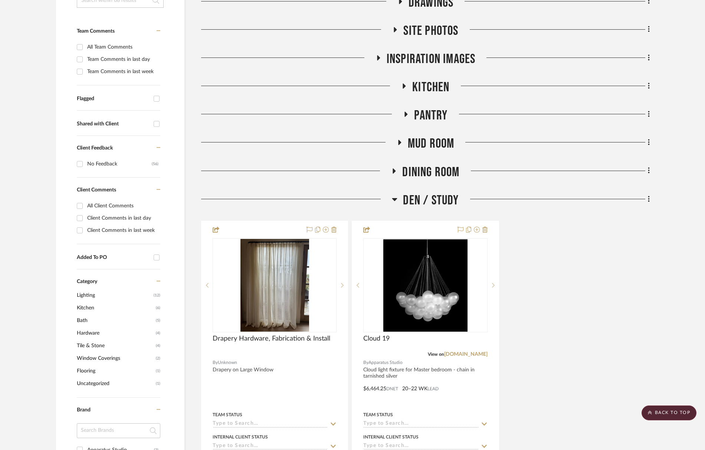
click at [435, 142] on span "Mud Room" at bounding box center [431, 144] width 47 height 16
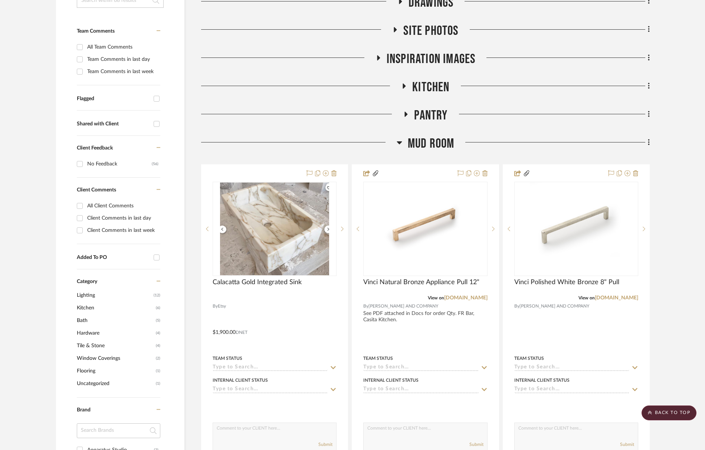
click at [435, 142] on span "Mud Room" at bounding box center [431, 144] width 47 height 16
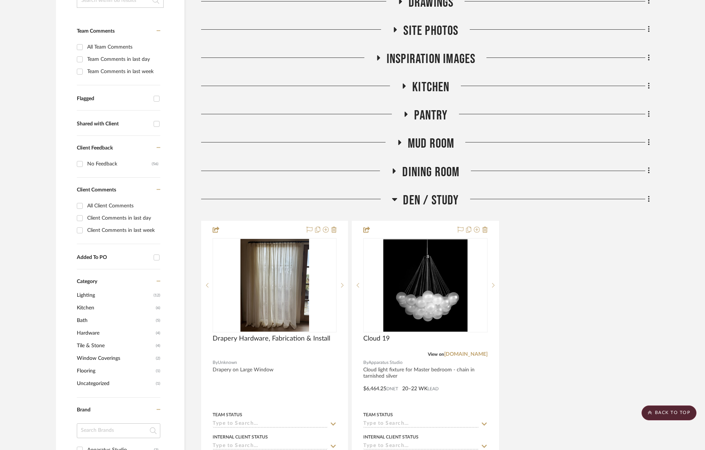
click at [443, 205] on span "Den / Study" at bounding box center [431, 201] width 56 height 16
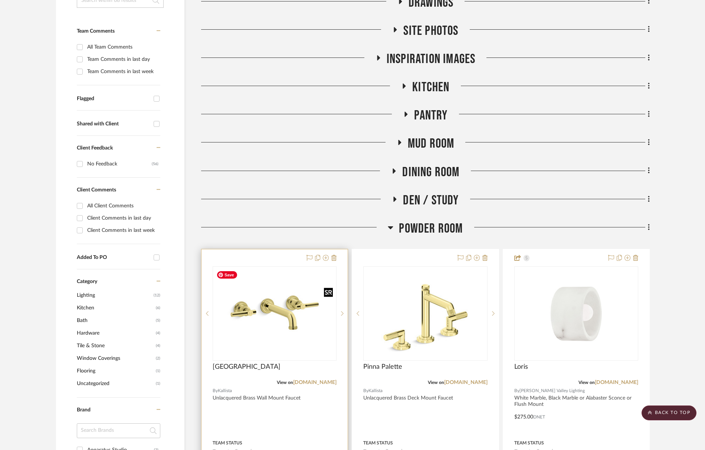
click at [0, 0] on img at bounding box center [0, 0] width 0 height 0
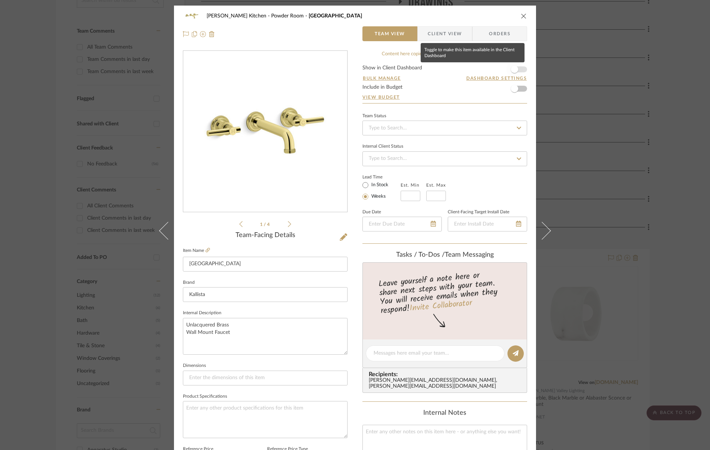
click at [514, 69] on span "button" at bounding box center [514, 69] width 7 height 7
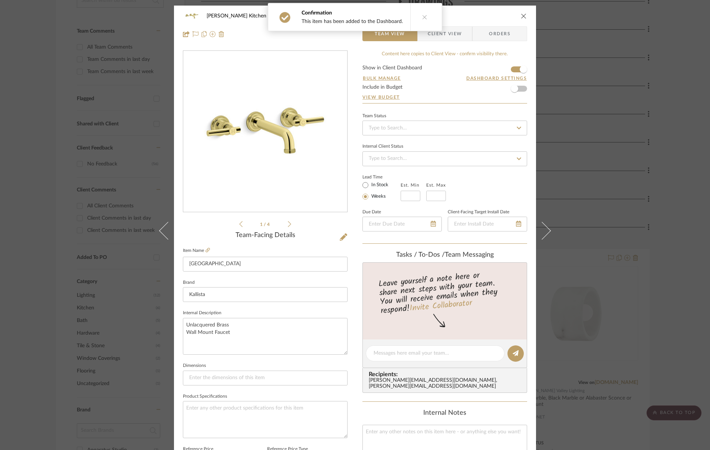
drag, startPoint x: 520, startPoint y: 15, endPoint x: 528, endPoint y: 95, distance: 80.5
click at [521, 15] on icon "close" at bounding box center [524, 16] width 6 height 6
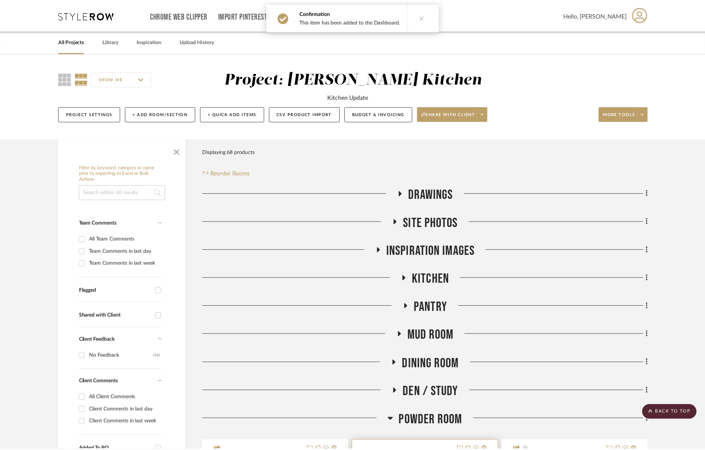
scroll to position [192, 0]
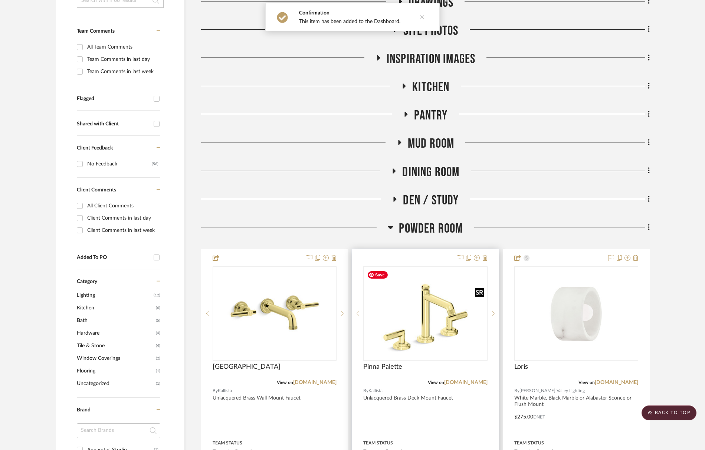
click at [440, 353] on img "0" at bounding box center [425, 314] width 122 height 92
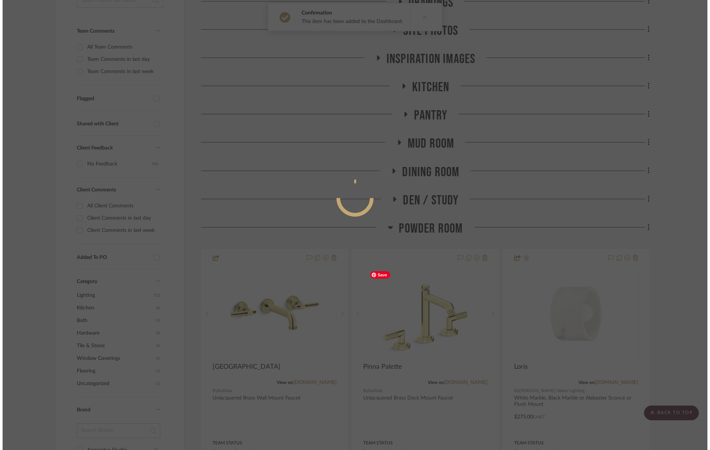
scroll to position [0, 0]
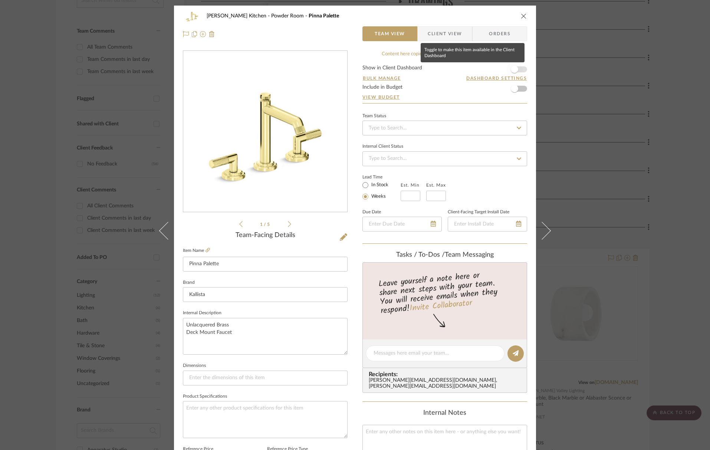
drag, startPoint x: 517, startPoint y: 70, endPoint x: 522, endPoint y: 49, distance: 21.0
click at [517, 70] on span "button" at bounding box center [515, 69] width 16 height 16
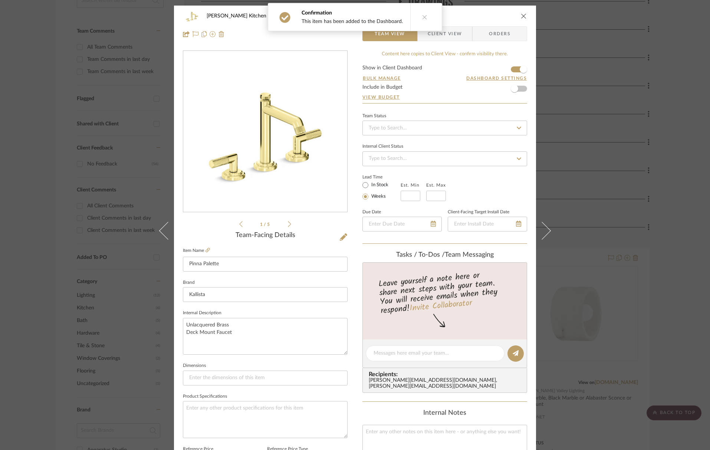
drag, startPoint x: 522, startPoint y: 14, endPoint x: 514, endPoint y: 98, distance: 83.9
click at [522, 14] on icon "close" at bounding box center [524, 16] width 6 height 6
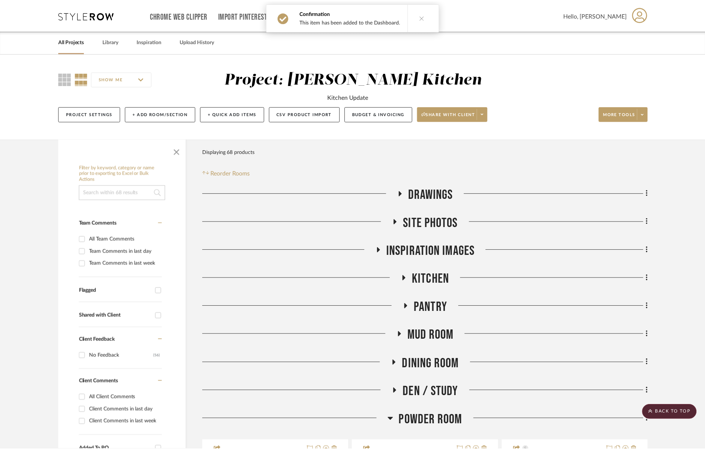
scroll to position [192, 0]
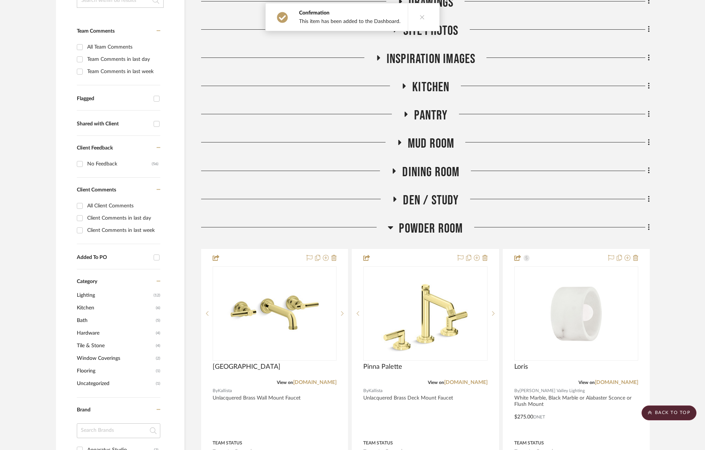
click at [446, 228] on span "Powder Room" at bounding box center [431, 229] width 64 height 16
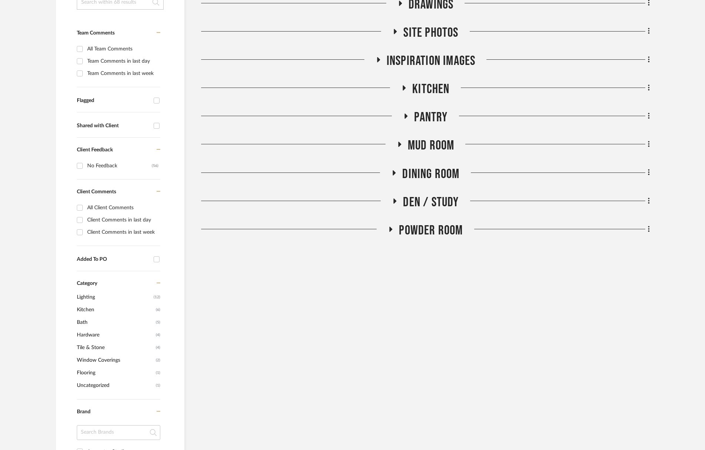
scroll to position [200, 0]
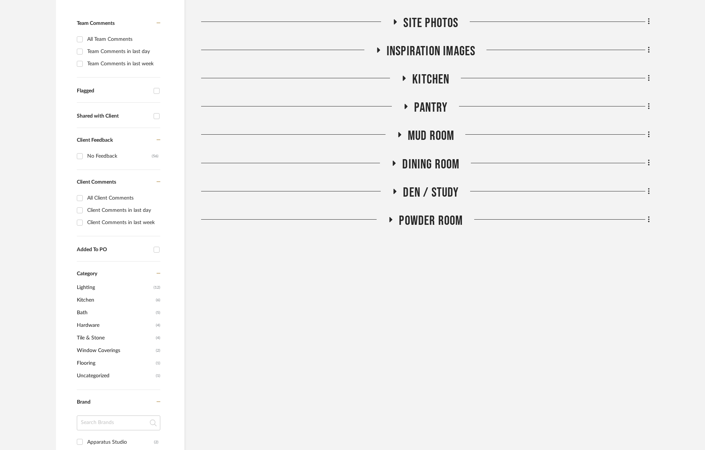
drag, startPoint x: 111, startPoint y: 287, endPoint x: 209, endPoint y: 292, distance: 97.7
click at [111, 287] on span "Lighting" at bounding box center [114, 287] width 75 height 13
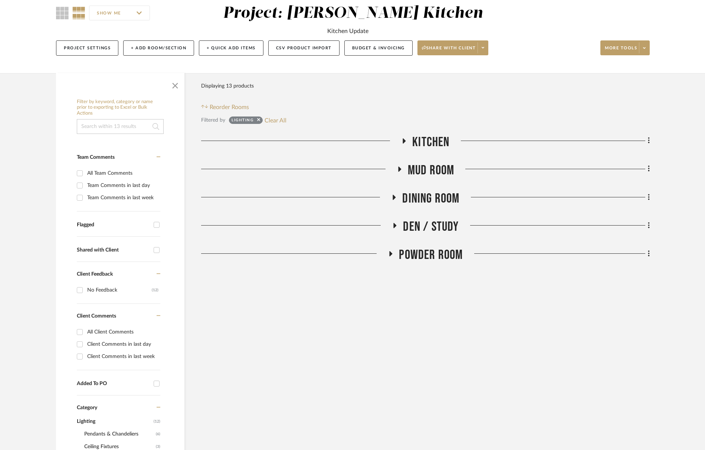
click at [430, 253] on span "Powder Room" at bounding box center [431, 255] width 64 height 16
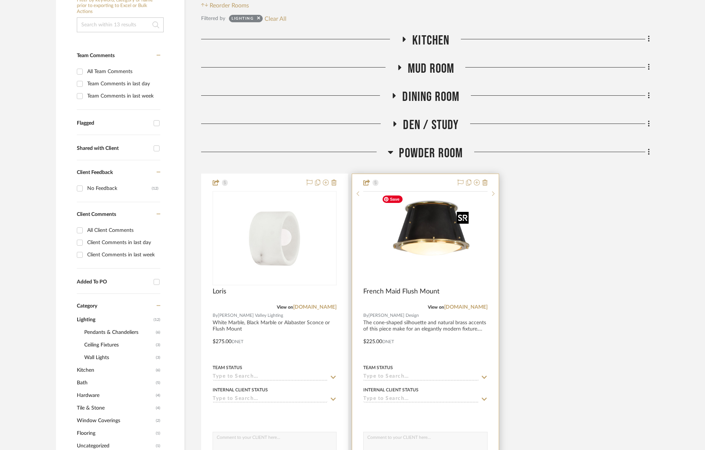
scroll to position [188, 0]
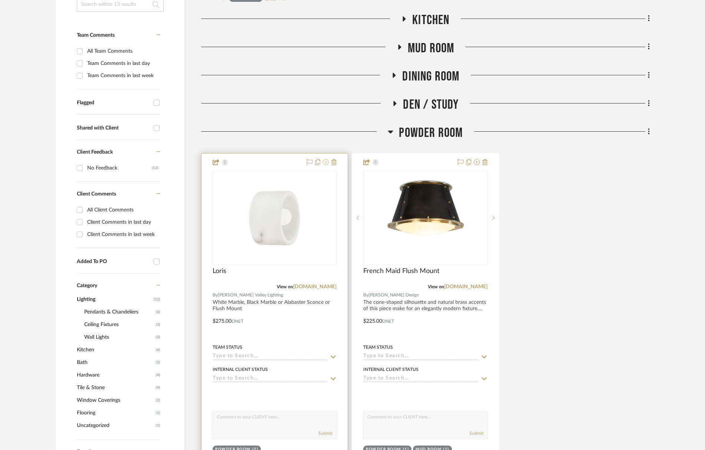
click at [326, 165] on icon at bounding box center [326, 162] width 6 height 6
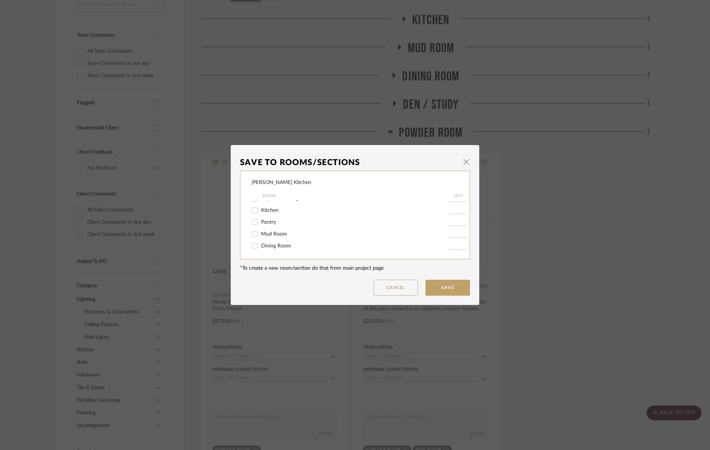
scroll to position [38, 0]
click at [249, 238] on input "Dining Room" at bounding box center [255, 239] width 12 height 12
checkbox input "true"
type input "1"
click at [448, 290] on button "Save" at bounding box center [448, 288] width 45 height 16
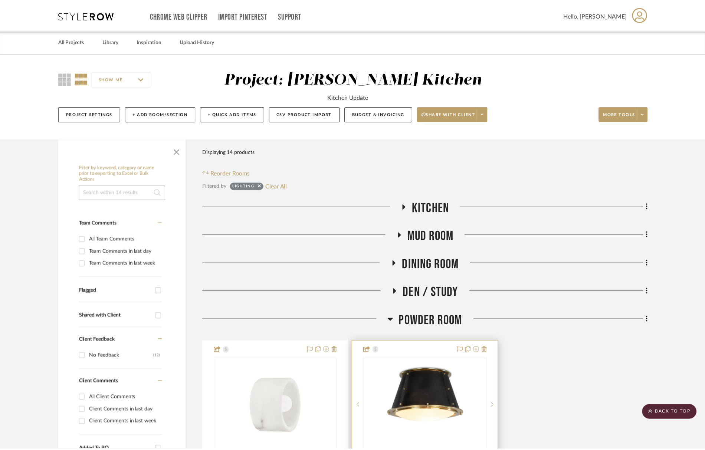
scroll to position [188, 0]
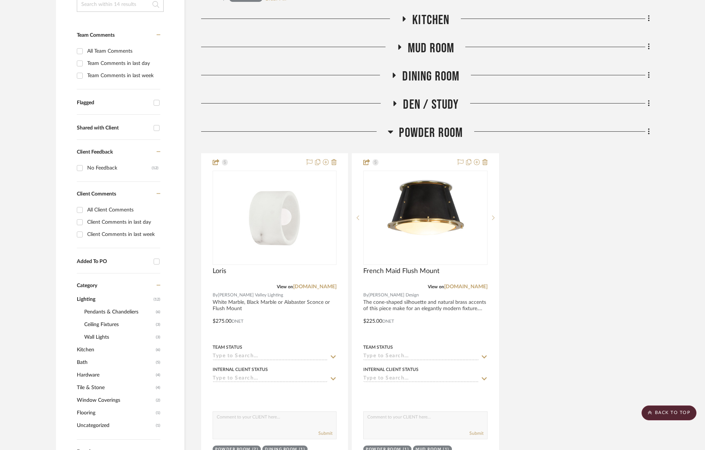
click at [437, 76] on span "Dining Room" at bounding box center [430, 77] width 57 height 16
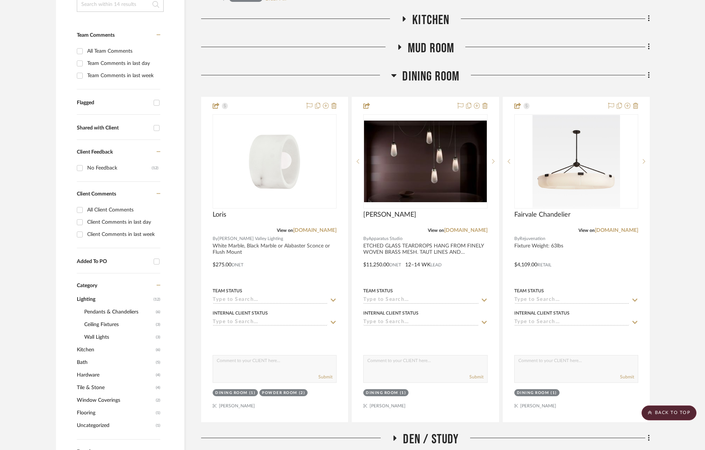
click at [437, 76] on span "Dining Room" at bounding box center [430, 77] width 57 height 16
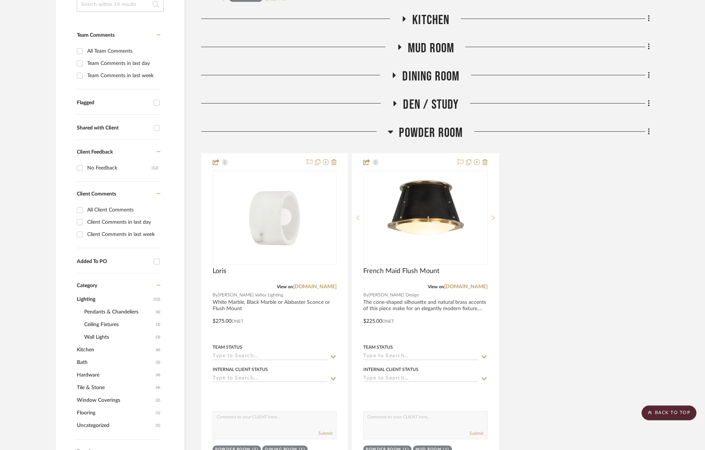
click at [434, 48] on span "Mud Room" at bounding box center [431, 48] width 47 height 16
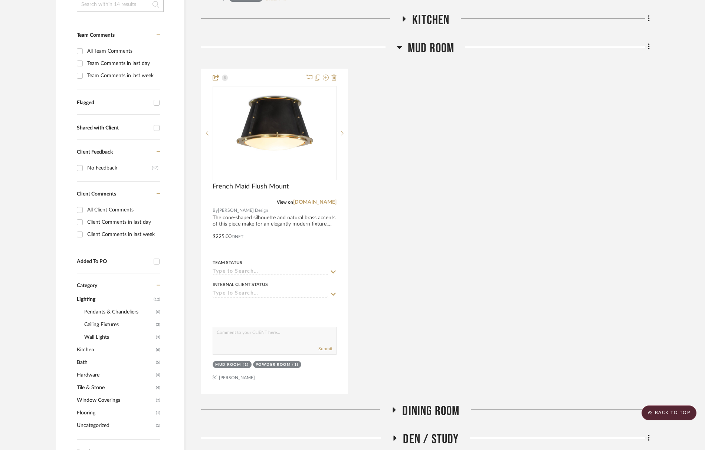
click at [434, 48] on span "Mud Room" at bounding box center [431, 48] width 47 height 16
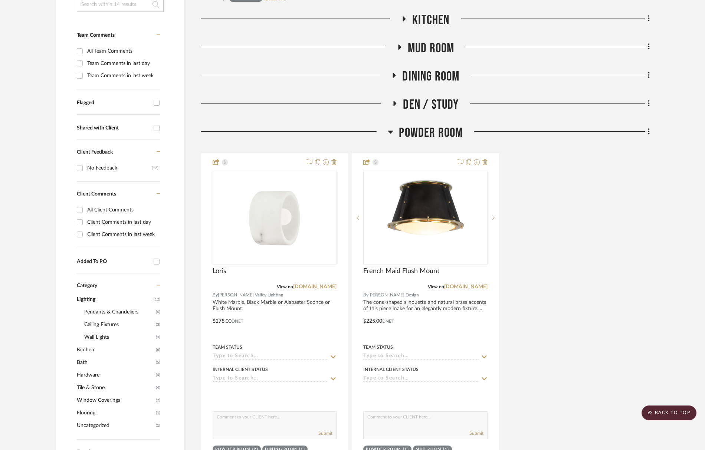
click at [443, 25] on span "Kitchen" at bounding box center [430, 20] width 37 height 16
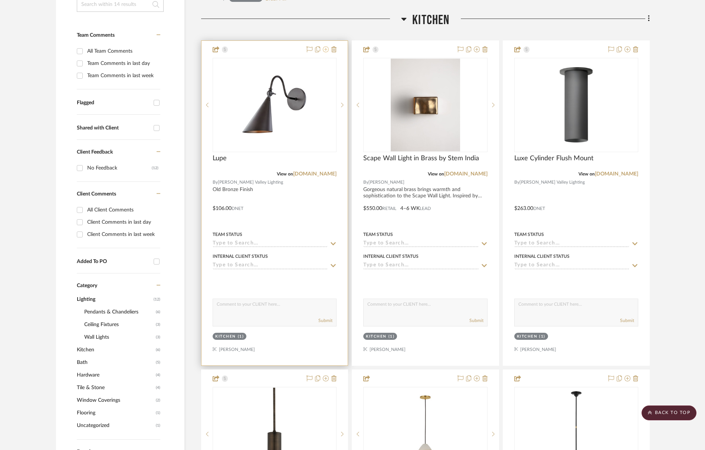
click at [326, 50] on icon at bounding box center [326, 49] width 6 height 6
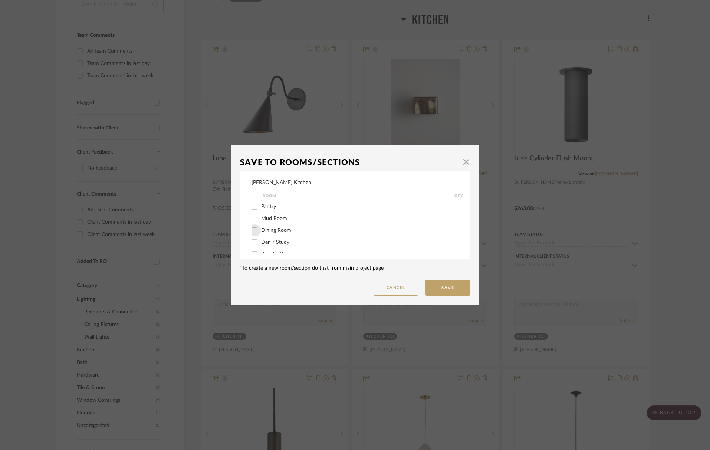
click at [250, 234] on input "Dining Room" at bounding box center [255, 231] width 12 height 12
checkbox input "true"
type input "1"
click at [453, 288] on button "Save" at bounding box center [448, 288] width 45 height 16
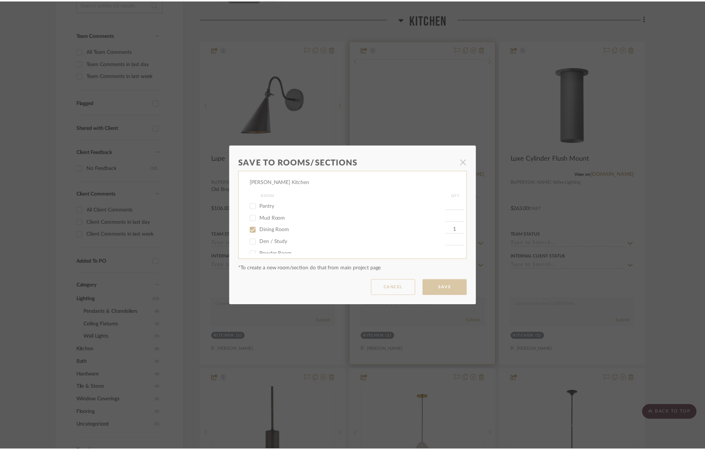
scroll to position [188, 0]
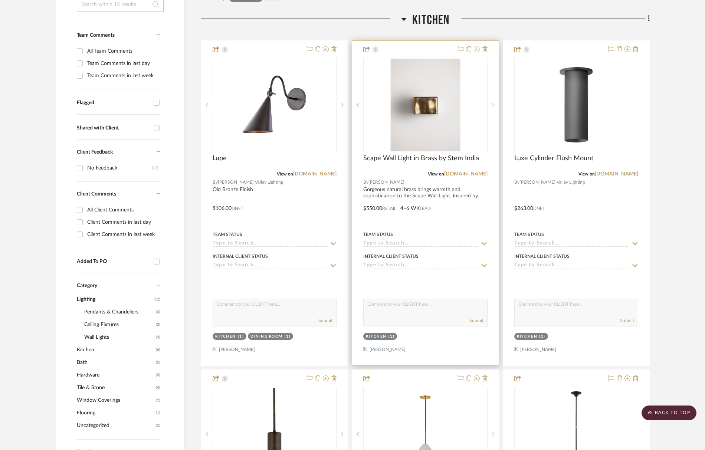
click at [478, 50] on icon at bounding box center [477, 49] width 6 height 6
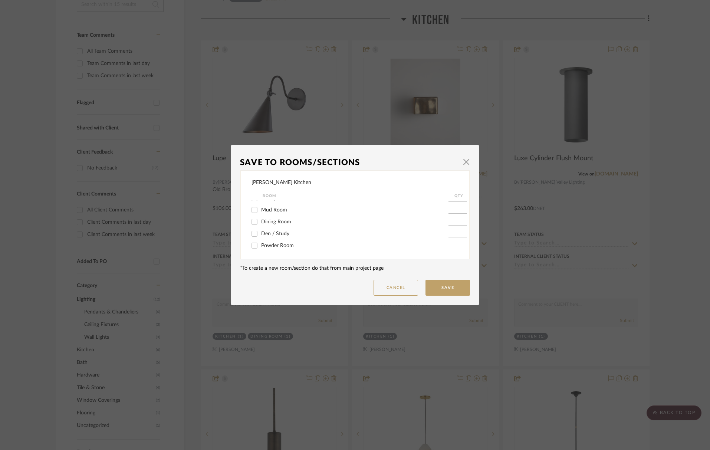
scroll to position [59, 0]
drag, startPoint x: 270, startPoint y: 223, endPoint x: 295, endPoint y: 232, distance: 27.2
click at [271, 223] on span "Dining Room" at bounding box center [276, 221] width 30 height 5
click at [261, 223] on input "Dining Room" at bounding box center [255, 222] width 12 height 12
checkbox input "true"
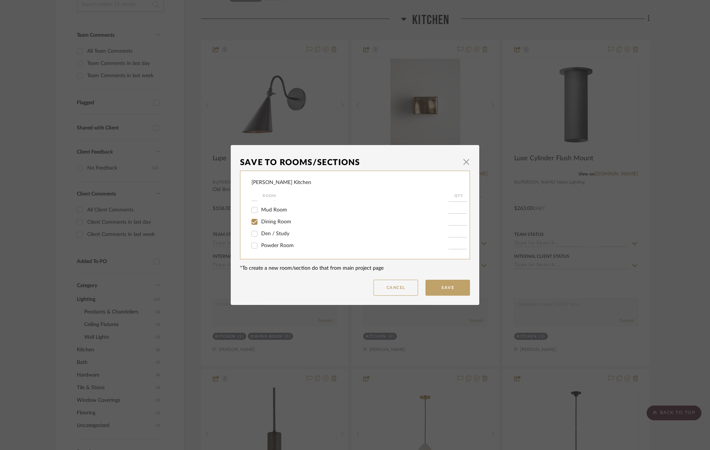
type input "1"
click at [450, 288] on button "Save" at bounding box center [448, 288] width 45 height 16
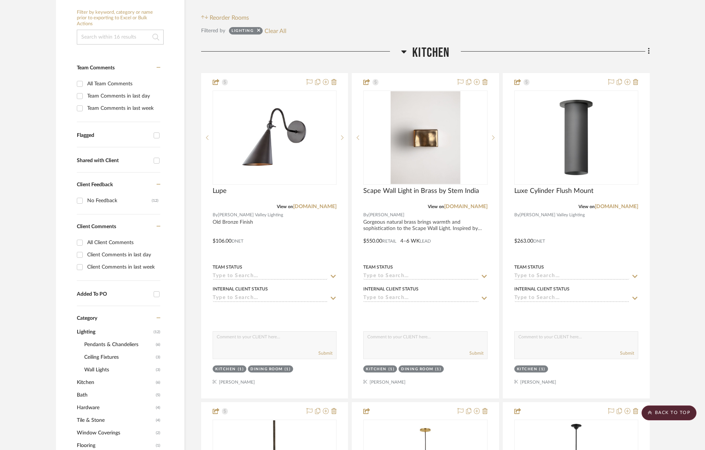
scroll to position [0, 0]
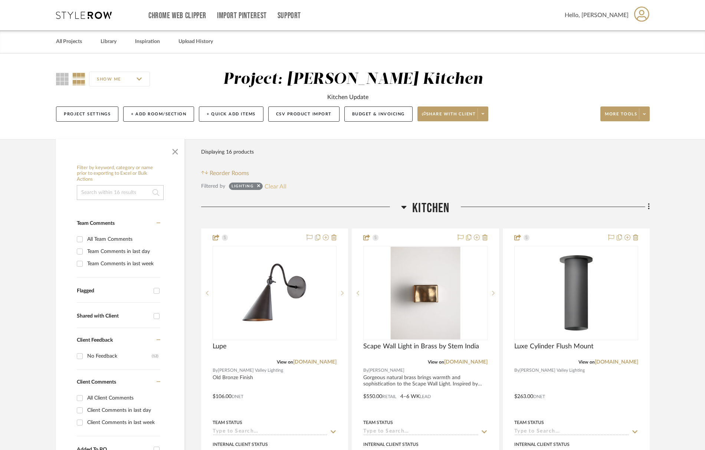
click at [266, 184] on button "Clear All" at bounding box center [276, 186] width 22 height 10
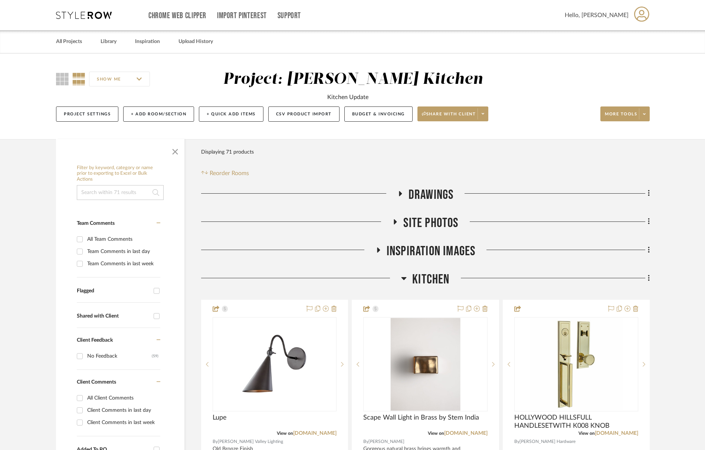
click at [447, 250] on span "Inspiration Images" at bounding box center [431, 251] width 89 height 16
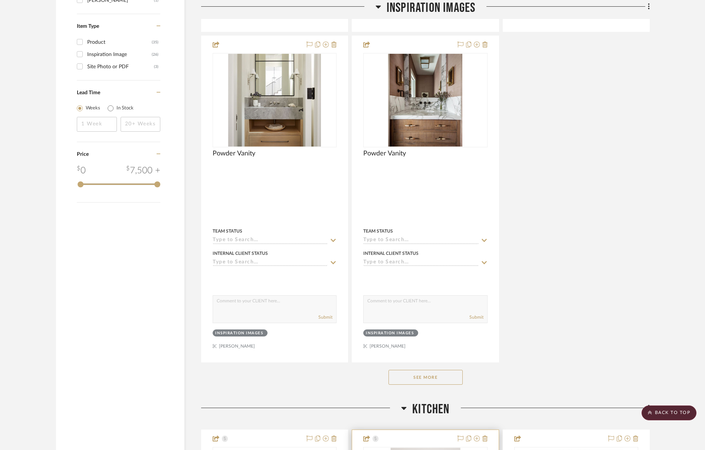
scroll to position [936, 0]
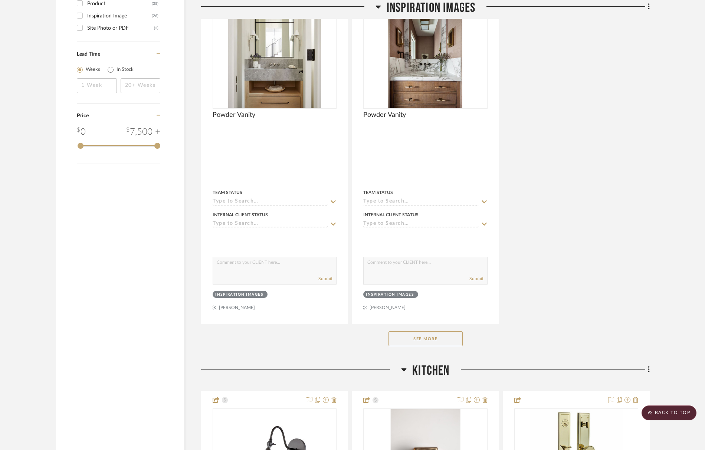
click at [436, 339] on button "See More" at bounding box center [426, 338] width 74 height 15
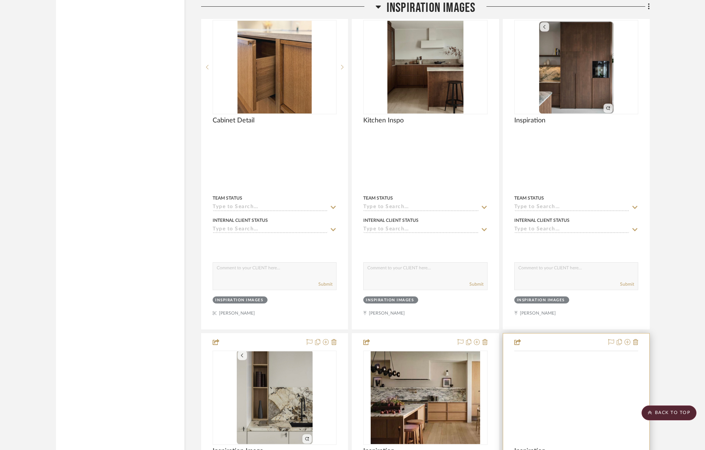
scroll to position [1760, 0]
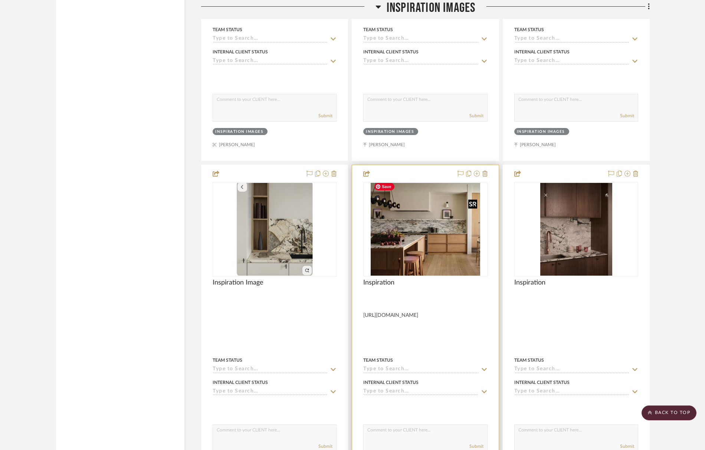
click at [452, 232] on img "0" at bounding box center [426, 229] width 110 height 93
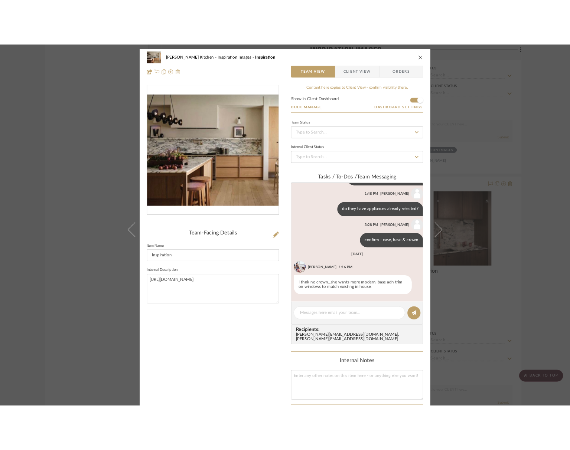
scroll to position [49, 0]
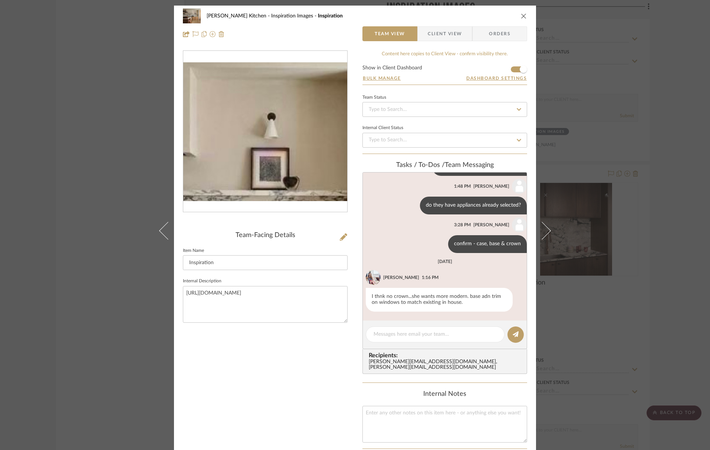
click at [293, 97] on img "0" at bounding box center [265, 131] width 164 height 139
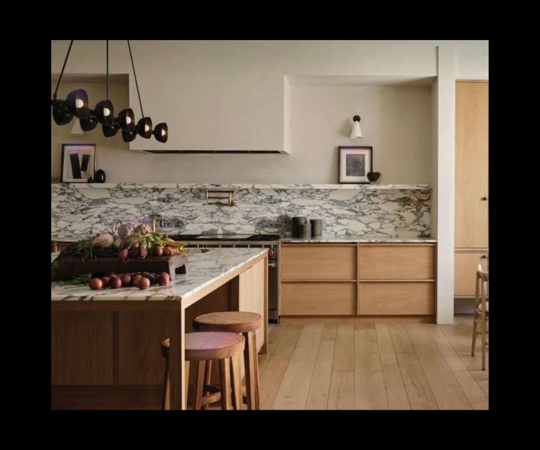
click at [0, 0] on div "1 / 1" at bounding box center [270, 225] width 540 height 450
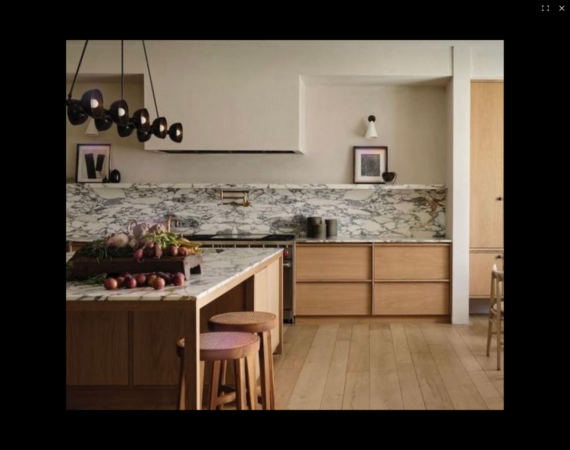
click at [560, 9] on button at bounding box center [561, 8] width 16 height 16
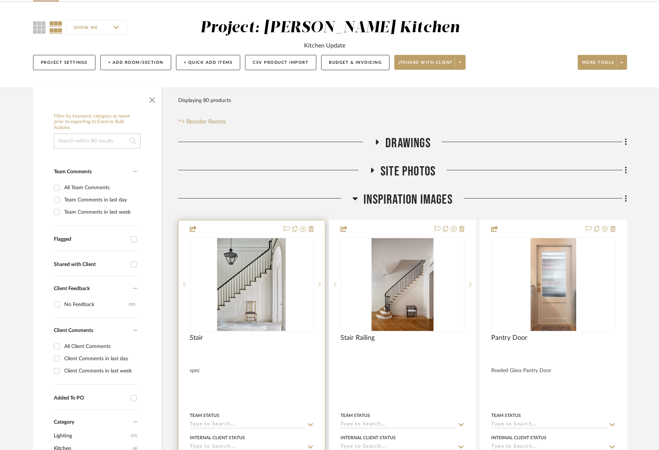
scroll to position [173, 0]
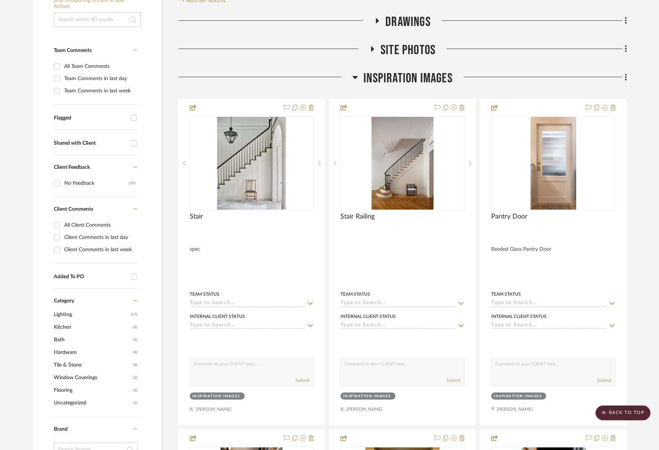
click at [393, 82] on span "Inspiration Images" at bounding box center [407, 79] width 89 height 16
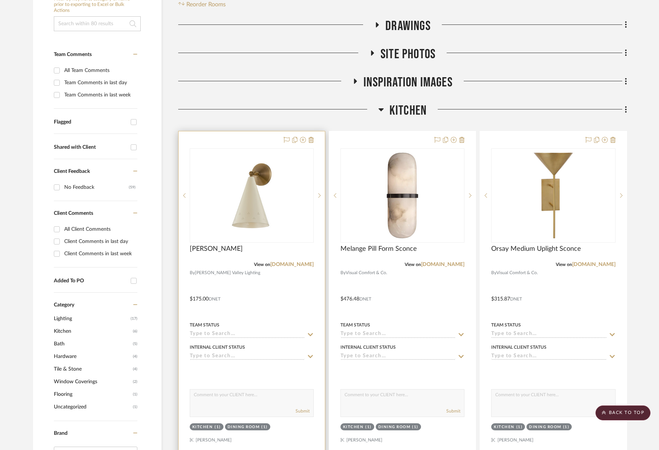
click at [250, 180] on div at bounding box center [252, 195] width 124 height 94
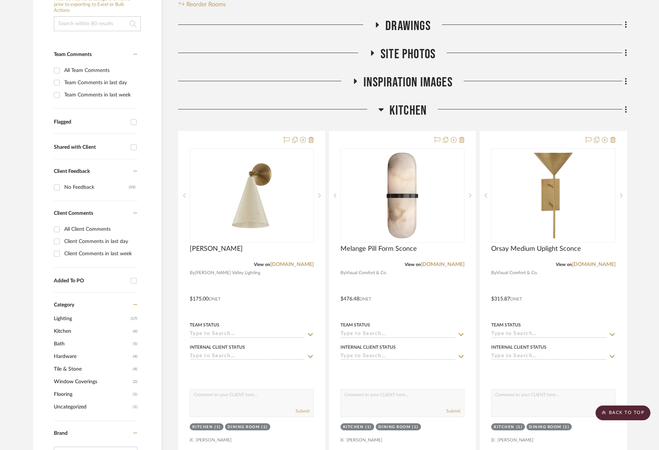
scroll to position [167, 0]
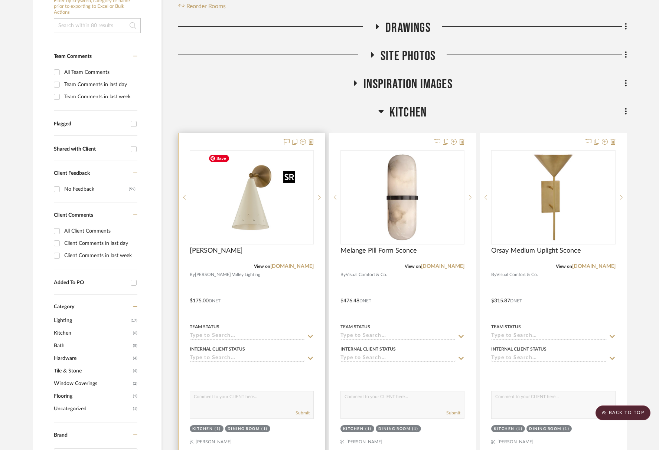
click at [269, 229] on img "0" at bounding box center [251, 197] width 93 height 93
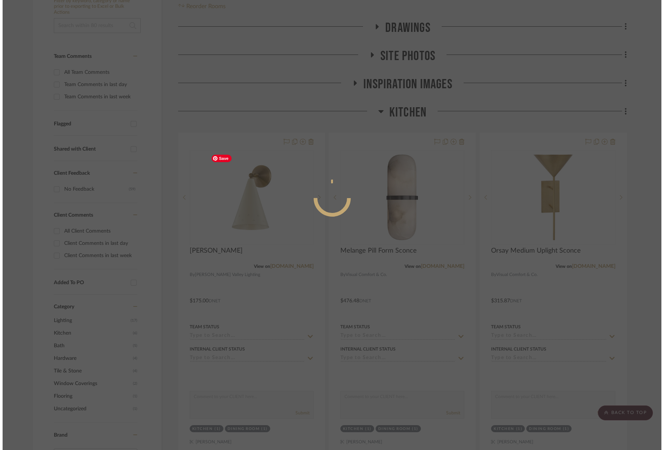
scroll to position [0, 0]
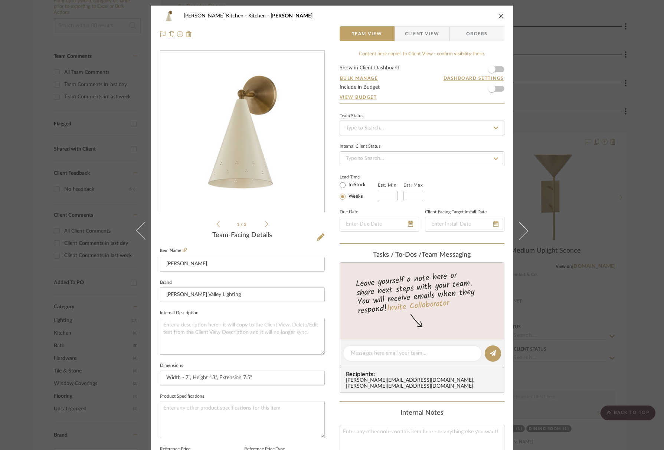
click at [498, 73] on form "Show in Client Dashboard Bulk Manage Dashboard Settings Include in Budget View …" at bounding box center [422, 84] width 165 height 38
click at [501, 16] on icon "close" at bounding box center [501, 16] width 6 height 6
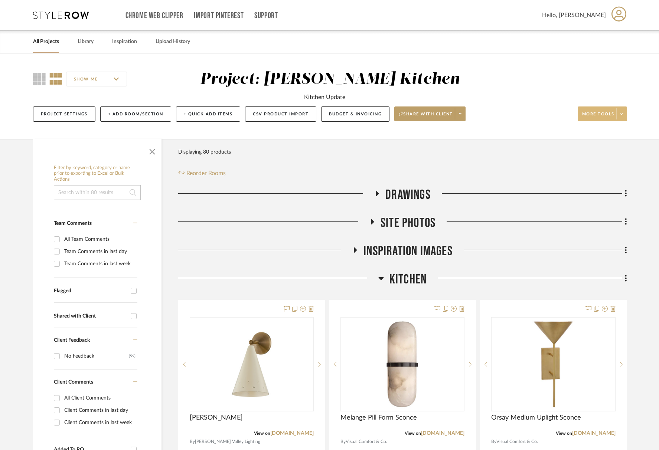
click at [569, 115] on span "More tools" at bounding box center [598, 116] width 32 height 11
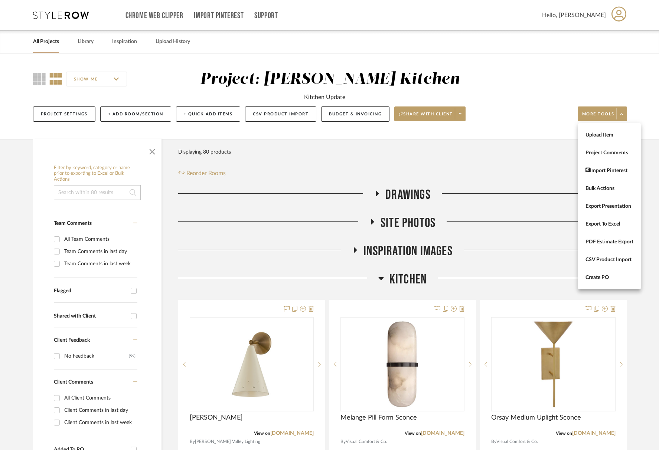
click at [569, 187] on span "Bulk Actions" at bounding box center [609, 189] width 48 height 6
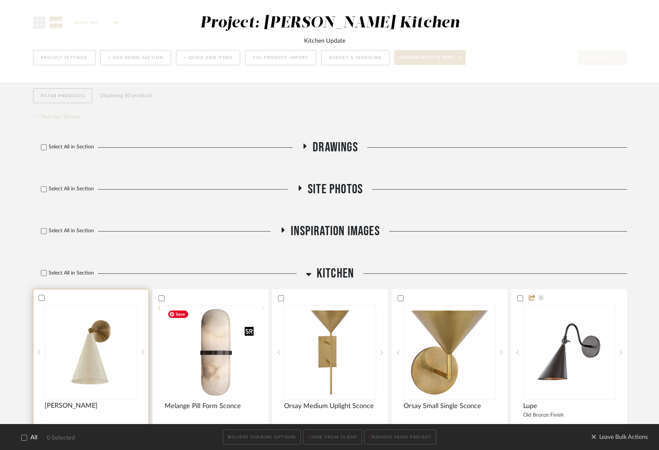
scroll to position [72, 0]
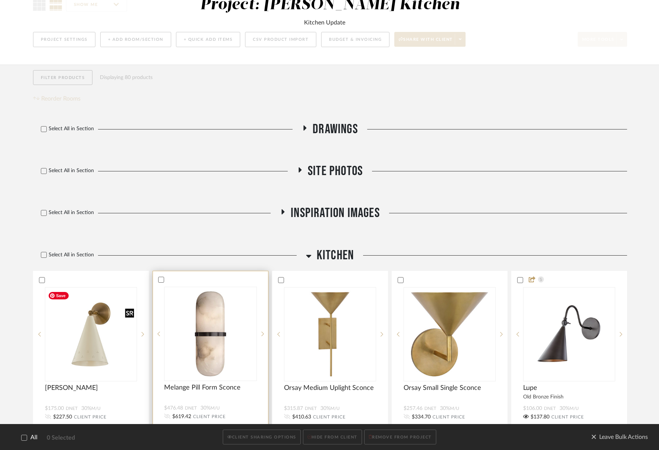
drag, startPoint x: 104, startPoint y: 348, endPoint x: 218, endPoint y: 342, distance: 113.7
click at [105, 348] on img "0" at bounding box center [90, 334] width 91 height 91
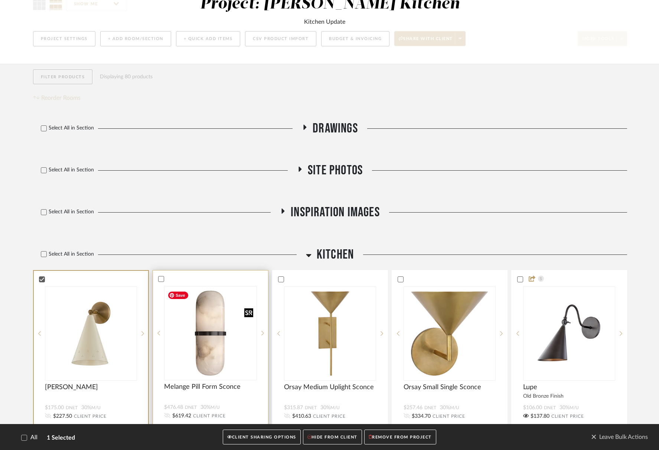
click at [239, 343] on img "0" at bounding box center [210, 333] width 92 height 92
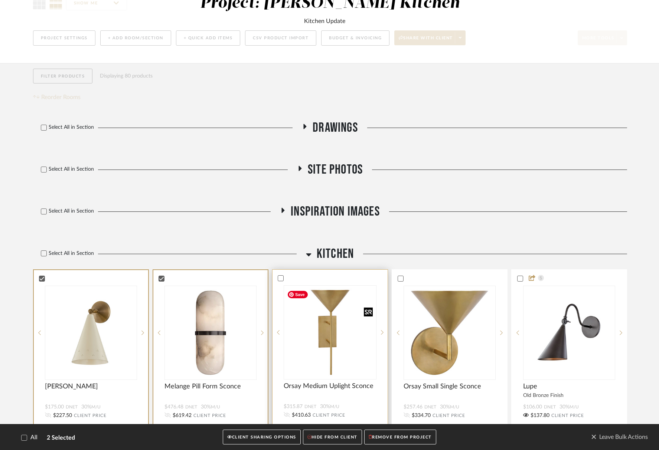
click at [0, 0] on img at bounding box center [0, 0] width 0 height 0
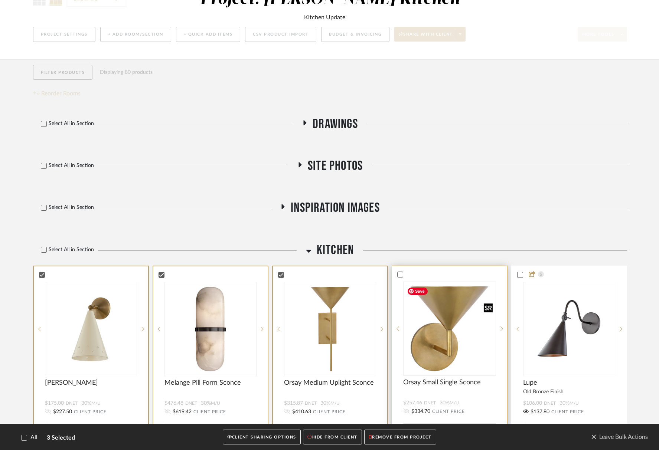
drag, startPoint x: 435, startPoint y: 345, endPoint x: 441, endPoint y: 346, distance: 6.0
click at [0, 0] on img at bounding box center [0, 0] width 0 height 0
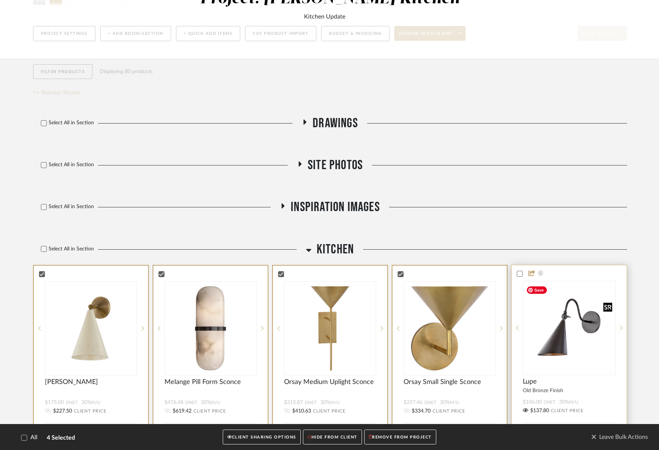
click at [0, 0] on img at bounding box center [0, 0] width 0 height 0
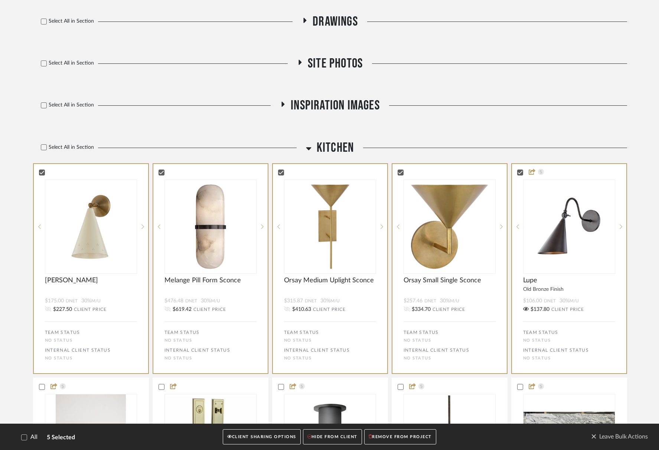
scroll to position [217, 0]
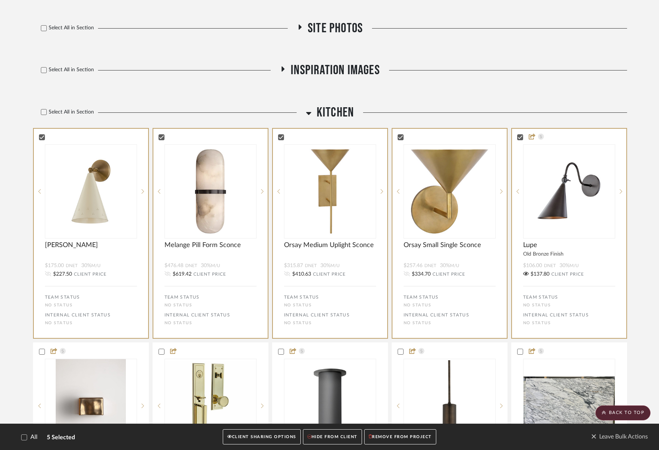
click at [271, 439] on button "CLIENT SHARING OPTIONS" at bounding box center [262, 437] width 78 height 15
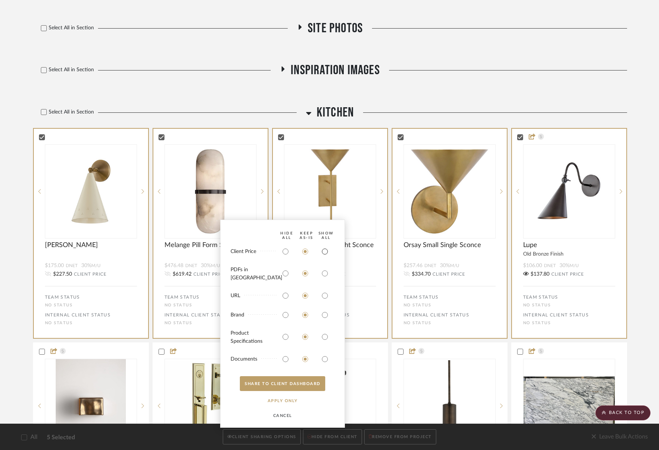
drag, startPoint x: 324, startPoint y: 258, endPoint x: 327, endPoint y: 266, distance: 8.7
click at [324, 258] on input "radio" at bounding box center [325, 252] width 12 height 12
radio input "true"
click at [328, 275] on input "radio" at bounding box center [325, 274] width 12 height 12
radio input "true"
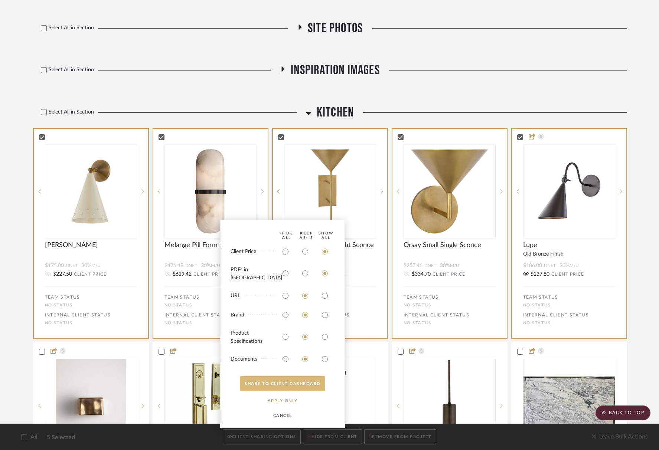
click at [296, 385] on button "SHARE TO CLIENT Dashboard" at bounding box center [282, 383] width 85 height 15
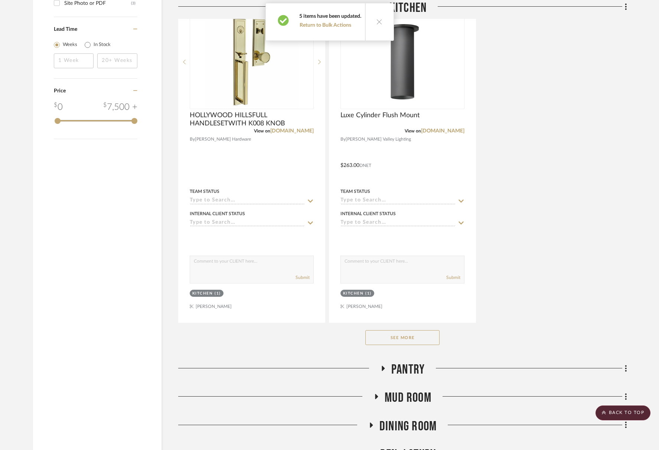
click at [403, 337] on button "See More" at bounding box center [402, 337] width 74 height 15
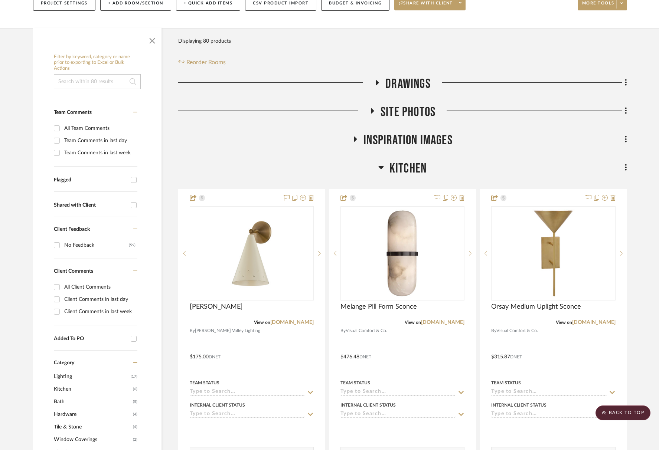
scroll to position [0, 0]
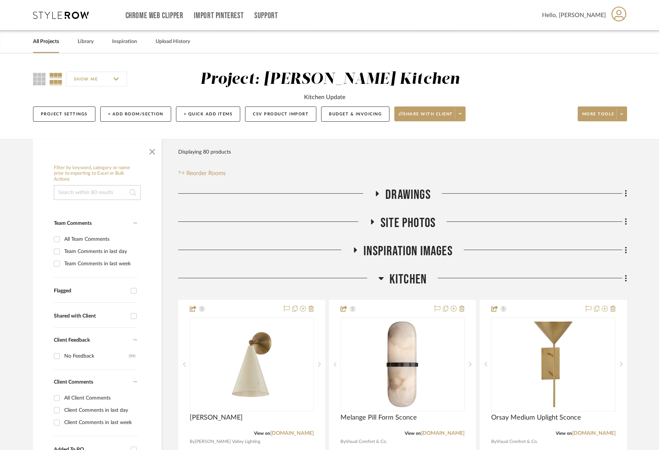
drag, startPoint x: 411, startPoint y: 280, endPoint x: 413, endPoint y: 287, distance: 7.3
click at [411, 280] on span "Kitchen" at bounding box center [407, 280] width 37 height 16
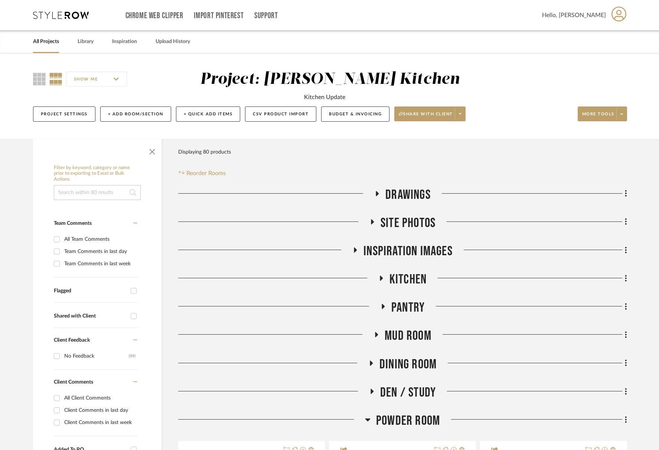
click at [413, 305] on span "Pantry" at bounding box center [407, 308] width 33 height 16
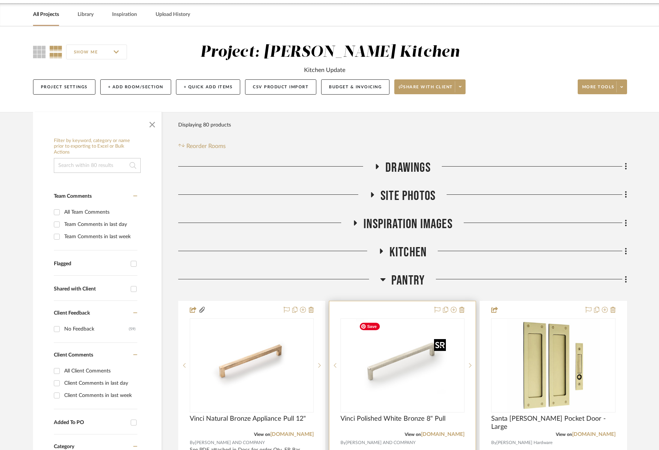
scroll to position [30, 0]
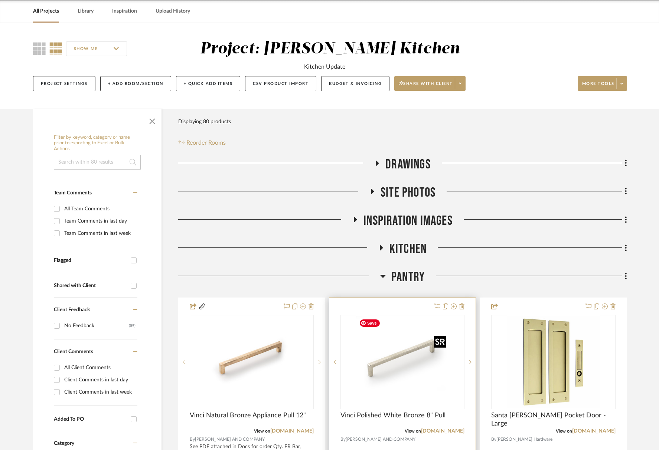
click at [0, 0] on img at bounding box center [0, 0] width 0 height 0
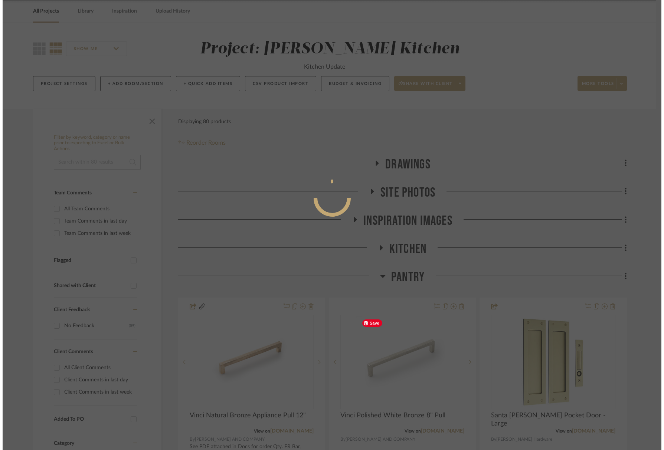
scroll to position [0, 0]
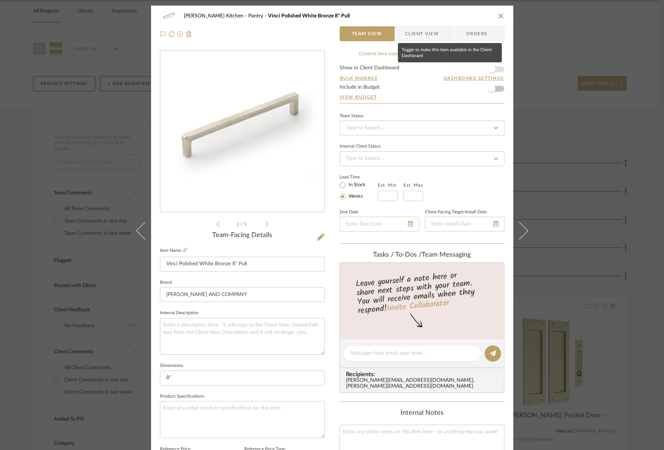
drag, startPoint x: 491, startPoint y: 66, endPoint x: 499, endPoint y: 48, distance: 20.5
click at [492, 66] on span "button" at bounding box center [492, 69] width 16 height 16
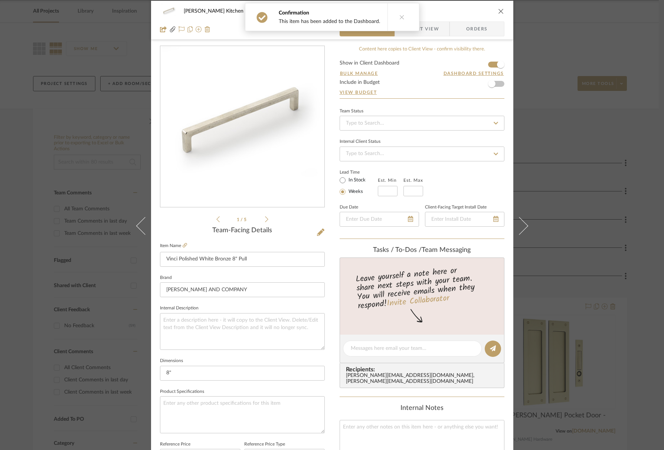
click at [499, 17] on div "[PERSON_NAME] Kitchen Pantry Vinci Polished White Bronze 8" Pull" at bounding box center [332, 11] width 344 height 15
click at [499, 9] on icon "close" at bounding box center [501, 12] width 6 height 6
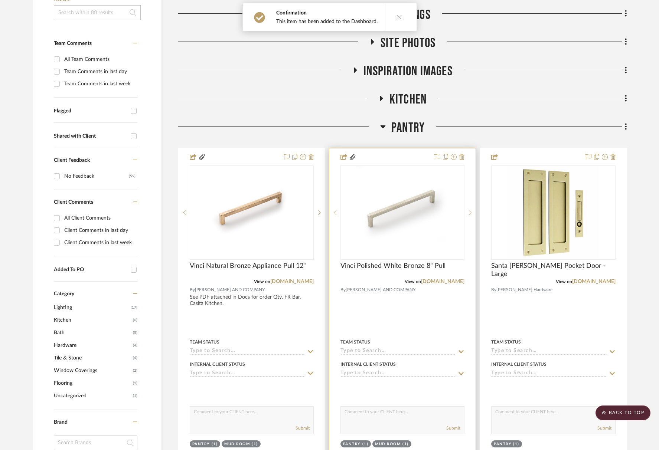
scroll to position [165, 0]
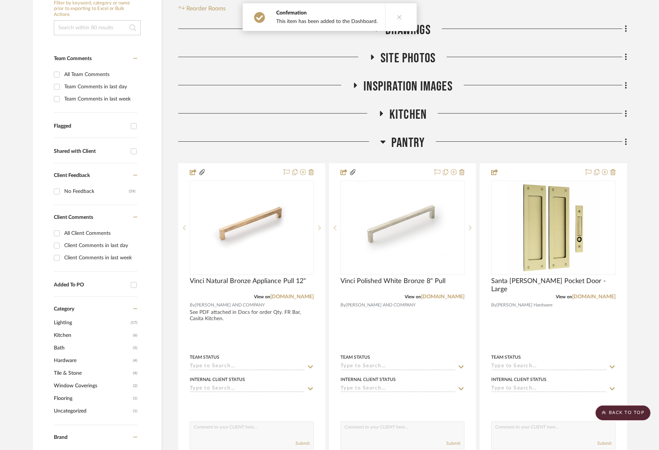
click at [417, 144] on span "Pantry" at bounding box center [407, 143] width 33 height 16
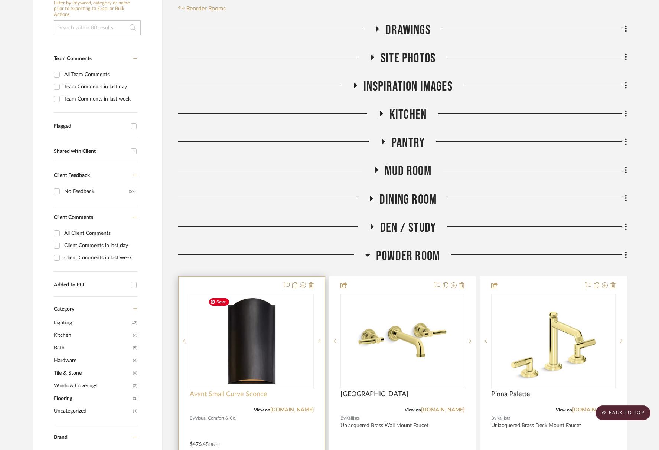
click at [227, 396] on span "Avant Small Curve Sconce" at bounding box center [229, 394] width 78 height 8
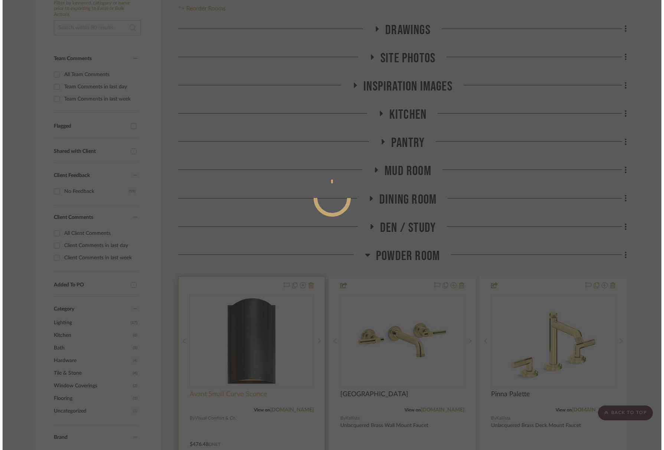
scroll to position [0, 0]
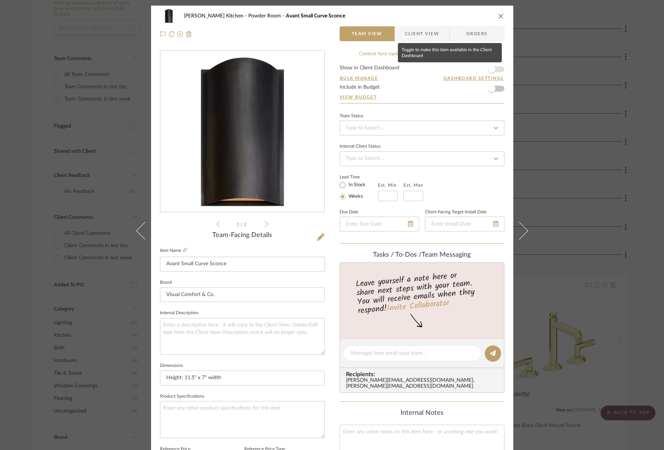
drag, startPoint x: 494, startPoint y: 69, endPoint x: 501, endPoint y: 34, distance: 35.2
click at [495, 67] on span "button" at bounding box center [492, 69] width 16 height 16
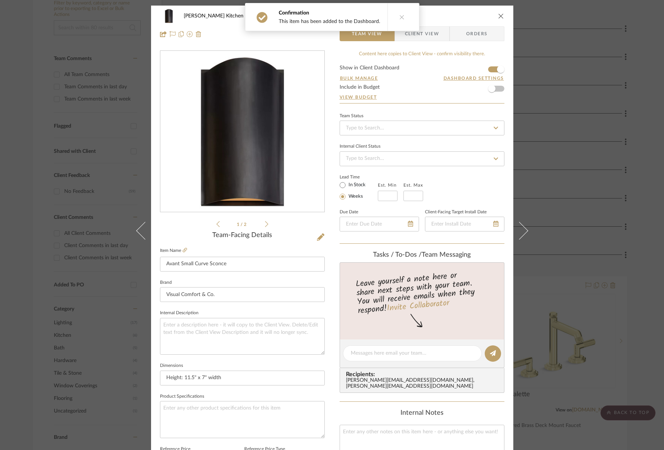
click at [500, 14] on icon "close" at bounding box center [501, 16] width 6 height 6
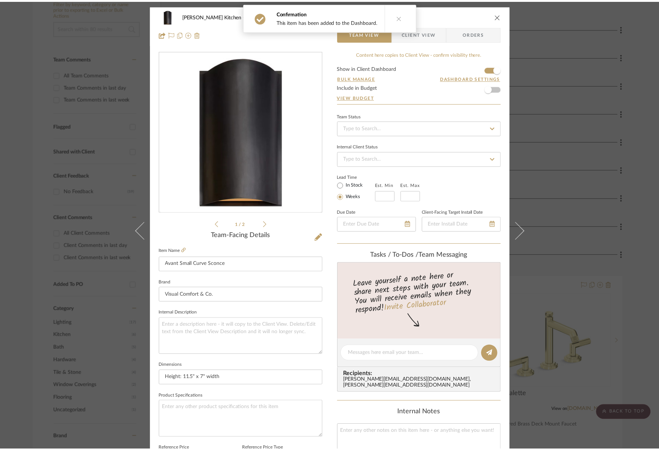
scroll to position [165, 0]
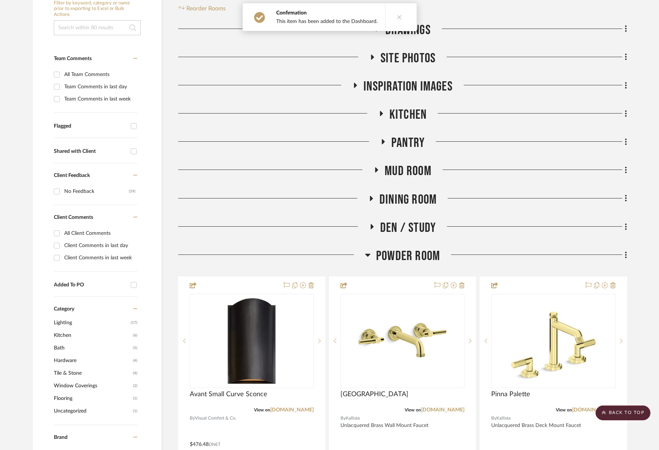
drag, startPoint x: 410, startPoint y: 197, endPoint x: 403, endPoint y: 205, distance: 10.2
click at [410, 198] on span "Dining Room" at bounding box center [407, 200] width 57 height 16
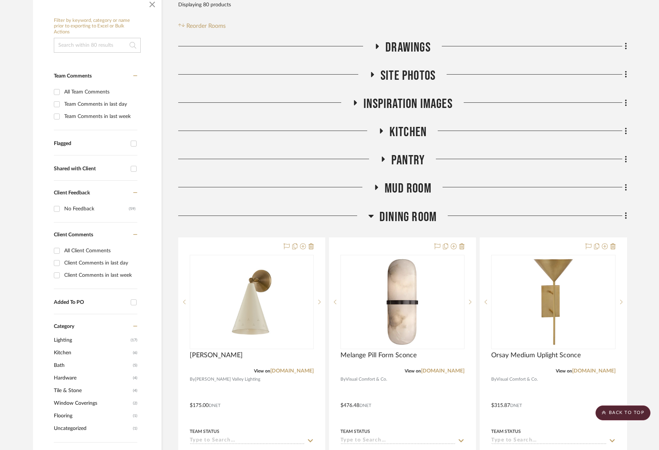
scroll to position [0, 0]
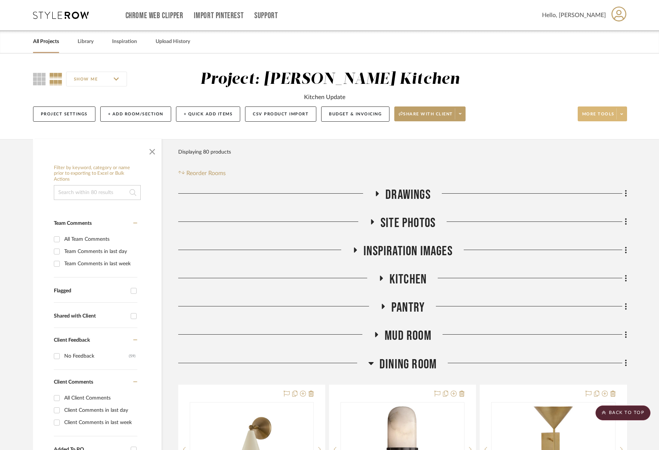
click at [569, 115] on span "More tools" at bounding box center [598, 116] width 32 height 11
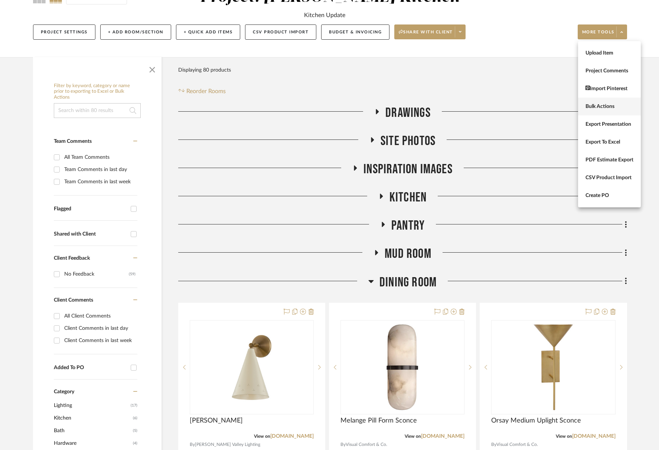
click at [569, 107] on span "Bulk Actions" at bounding box center [609, 107] width 48 height 6
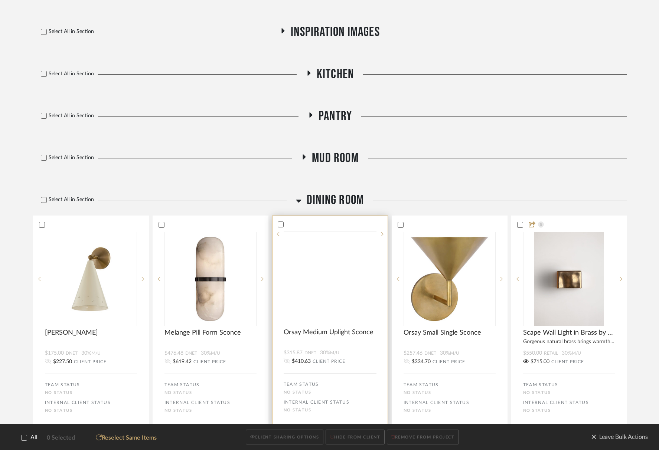
scroll to position [290, 0]
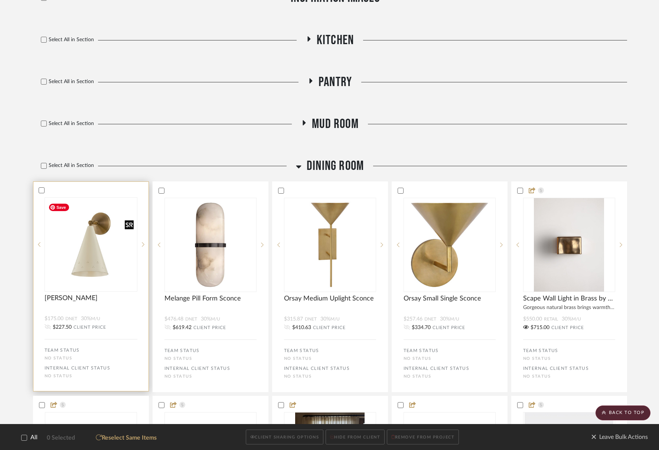
click at [0, 0] on img at bounding box center [0, 0] width 0 height 0
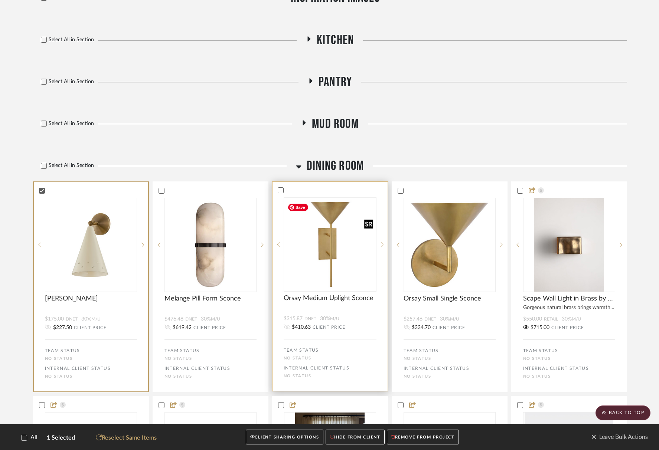
click at [235, 198] on bulk-actions-tile "Melange Pill Form Sconce $476.48 DNET 30% M/U $619.42 CLIENT PRICE TEAM STATUS …" at bounding box center [211, 286] width 116 height 211
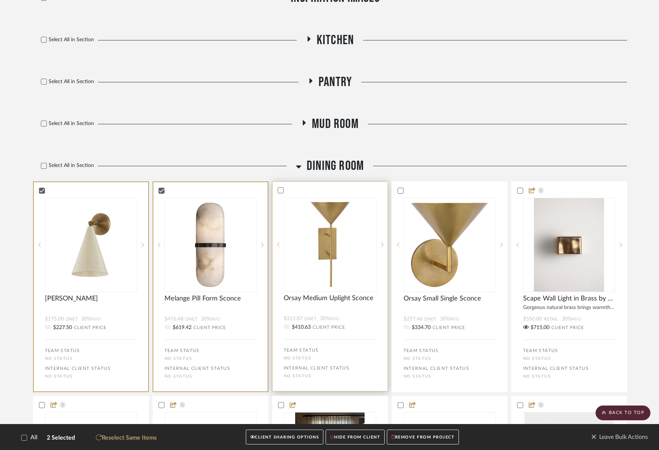
drag, startPoint x: 320, startPoint y: 191, endPoint x: 354, endPoint y: 191, distance: 34.1
click at [321, 191] on div at bounding box center [329, 190] width 115 height 7
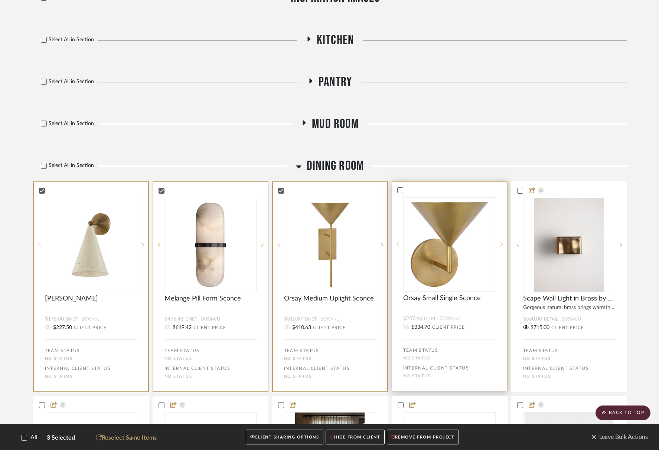
click at [459, 190] on div at bounding box center [449, 190] width 115 height 7
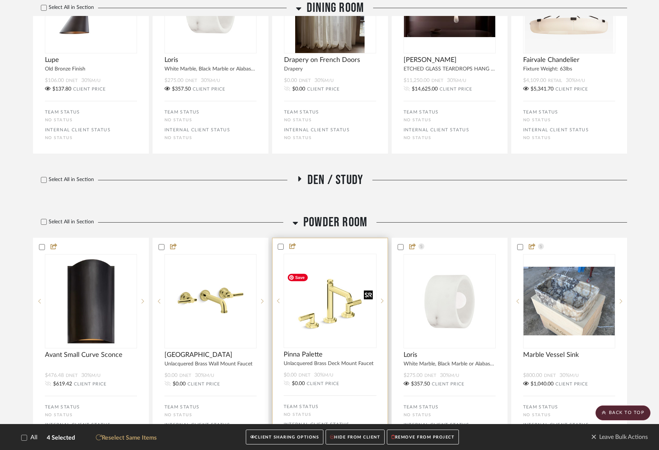
scroll to position [726, 0]
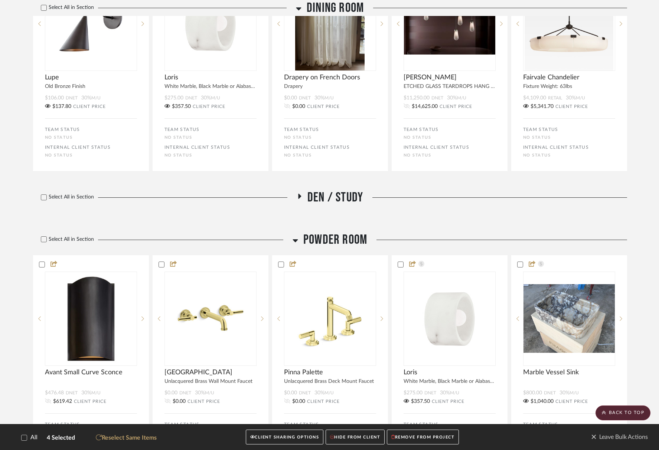
click at [341, 202] on span "Den / Study" at bounding box center [335, 198] width 56 height 16
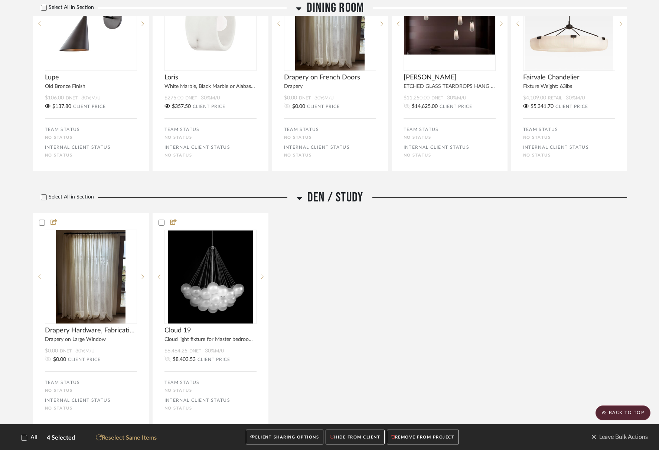
click at [341, 202] on span "Den / Study" at bounding box center [335, 198] width 56 height 16
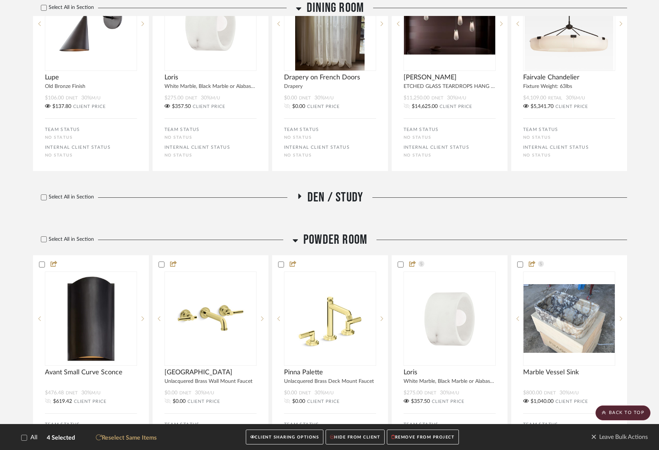
click at [281, 434] on button "CLIENT SHARING OPTIONS" at bounding box center [285, 437] width 78 height 15
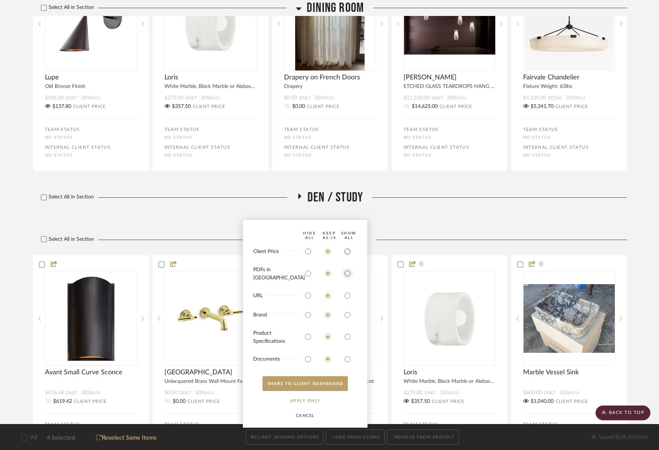
drag, startPoint x: 351, startPoint y: 262, endPoint x: 351, endPoint y: 277, distance: 15.6
click at [351, 258] on input "radio" at bounding box center [347, 252] width 12 height 12
radio input "true"
click at [351, 279] on input "radio" at bounding box center [347, 274] width 12 height 12
radio input "true"
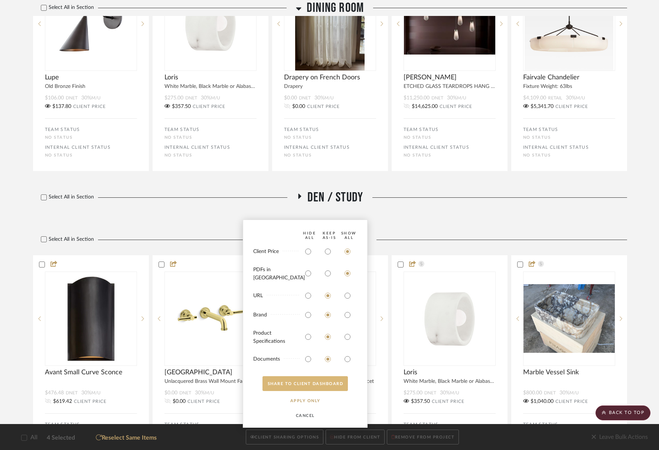
click at [339, 381] on button "SHARE TO CLIENT Dashboard" at bounding box center [304, 383] width 85 height 15
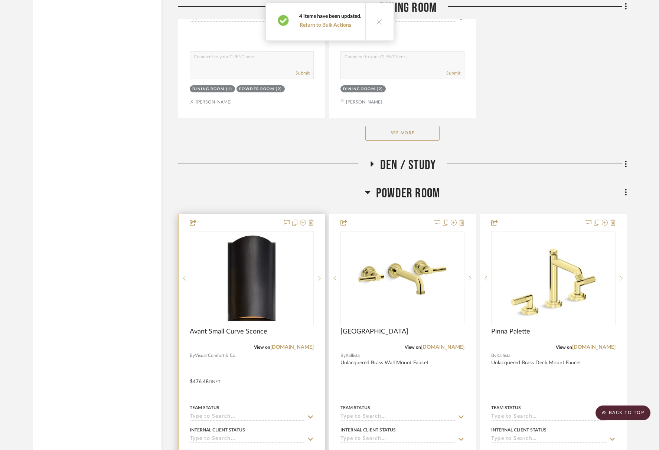
scroll to position [1369, 0]
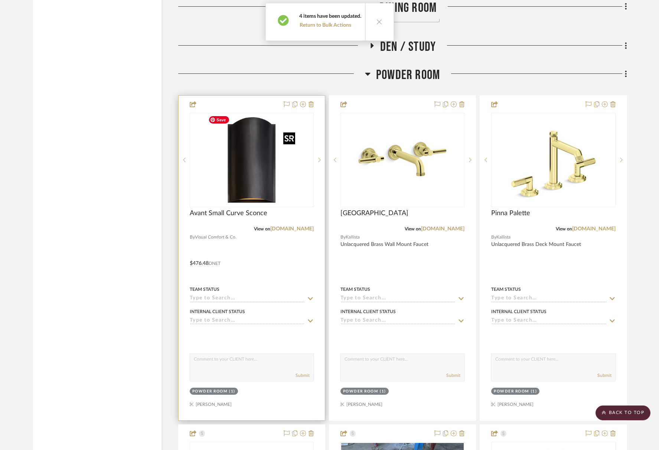
click at [281, 186] on img "0" at bounding box center [251, 160] width 93 height 93
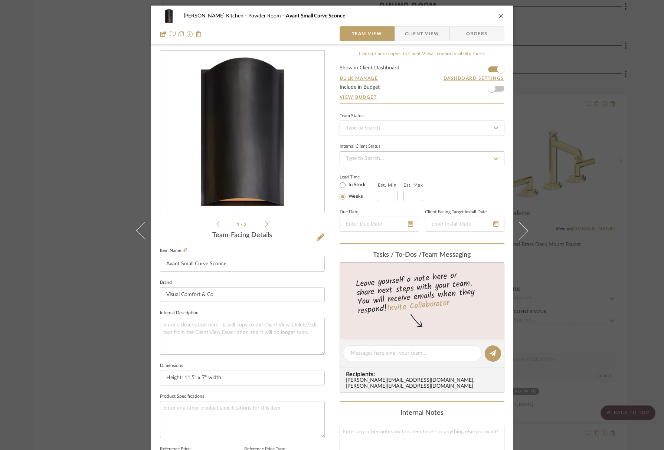
scroll to position [177, 0]
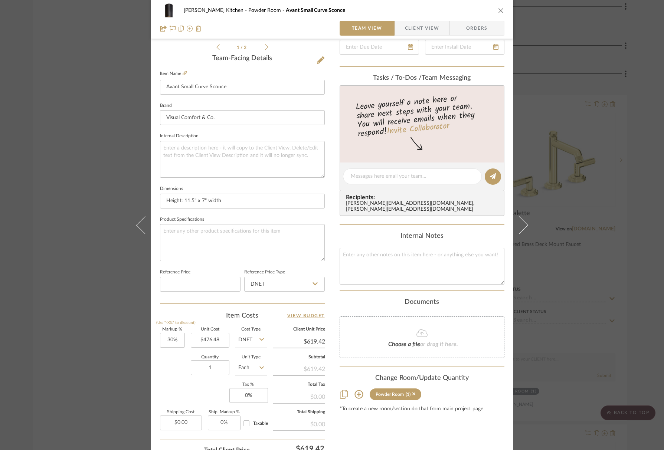
click at [362, 389] on div "Powder Room (1)" at bounding box center [422, 395] width 165 height 12
click at [357, 390] on icon at bounding box center [358, 394] width 9 height 9
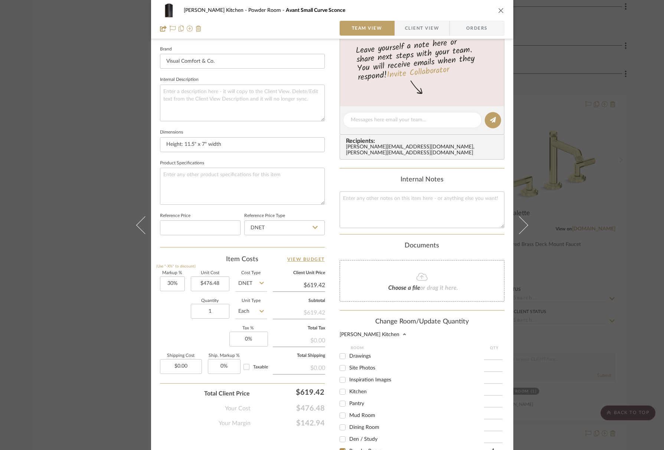
scroll to position [252, 0]
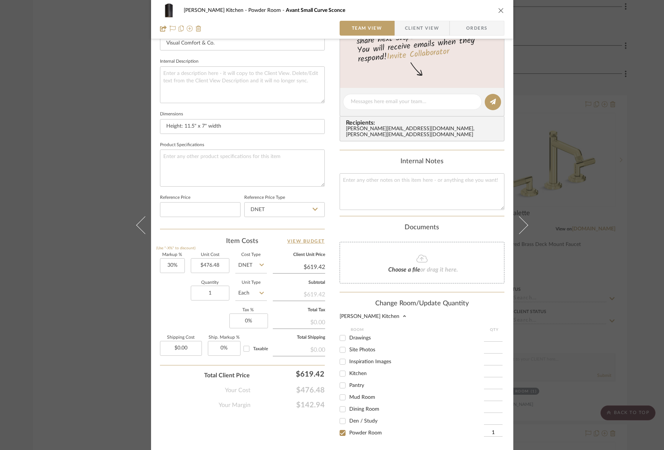
drag, startPoint x: 349, startPoint y: 406, endPoint x: 348, endPoint y: 411, distance: 5.6
click at [349, 407] on span "Dining Room" at bounding box center [364, 409] width 30 height 5
click at [348, 406] on input "Dining Room" at bounding box center [343, 409] width 12 height 12
checkbox input "true"
type input "1"
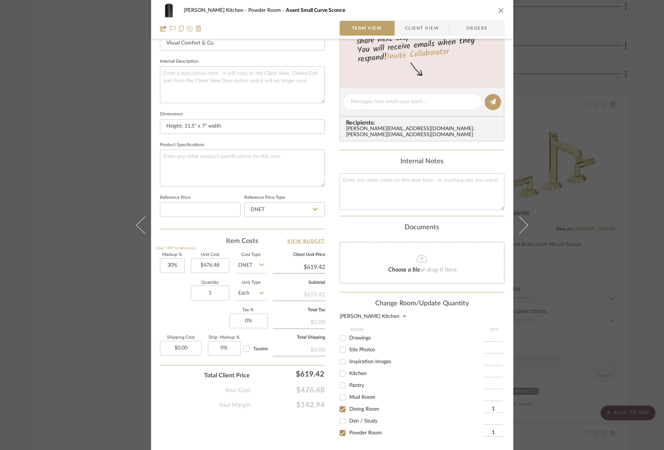
drag, startPoint x: 340, startPoint y: 370, endPoint x: 356, endPoint y: 376, distance: 16.6
click at [340, 370] on input "Kitchen" at bounding box center [343, 374] width 12 height 12
checkbox input "true"
type input "1"
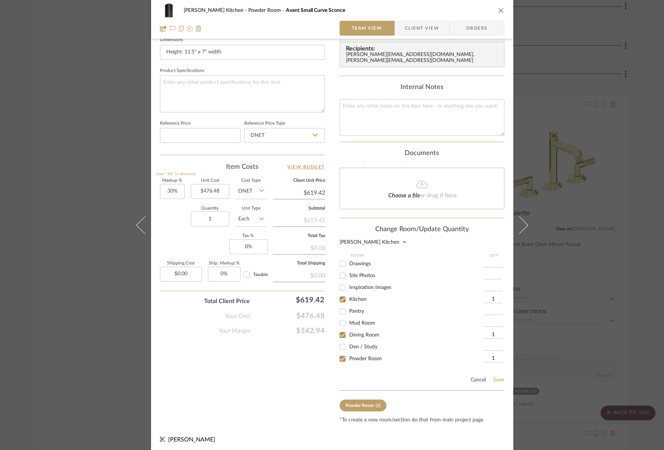
click at [495, 377] on button "Save" at bounding box center [499, 380] width 12 height 6
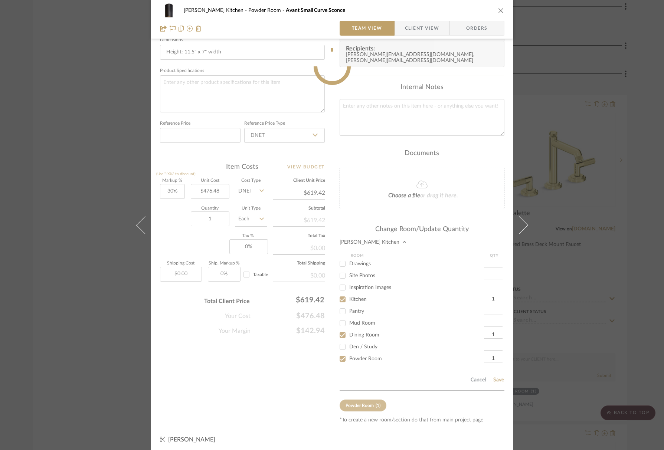
scroll to position [239, 0]
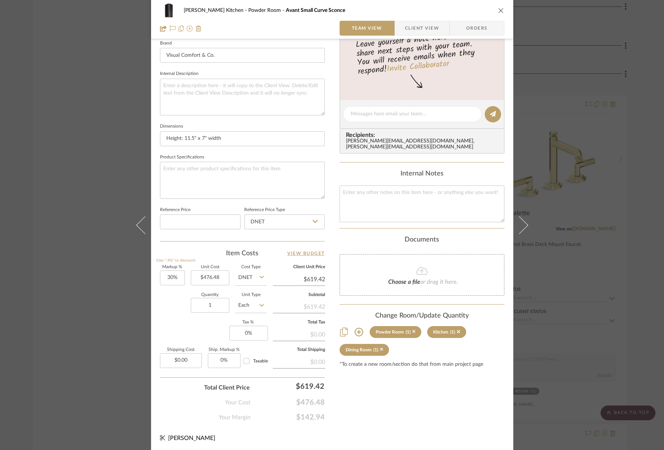
drag, startPoint x: 497, startPoint y: 8, endPoint x: 497, endPoint y: 33, distance: 25.2
click at [498, 8] on icon "close" at bounding box center [501, 10] width 6 height 6
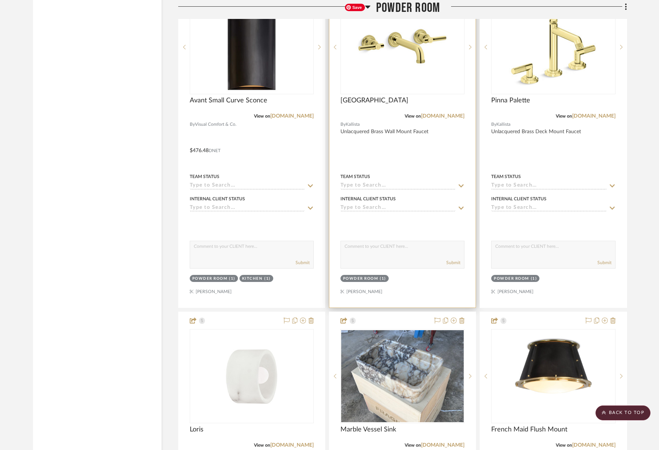
scroll to position [1599, 0]
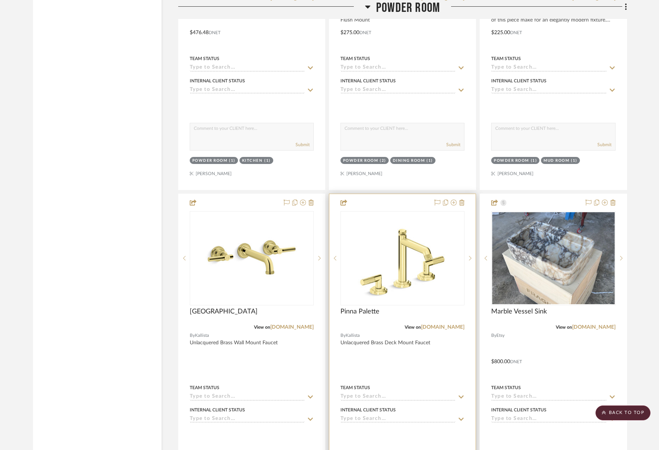
drag, startPoint x: 570, startPoint y: 244, endPoint x: 384, endPoint y: 443, distance: 272.3
